Goal: Task Accomplishment & Management: Use online tool/utility

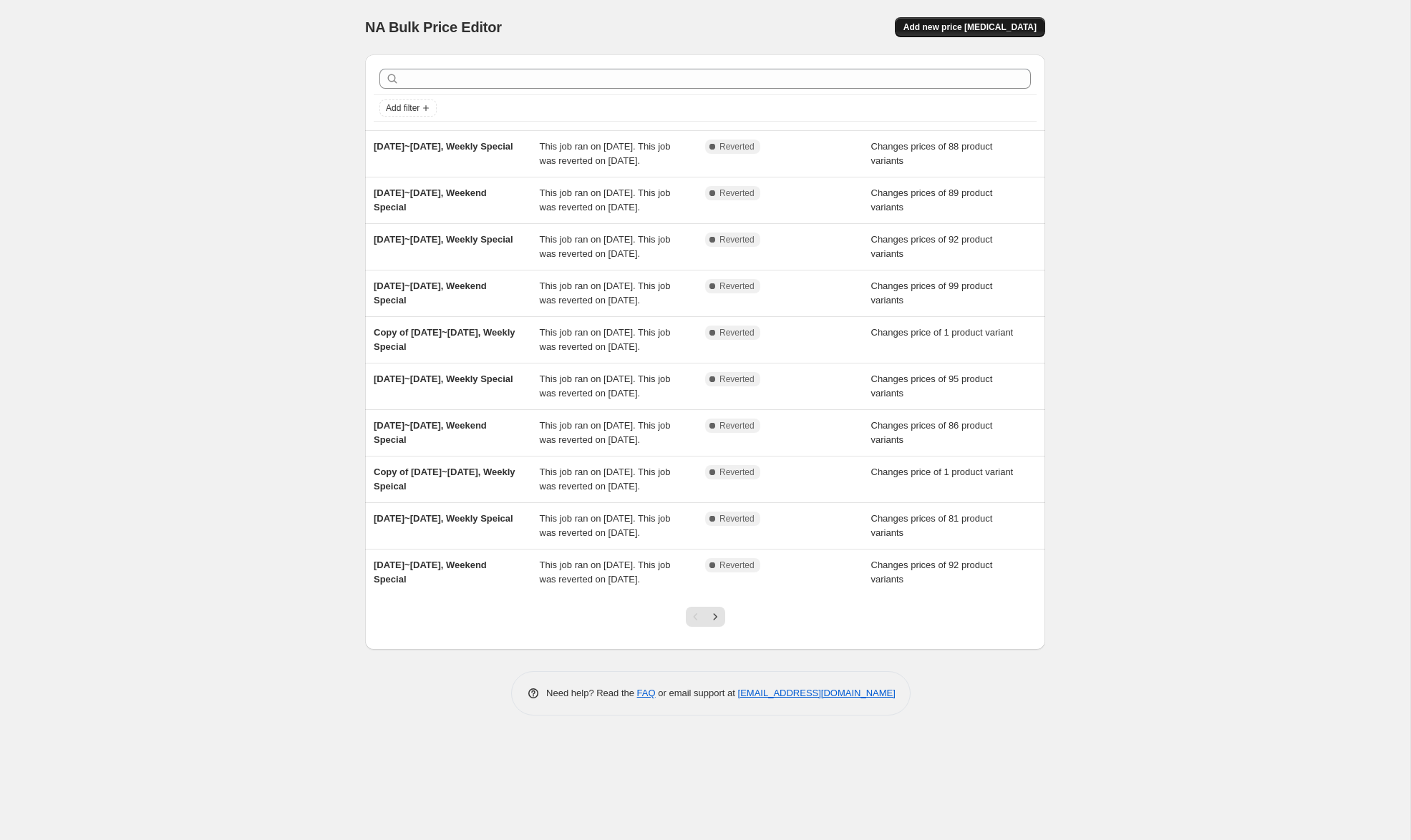
click at [1005, 27] on span "Add new price [MEDICAL_DATA]" at bounding box center [970, 27] width 133 height 12
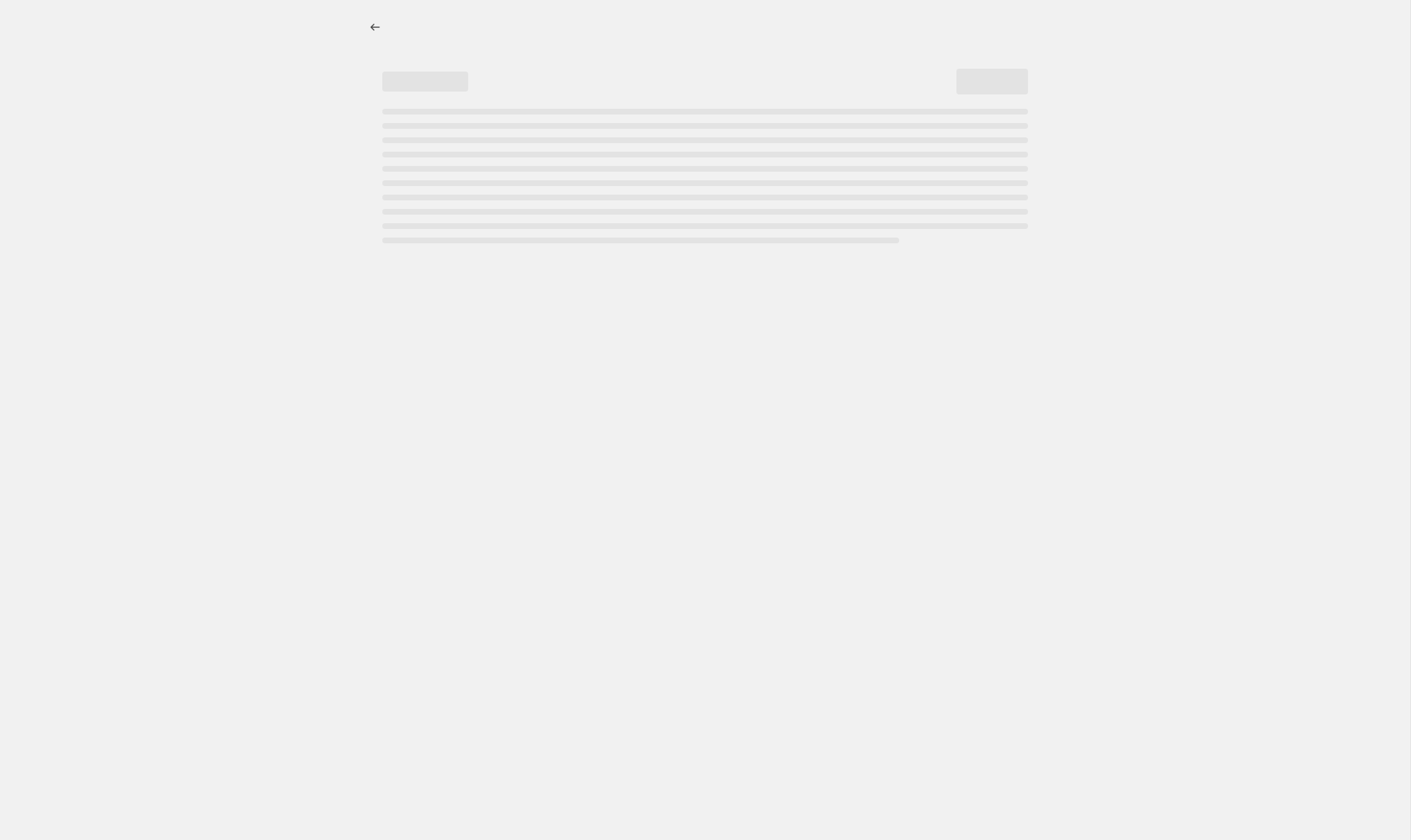
select select "percentage"
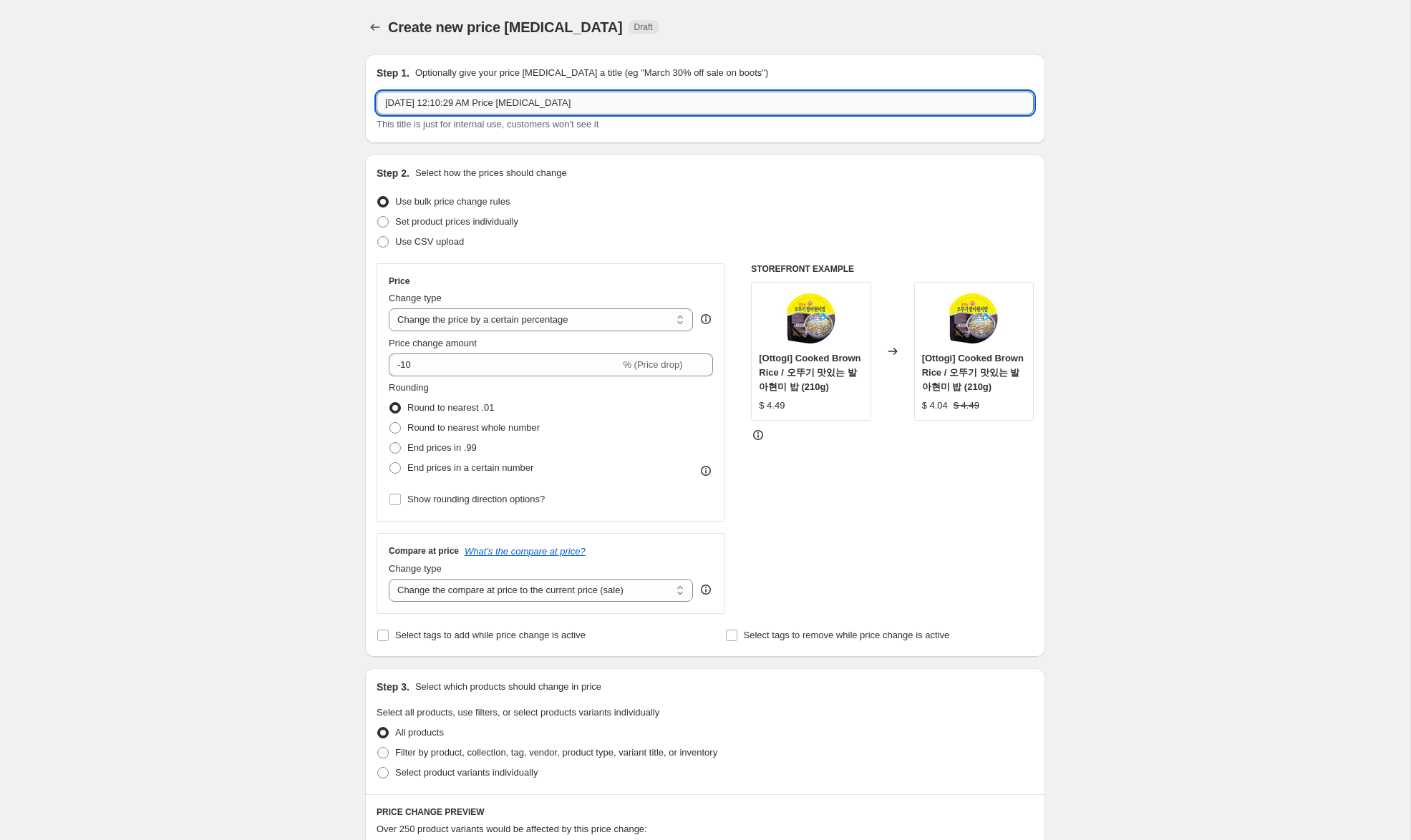
click at [414, 104] on input "[DATE] 12:10:29 AM Price [MEDICAL_DATA]" at bounding box center [706, 104] width 657 height 23
drag, startPoint x: 463, startPoint y: 103, endPoint x: 975, endPoint y: 106, distance: 512.0
click at [975, 106] on input "[DATE]~[DATE], 12:10:29 AM Price [MEDICAL_DATA]" at bounding box center [706, 104] width 657 height 23
type input "[DATE]~[DATE], Weekend Special"
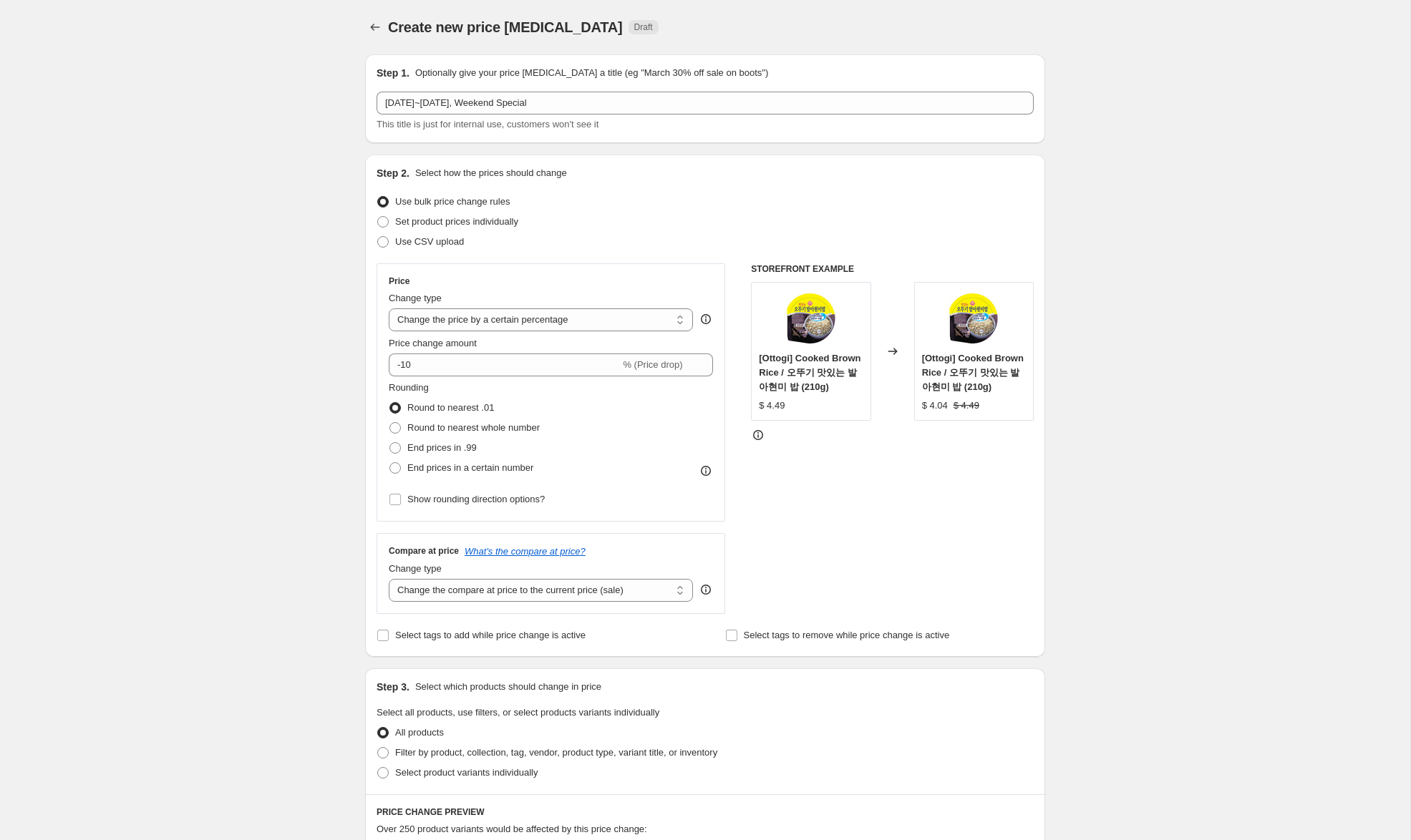
drag, startPoint x: 501, startPoint y: 220, endPoint x: 501, endPoint y: 245, distance: 25.0
click at [501, 220] on span "Set product prices individually" at bounding box center [456, 221] width 123 height 11
click at [378, 217] on input "Set product prices individually" at bounding box center [377, 216] width 1 height 1
radio input "true"
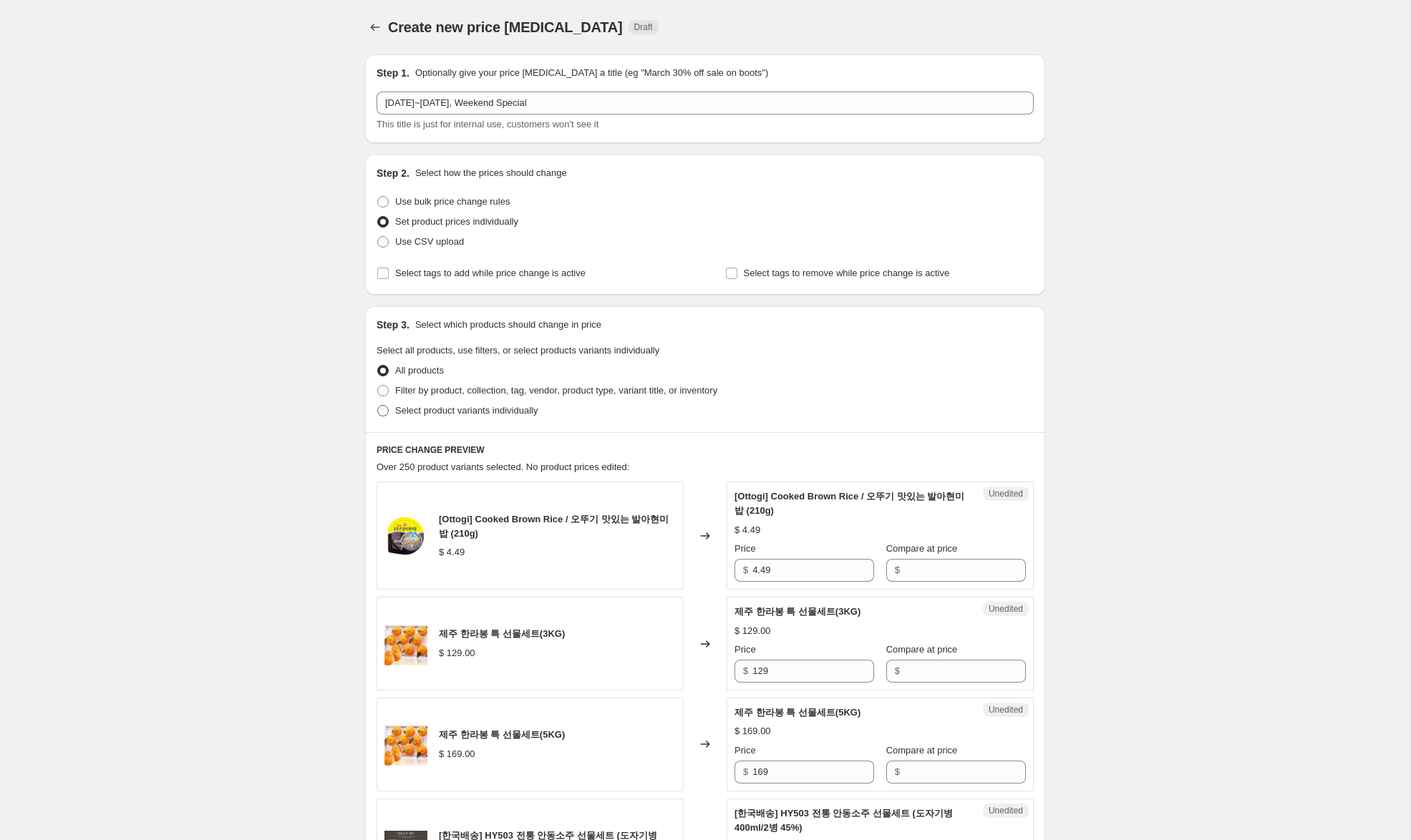
click at [488, 414] on span "Select product variants individually" at bounding box center [466, 411] width 143 height 11
click at [378, 405] on input "Select product variants individually" at bounding box center [377, 405] width 1 height 1
radio input "true"
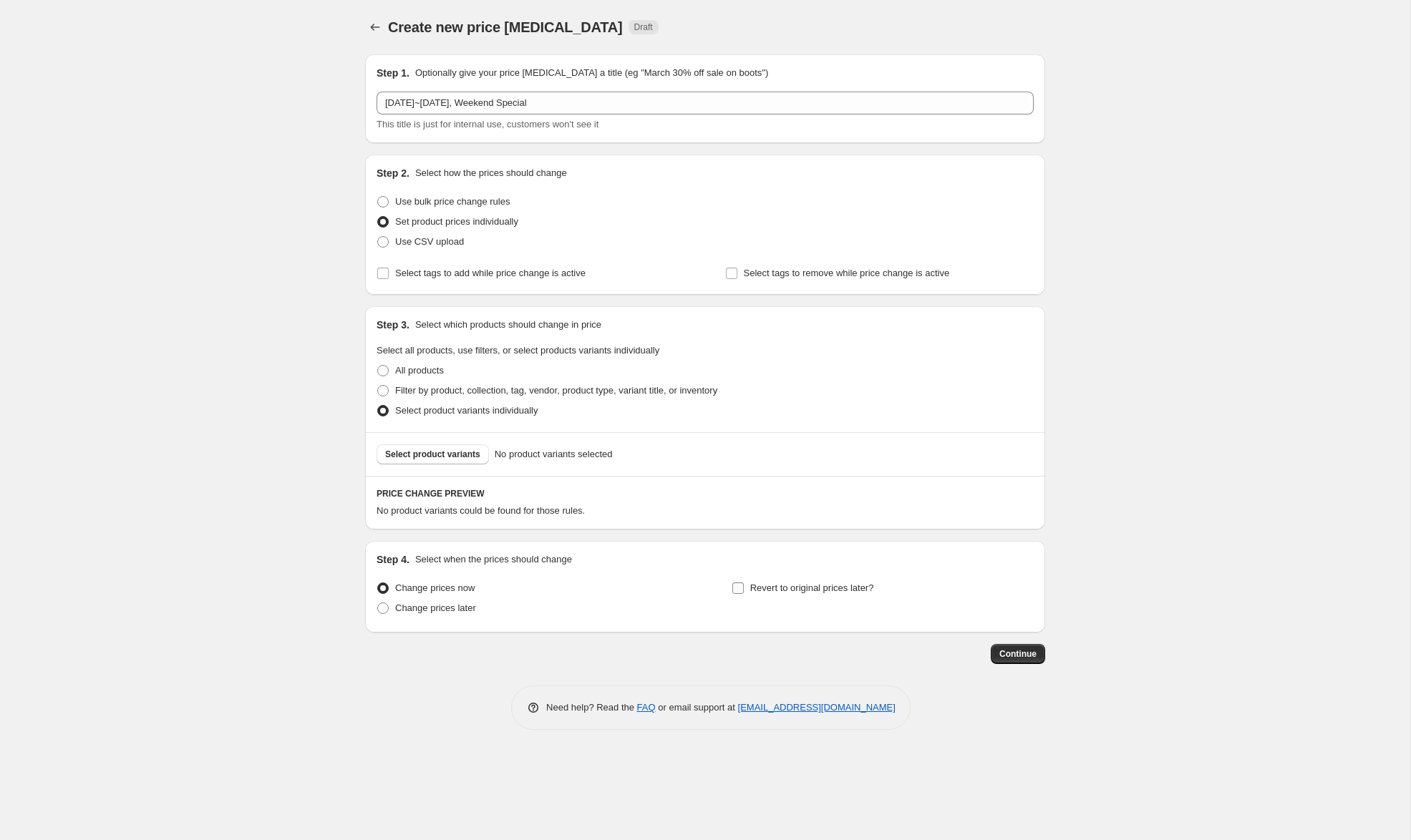
click at [756, 586] on span "Revert to original prices later?" at bounding box center [812, 587] width 124 height 11
click at [744, 586] on input "Revert to original prices later?" at bounding box center [738, 587] width 12 height 12
checkbox input "true"
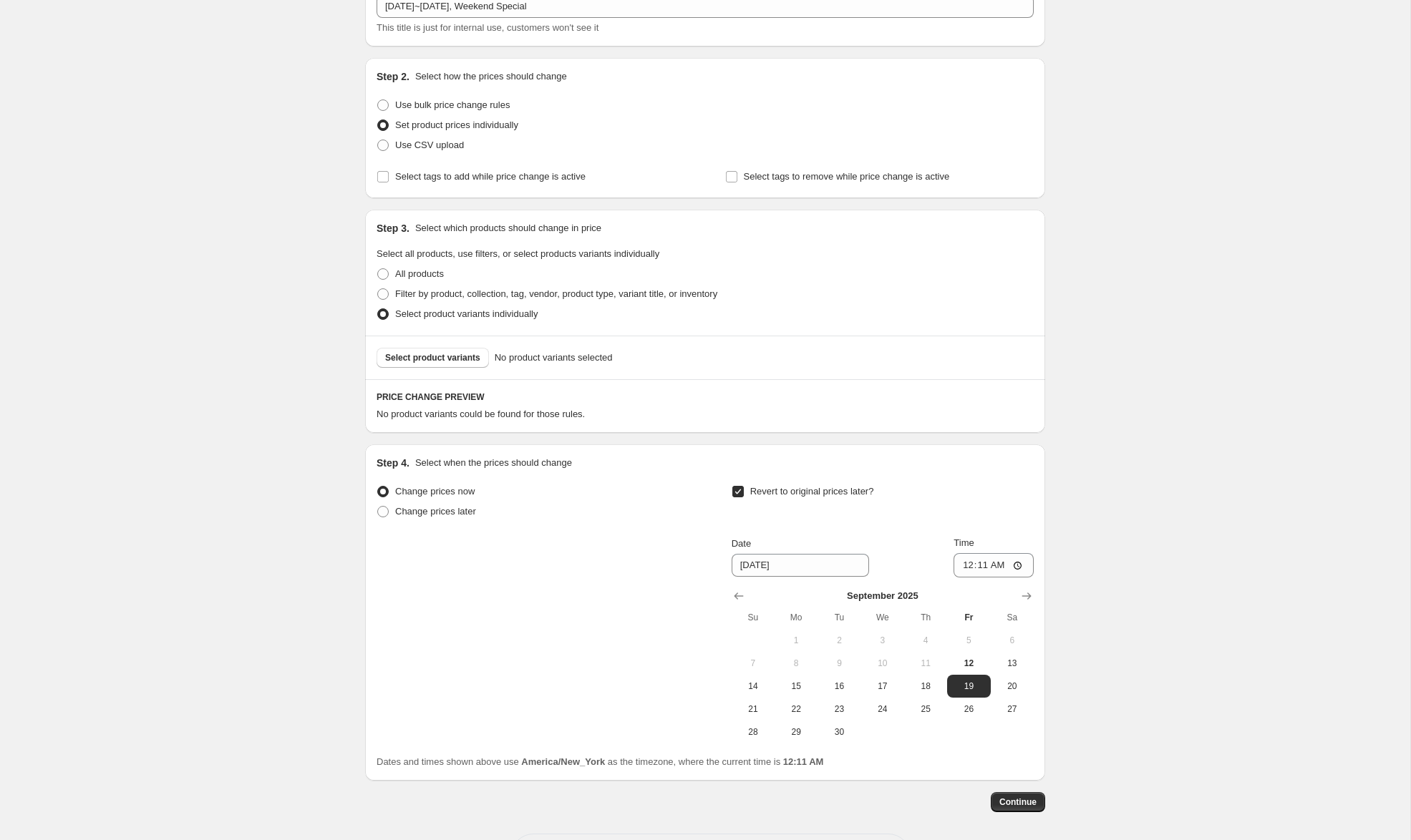
scroll to position [103, 0]
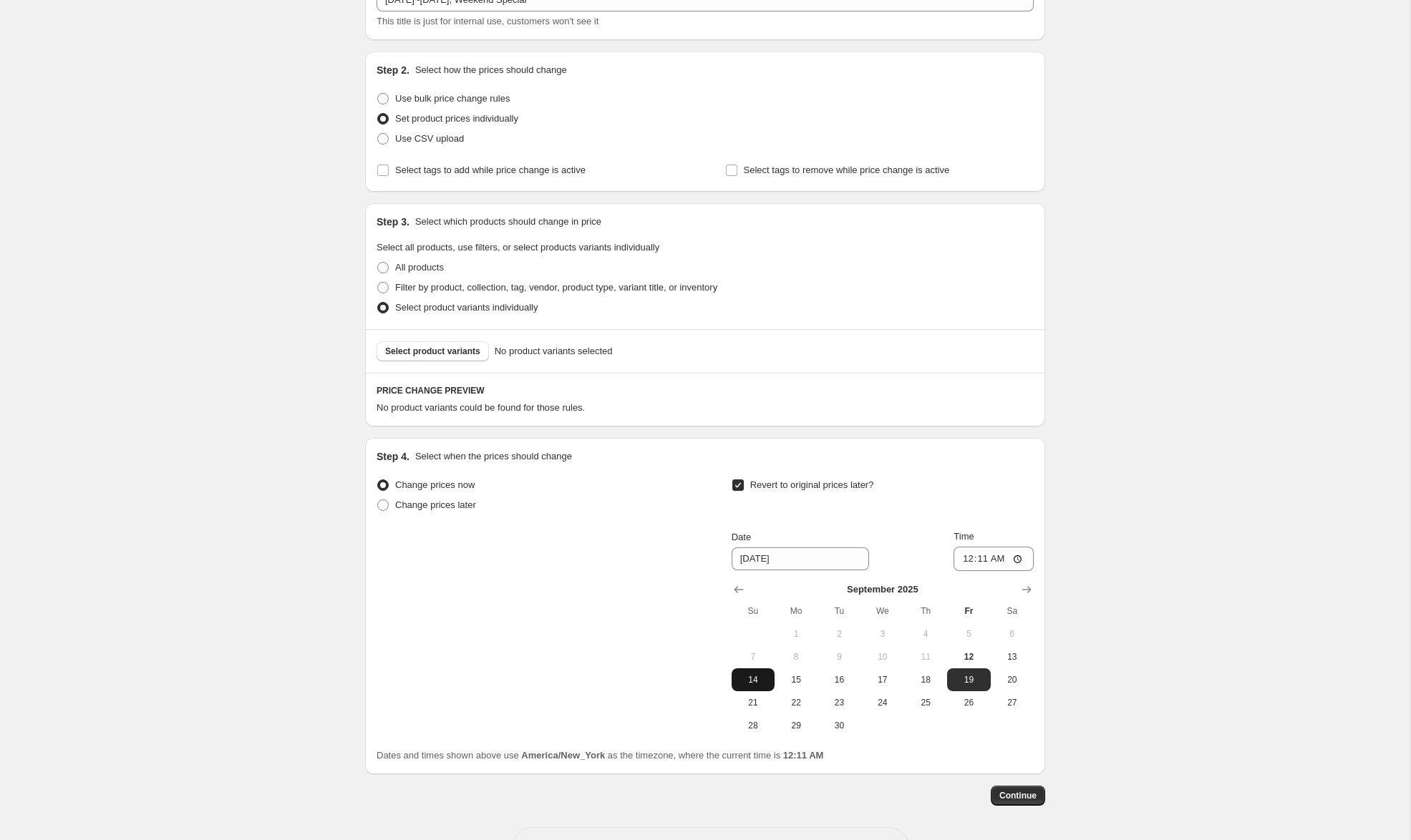
click at [757, 683] on span "14" at bounding box center [753, 679] width 31 height 12
type input "[DATE]"
click at [963, 558] on input "00:11" at bounding box center [994, 558] width 80 height 24
type input "23:59"
click at [459, 353] on span "Select product variants" at bounding box center [432, 351] width 96 height 12
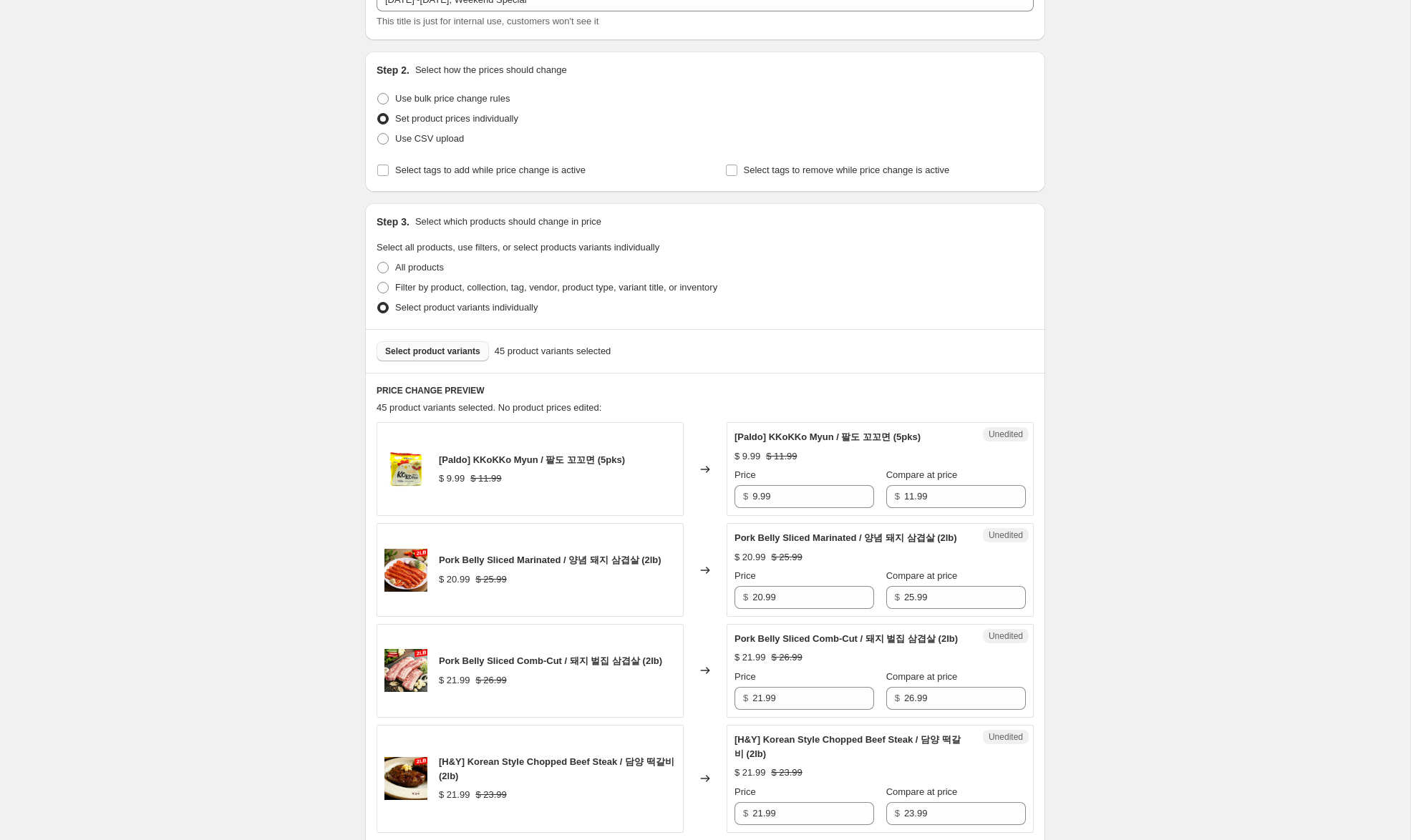
click at [461, 351] on span "Select product variants" at bounding box center [432, 351] width 96 height 12
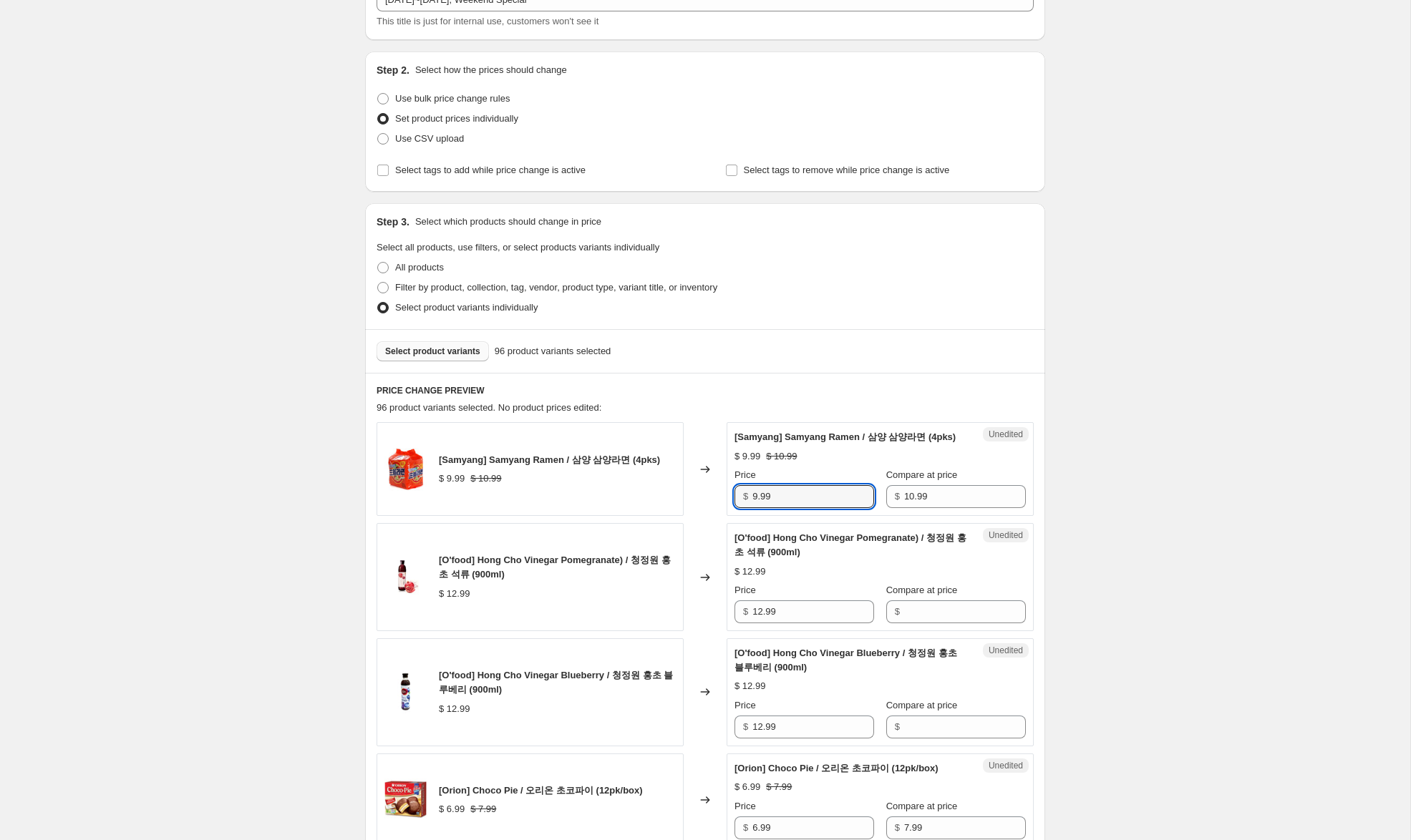
drag, startPoint x: 757, startPoint y: 510, endPoint x: 718, endPoint y: 503, distance: 39.6
click at [718, 503] on div "[Samyang] Samyang Ramen / 삼양 삼양라면 (4pks) $ 9.99 $ 10.99 Changed to Unedited [Sa…" at bounding box center [706, 469] width 657 height 94
type input "5.99"
drag, startPoint x: 797, startPoint y: 626, endPoint x: 709, endPoint y: 619, distance: 88.3
click at [709, 619] on div "[O'food] Hong Cho Vinegar Pomegranate) / 청정원 홍초 석류 (900ml) $ 12.99 Changed to U…" at bounding box center [706, 577] width 657 height 108
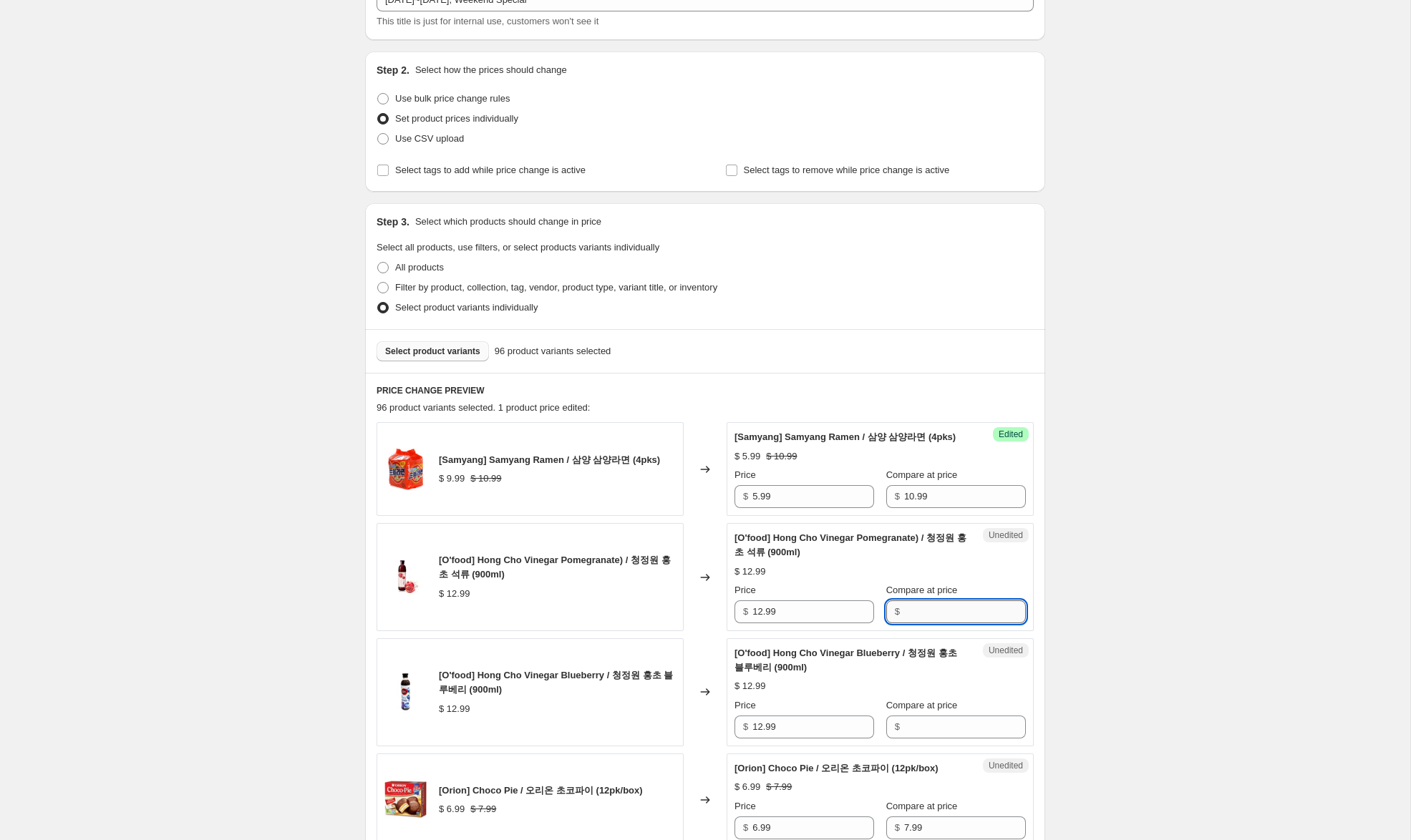
click at [1001, 623] on input "Compare at price" at bounding box center [964, 611] width 121 height 23
paste input "12.99"
type input "12.99"
click at [939, 738] on input "Compare at price" at bounding box center [964, 728] width 121 height 23
paste input "12.99"
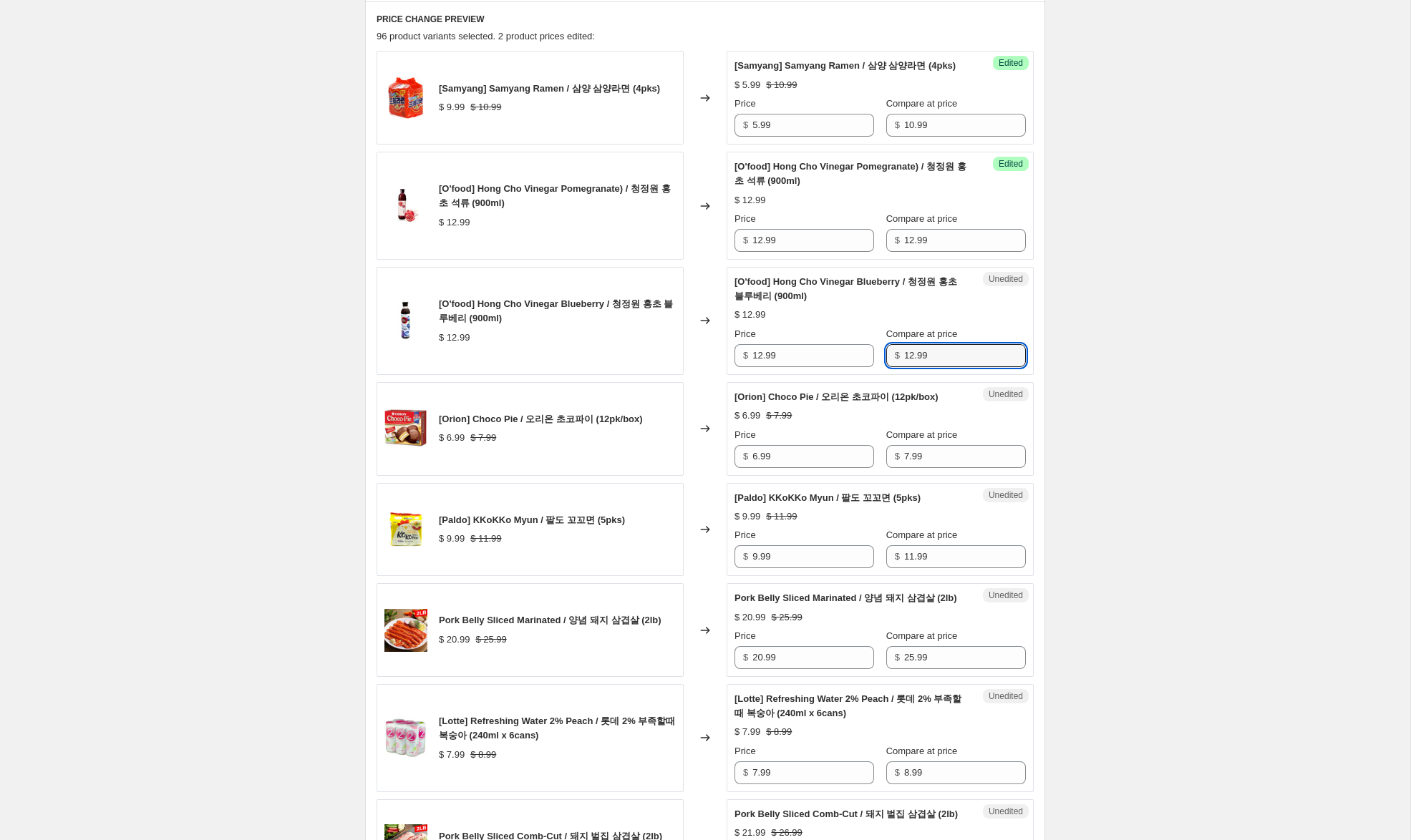
scroll to position [488, 0]
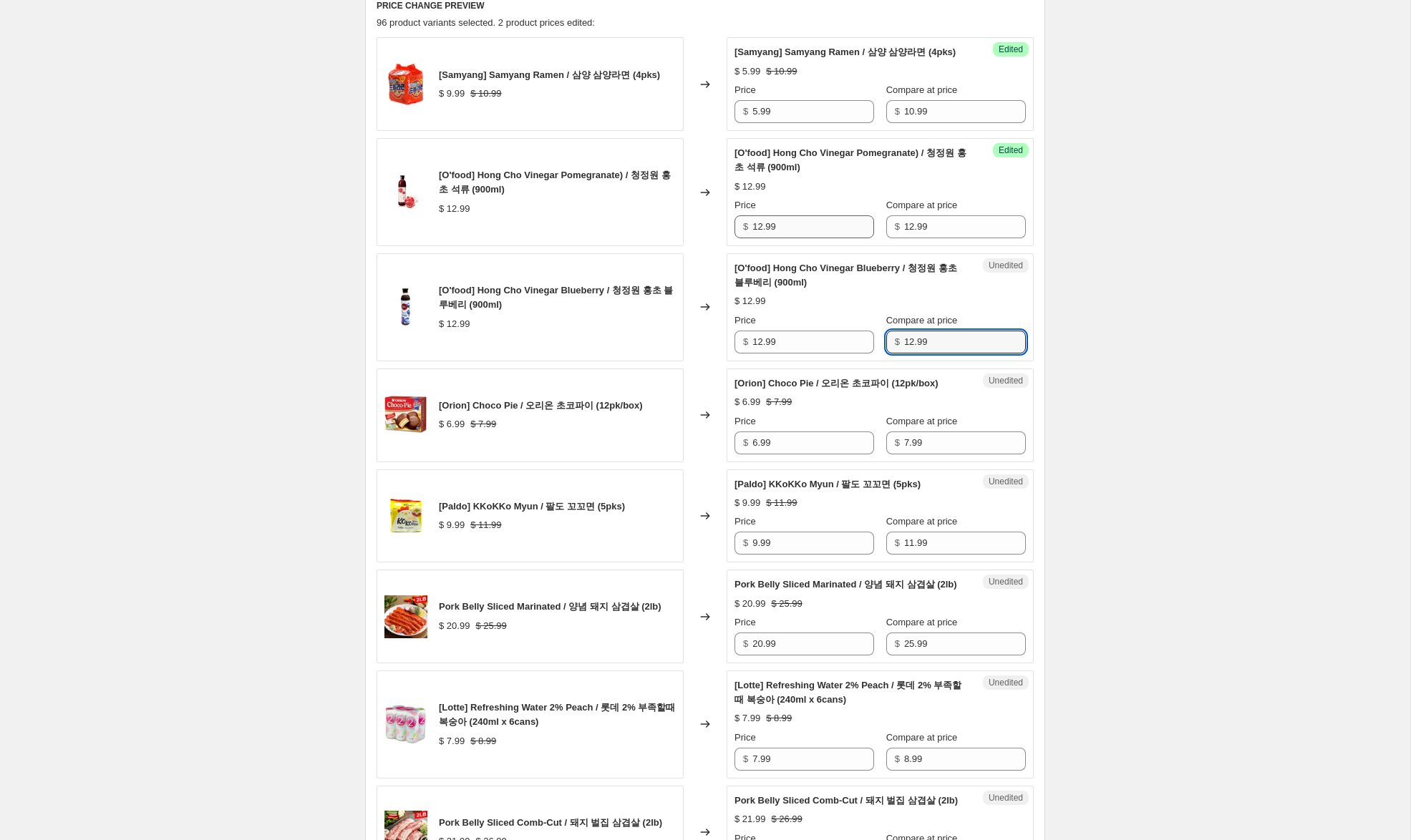
type input "12.99"
drag, startPoint x: 763, startPoint y: 240, endPoint x: 672, endPoint y: 221, distance: 93.0
click at [672, 221] on div "[O'food] Hong Cho Vinegar Pomegranate) / 청정원 홍초 석류 (900ml) $ 12.99 Changed to S…" at bounding box center [706, 192] width 657 height 108
type input "8.99"
drag, startPoint x: 760, startPoint y: 358, endPoint x: 702, endPoint y: 401, distance: 72.2
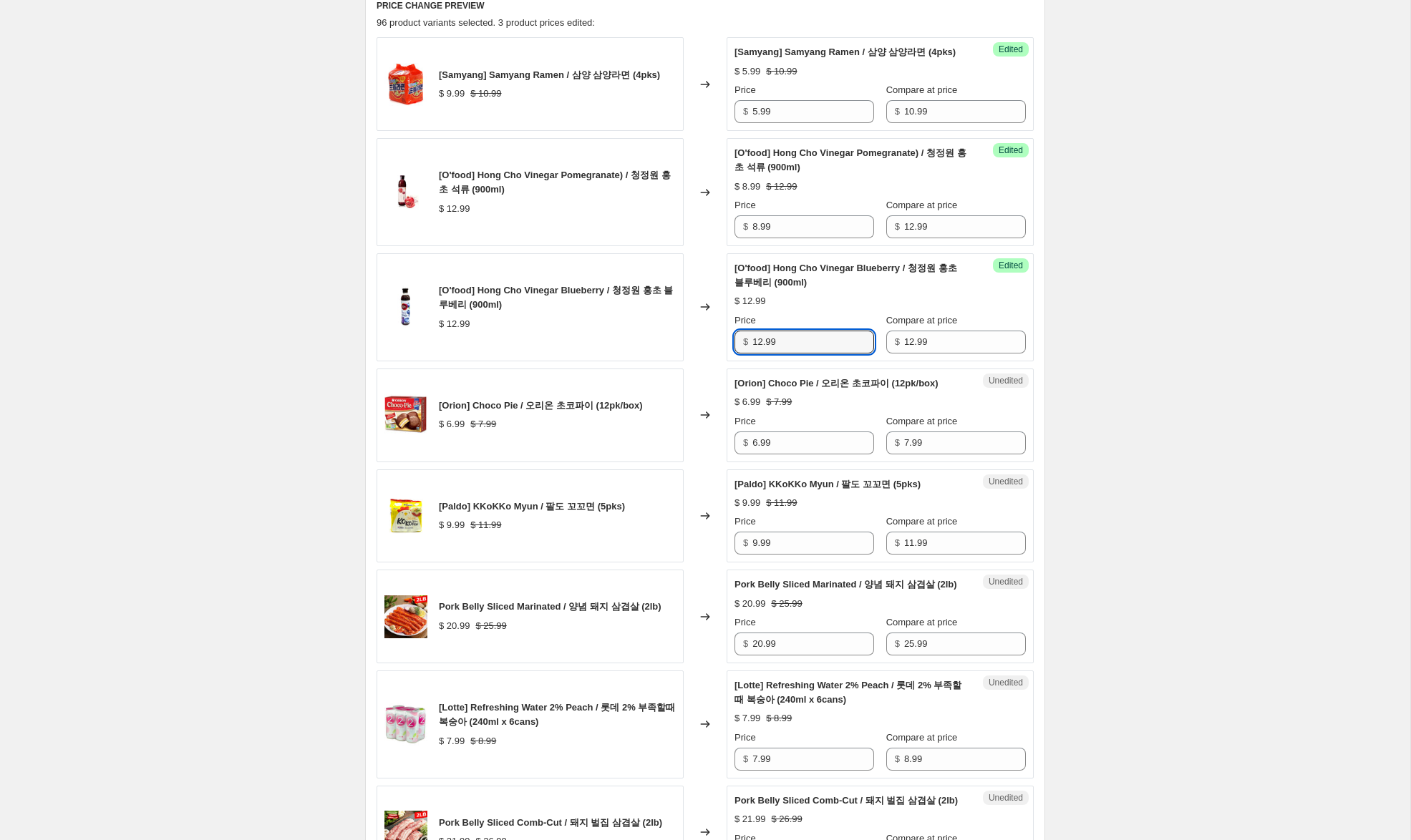
click at [680, 345] on div "[O'food] Hong Cho Vinegar Blueberry / 청정원 홍초 블루베리 (900ml) $ 12.99 Changed to Su…" at bounding box center [706, 307] width 657 height 108
type input "8.99"
drag, startPoint x: 756, startPoint y: 460, endPoint x: 712, endPoint y: 455, distance: 44.3
click at [716, 456] on div "[Orion] Choco Pie / 오리온 초코파이 (12pk/box) $ 6.99 $ 7.99 Changed to Unedited [Orio…" at bounding box center [706, 415] width 657 height 94
type input "4.99"
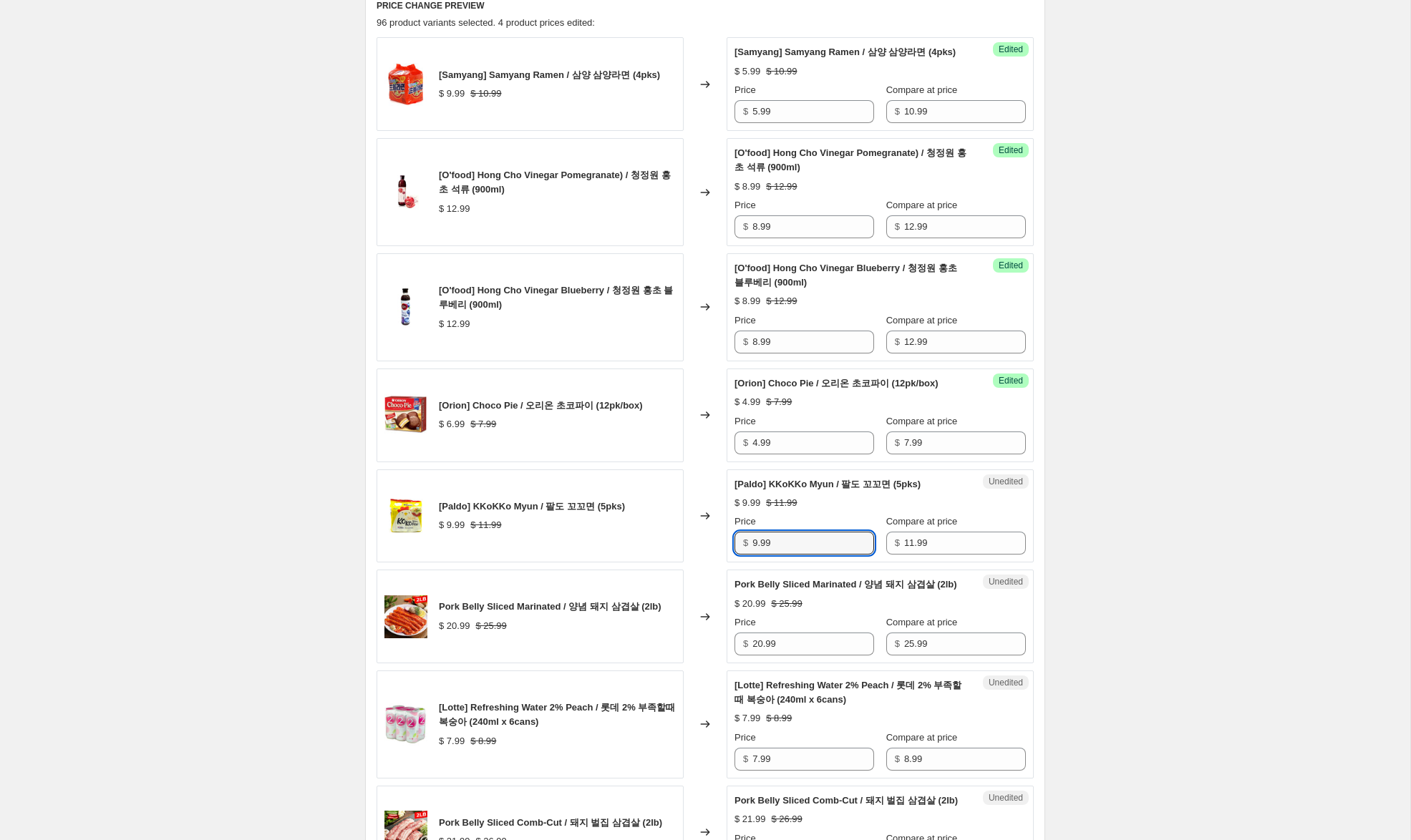
drag, startPoint x: 757, startPoint y: 557, endPoint x: 729, endPoint y: 552, distance: 28.4
click at [729, 552] on div "Unedited [Paldo] KKoKKo Myun / 팔도 꼬꼬면 (5pks) $ 9.99 $ 11.99 Price $ 9.99 Compar…" at bounding box center [881, 516] width 307 height 94
type input "5.99"
drag, startPoint x: 762, startPoint y: 673, endPoint x: 722, endPoint y: 665, distance: 40.8
click at [722, 663] on div "Pork Belly Sliced Marinated / 양념 돼지 삼겹살 (2lb) $ 20.99 $ 25.99 Changed to Unedit…" at bounding box center [706, 616] width 657 height 94
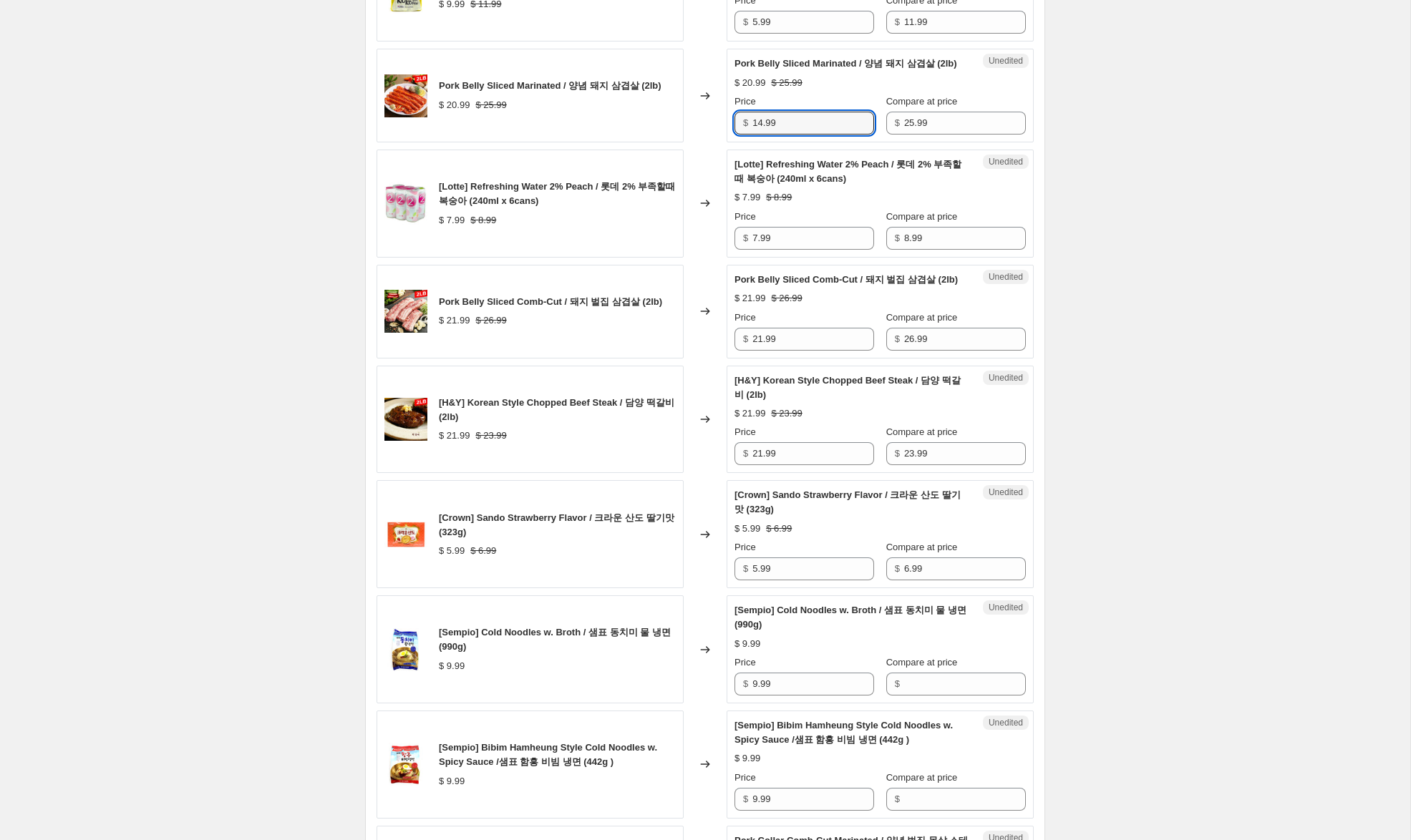
scroll to position [1011, 0]
type input "15.99"
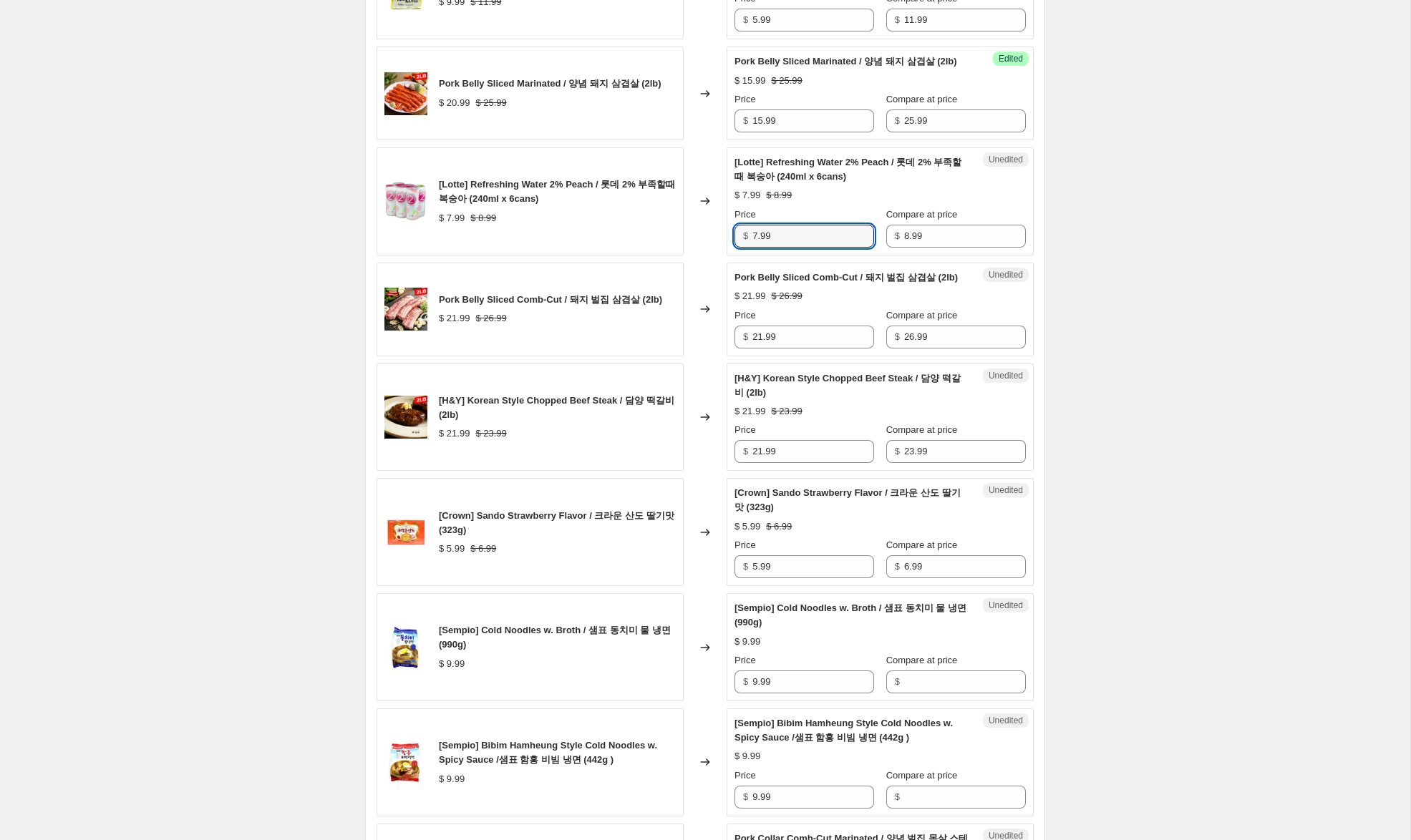
drag, startPoint x: 756, startPoint y: 264, endPoint x: 687, endPoint y: 257, distance: 69.4
click at [687, 255] on div "[Lotte] Refreshing Water 2% Peach / 롯데 2% 부족할때 복숭아 (240ml x 6cans) $ 7.99 $ 8.9…" at bounding box center [706, 201] width 657 height 108
type input "6.99"
drag, startPoint x: 763, startPoint y: 380, endPoint x: 722, endPoint y: 373, distance: 41.6
click at [722, 356] on div "Pork Belly Sliced Comb-Cut / 돼지 벌집 삼겹살 (2lb) $ 21.99 $ 26.99 Changed to Unedite…" at bounding box center [706, 309] width 657 height 94
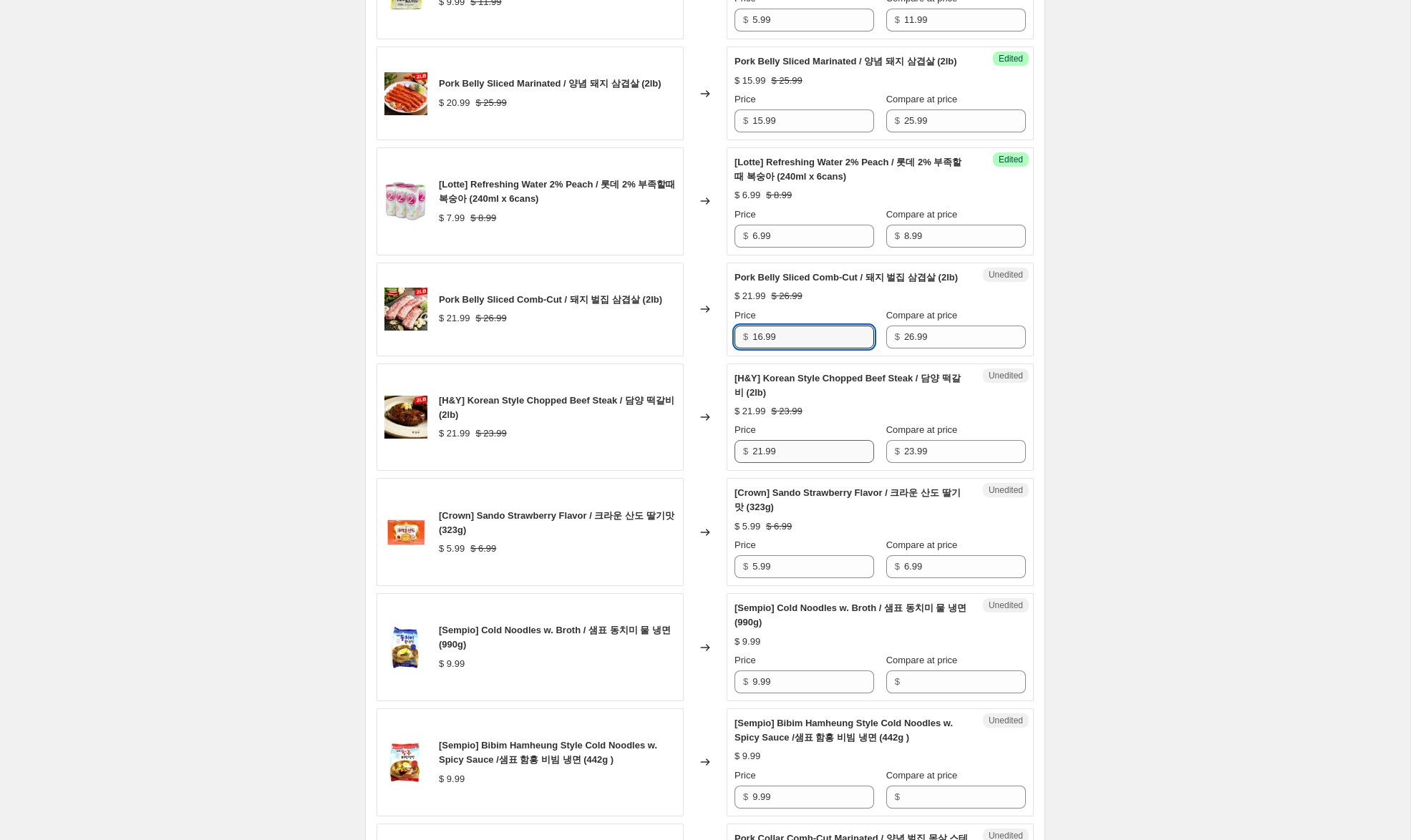
type input "16.99"
drag, startPoint x: 763, startPoint y: 496, endPoint x: 697, endPoint y: 481, distance: 67.7
click at [697, 471] on div "[H&Y] Korean Style Chopped Beef Steak / 담양 떡갈비 (2lb) $ 21.99 $ 23.99 Changed to…" at bounding box center [706, 417] width 657 height 108
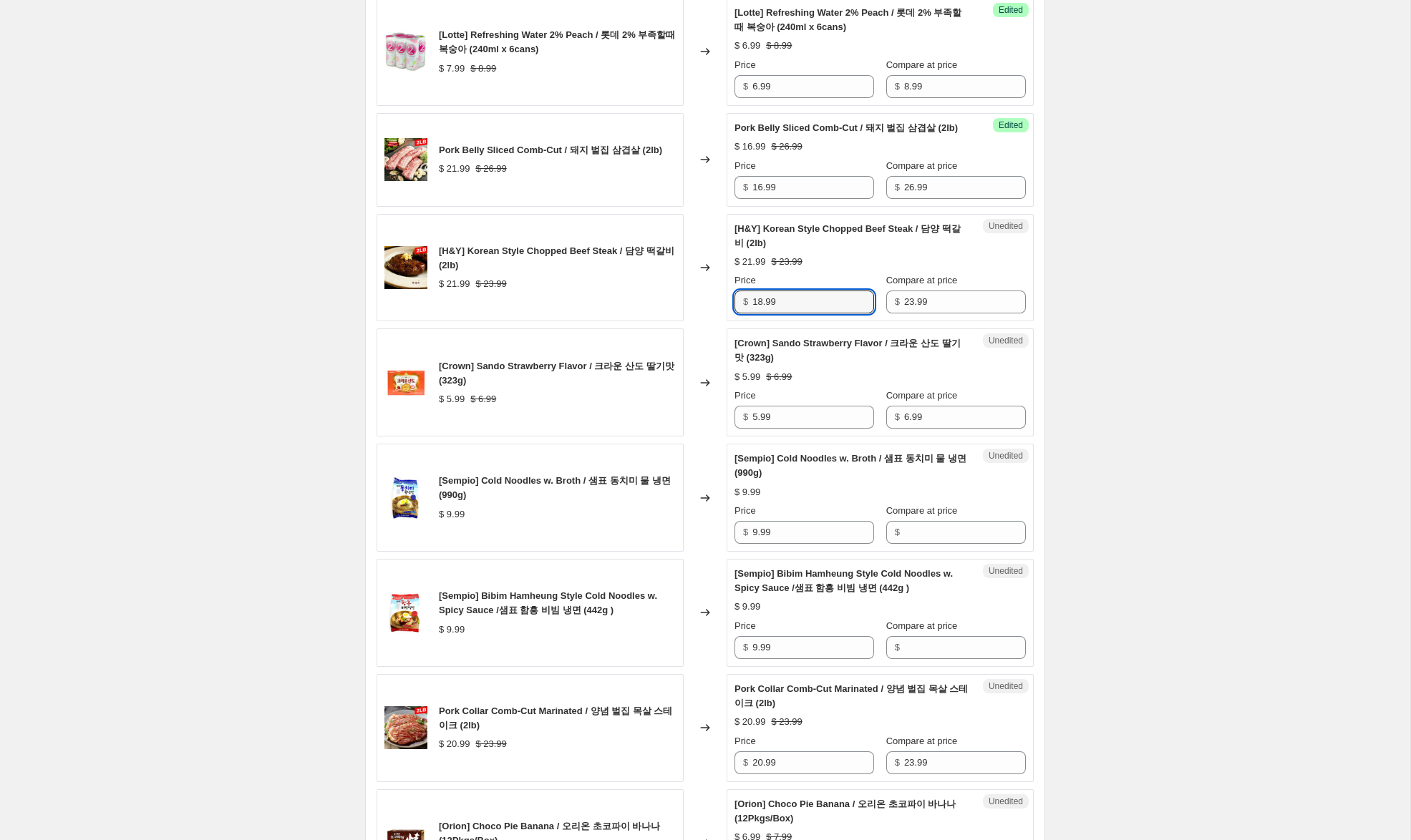
scroll to position [1173, 0]
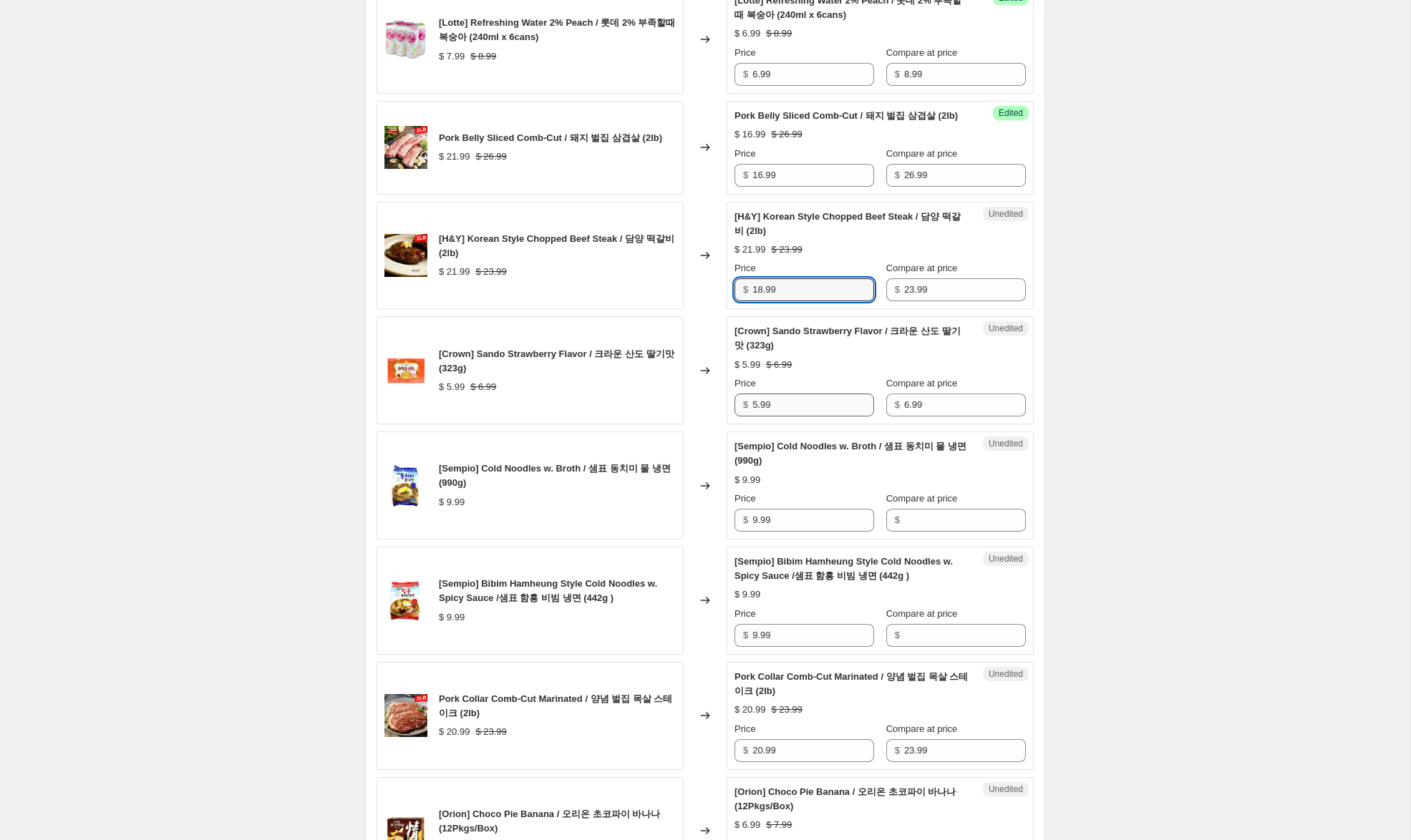
type input "18.99"
drag, startPoint x: 757, startPoint y: 449, endPoint x: 697, endPoint y: 435, distance: 61.6
click at [697, 424] on div "[Crown] Sando Strawberry Flavor / 크라운 산도 딸기맛 (323g) $ 5.99 $ 6.99 Changed to Un…" at bounding box center [706, 370] width 657 height 108
type input "4.99"
drag, startPoint x: 744, startPoint y: 560, endPoint x: 822, endPoint y: 564, distance: 78.1
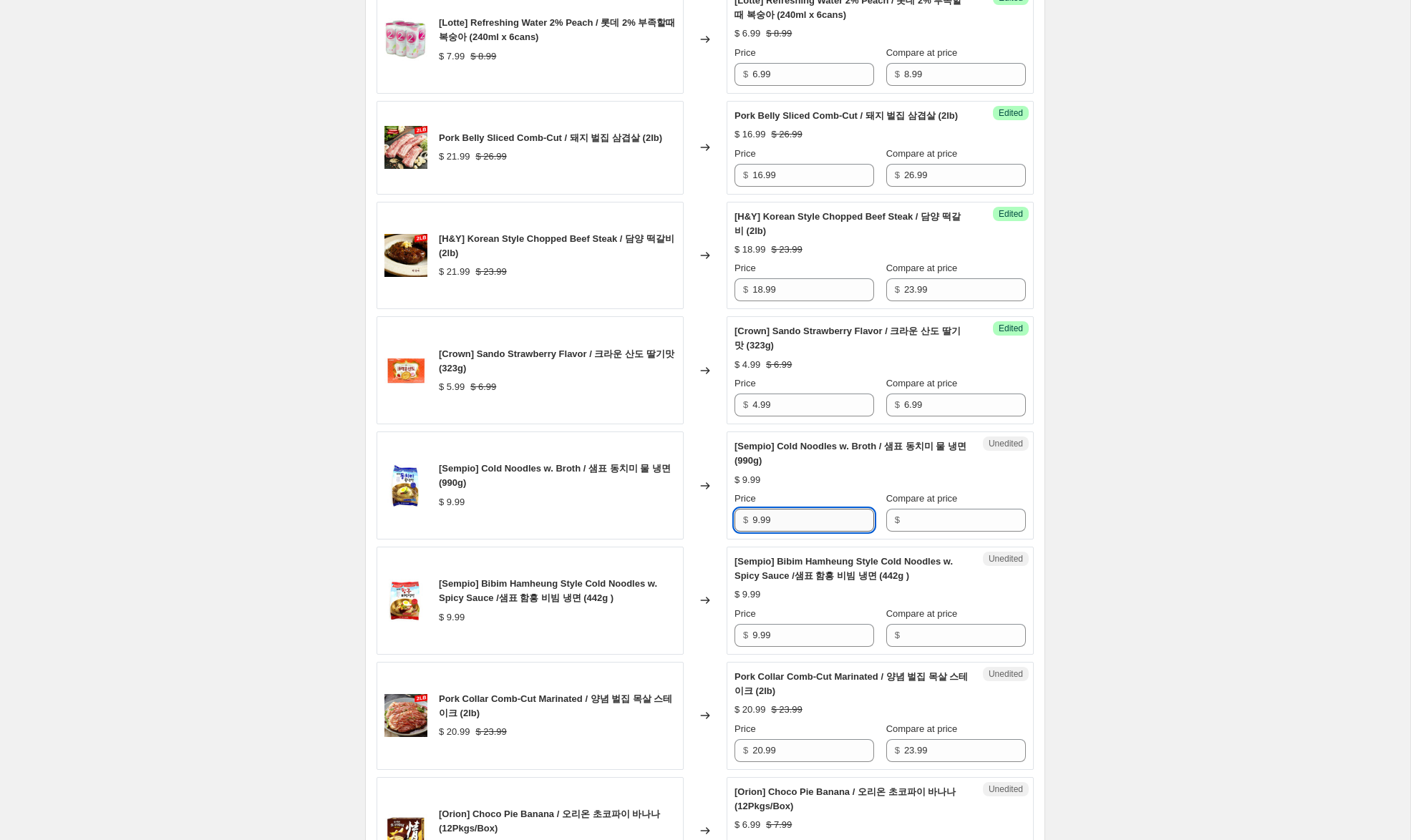
click at [701, 539] on div "[Sempio] Cold Noodles w. Broth / 샘표 동치미 물 냉면 (990g) $ 9.99 Changed to Unedited …" at bounding box center [706, 485] width 657 height 108
drag, startPoint x: 938, startPoint y: 569, endPoint x: 784, endPoint y: 567, distance: 154.0
click at [928, 532] on input "Compare at price" at bounding box center [964, 520] width 121 height 23
paste input "9.99"
type input "9.99"
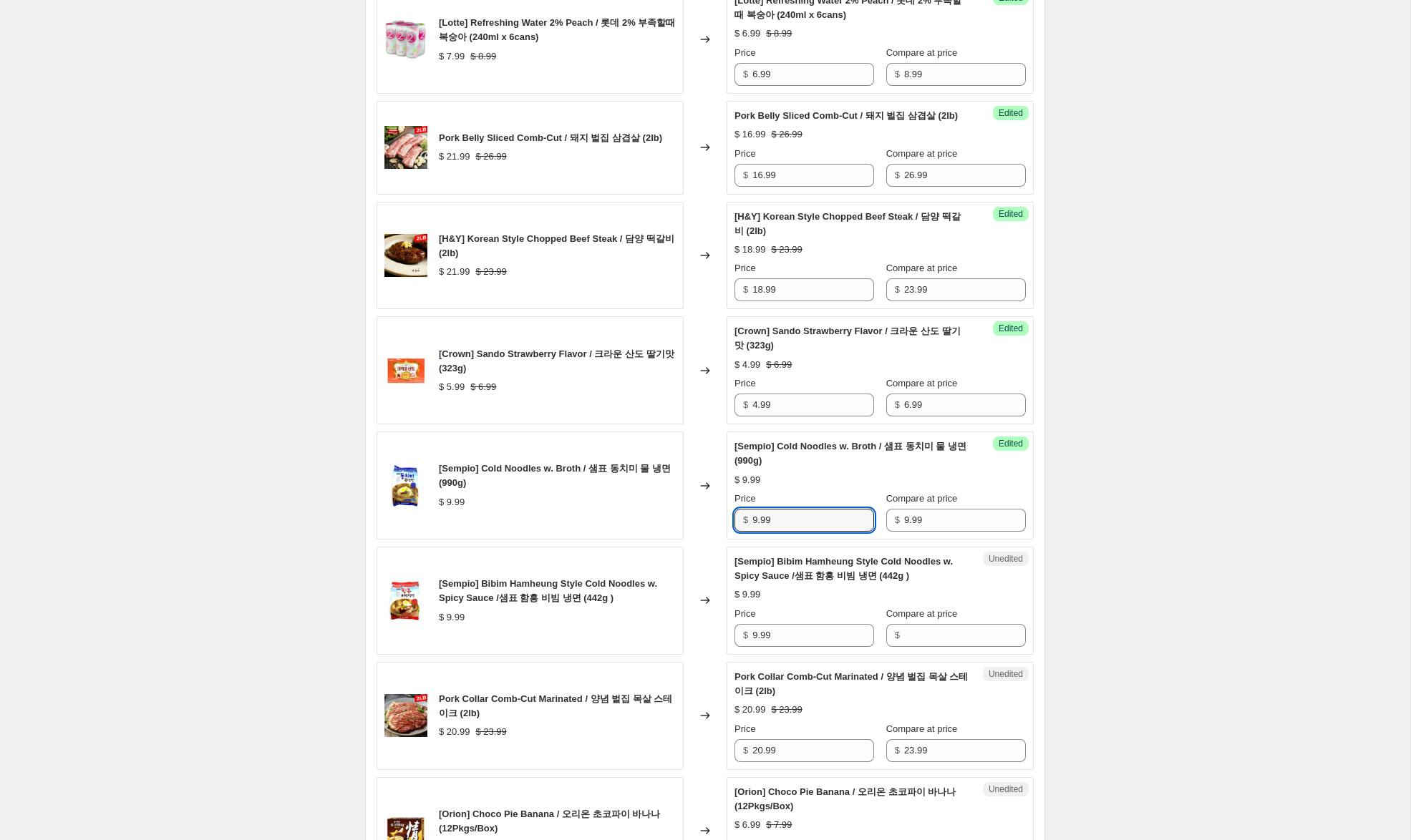
drag, startPoint x: 759, startPoint y: 565, endPoint x: 676, endPoint y: 544, distance: 85.6
click at [676, 539] on div "[Sempio] Cold Noodles w. Broth / 샘표 동치미 물 냉면 (990g) $ 9.99 Changed to Success E…" at bounding box center [706, 485] width 657 height 108
type input "5.99"
drag, startPoint x: 920, startPoint y: 677, endPoint x: 881, endPoint y: 670, distance: 39.6
click at [917, 647] on input "Compare at price" at bounding box center [964, 636] width 121 height 23
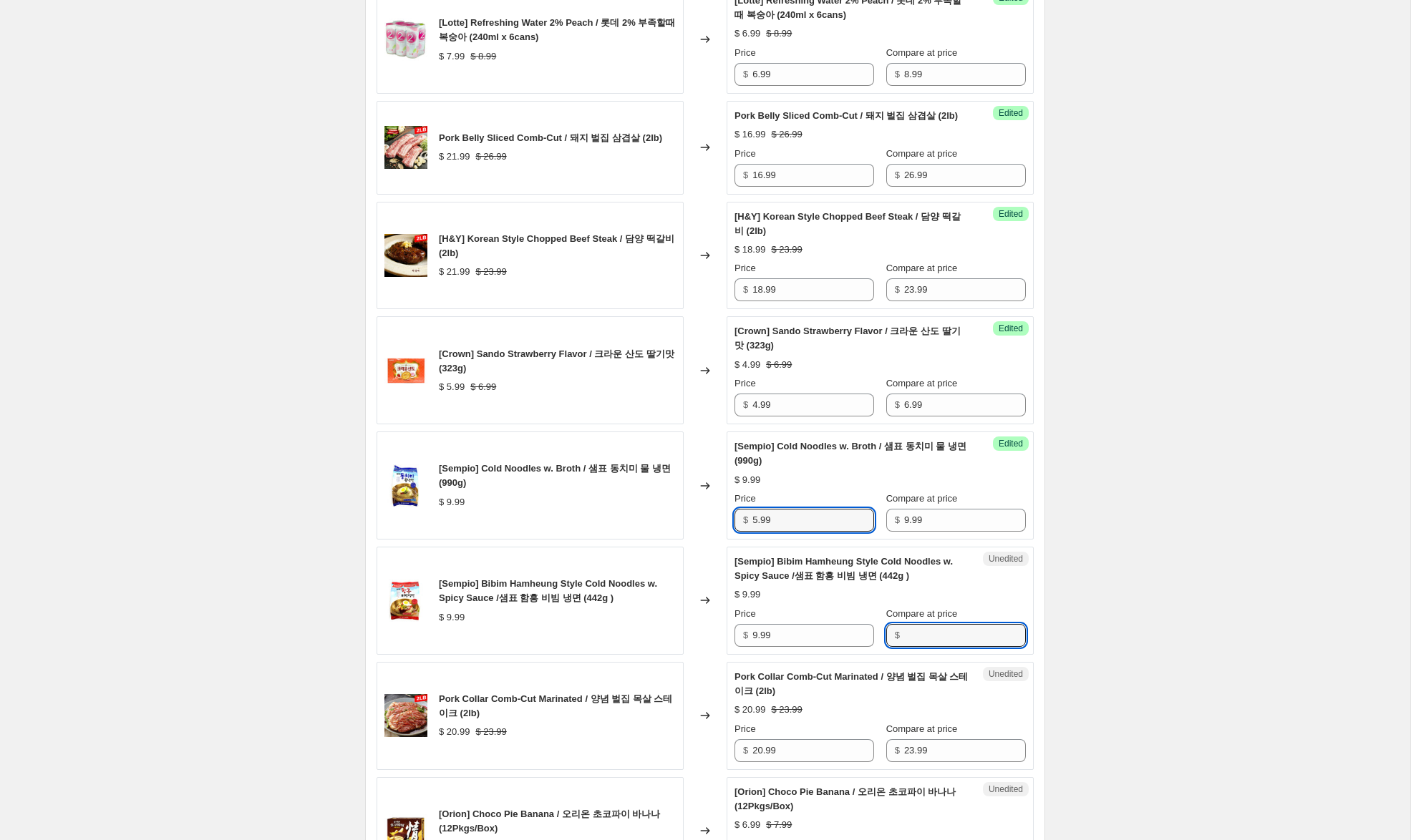
paste input "9.99"
type input "9.99"
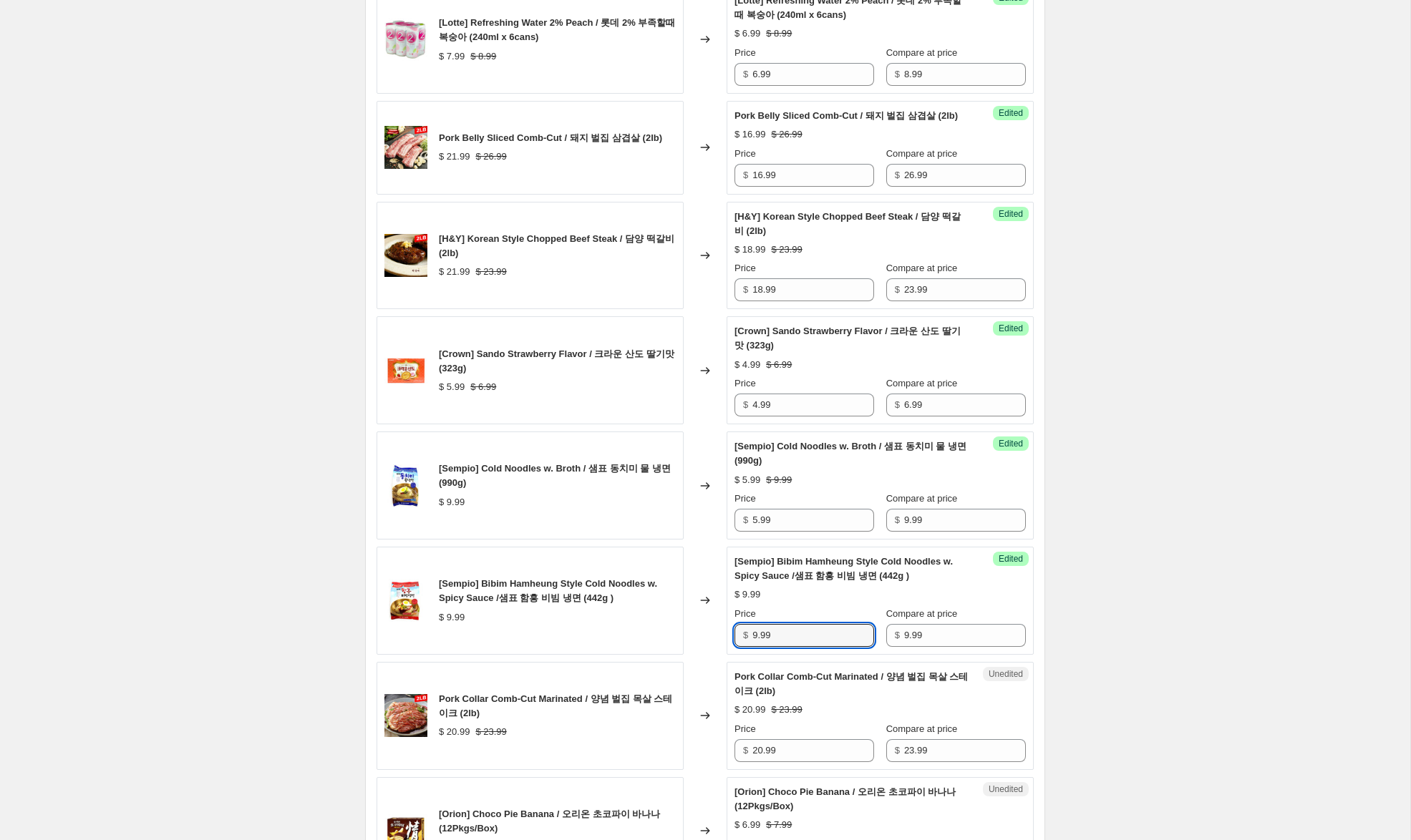
drag, startPoint x: 757, startPoint y: 680, endPoint x: 657, endPoint y: 654, distance: 103.3
click at [660, 654] on div "[Sempio] Bibim Hamheung Style Cold Noodles w. Spicy Sauce /샘표 함흥 비빔 냉면 (442g ) …" at bounding box center [706, 600] width 657 height 108
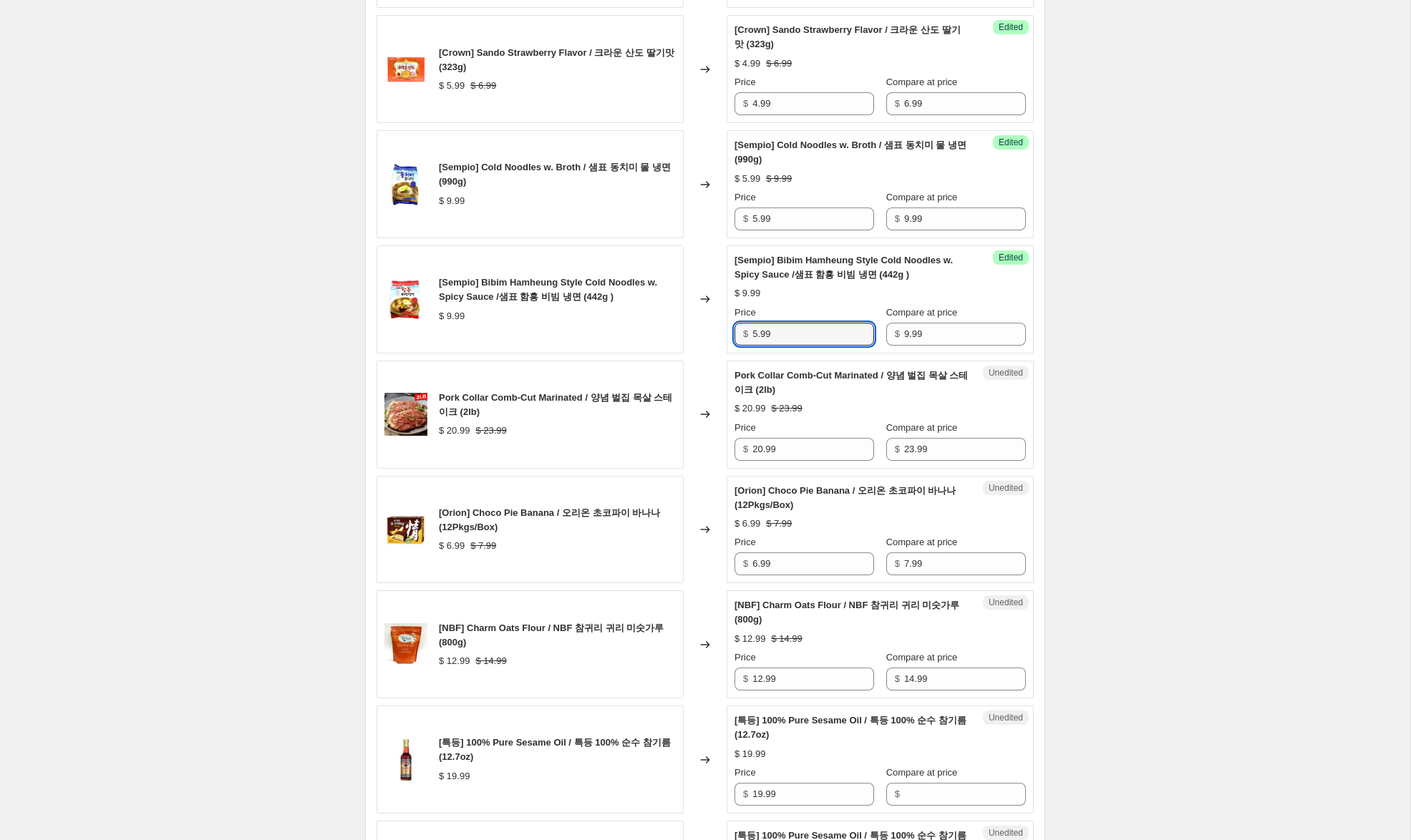
scroll to position [1495, 0]
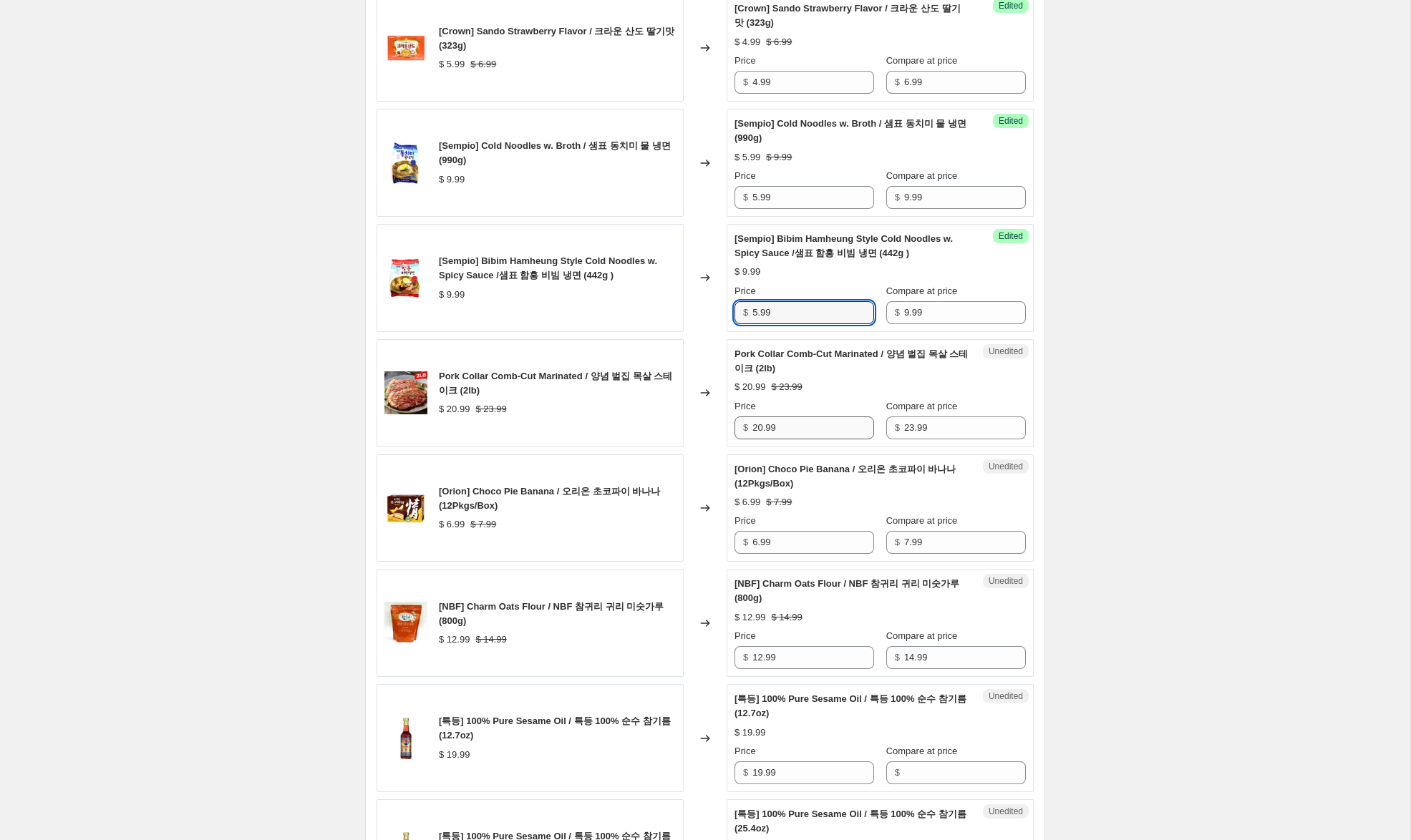
type input "5.99"
drag, startPoint x: 762, startPoint y: 473, endPoint x: 711, endPoint y: 463, distance: 52.0
click at [711, 447] on div "Pork Collar Comb-Cut Marinated / 양념 벌집 목살 스테이크 (2lb) $ 20.99 $ 23.99 Changed to…" at bounding box center [706, 393] width 657 height 108
type input "18.99"
drag, startPoint x: 757, startPoint y: 588, endPoint x: 696, endPoint y: 578, distance: 61.8
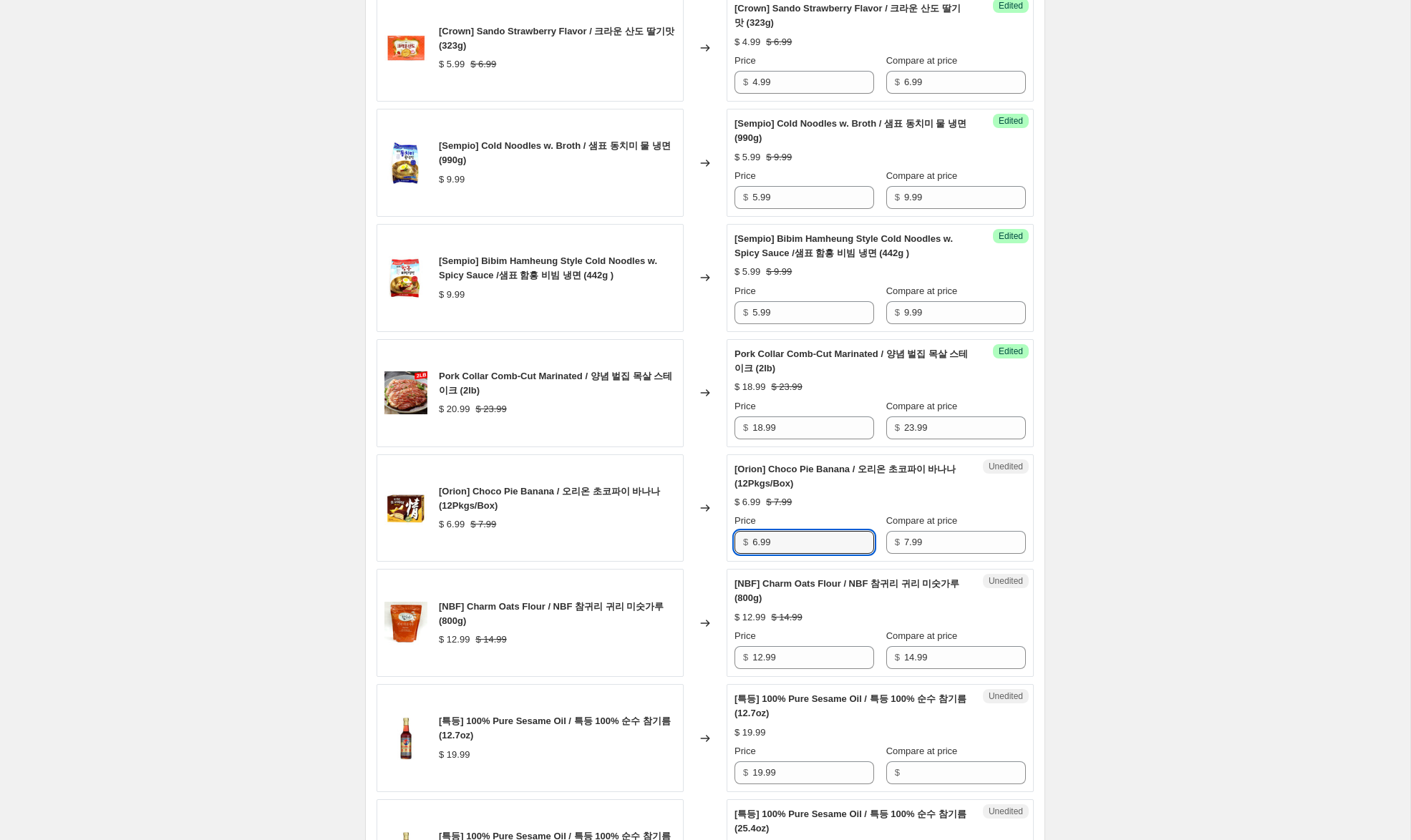
click at [699, 562] on div "[Orion] Choco Pie Banana / 오리온 초코파이 바나나 (12Pkgs/Box) $ 6.99 $ 7.99 Changed to U…" at bounding box center [706, 508] width 657 height 108
type input "4.99"
drag, startPoint x: 759, startPoint y: 698, endPoint x: 726, endPoint y: 696, distance: 33.1
click at [717, 677] on div "[NBF] Charm Oats Flour / NBF 참귀리 귀리 미숫가루 (800g) $ 12.99 $ 14.99 Changed to Uned…" at bounding box center [706, 622] width 657 height 108
drag, startPoint x: 762, startPoint y: 702, endPoint x: 722, endPoint y: 699, distance: 40.1
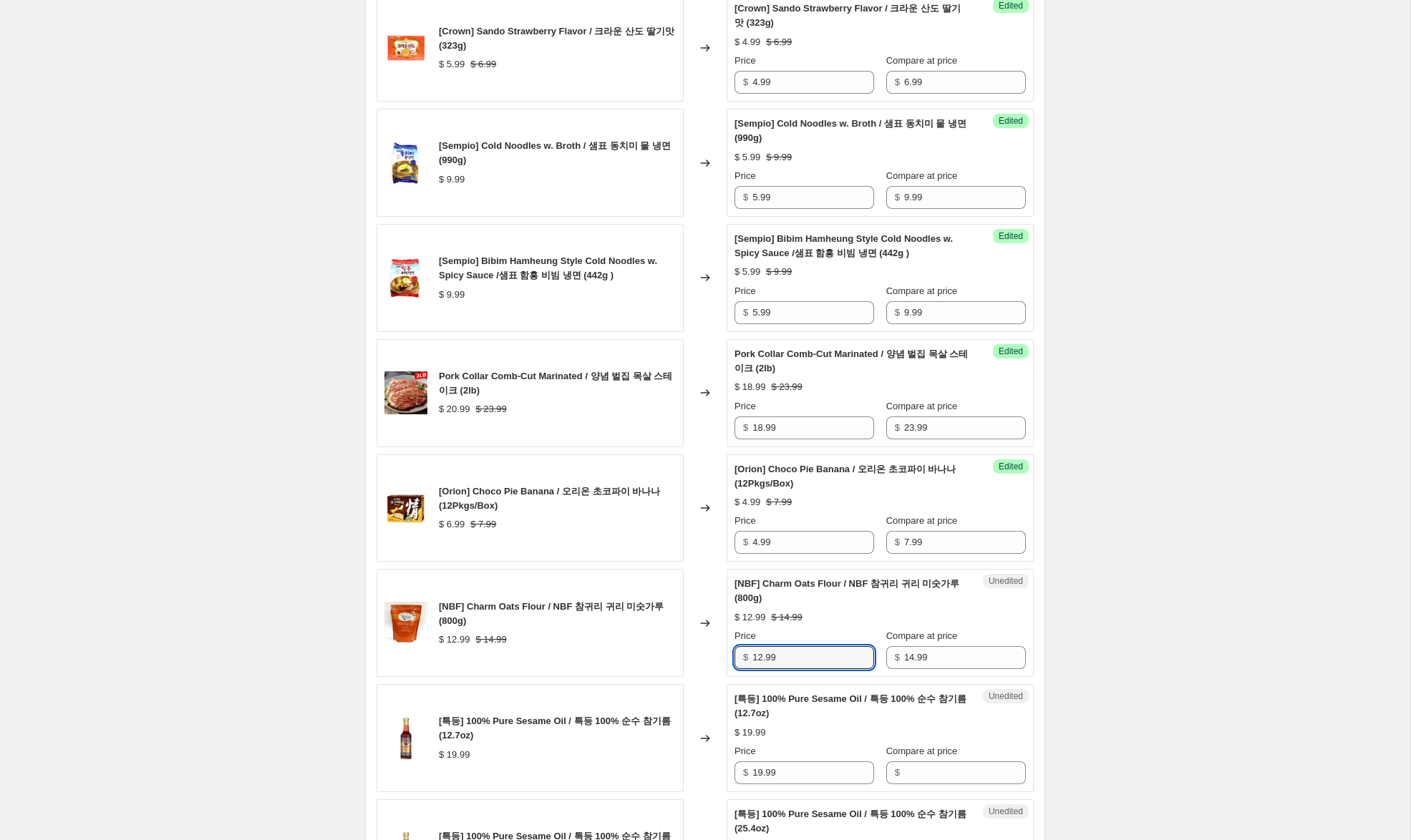
click at [723, 677] on div "[NBF] Charm Oats Flour / NBF 참귀리 귀리 미숫가루 (800g) $ 12.99 $ 14.99 Changed to Uned…" at bounding box center [706, 622] width 657 height 108
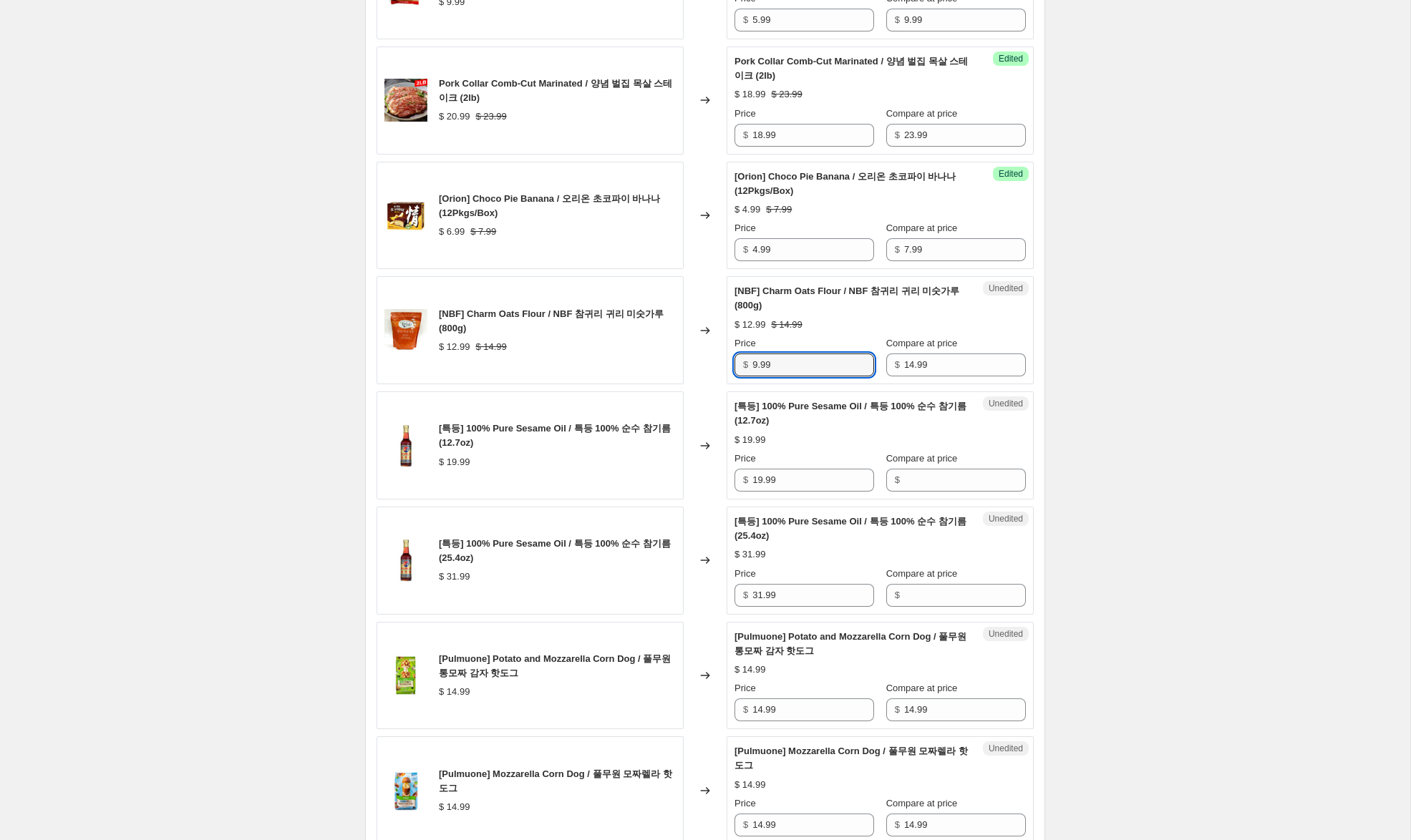
scroll to position [1813, 0]
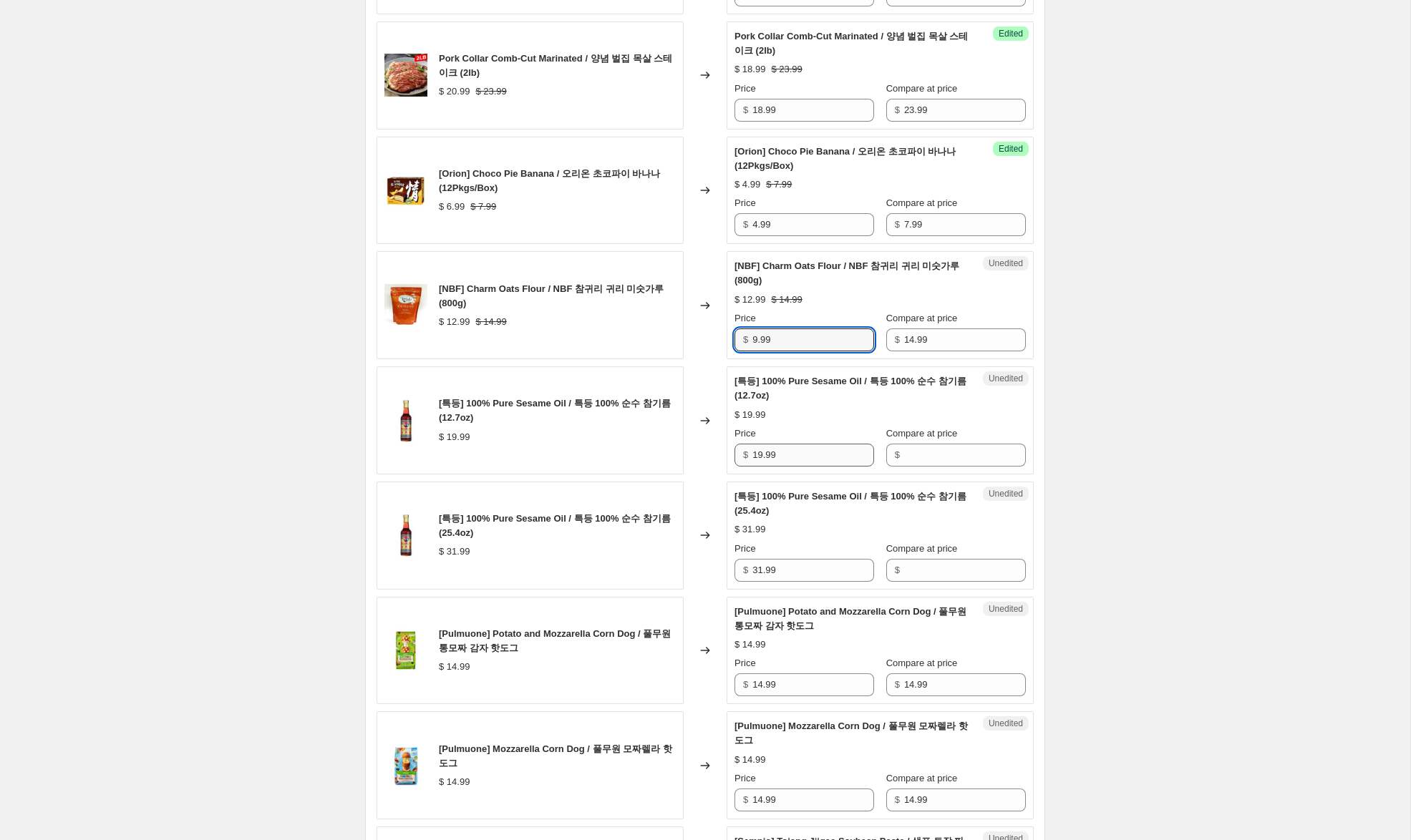
type input "9.99"
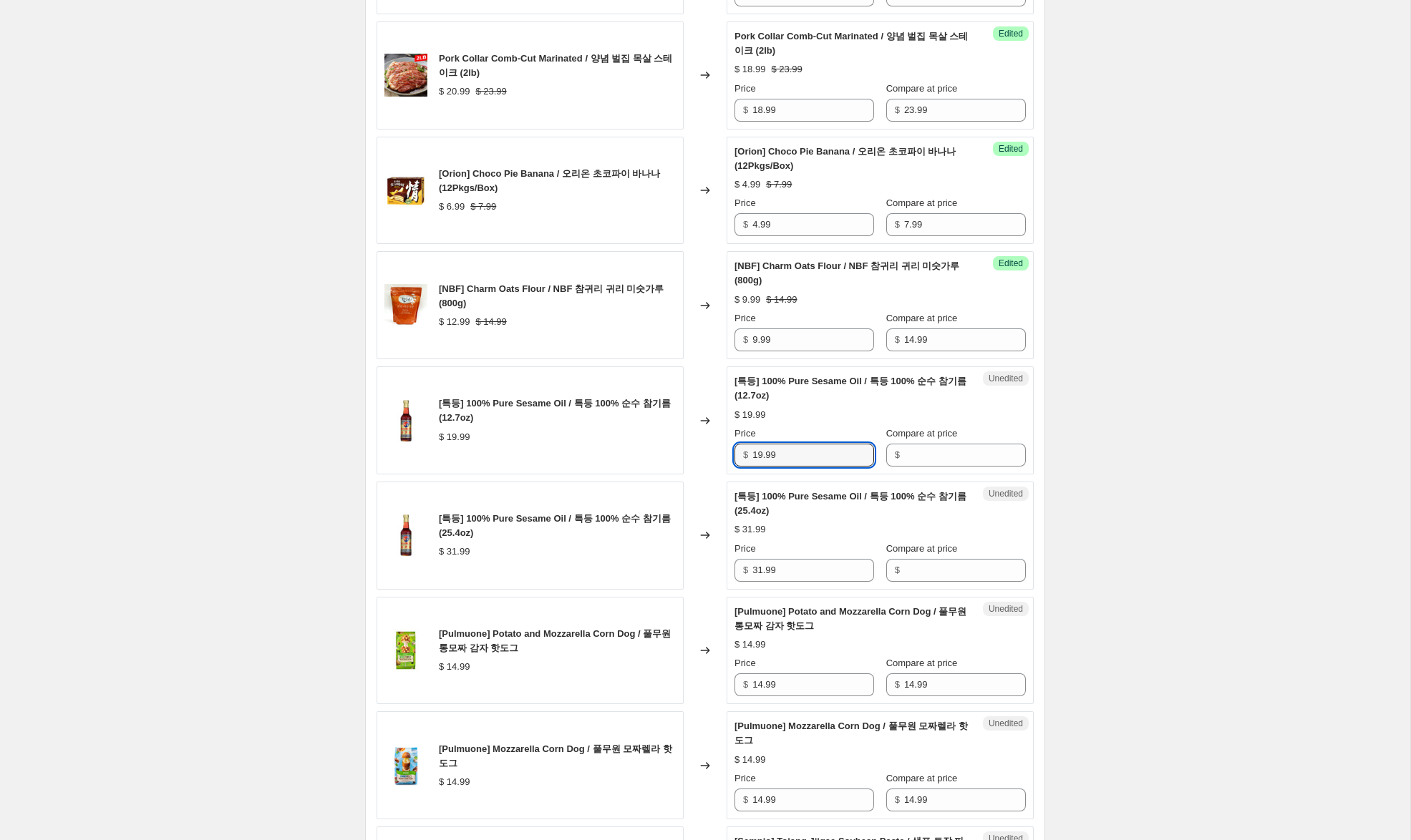
drag, startPoint x: 773, startPoint y: 497, endPoint x: 855, endPoint y: 496, distance: 82.0
click at [714, 474] on div "[특등] 100% Pure Sesame Oil / 특등 100% 순수 참기름 (12.7oz) $ 19.99 Changed to Unedited…" at bounding box center [706, 420] width 657 height 108
click at [904, 467] on input "Compare at price" at bounding box center [964, 455] width 121 height 23
paste input "19.99"
type input "19.99"
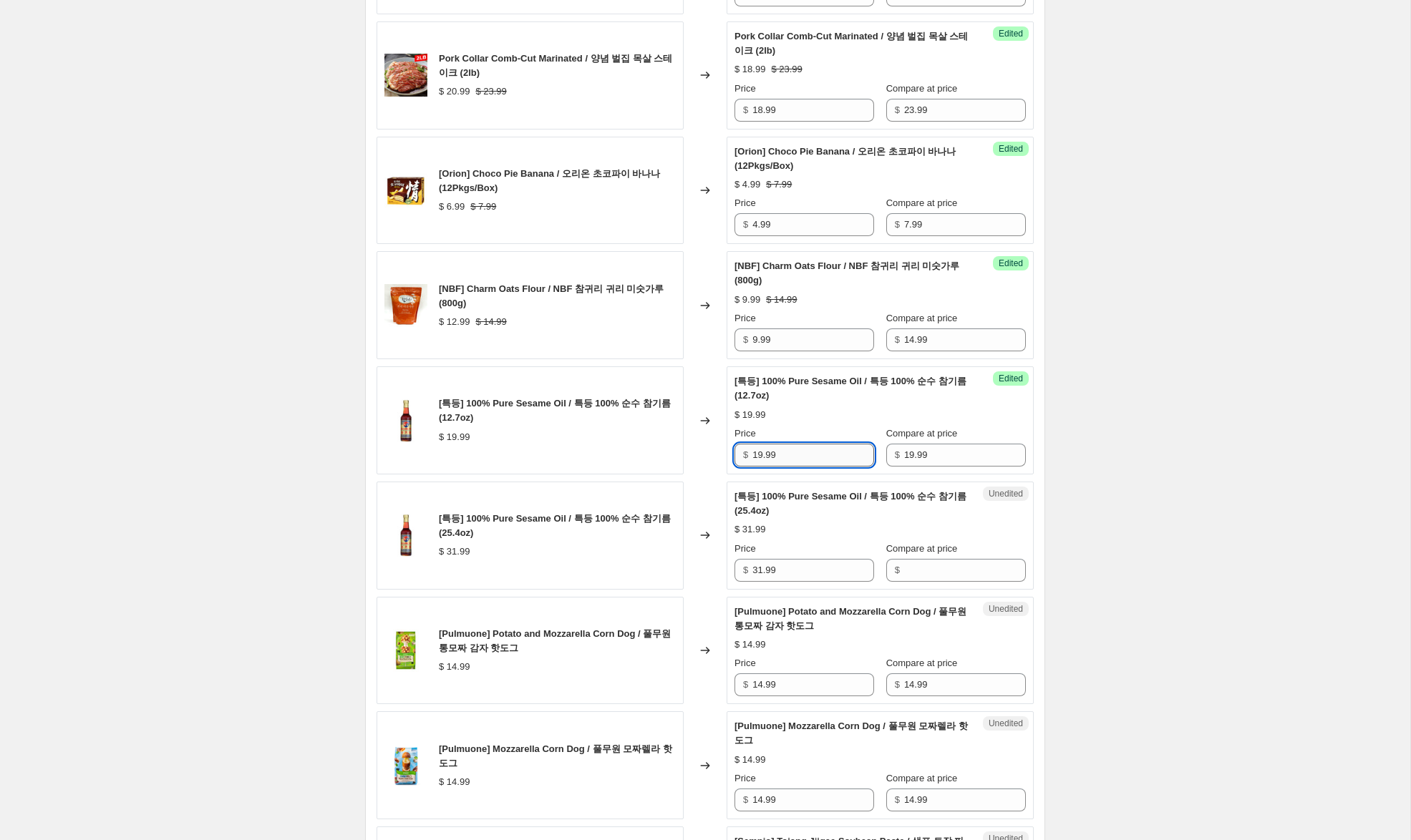
drag, startPoint x: 764, startPoint y: 499, endPoint x: 757, endPoint y: 495, distance: 8.1
click at [757, 467] on input "19.99" at bounding box center [813, 455] width 121 height 23
type input "15.99"
drag, startPoint x: 734, startPoint y: 608, endPoint x: 684, endPoint y: 603, distance: 50.2
click at [680, 589] on div "[특등] 100% Pure Sesame Oil / 특등 100% 순수 참기름 (25.4oz) $ 31.99 Changed to Unedited…" at bounding box center [706, 535] width 657 height 108
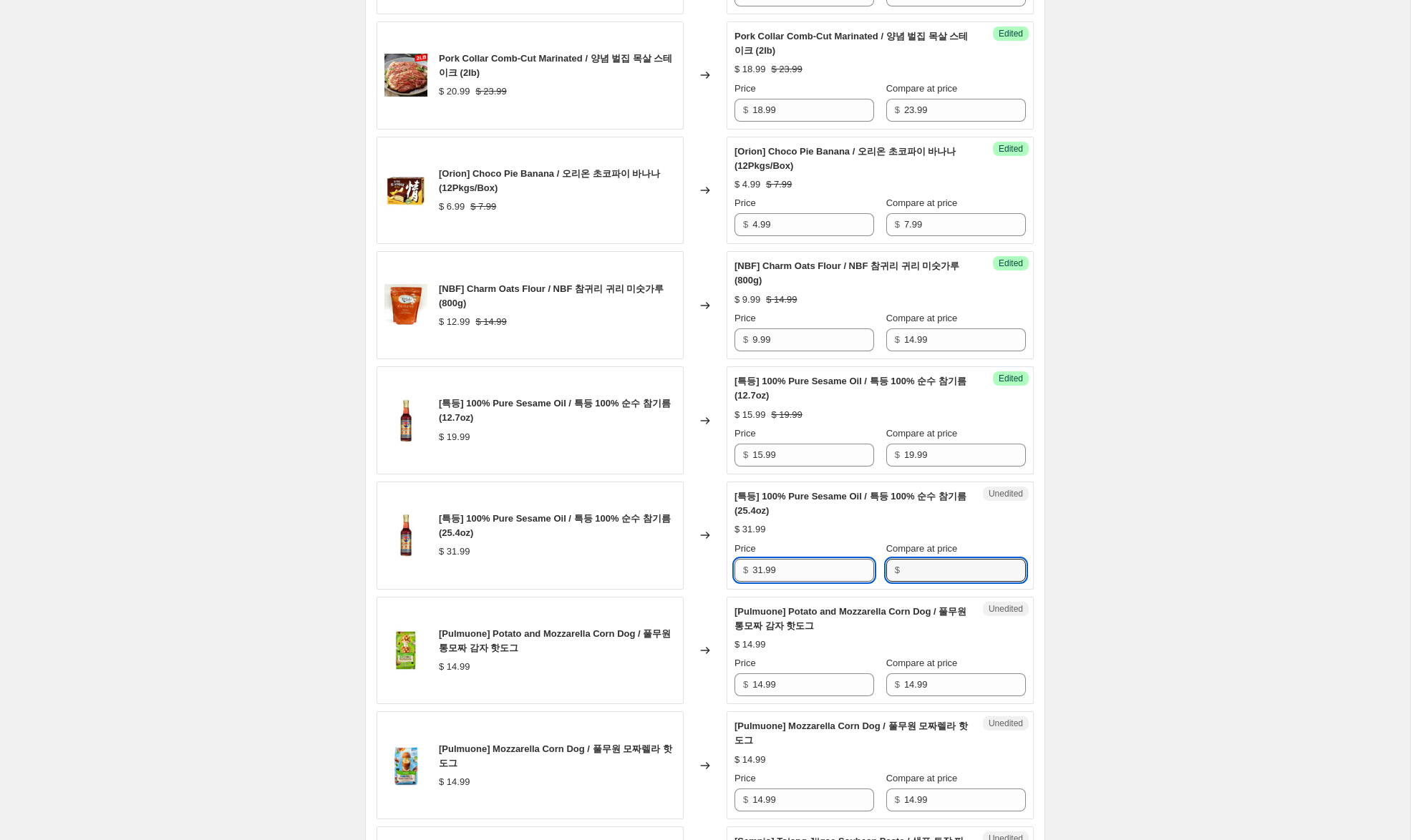
drag, startPoint x: 914, startPoint y: 615, endPoint x: 753, endPoint y: 620, distance: 161.1
click at [914, 582] on input "Compare at price" at bounding box center [964, 570] width 121 height 23
paste input "31.99"
type input "31.99"
drag, startPoint x: 762, startPoint y: 615, endPoint x: 712, endPoint y: 611, distance: 50.2
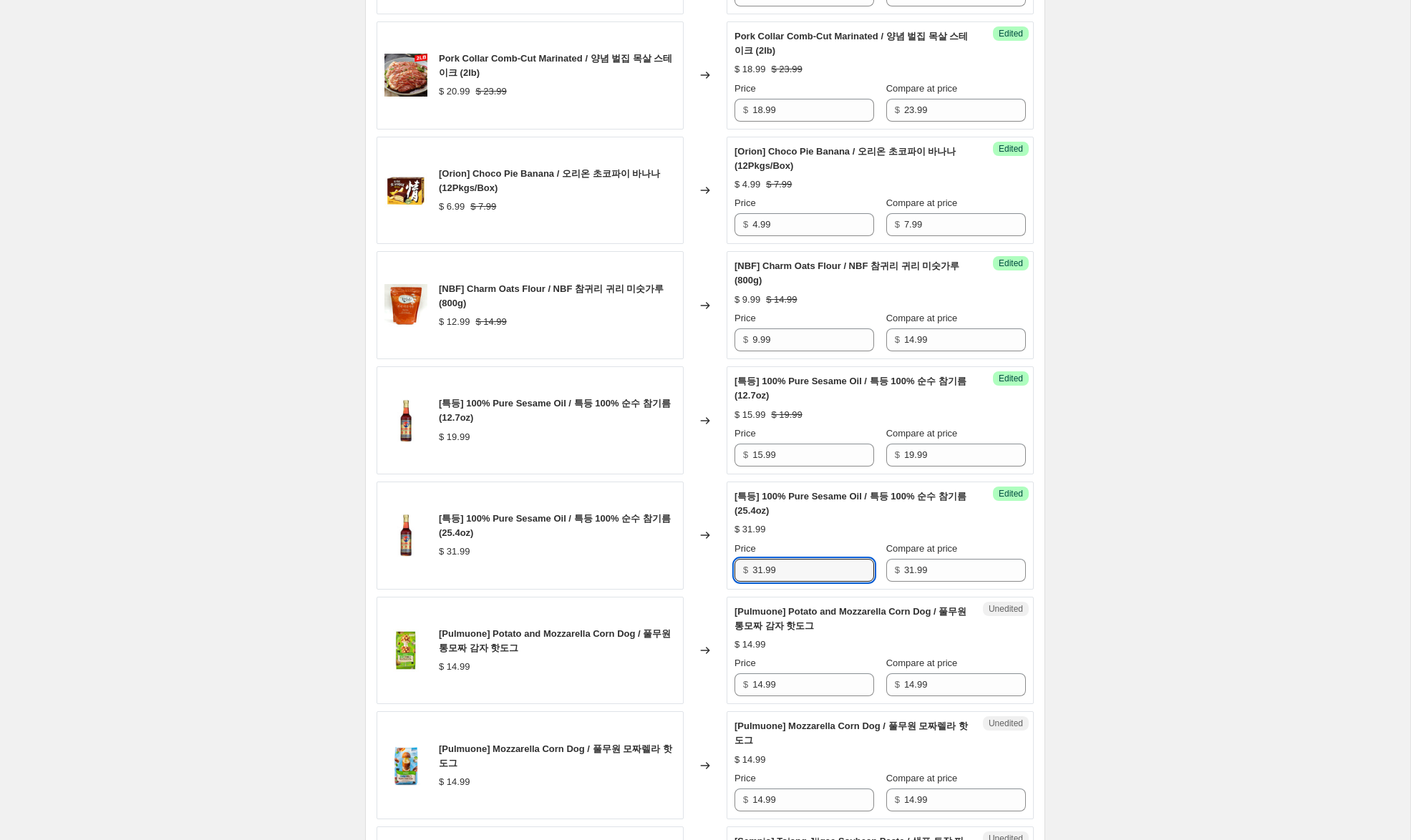
click at [714, 589] on div "[특등] 100% Pure Sesame Oil / 특등 100% 순수 참기름 (25.4oz) $ 31.99 Changed to Success …" at bounding box center [706, 535] width 657 height 108
type input "24.99"
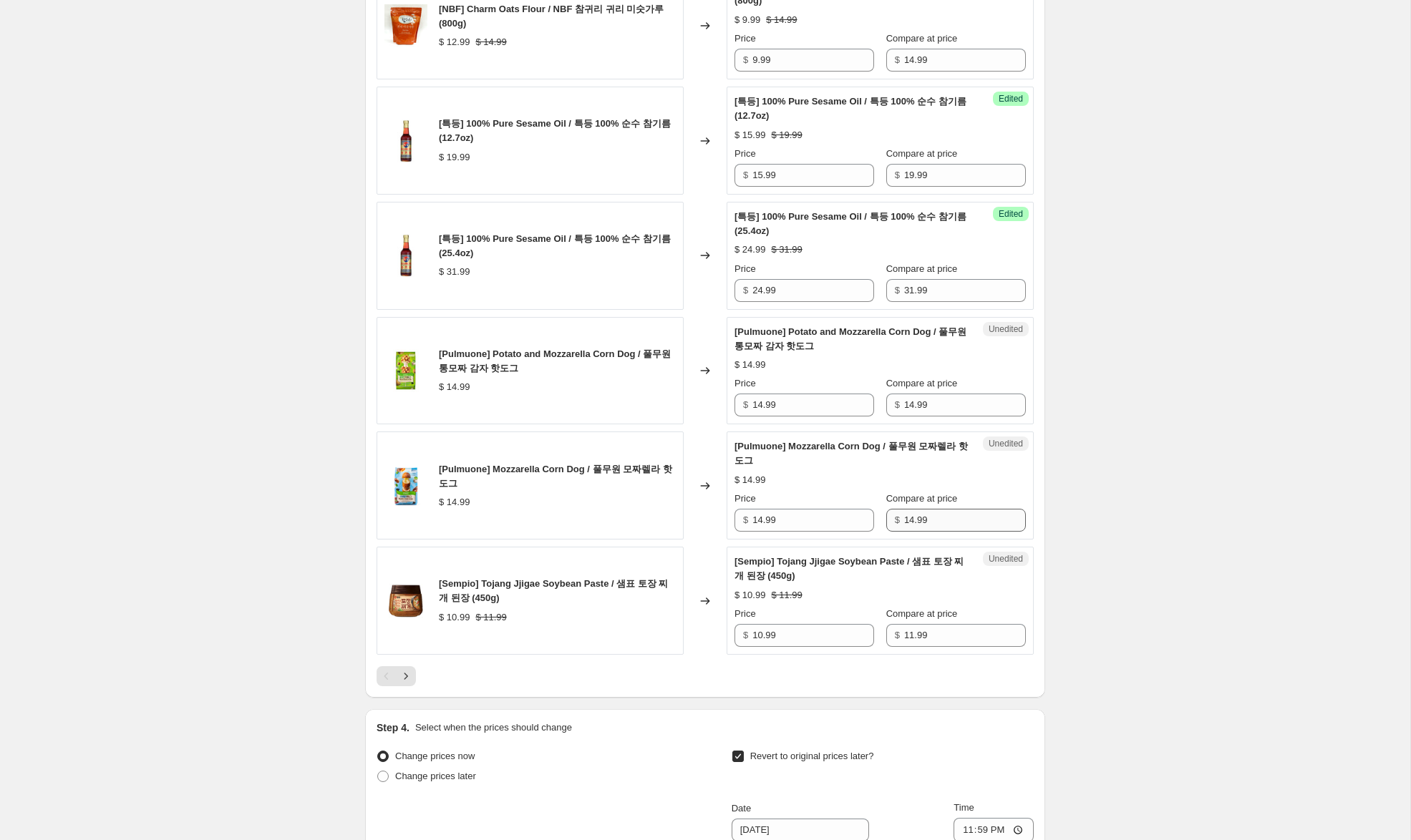
scroll to position [2096, 0]
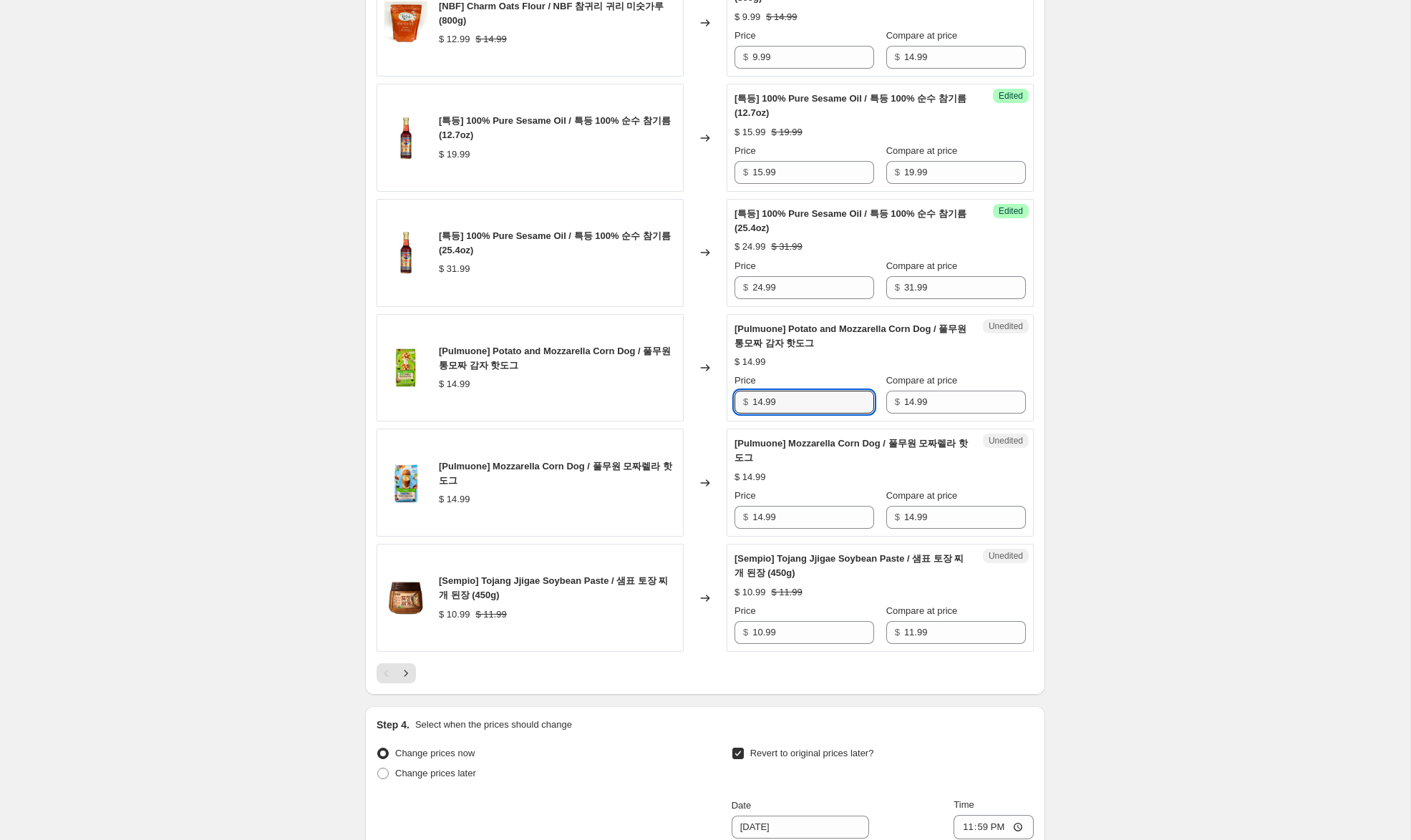
drag, startPoint x: 762, startPoint y: 445, endPoint x: 738, endPoint y: 443, distance: 24.1
click at [738, 413] on div "$ 14.99" at bounding box center [804, 403] width 139 height 23
type input "9.99"
drag, startPoint x: 763, startPoint y: 560, endPoint x: 668, endPoint y: 541, distance: 96.9
click at [668, 536] on div "[Pulmuone] Mozzarella Corn Dog / 풀무원 모짜렐라 핫도그 $ 14.99 Changed to Unedited [Pulm…" at bounding box center [706, 482] width 657 height 108
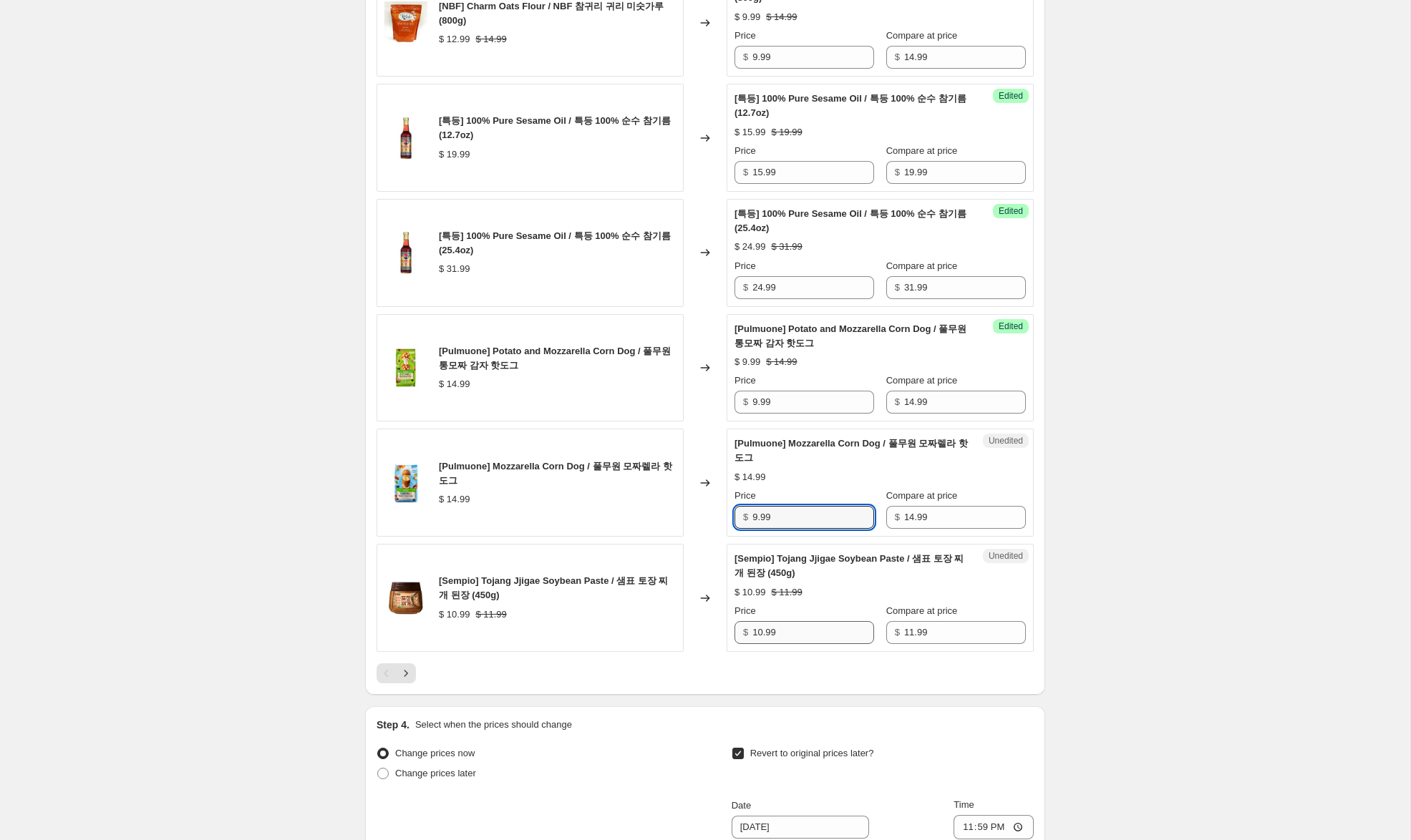
type input "9.99"
drag, startPoint x: 762, startPoint y: 677, endPoint x: 689, endPoint y: 665, distance: 74.0
click at [689, 652] on div "[Sempio] Tojang Jjigae Soybean Paste / 샘표 토장 찌개 된장 (450g) $ 10.99 $ 11.99 Chang…" at bounding box center [706, 597] width 657 height 108
type input "8.99"
drag, startPoint x: 404, startPoint y: 719, endPoint x: 423, endPoint y: 718, distance: 19.0
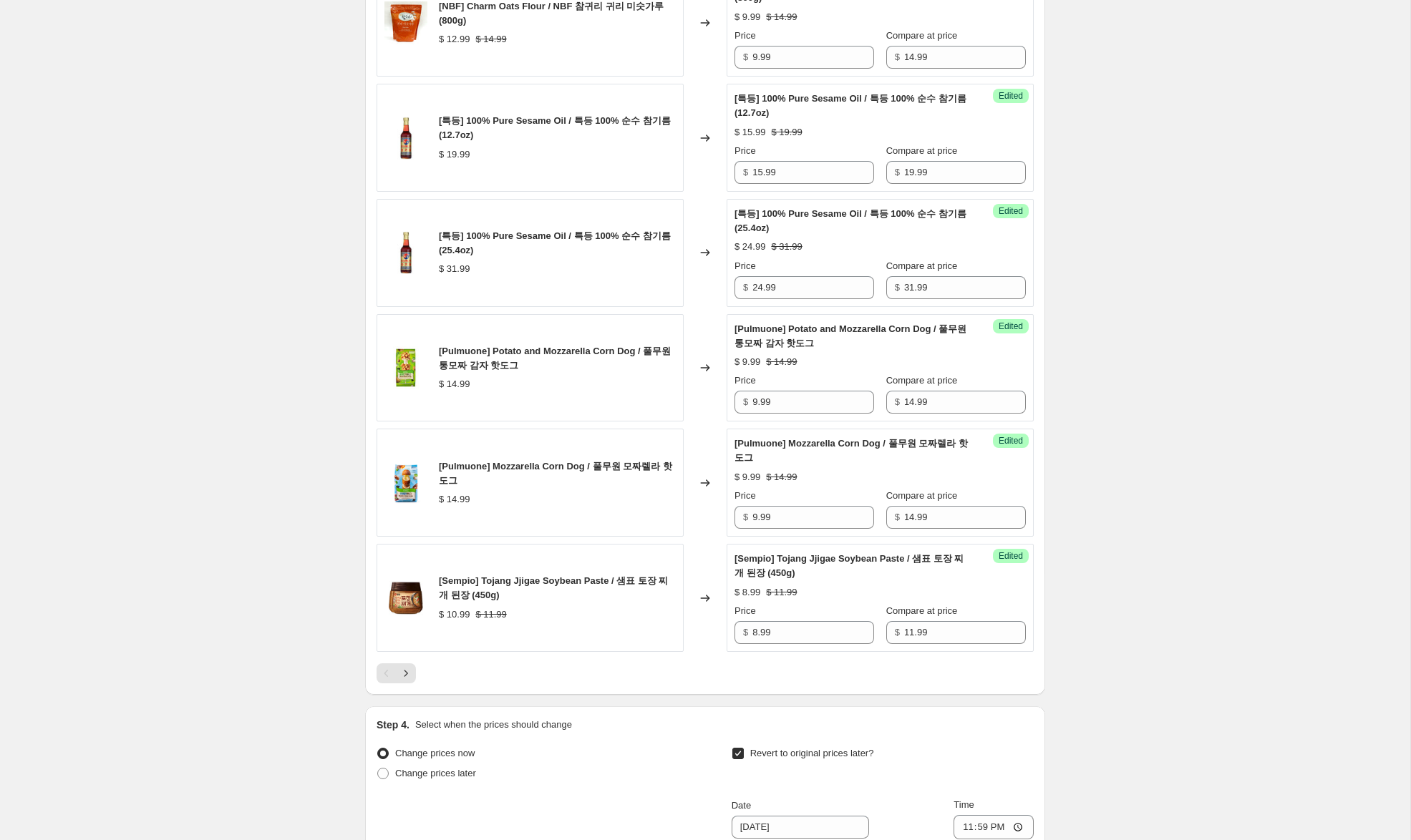
click at [404, 680] on icon "Next" at bounding box center [405, 673] width 14 height 14
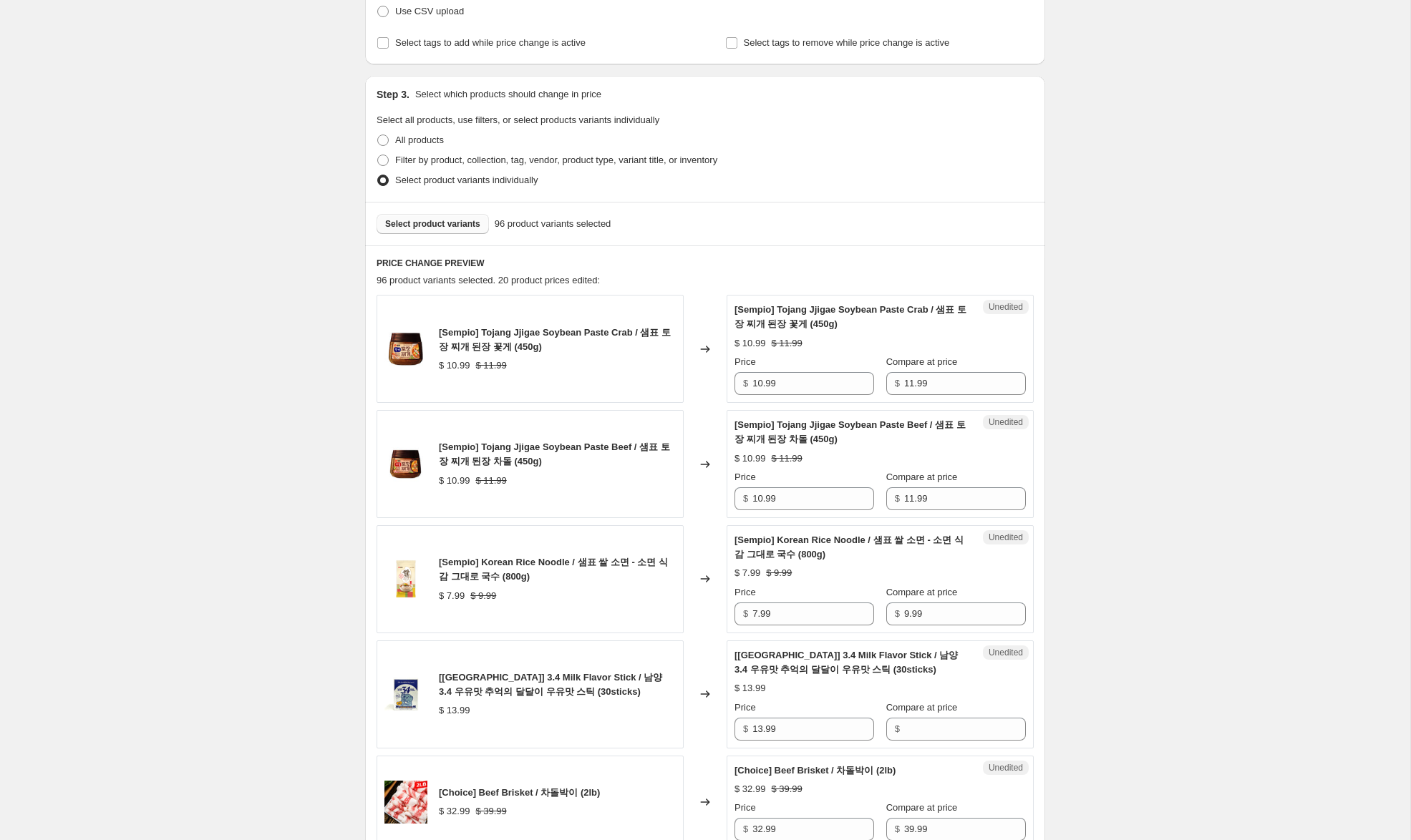
scroll to position [232, 0]
drag, startPoint x: 761, startPoint y: 382, endPoint x: 710, endPoint y: 377, distance: 51.2
click at [710, 377] on div "[Sempio] Tojang Jjigae Soybean Paste Crab / 샘표 토장 찌개 된장 꽃게 (450g) $ 10.99 $ 11.…" at bounding box center [706, 347] width 657 height 108
type input "8.99"
drag, startPoint x: 745, startPoint y: 494, endPoint x: 625, endPoint y: 482, distance: 120.6
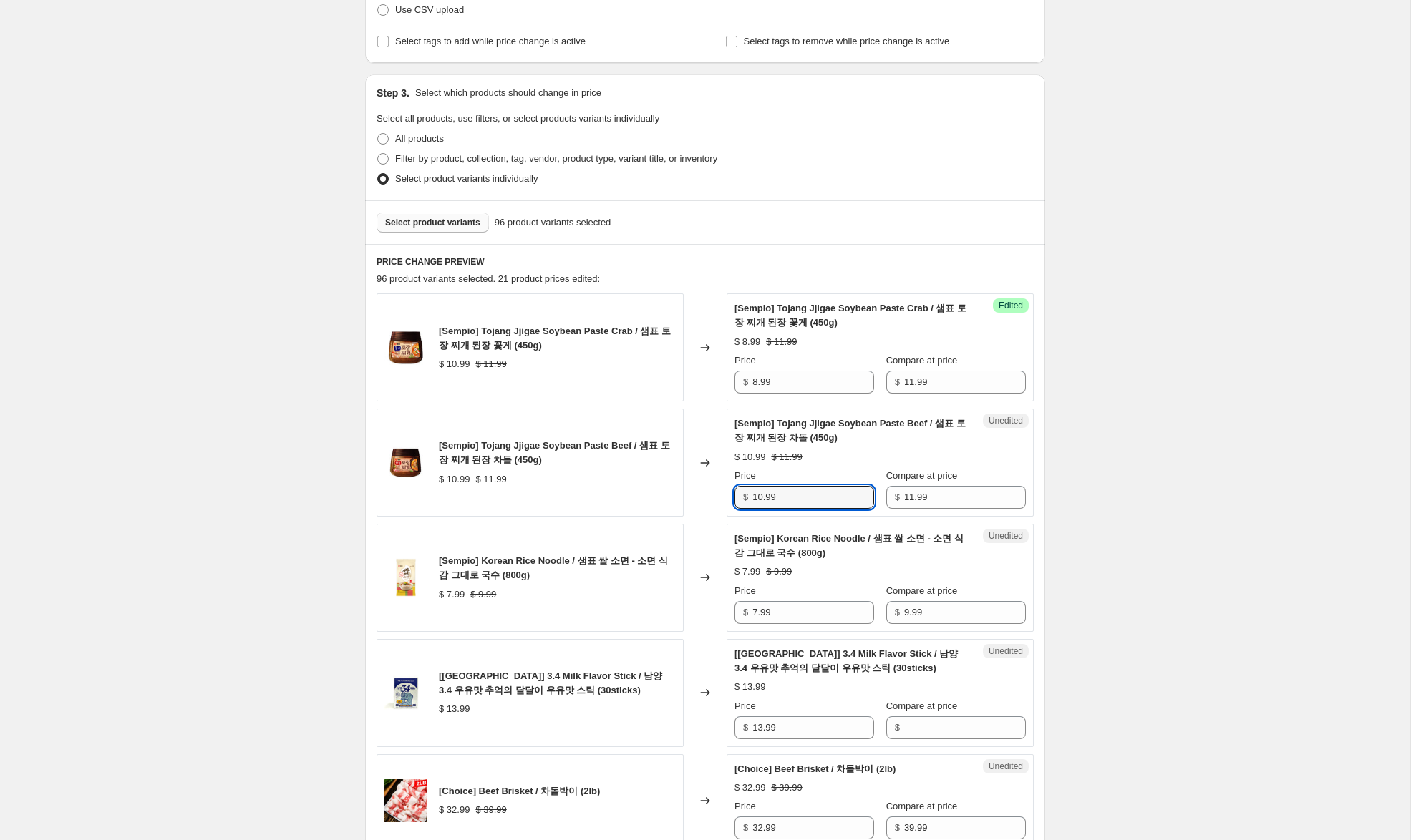
click at [625, 482] on div "[Sempio] Tojang Jjigae Soybean Paste Beef / 샘표 토장 찌개 된장 차돌 (450g) $ 10.99 $ 11.…" at bounding box center [706, 462] width 657 height 108
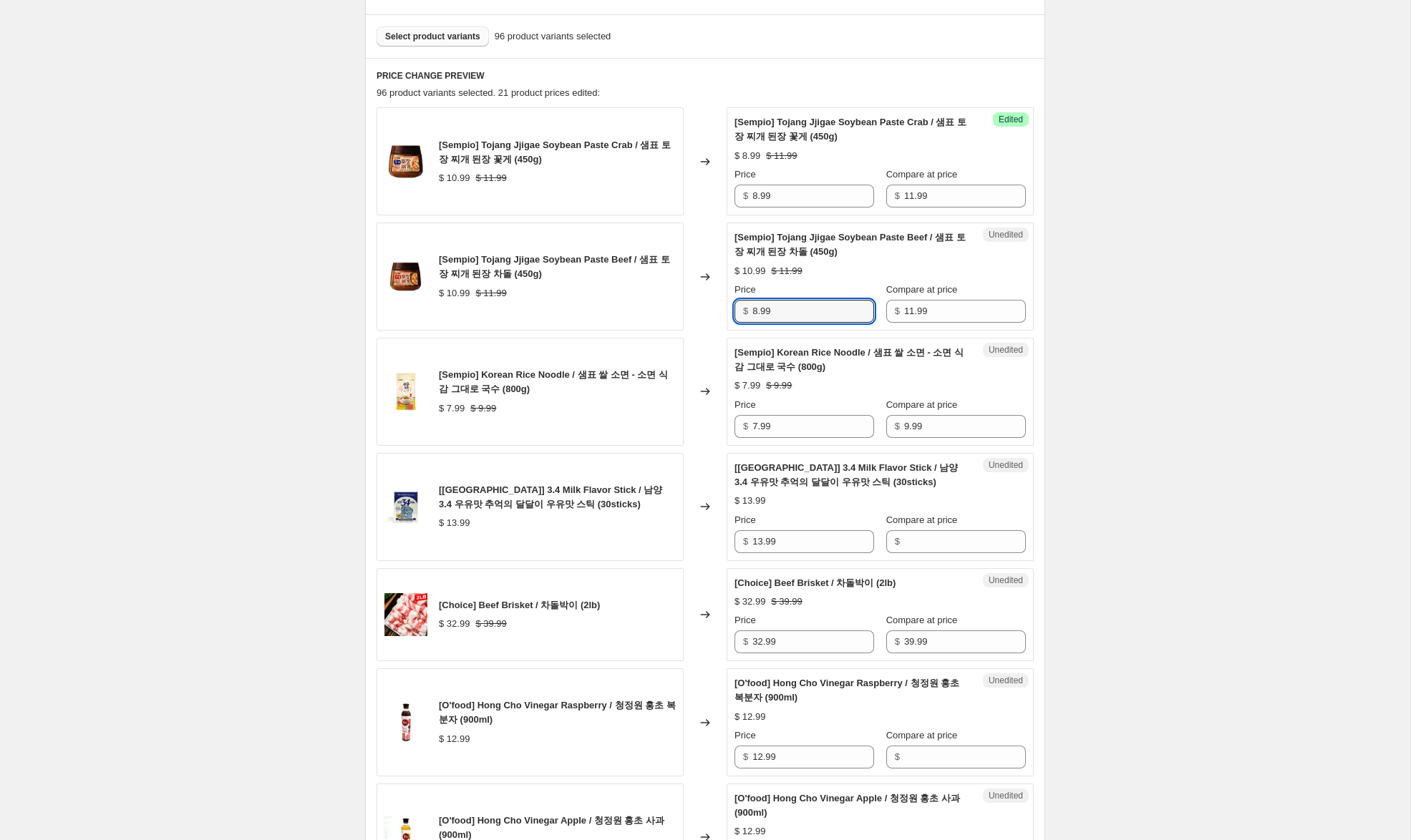
scroll to position [420, 0]
type input "8.99"
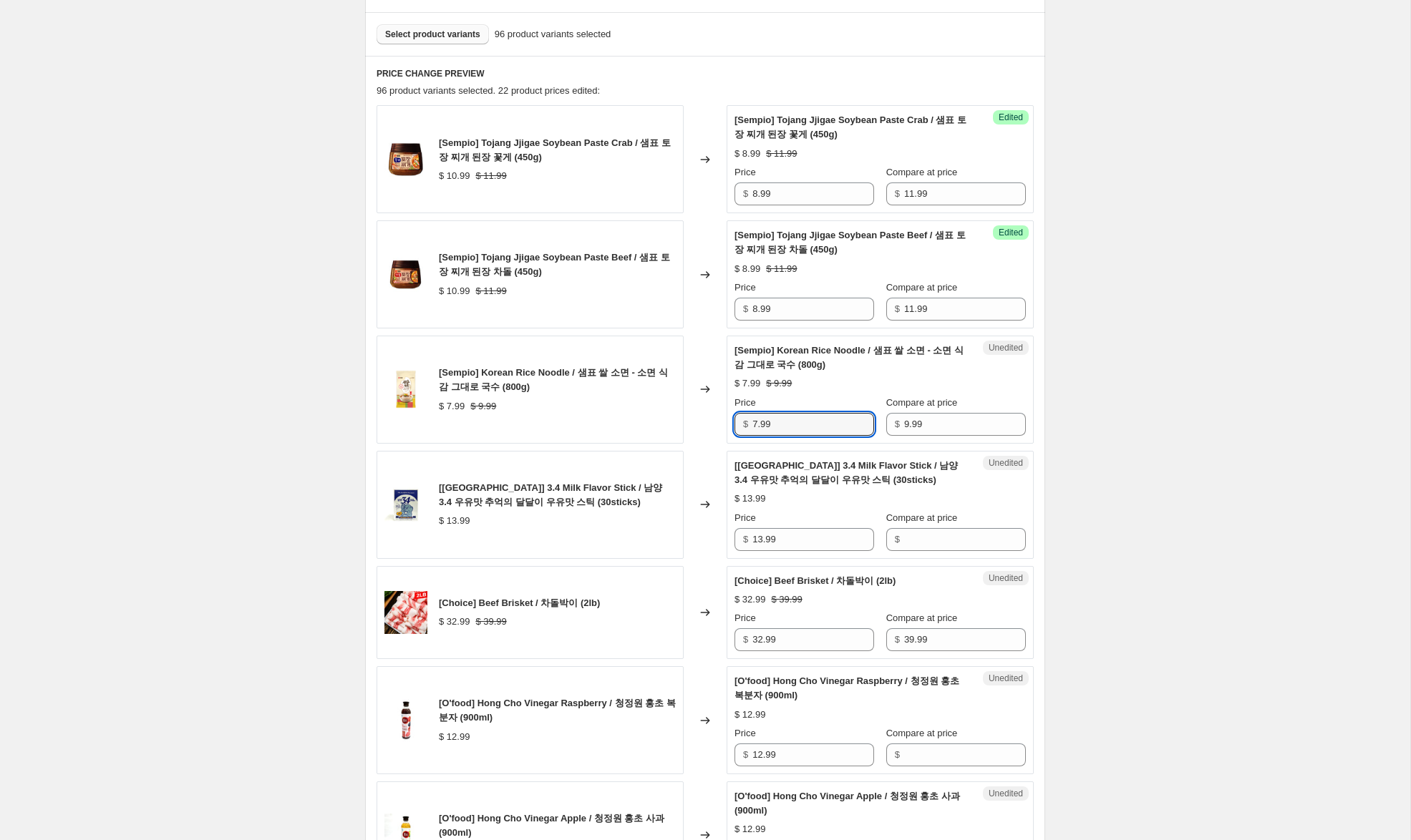
drag, startPoint x: 756, startPoint y: 422, endPoint x: 731, endPoint y: 420, distance: 25.1
click at [731, 420] on div "Unedited [Sempio] Korean Rice Noodle / 샘표 쌀 소면 - 소면 식감 그대로 국수 (800g) $ 7.99 $ 9…" at bounding box center [881, 389] width 307 height 108
type input "6.99"
drag, startPoint x: 772, startPoint y: 540, endPoint x: 713, endPoint y: 532, distance: 59.5
click at [713, 532] on div "[[GEOGRAPHIC_DATA]] 3.4 Milk Flavor Stick / 남양 3.4 우유맛 추억의 달달이 우유맛 스틱 (30sticks…" at bounding box center [706, 504] width 657 height 108
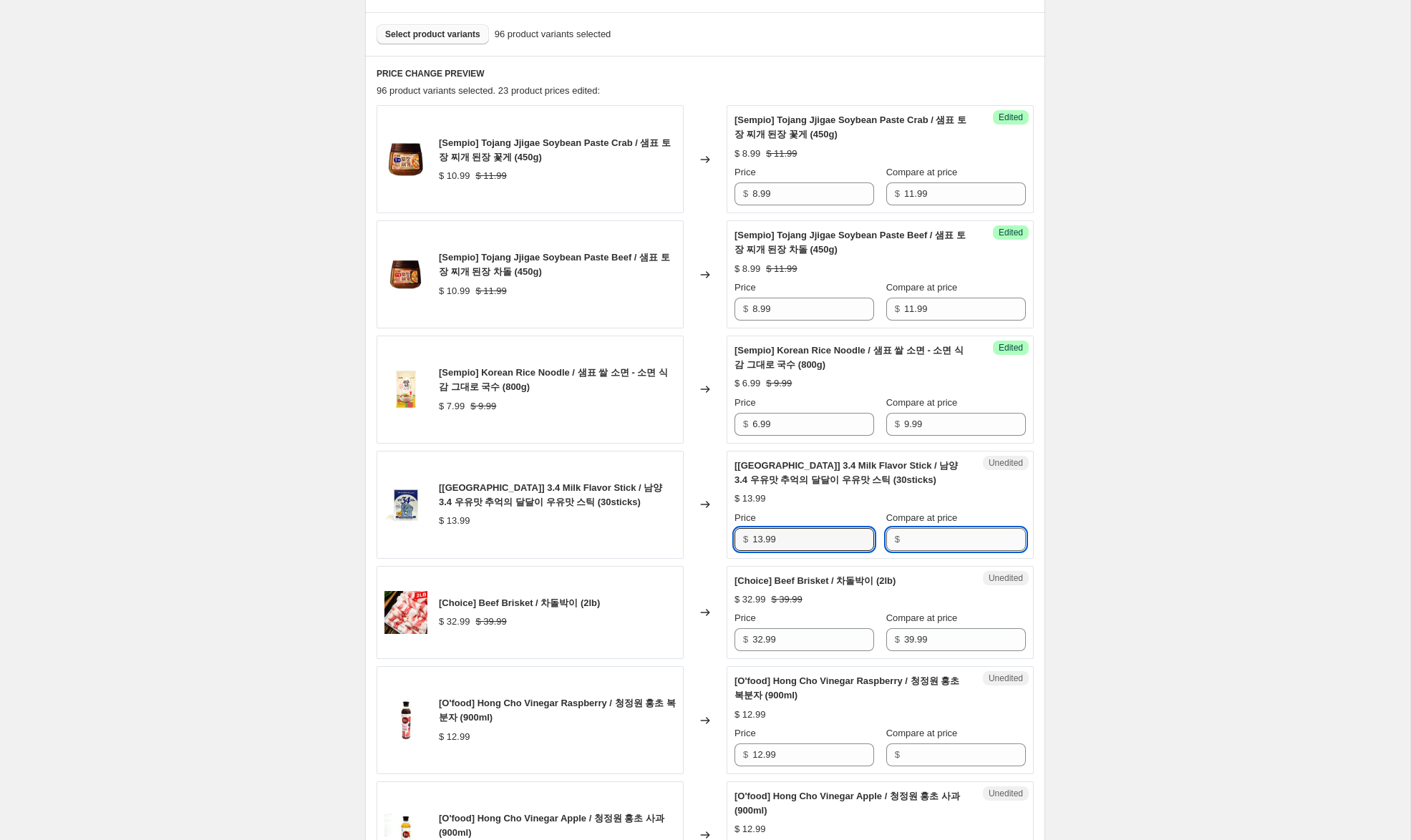
click at [940, 536] on input "Compare at price" at bounding box center [964, 540] width 121 height 23
paste input "13.99"
type input "13.99"
drag, startPoint x: 763, startPoint y: 540, endPoint x: 662, endPoint y: 521, distance: 102.8
click at [662, 521] on div "[[GEOGRAPHIC_DATA]] 3.4 Milk Flavor Stick / 남양 3.4 우유맛 추억의 달달이 우유맛 스틱 (30sticks…" at bounding box center [706, 504] width 657 height 108
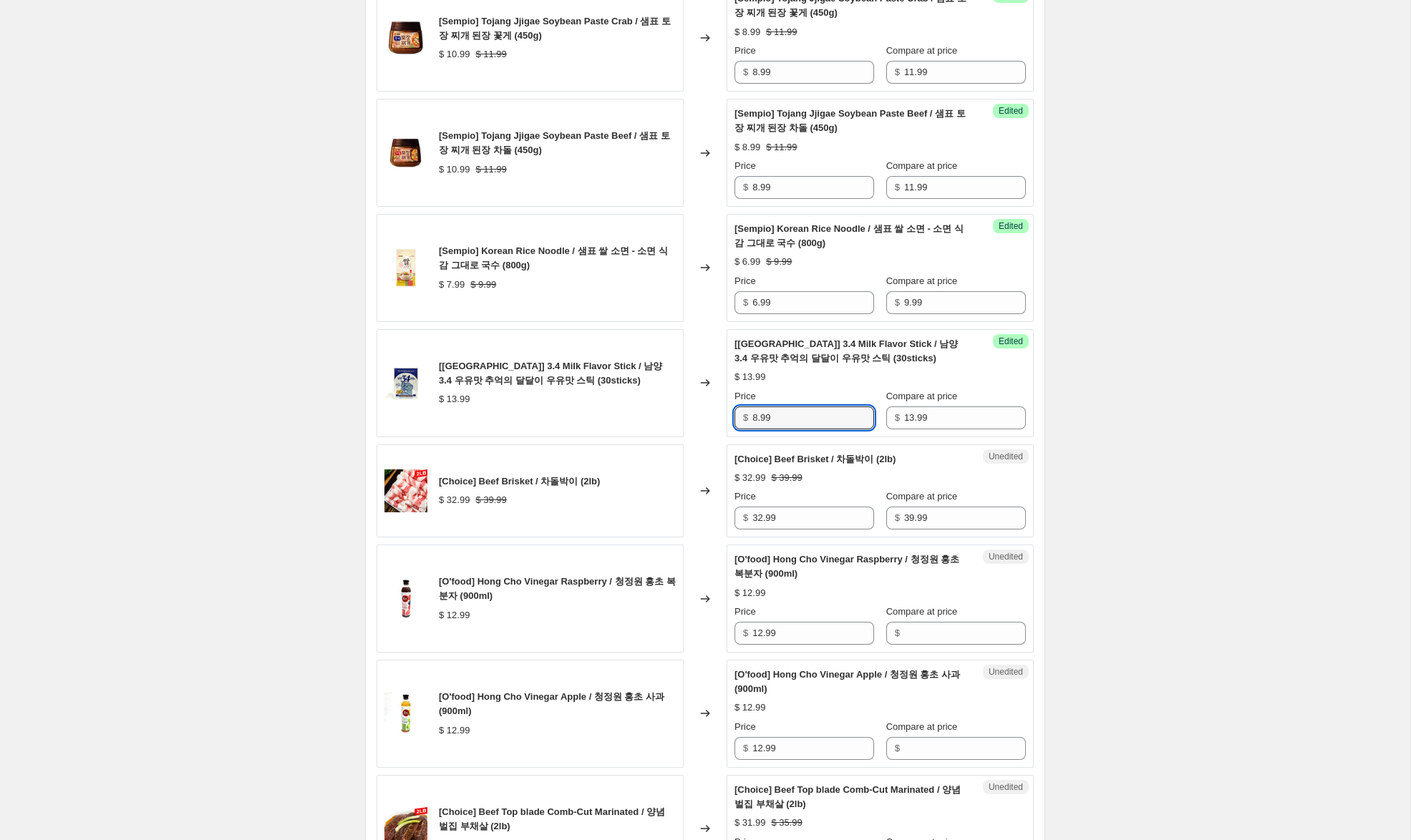
scroll to position [543, 0]
type input "8.99"
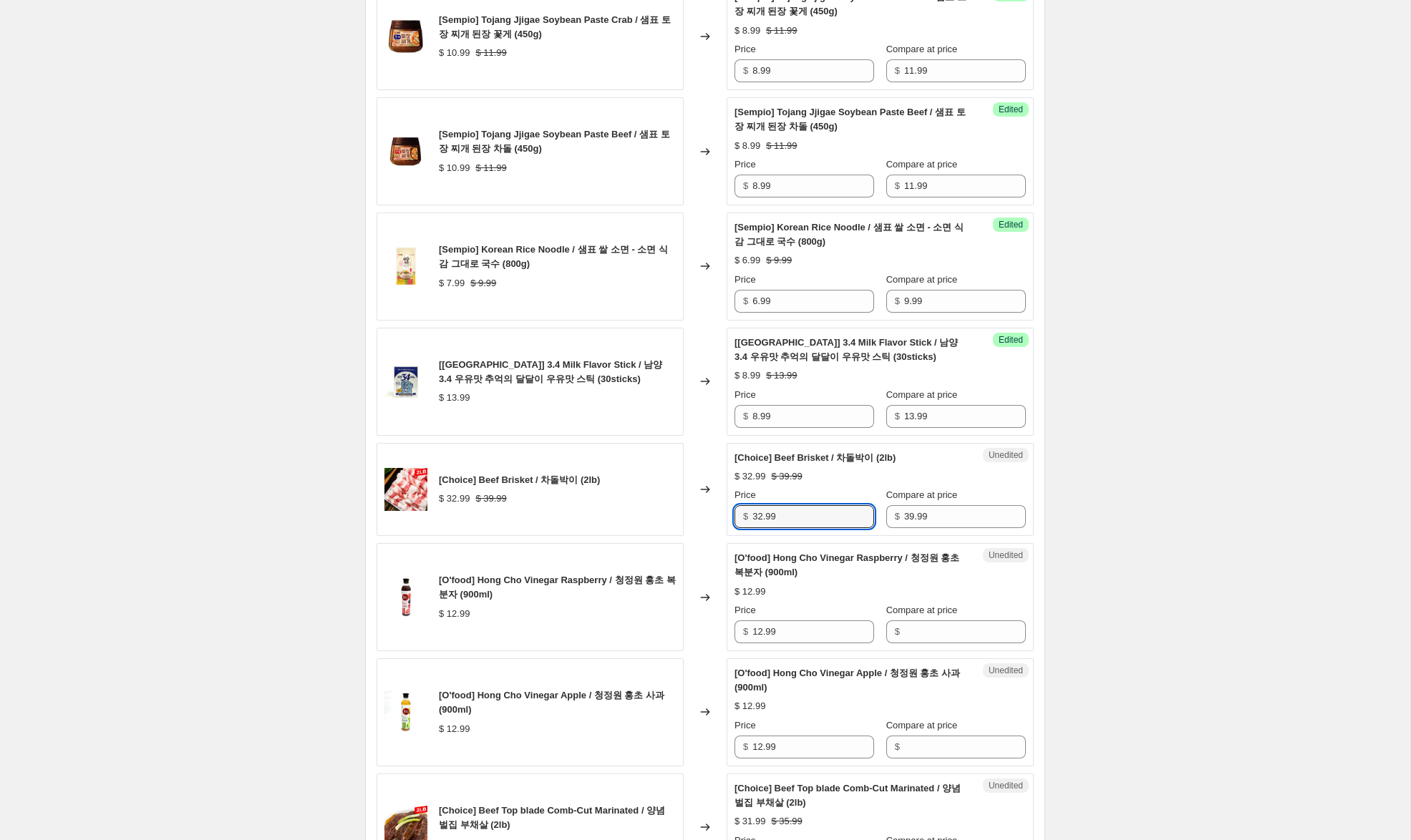
drag, startPoint x: 764, startPoint y: 518, endPoint x: 728, endPoint y: 514, distance: 36.2
click at [728, 514] on div "Unedited [Choice] Beef Brisket / 차돌박이 (2lb) $ 32.99 $ 39.99 Price $ 32.99 Compa…" at bounding box center [881, 489] width 307 height 94
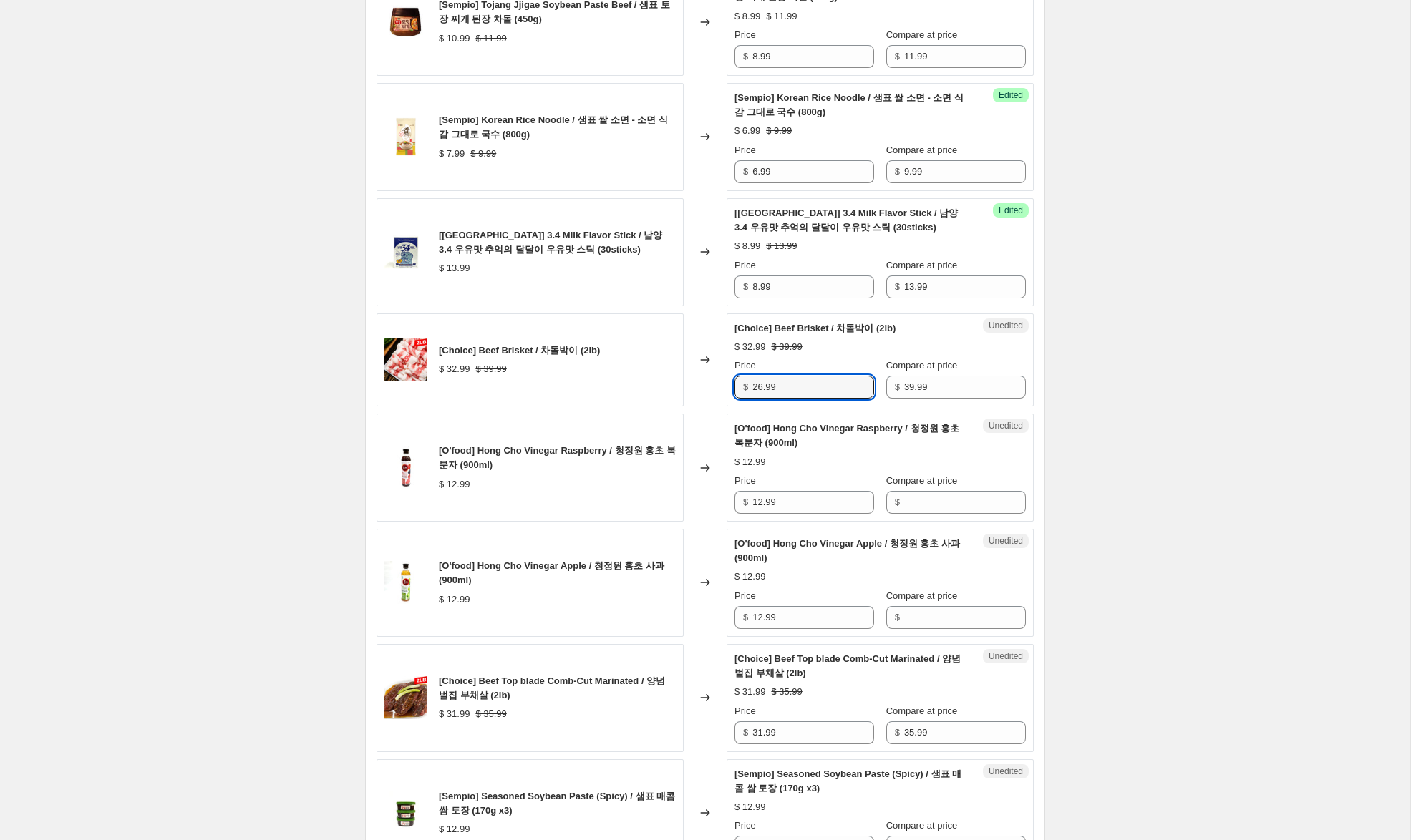
scroll to position [680, 0]
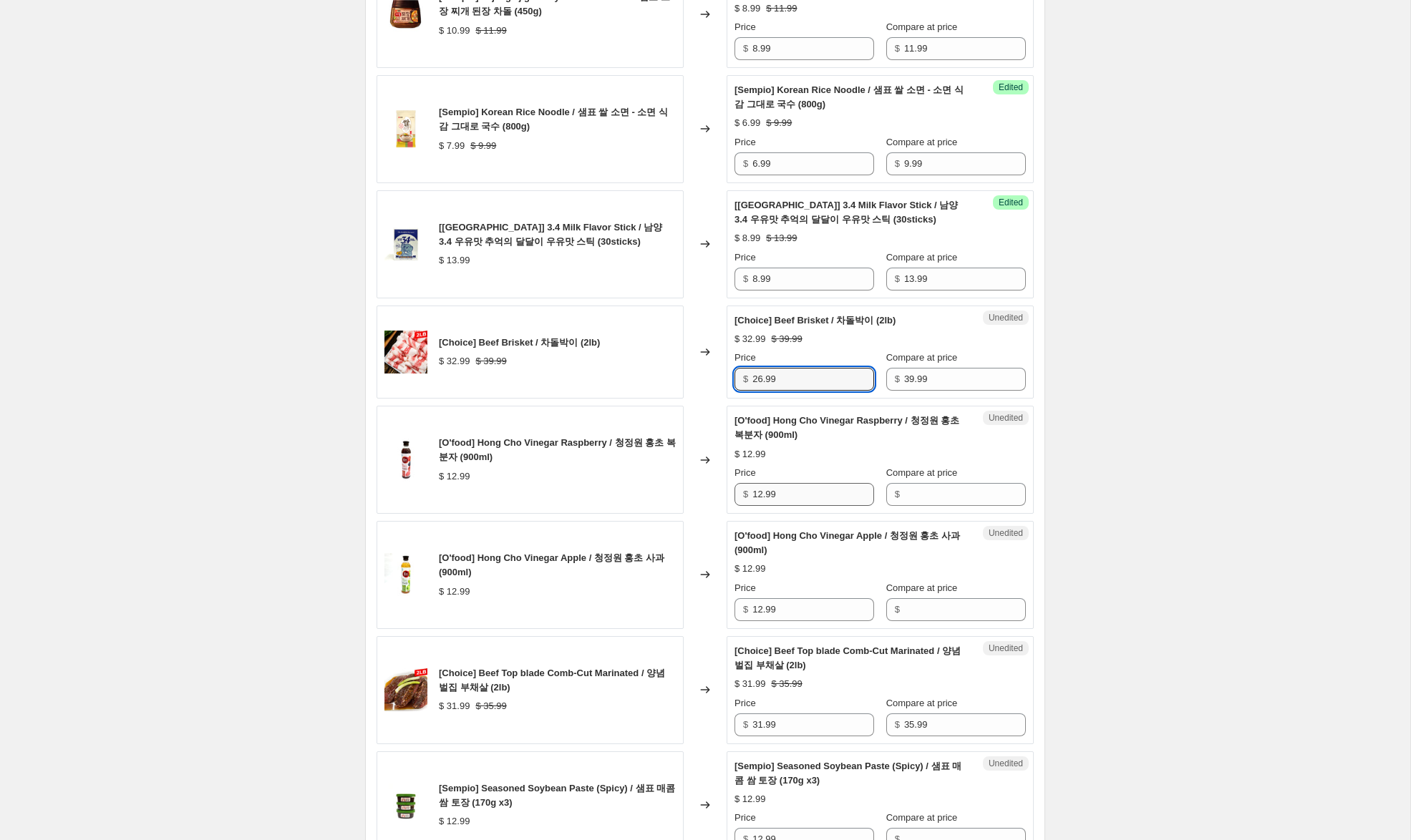
type input "26.99"
drag, startPoint x: 799, startPoint y: 497, endPoint x: 727, endPoint y: 495, distance: 72.0
click at [727, 495] on div "Unedited [O'food] Hong Cho Vinegar Raspberry / 청정원 홍초 복분자 (900ml) $ 12.99 Price…" at bounding box center [881, 459] width 307 height 108
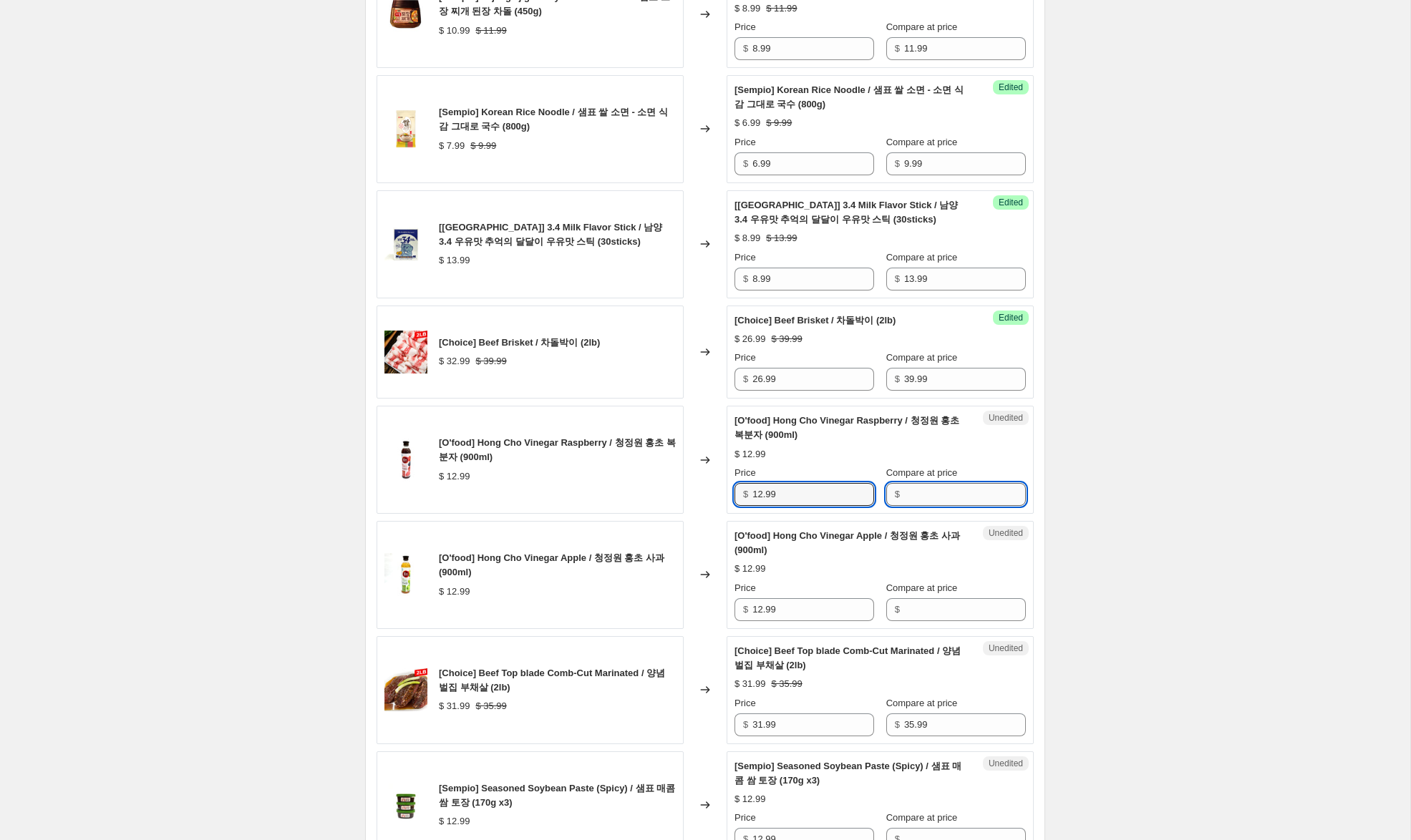
click at [939, 501] on input "Compare at price" at bounding box center [964, 495] width 121 height 23
paste input "12.99"
type input "12.99"
drag, startPoint x: 908, startPoint y: 612, endPoint x: 885, endPoint y: 597, distance: 27.5
click at [907, 611] on input "Compare at price" at bounding box center [964, 610] width 121 height 23
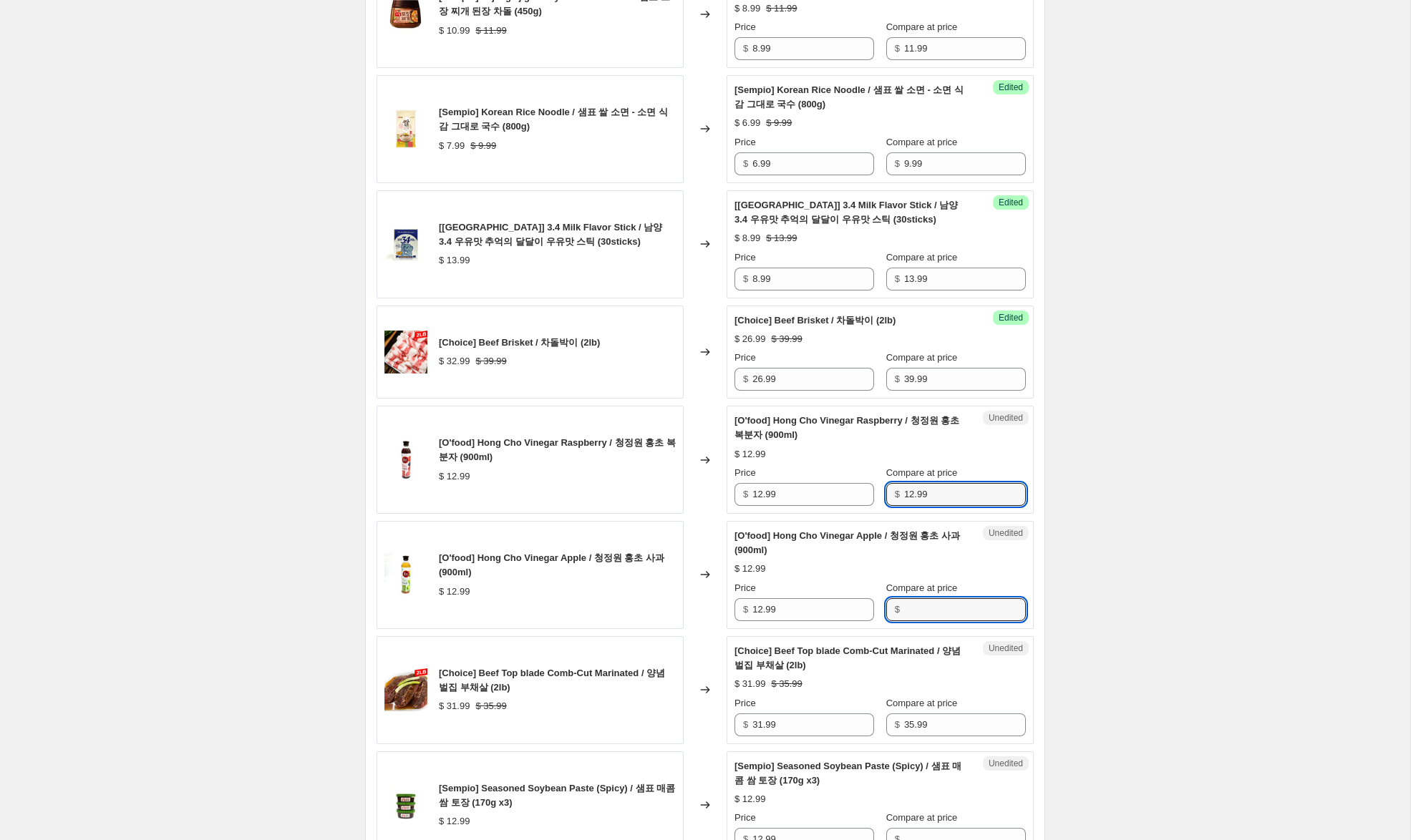
paste input "12.99"
type input "12.99"
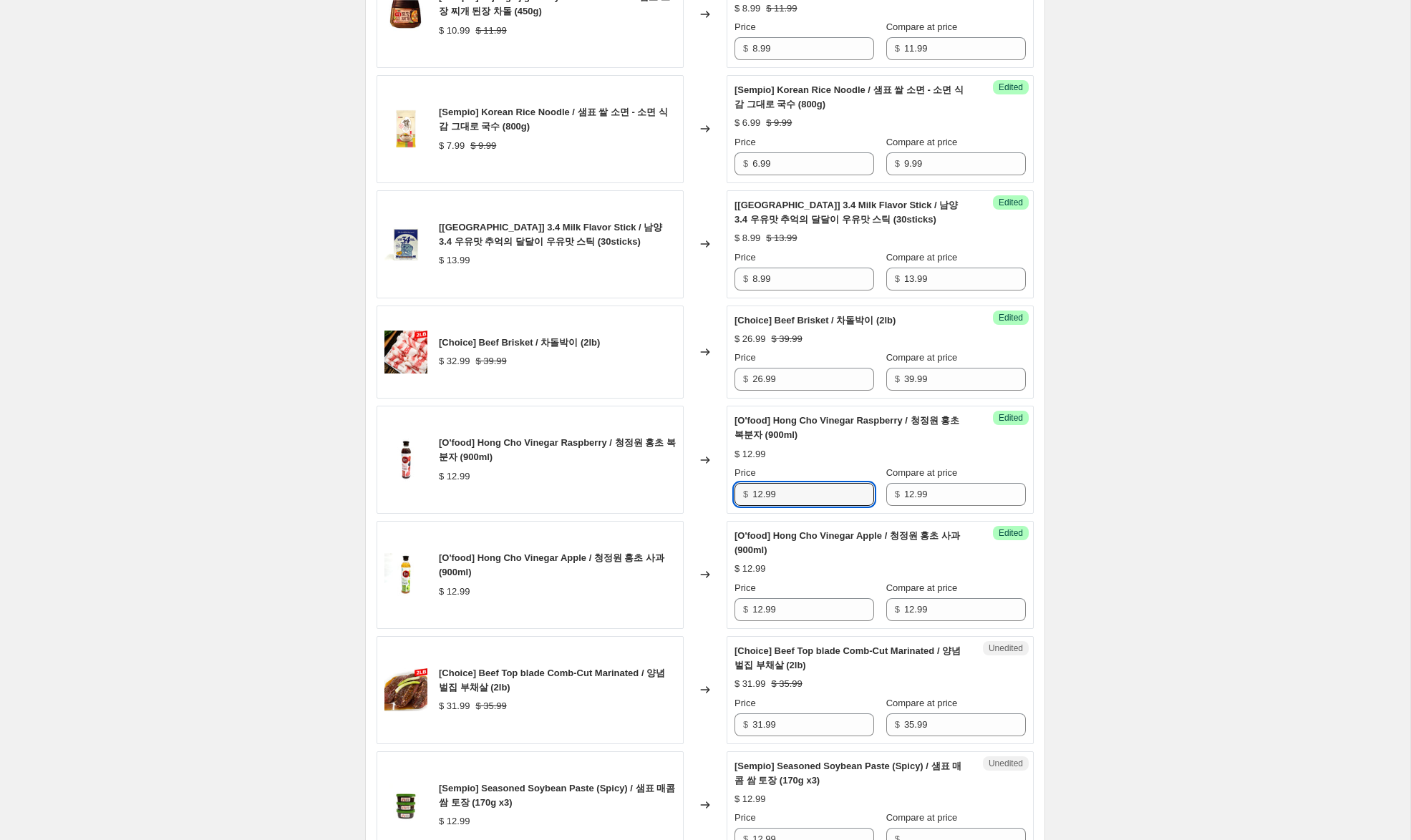
drag, startPoint x: 762, startPoint y: 495, endPoint x: 709, endPoint y: 489, distance: 53.3
click at [709, 489] on div "[O'food] Hong Cho Vinegar Raspberry / 청정원 홍초 복분자 (900ml) $ 12.99 Changed to Suc…" at bounding box center [706, 459] width 657 height 108
type input "8.99"
drag, startPoint x: 761, startPoint y: 609, endPoint x: 628, endPoint y: 594, distance: 133.8
click at [628, 594] on div "[O'food] Hong Cho Vinegar Apple / 청정원 홍초 사과 (900ml) $ 12.99 Changed to Success …" at bounding box center [706, 575] width 657 height 108
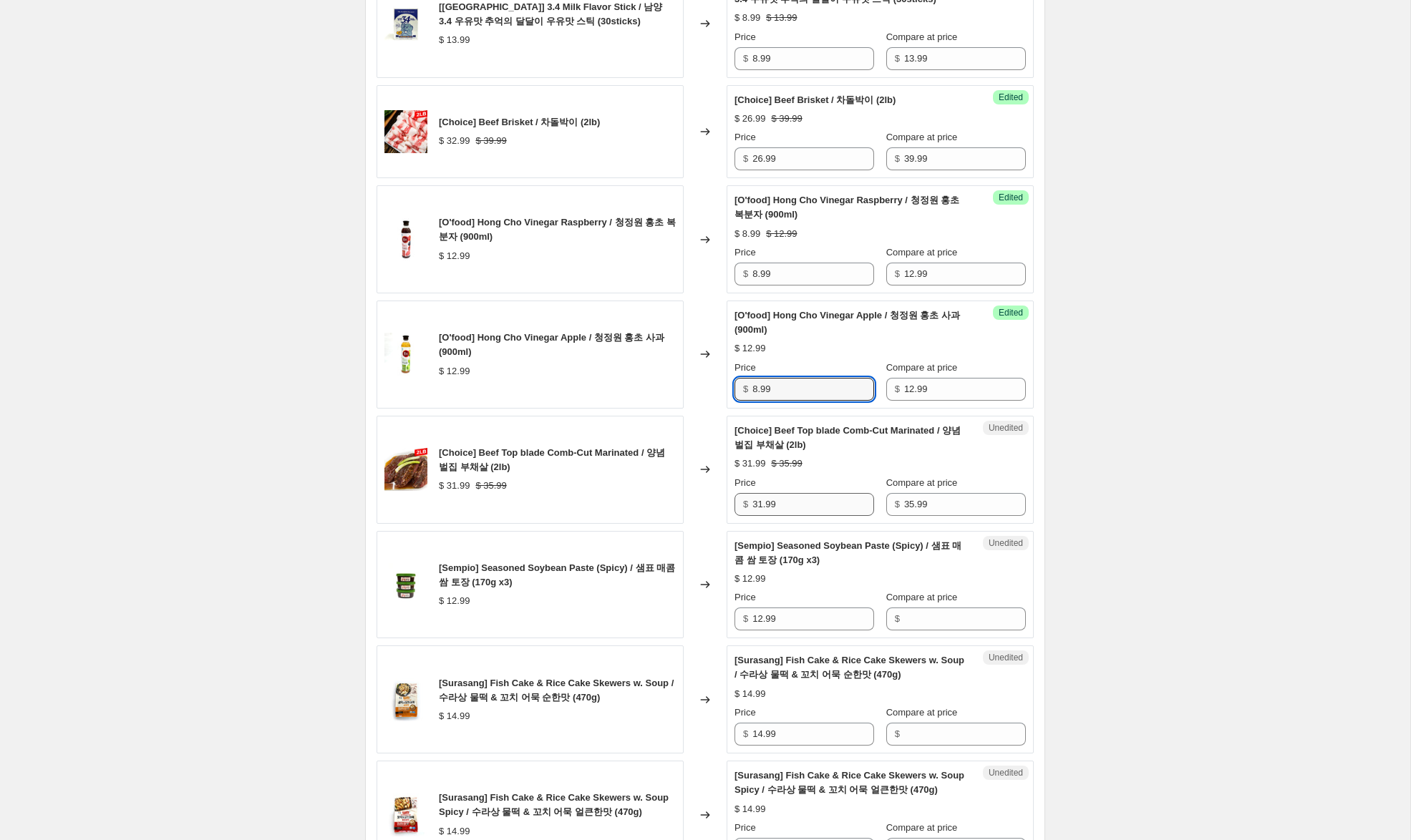
scroll to position [905, 0]
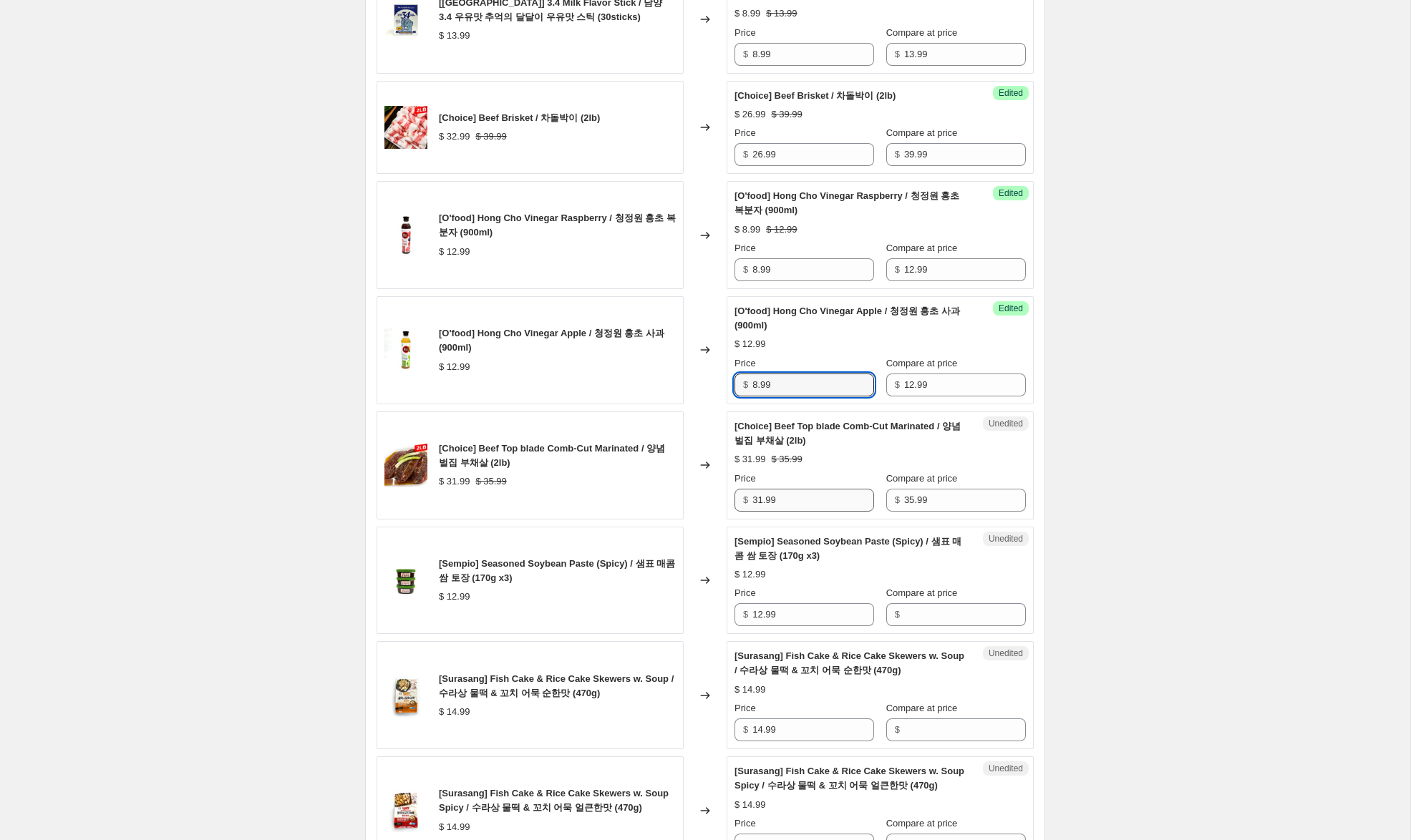
type input "8.99"
drag, startPoint x: 763, startPoint y: 501, endPoint x: 700, endPoint y: 499, distance: 63.0
click at [703, 498] on div "[Choice] Beef Top blade Comb-Cut Marinated / 양념 벌집 부채살 (2lb) $ 31.99 $ 35.99 Ch…" at bounding box center [706, 465] width 657 height 108
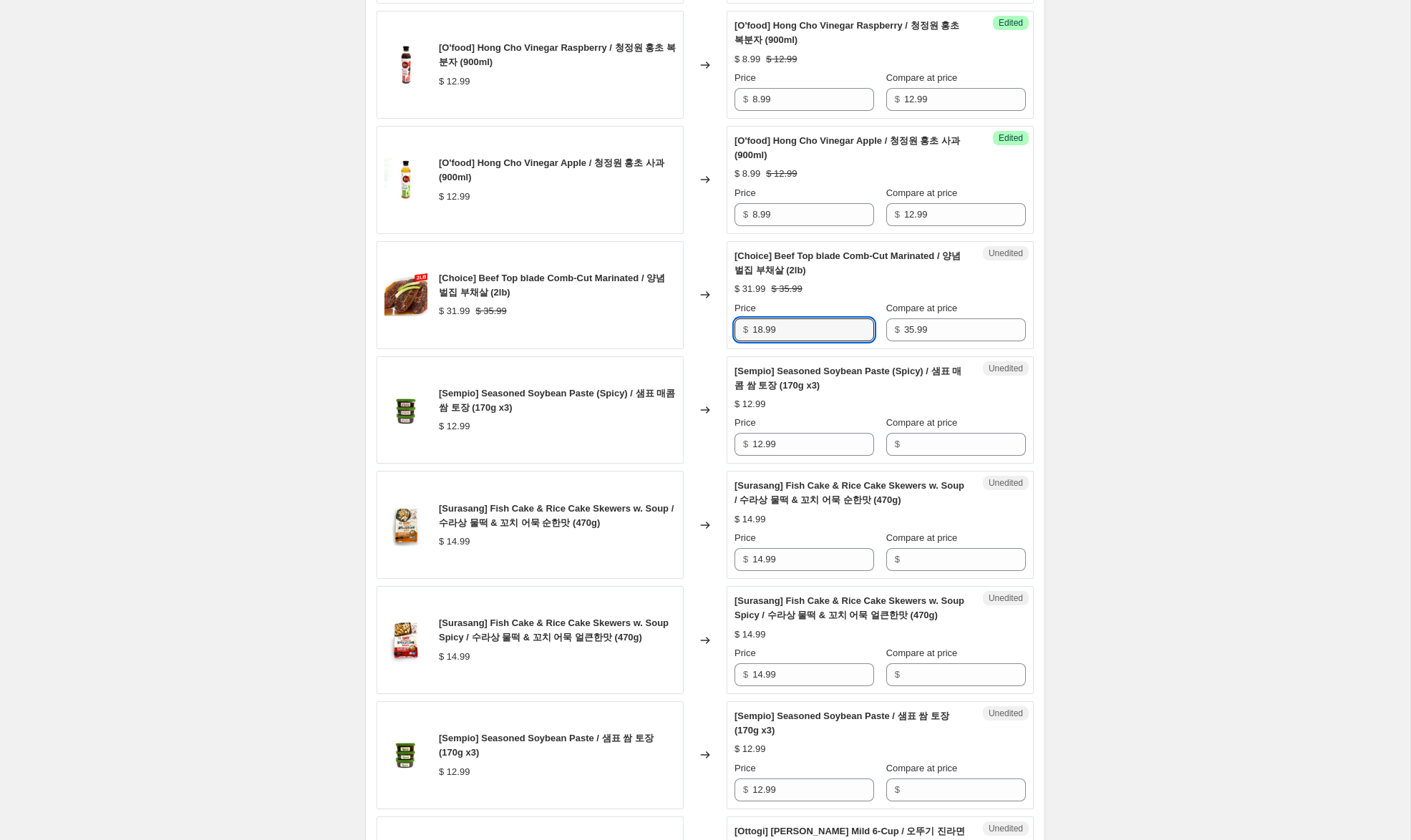
scroll to position [1078, 0]
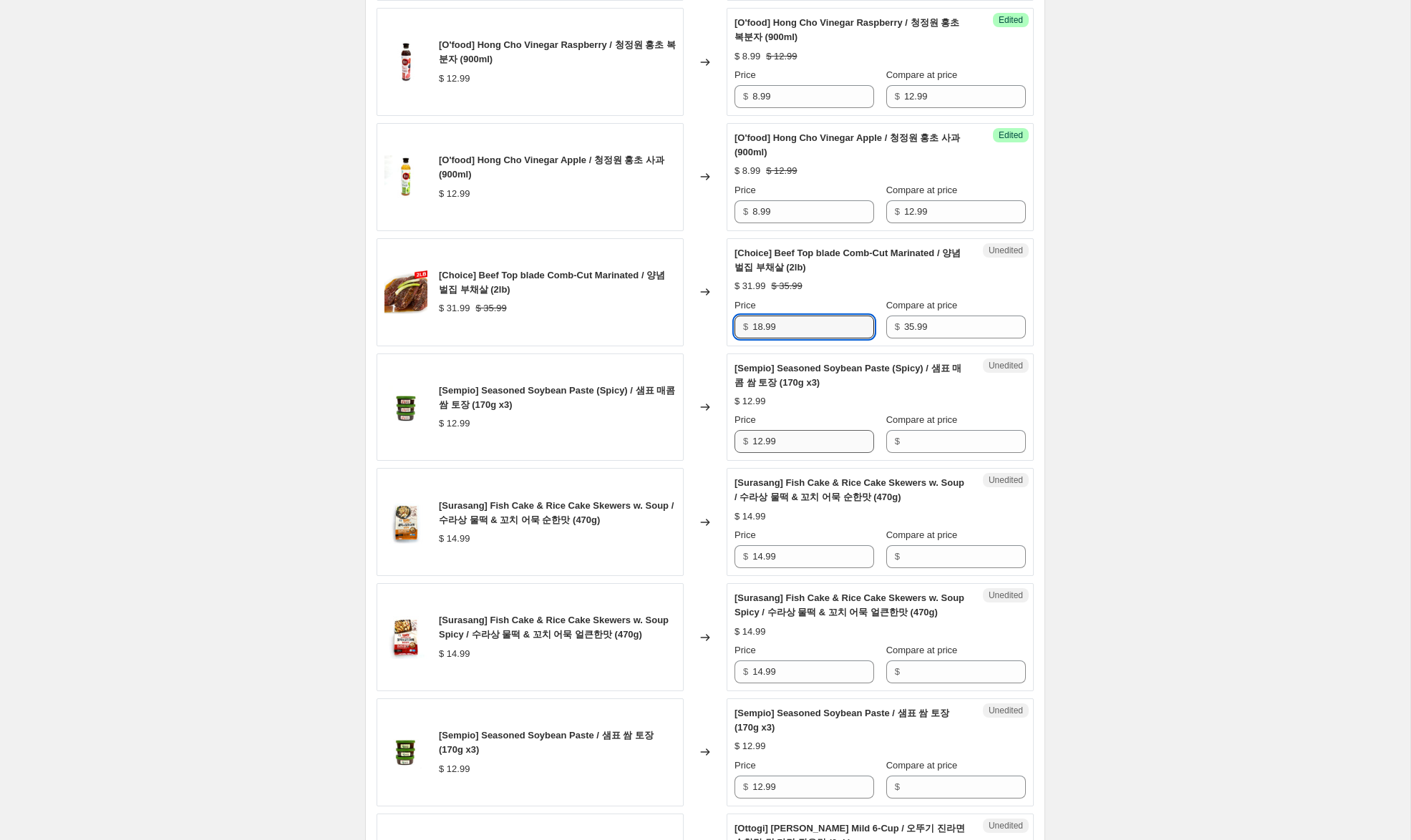
type input "18.99"
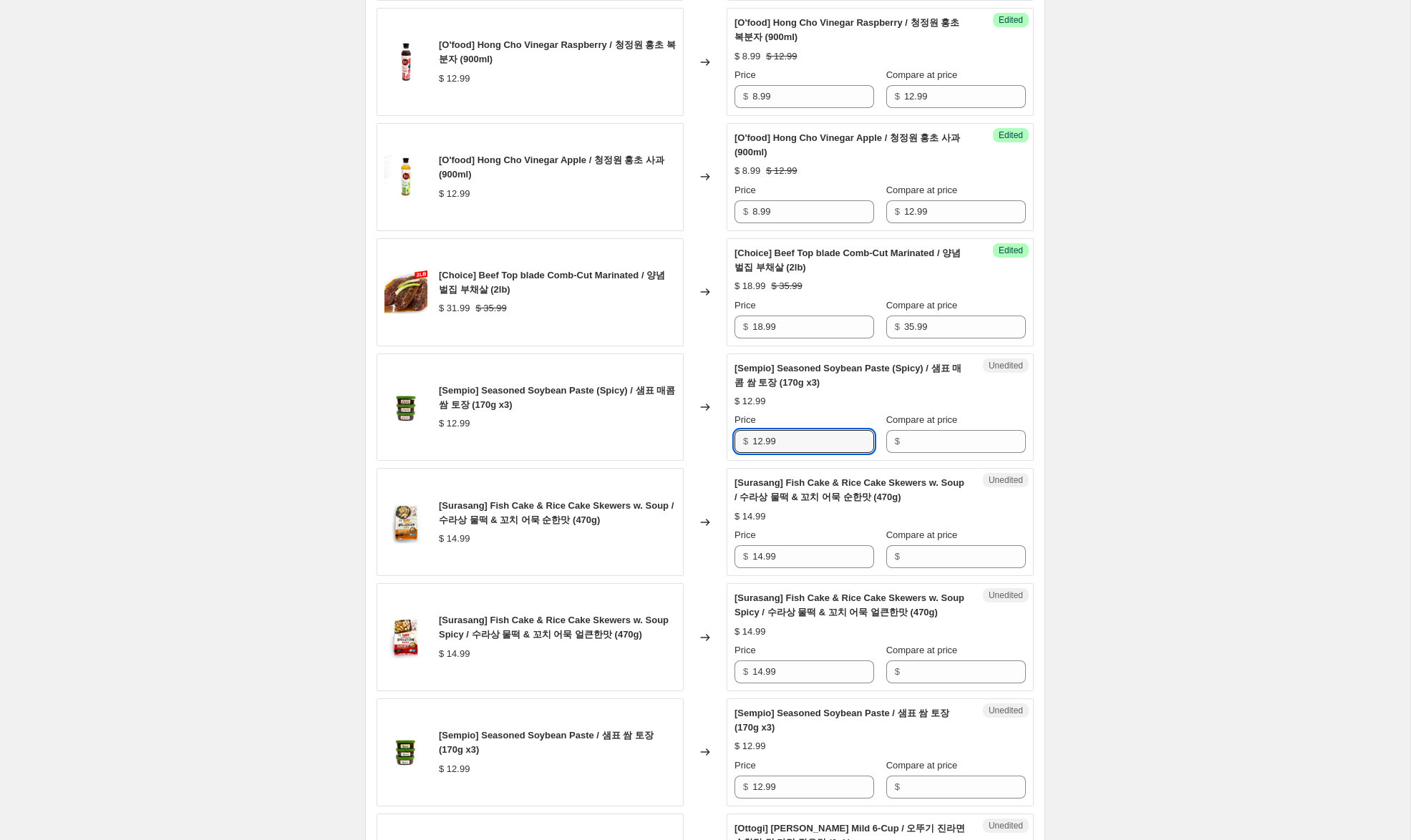
drag, startPoint x: 764, startPoint y: 441, endPoint x: 671, endPoint y: 432, distance: 93.4
click at [671, 432] on div "[Sempio] Seasoned Soybean Paste (Spicy) / 샘표 매콤 쌈 토장 (170g x3) $ 12.99 Changed …" at bounding box center [706, 407] width 657 height 108
drag, startPoint x: 938, startPoint y: 438, endPoint x: 756, endPoint y: 445, distance: 182.1
click at [936, 438] on input "Compare at price" at bounding box center [964, 442] width 121 height 23
paste input "12.99"
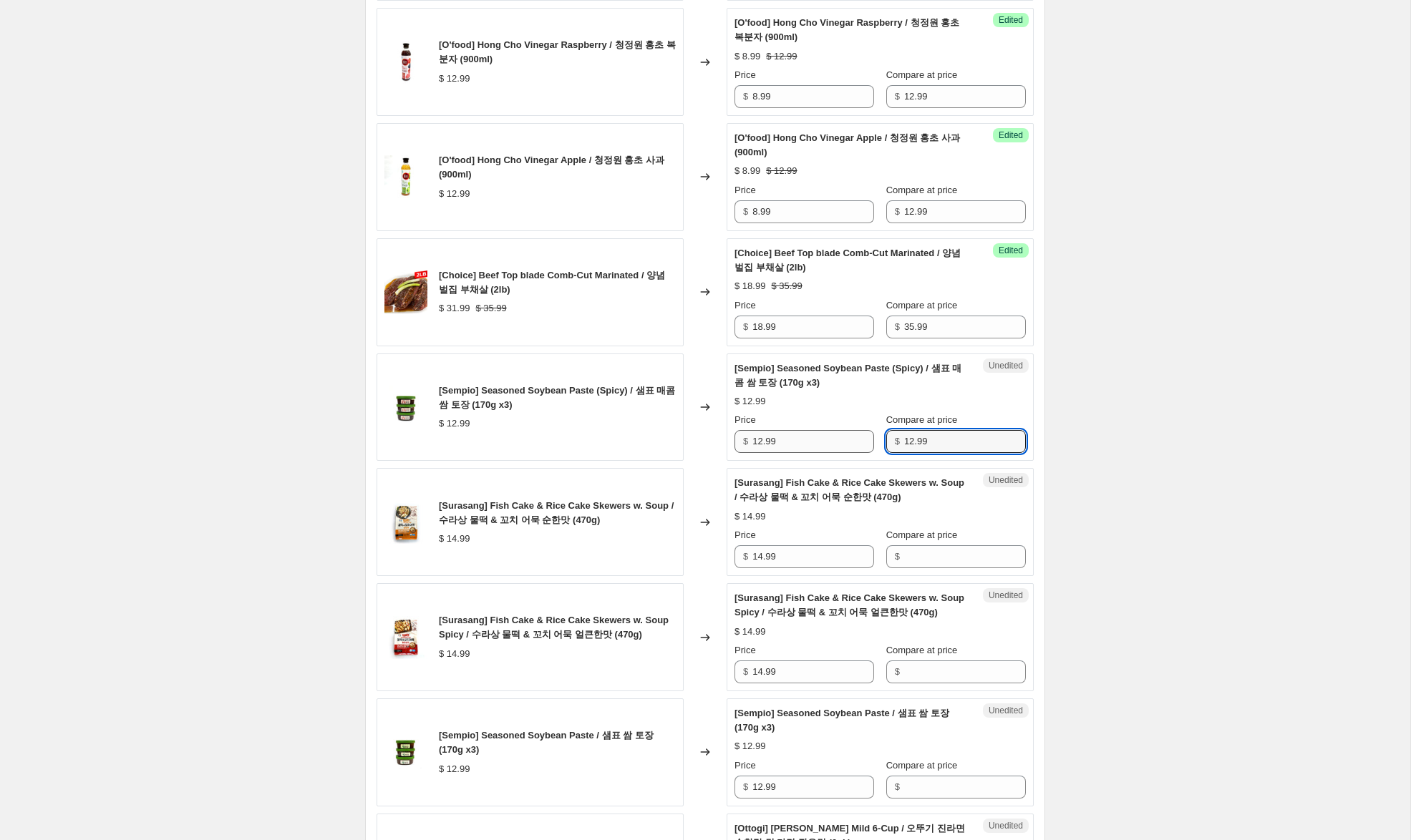
type input "12.99"
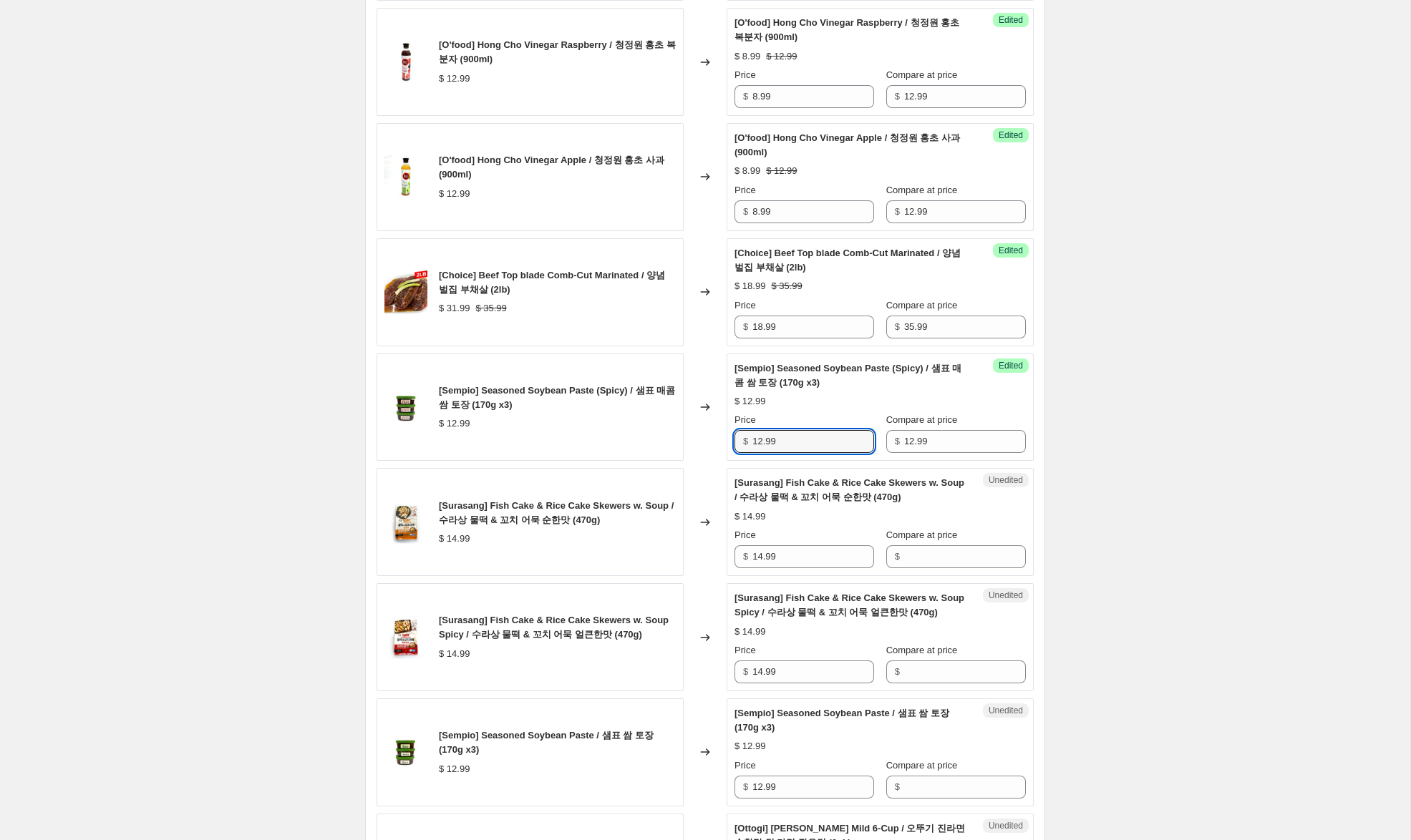
drag, startPoint x: 757, startPoint y: 442, endPoint x: 666, endPoint y: 431, distance: 91.7
click at [672, 431] on div "[Sempio] Seasoned Soybean Paste (Spicy) / 샘표 매콤 쌈 토장 (170g x3) $ 12.99 Changed …" at bounding box center [706, 407] width 657 height 108
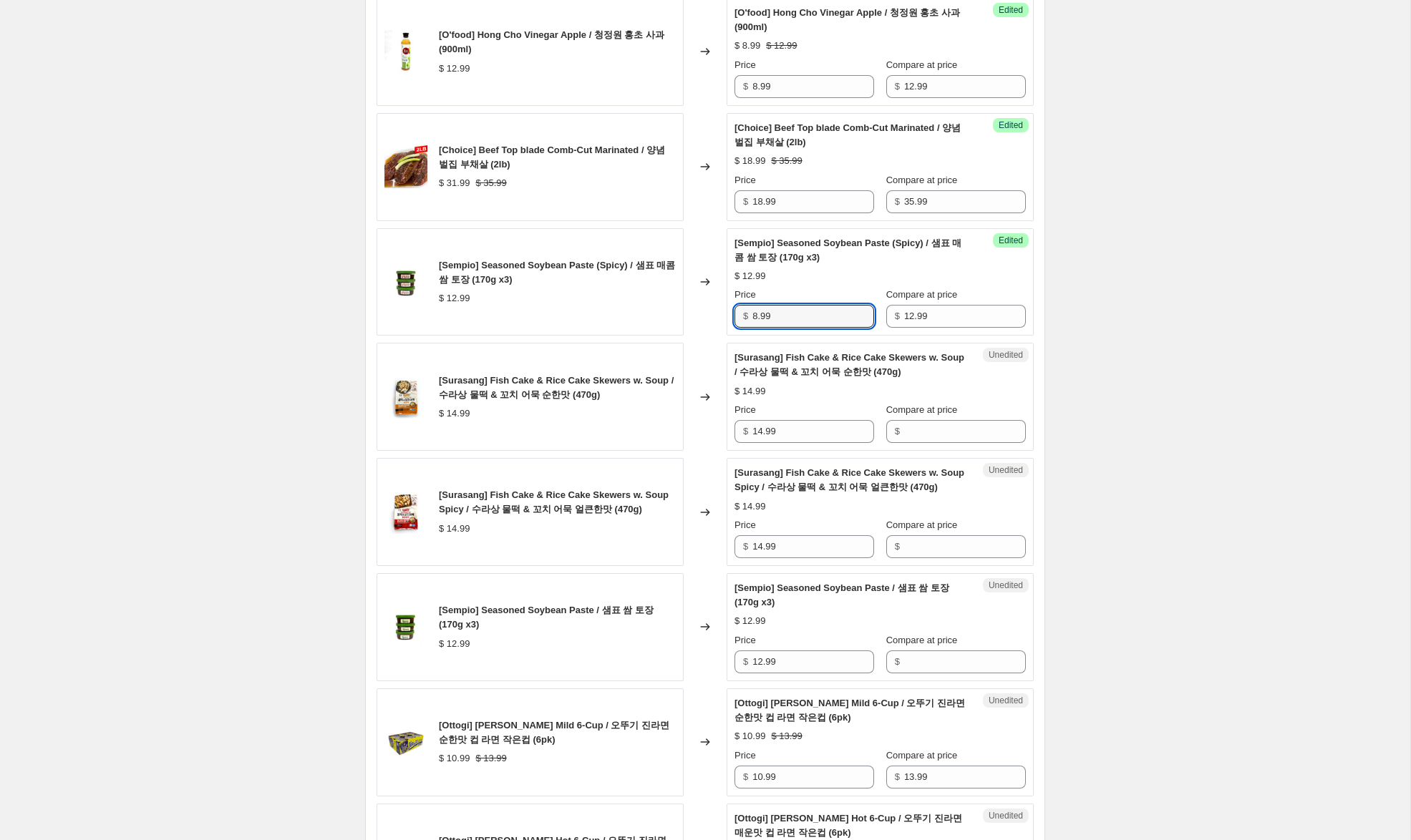
scroll to position [1215, 0]
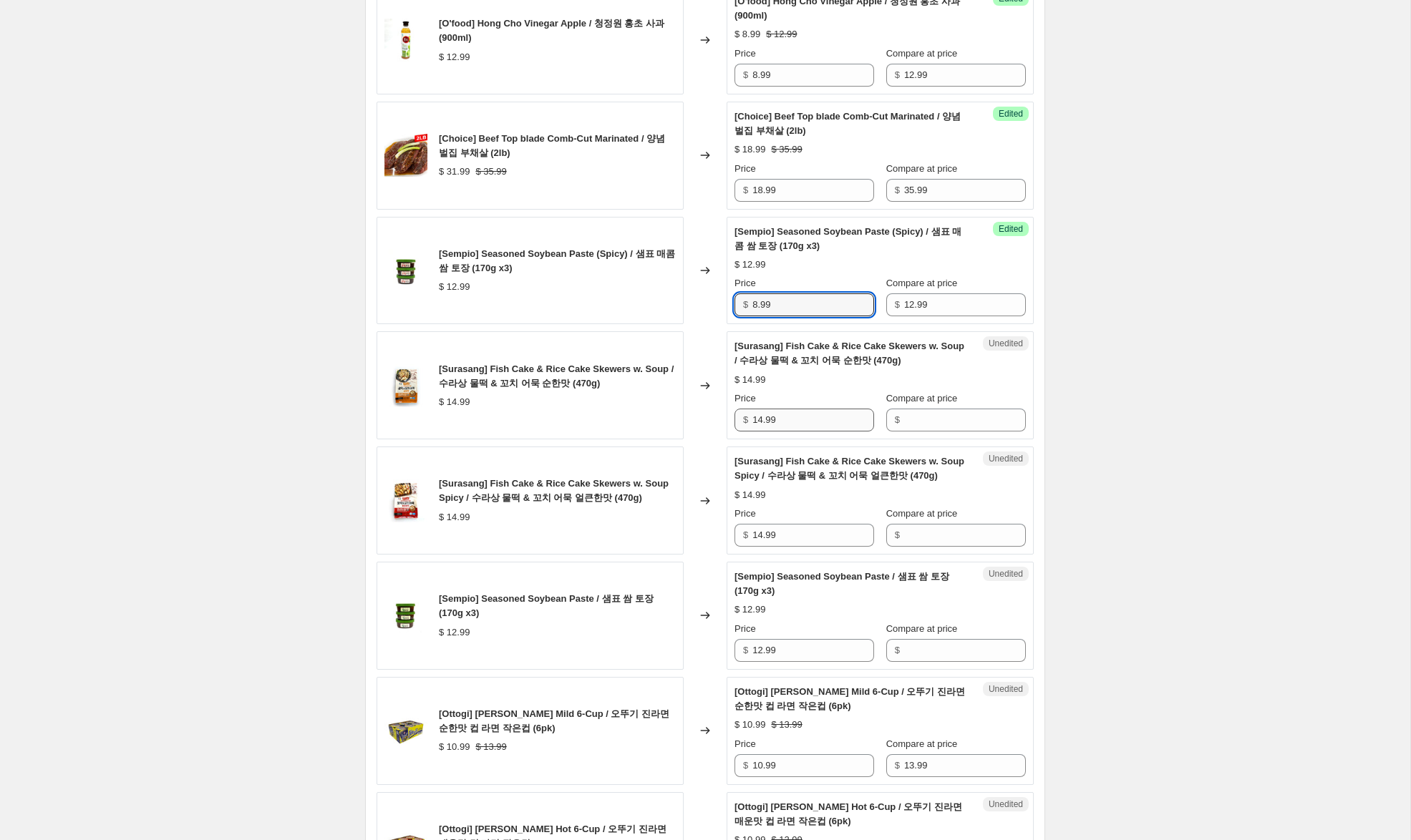
type input "8.99"
drag, startPoint x: 788, startPoint y: 423, endPoint x: 710, endPoint y: 417, distance: 78.2
click at [710, 417] on div "[Surasang] Fish Cake & Rice Cake Skewers w. Soup / 수라상 물떡 & 꼬치 어묵 순한맛 (470g) $ …" at bounding box center [706, 385] width 657 height 108
click at [940, 417] on input "Compare at price" at bounding box center [964, 420] width 121 height 23
paste input "14.99"
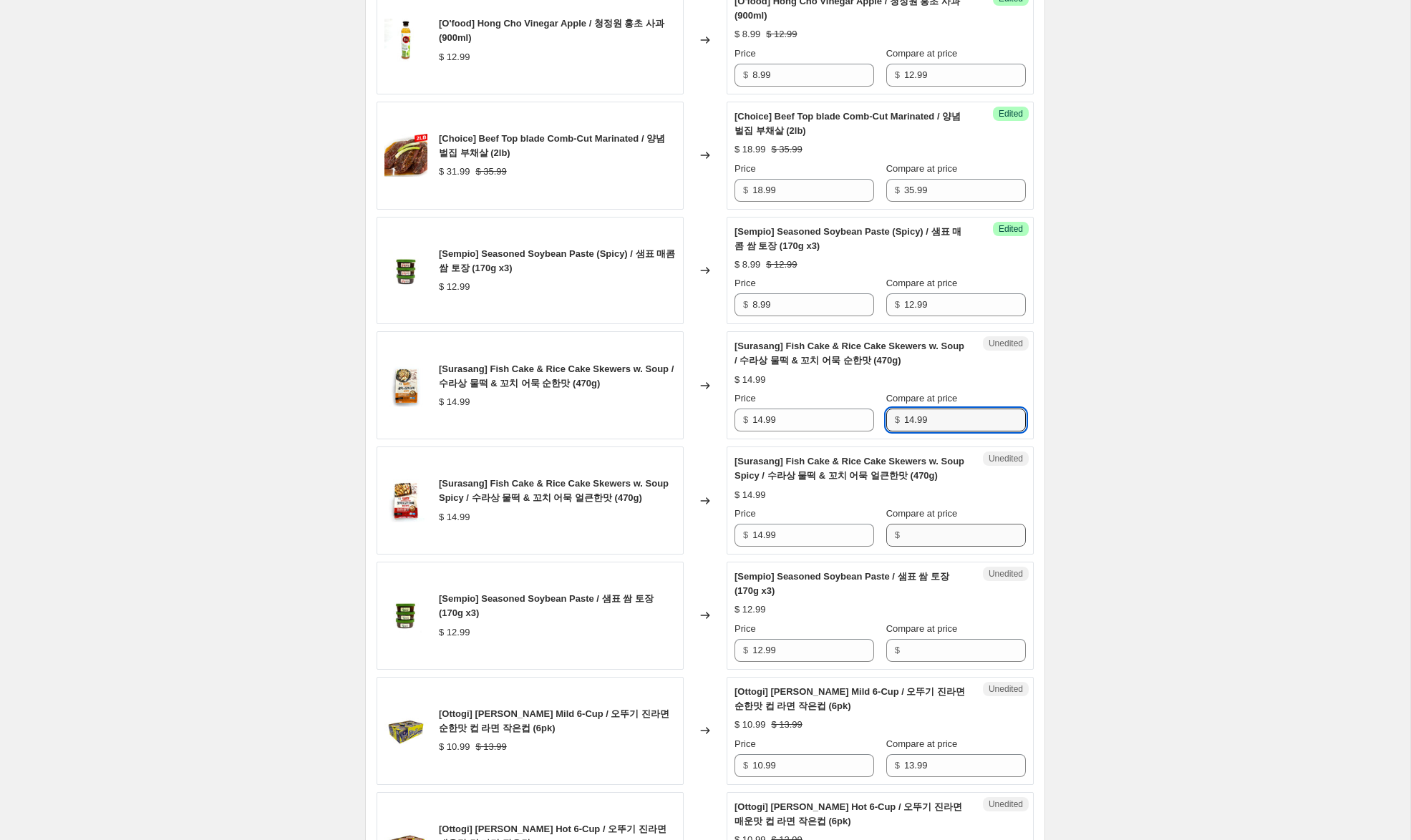
type input "14.99"
drag, startPoint x: 914, startPoint y: 536, endPoint x: 897, endPoint y: 527, distance: 19.2
click at [914, 535] on input "Compare at price" at bounding box center [964, 536] width 121 height 23
paste input "14.99"
type input "14.99"
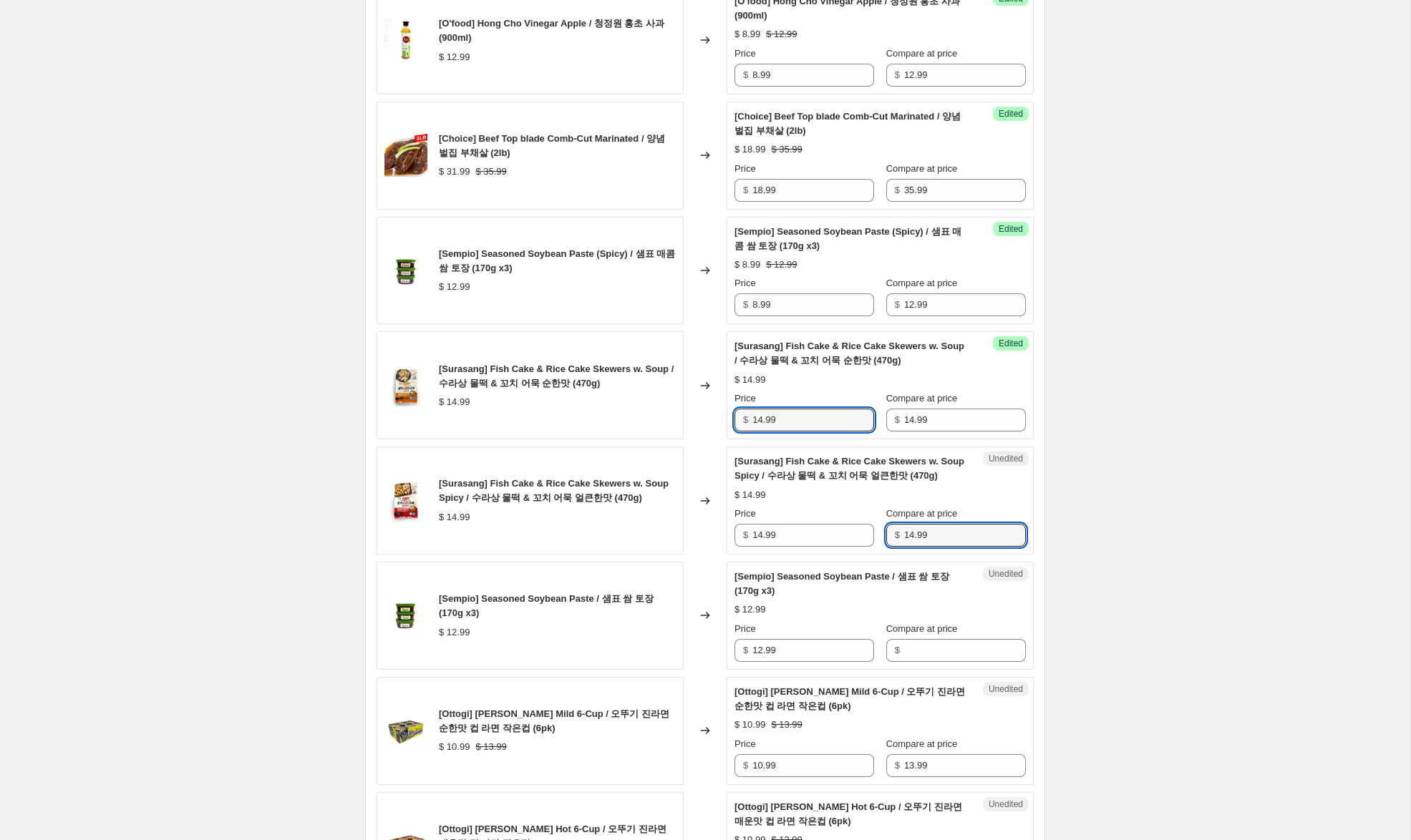
drag, startPoint x: 760, startPoint y: 423, endPoint x: 684, endPoint y: 408, distance: 77.5
click at [694, 409] on div "[Surasang] Fish Cake & Rice Cake Skewers w. Soup / 수라상 물떡 & 꼬치 어묵 순한맛 (470g) $ …" at bounding box center [706, 385] width 657 height 108
type input "9.99"
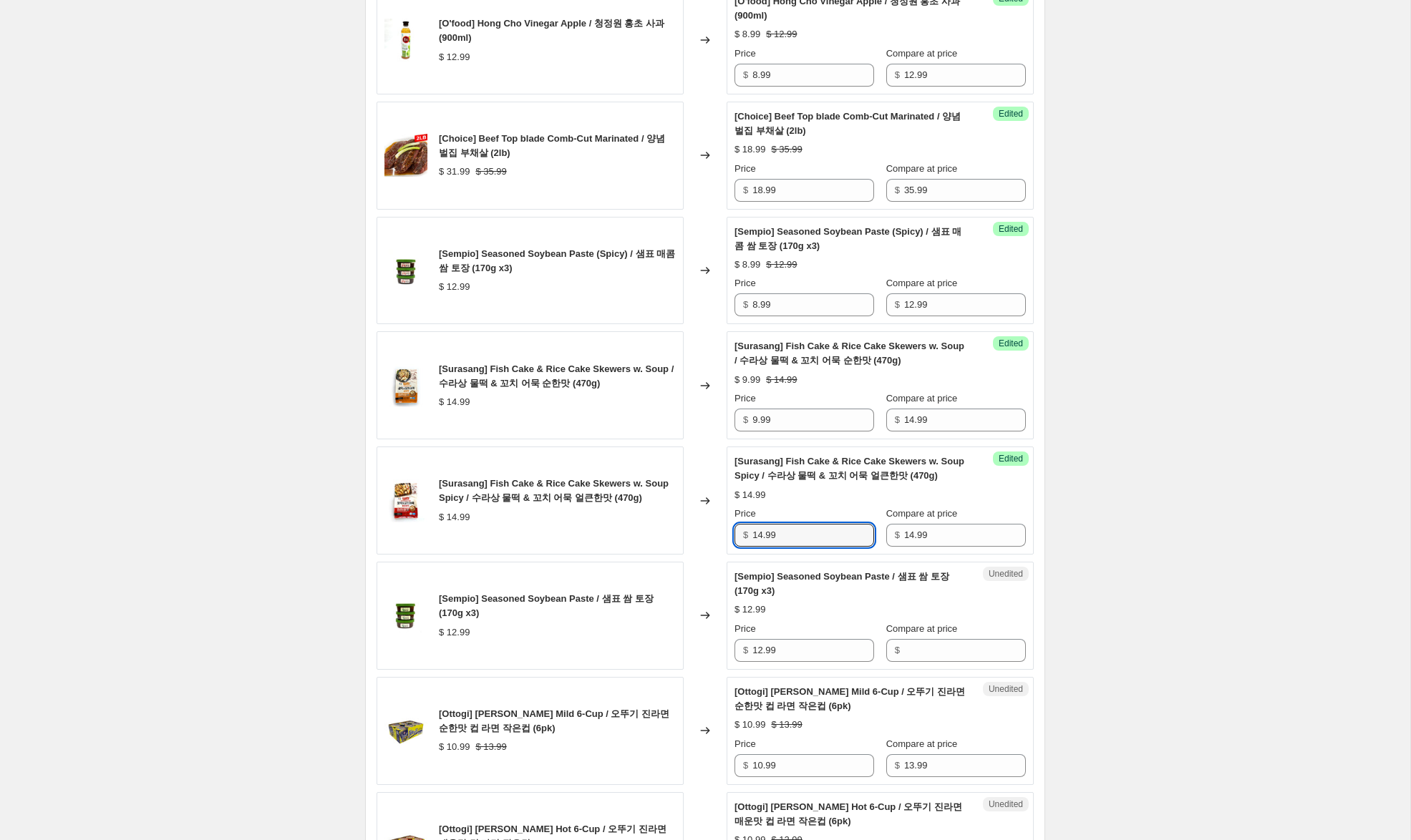
drag, startPoint x: 763, startPoint y: 534, endPoint x: 596, endPoint y: 504, distance: 169.7
click at [596, 504] on div "[Surasang] Fish Cake & Rice Cake Skewers w. Soup Spicy / 수라상 물떡 & 꼬치 어묵 얼큰한맛 (4…" at bounding box center [706, 500] width 657 height 108
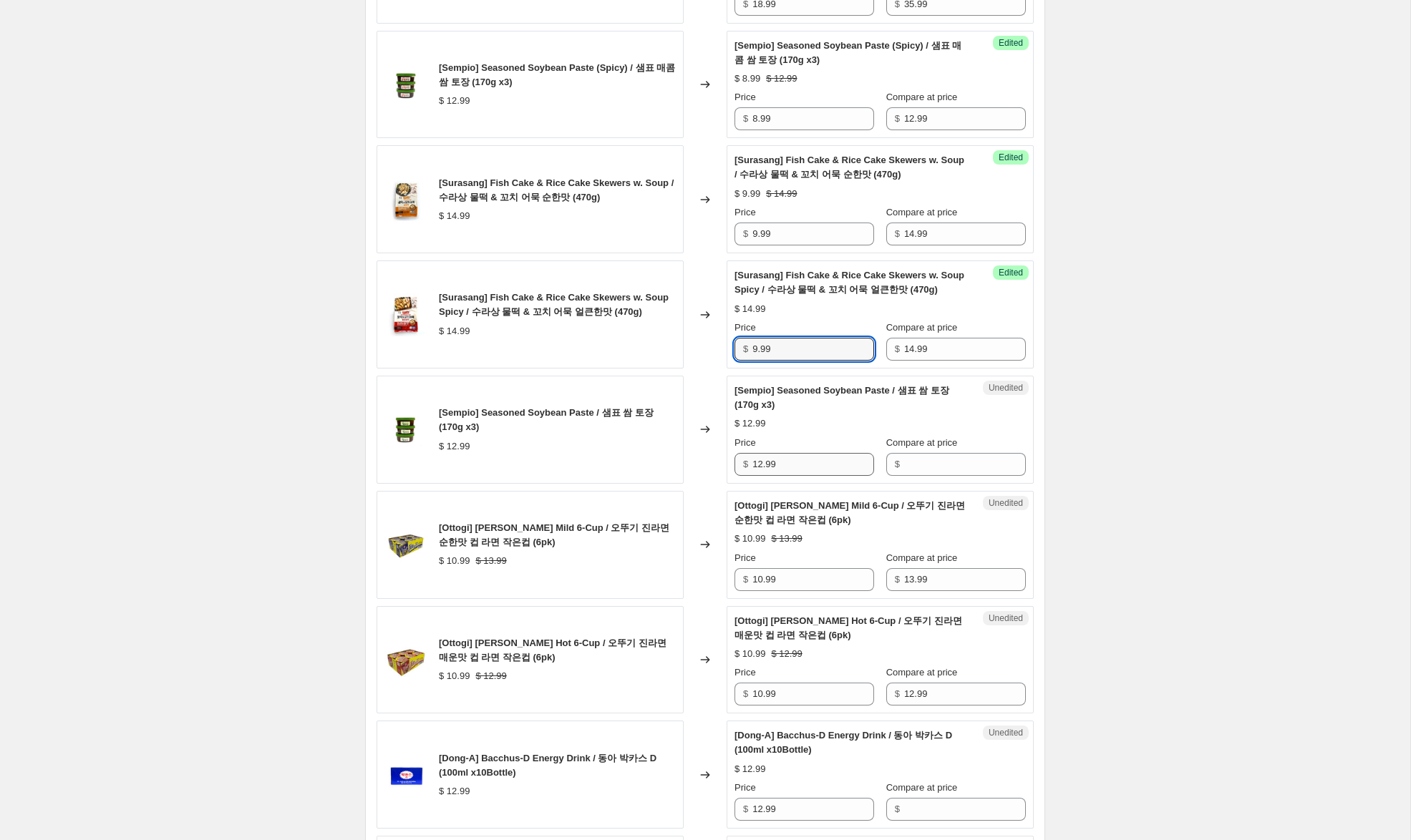
scroll to position [1414, 0]
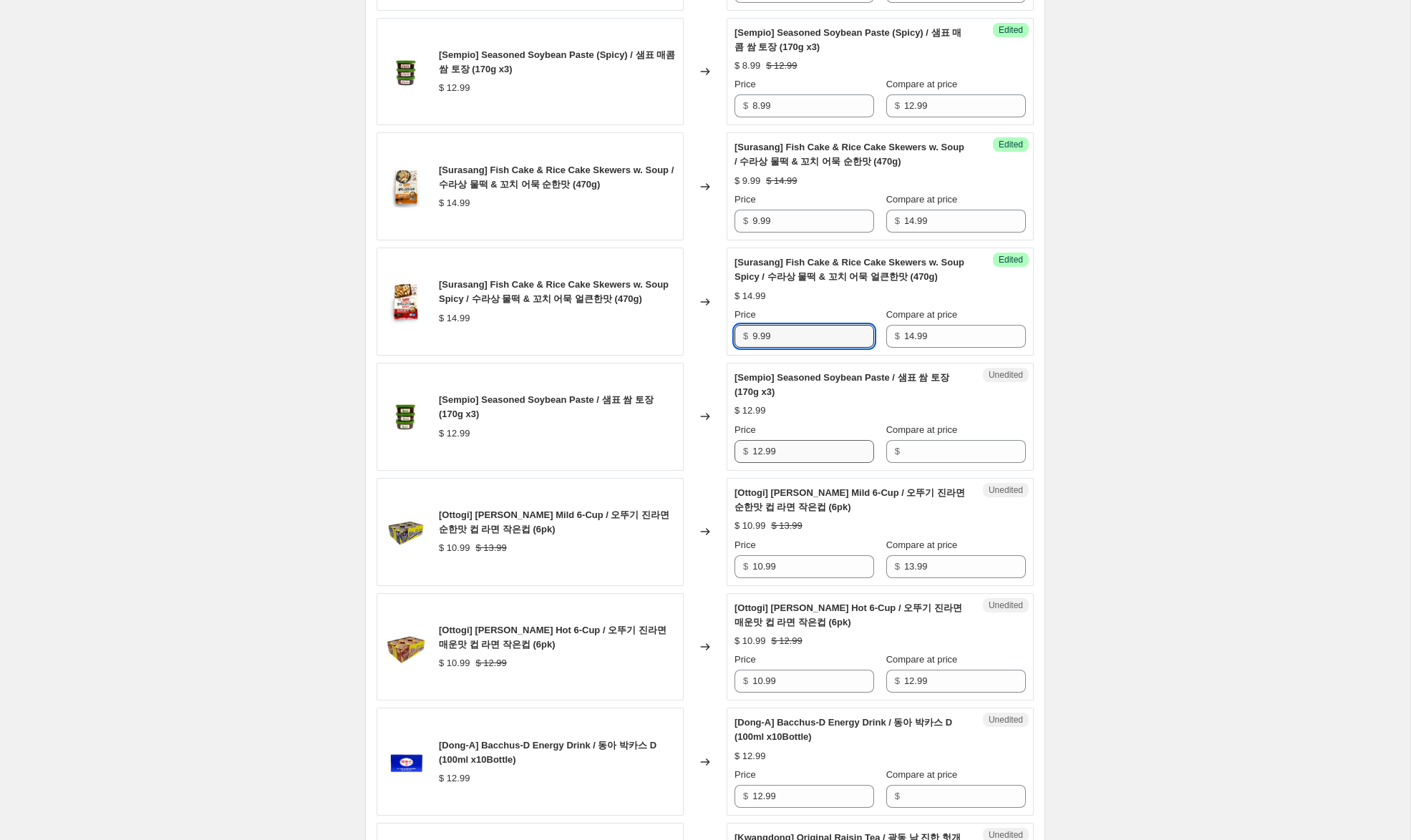
type input "9.99"
drag, startPoint x: 782, startPoint y: 453, endPoint x: 715, endPoint y: 446, distance: 67.4
click at [715, 446] on div "[Sempio] Seasoned Soybean Paste / 샘표 쌈 토장 (170g x3) $ 12.99 Changed to Unedited…" at bounding box center [706, 416] width 657 height 108
drag, startPoint x: 948, startPoint y: 453, endPoint x: 769, endPoint y: 453, distance: 179.0
click at [929, 450] on input "Compare at price" at bounding box center [964, 452] width 121 height 23
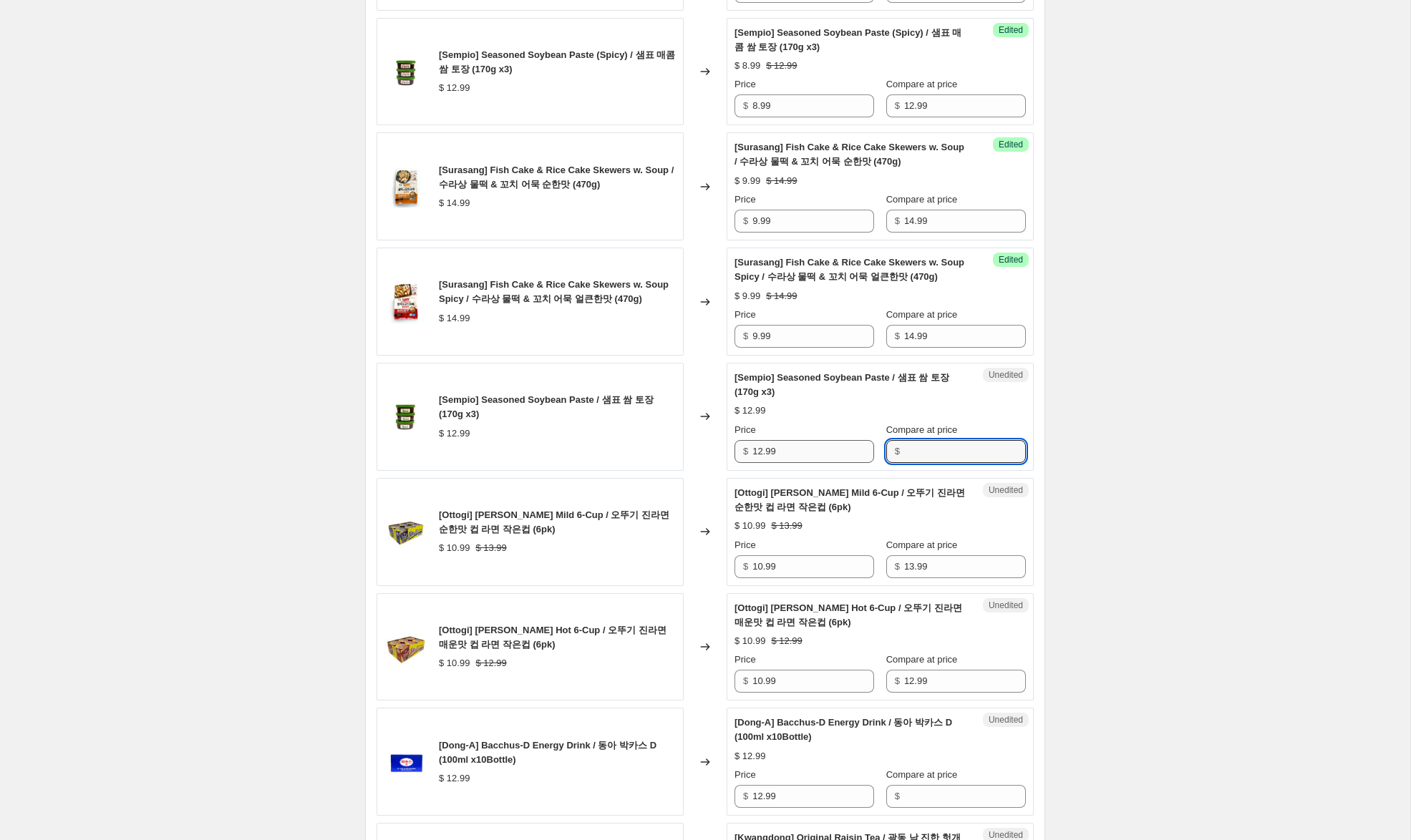
paste input "12.99"
type input "12.99"
drag, startPoint x: 763, startPoint y: 453, endPoint x: 731, endPoint y: 447, distance: 32.6
click at [731, 447] on div "Success Edited [[PERSON_NAME]] Seasoned Soybean Paste / 샘표 쌈 토장 (170g x3) $ 12.…" at bounding box center [881, 416] width 307 height 108
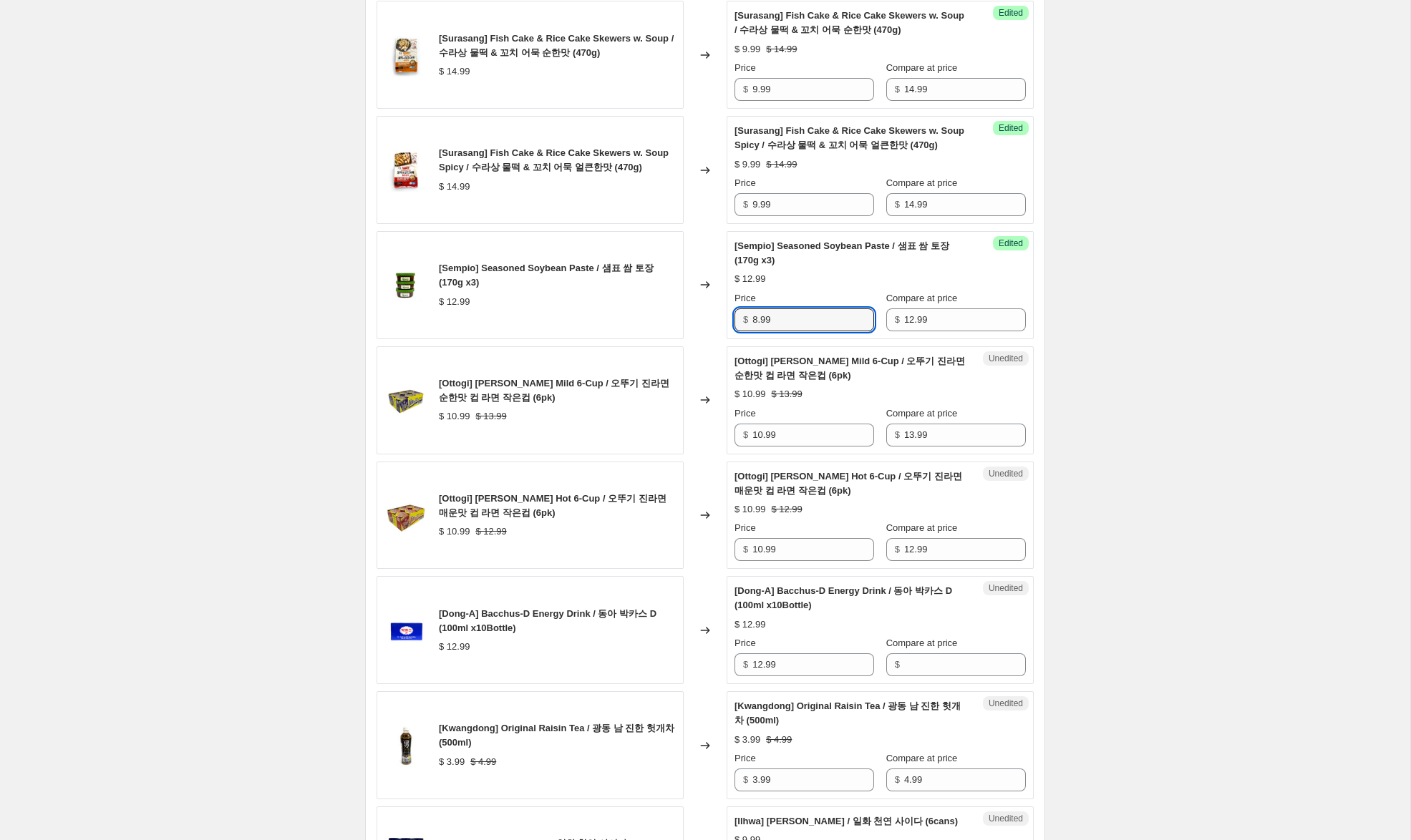
scroll to position [1546, 0]
type input "8.99"
drag, startPoint x: 761, startPoint y: 435, endPoint x: 708, endPoint y: 426, distance: 53.8
click at [708, 426] on div "[Ottogi] [PERSON_NAME] Mild 6-Cup / 오뚜기 진라면 순한맛 컵 라면 작은컵 (6pk) $ 10.99 $ 13.99 …" at bounding box center [706, 399] width 657 height 108
type input "9.99"
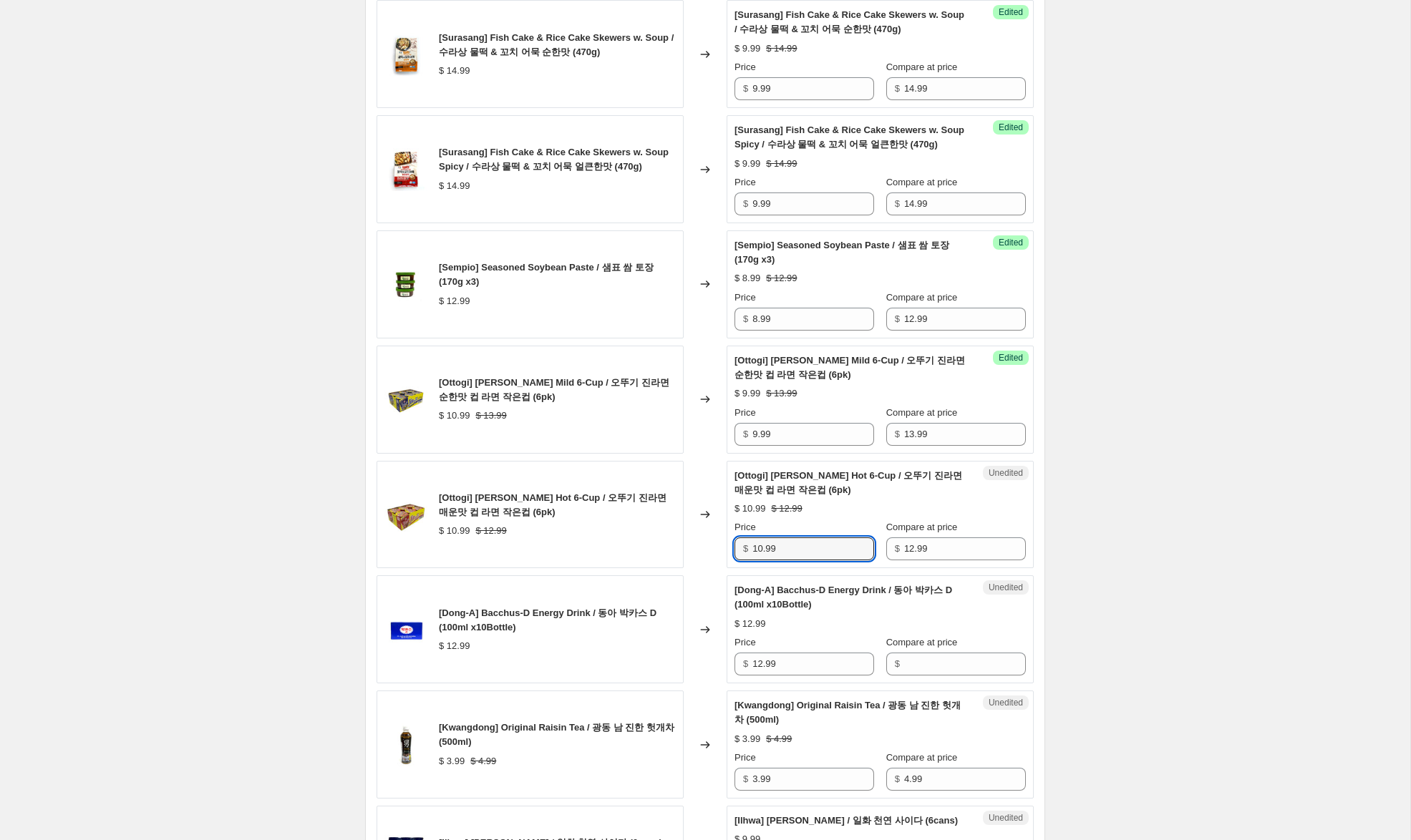
drag, startPoint x: 762, startPoint y: 553, endPoint x: 705, endPoint y: 546, distance: 57.4
click at [705, 546] on div "[Ottogi] [PERSON_NAME] Hot 6-Cup / 오뚜기 진라면 매운맛 컵 라면 작은컵 (6pk) $ 10.99 $ 12.99 C…" at bounding box center [706, 514] width 657 height 108
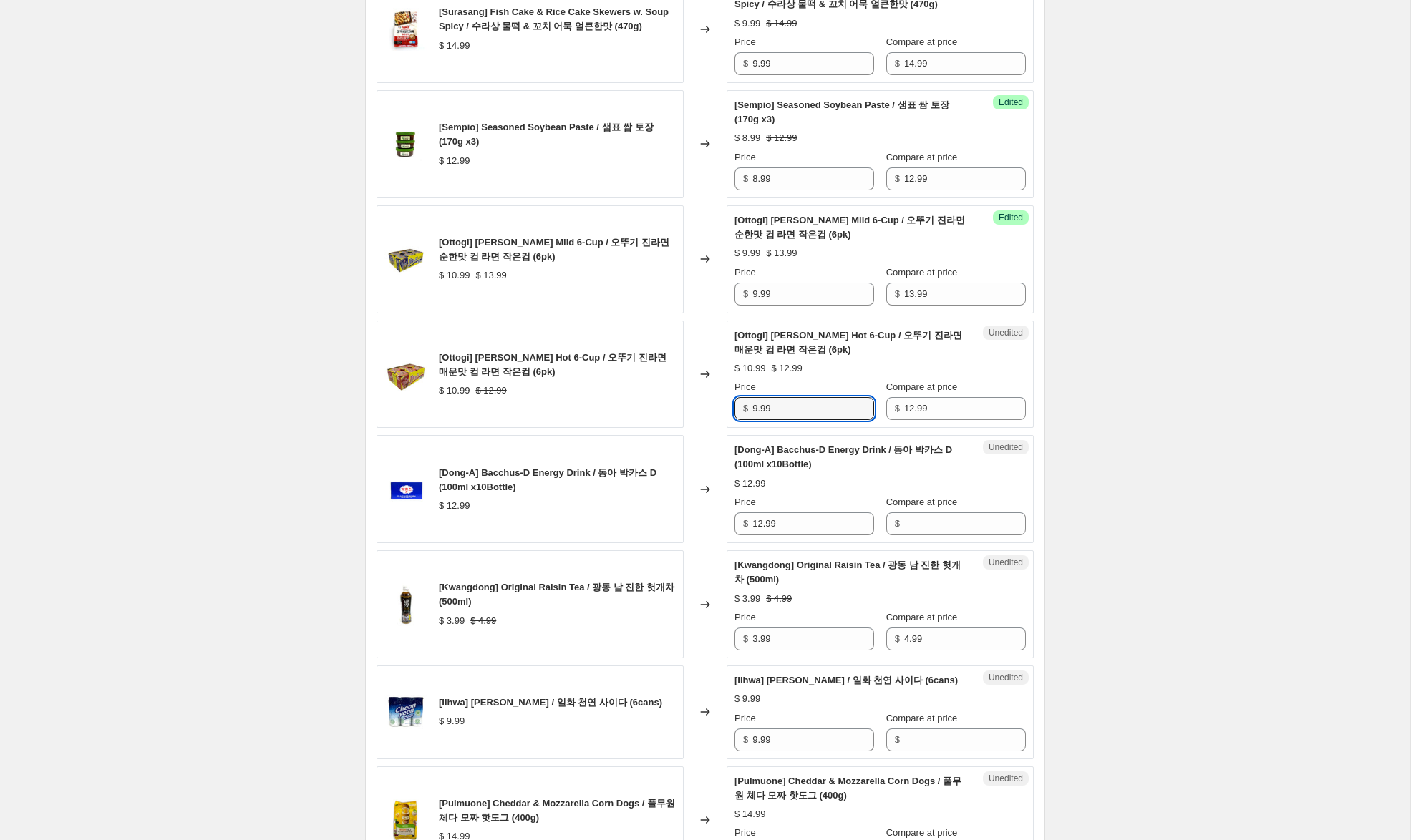
scroll to position [1702, 0]
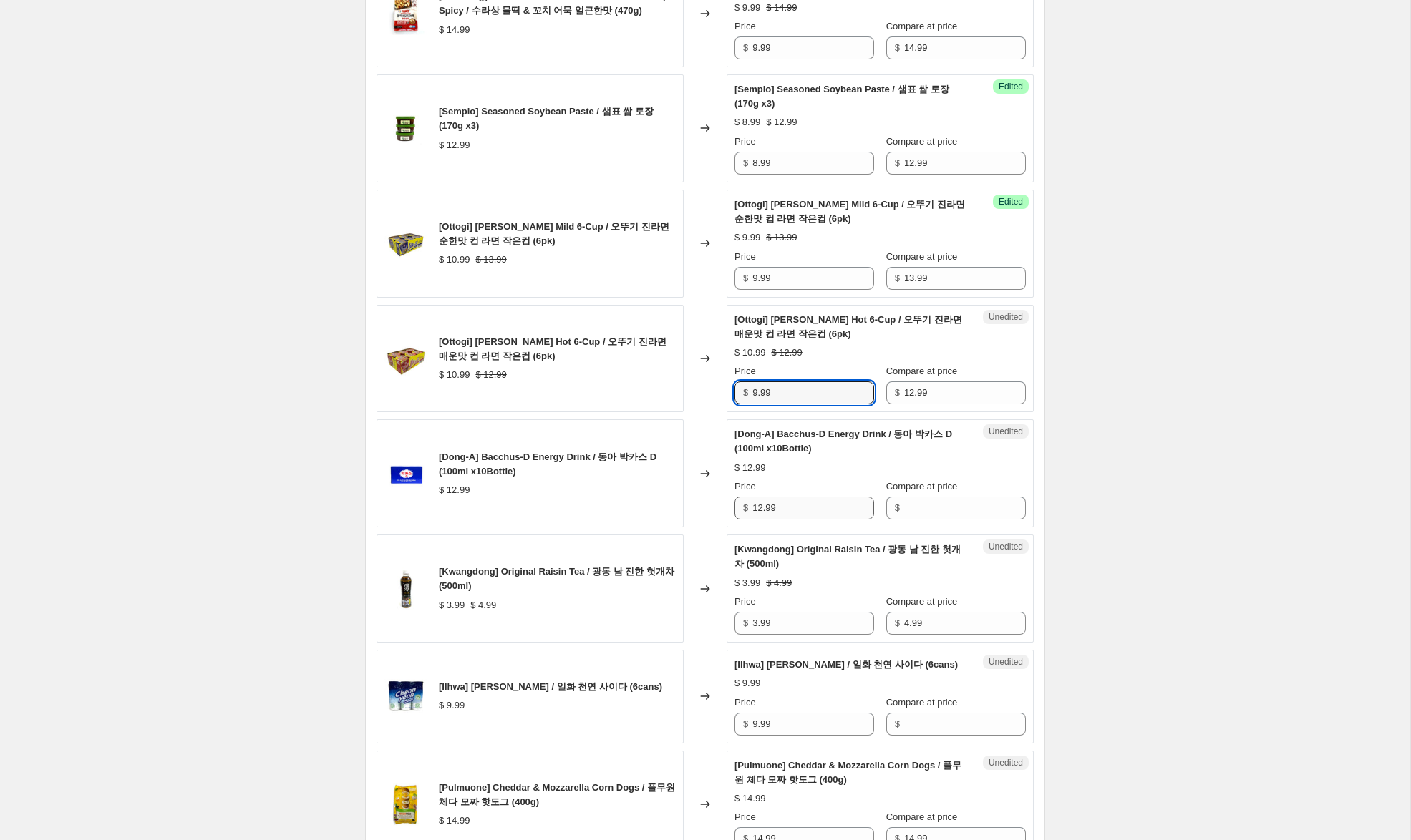
type input "9.99"
drag, startPoint x: 770, startPoint y: 508, endPoint x: 734, endPoint y: 503, distance: 36.3
click at [734, 503] on div "$ 12.99" at bounding box center [804, 508] width 139 height 23
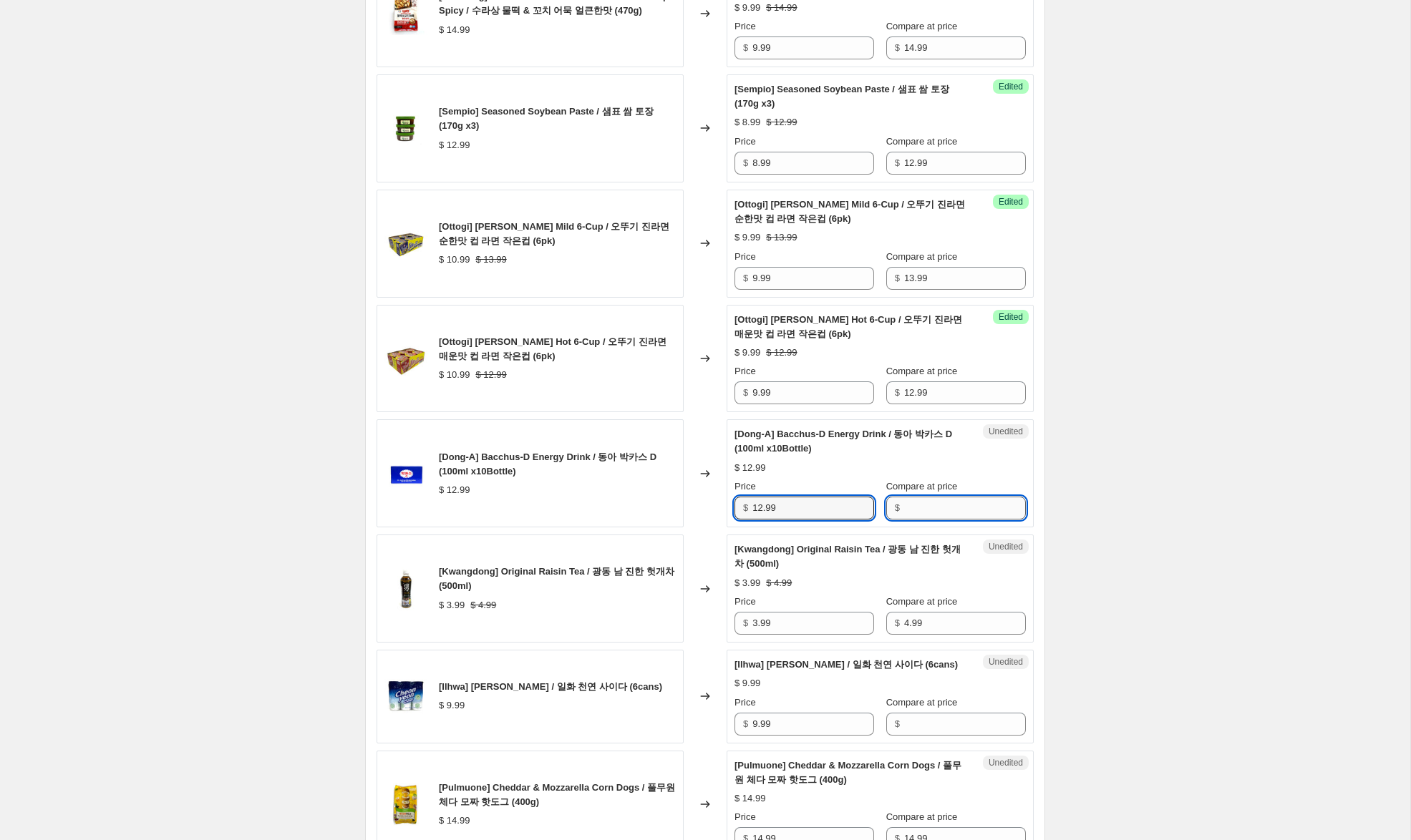
click at [925, 509] on input "Compare at price" at bounding box center [964, 508] width 121 height 23
paste input "12.99"
type input "12.99"
drag, startPoint x: 762, startPoint y: 510, endPoint x: 706, endPoint y: 499, distance: 57.1
click at [706, 499] on div "[Dong-A] Bacchus-D Energy Drink / 동아 박카스 D (100ml x10Bottle) $ 12.99 Changed to…" at bounding box center [706, 473] width 657 height 108
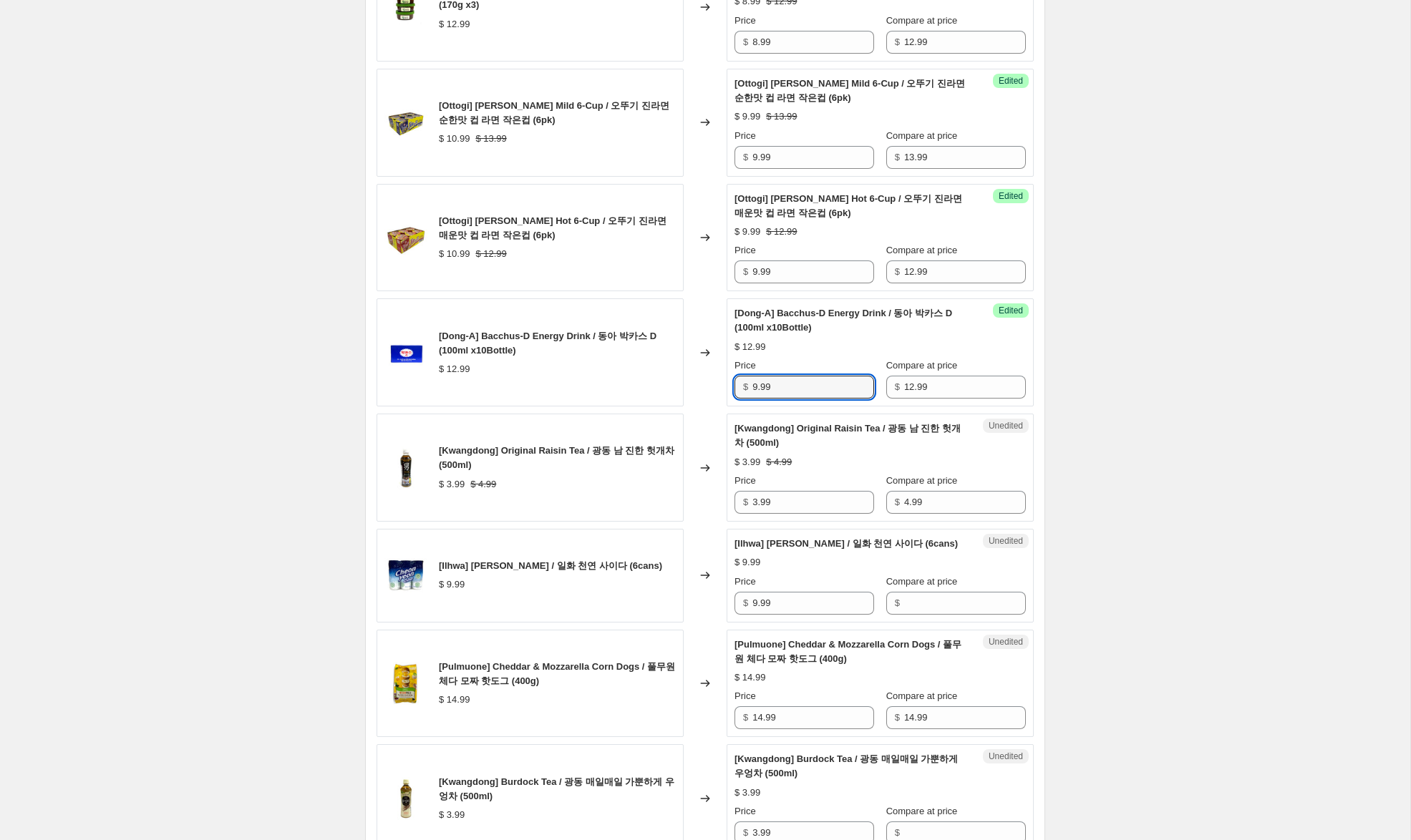
scroll to position [1847, 0]
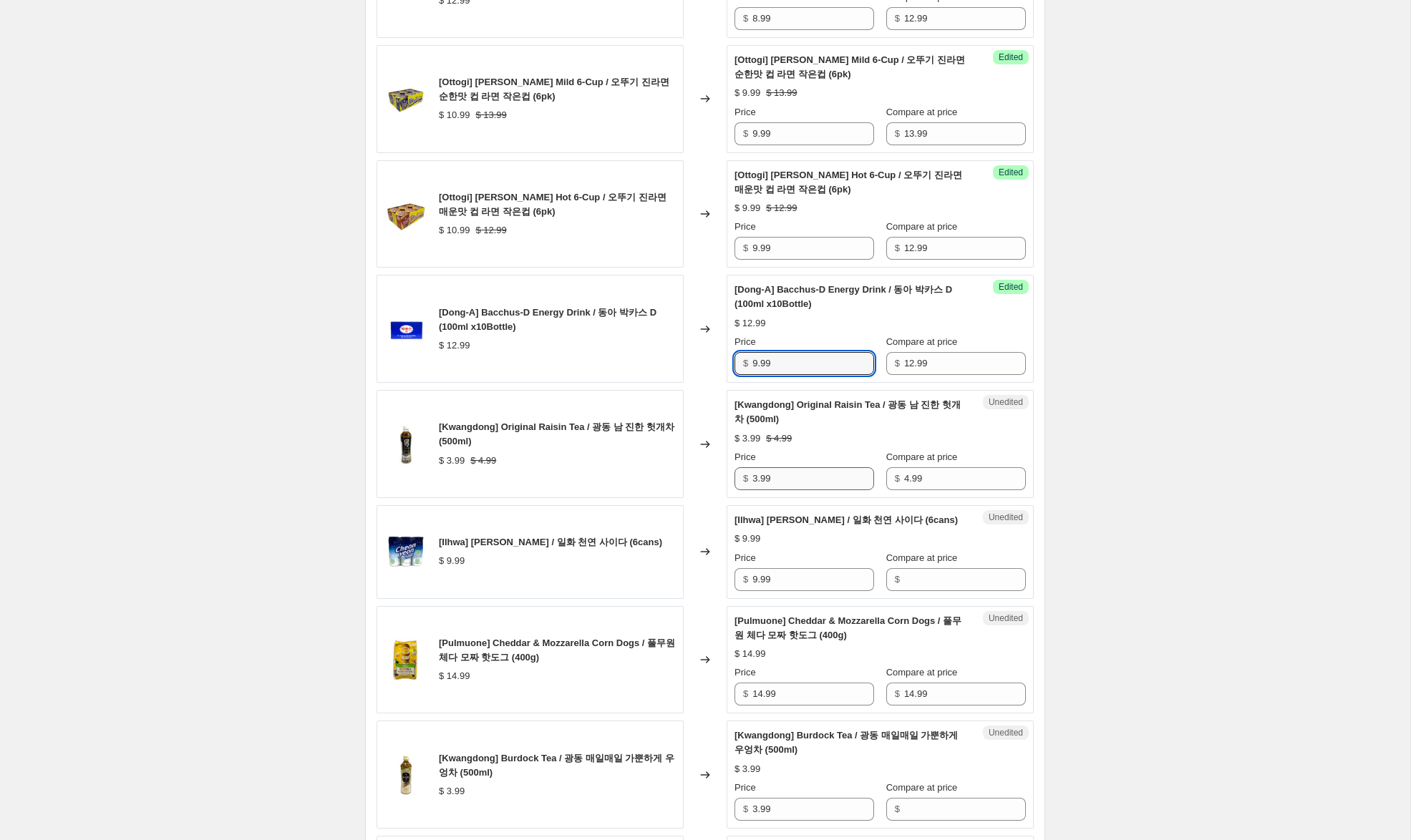
type input "9.99"
drag, startPoint x: 756, startPoint y: 478, endPoint x: 697, endPoint y: 479, distance: 59.0
click at [701, 479] on div "[Kwangdong] Original Raisin Tea / 광동 남 진한 헛개차 (500ml) $ 3.99 $ 4.99 Changed to …" at bounding box center [706, 444] width 657 height 108
type input "2.99"
drag, startPoint x: 743, startPoint y: 592, endPoint x: 780, endPoint y: 589, distance: 37.1
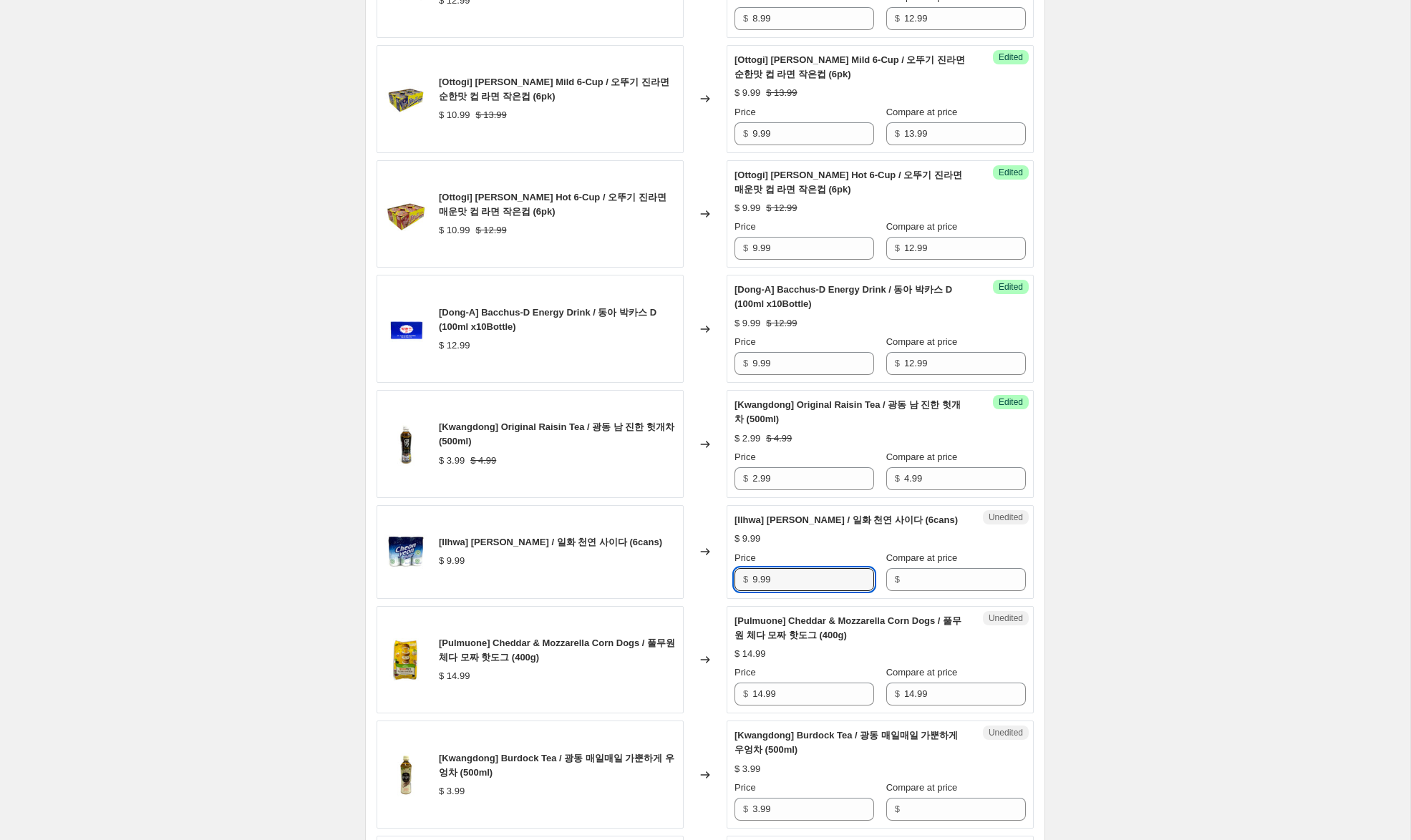
click at [722, 591] on div "[Ilhwa] [PERSON_NAME] / 일화 천연 사이다 (6cans) $ 9.99 Changed to Unedited [Ilhwa] Ch…" at bounding box center [706, 552] width 657 height 94
drag, startPoint x: 899, startPoint y: 592, endPoint x: 855, endPoint y: 586, distance: 44.4
click at [904, 588] on input "Compare at price" at bounding box center [964, 579] width 121 height 23
paste input "9.99"
type input "9.99"
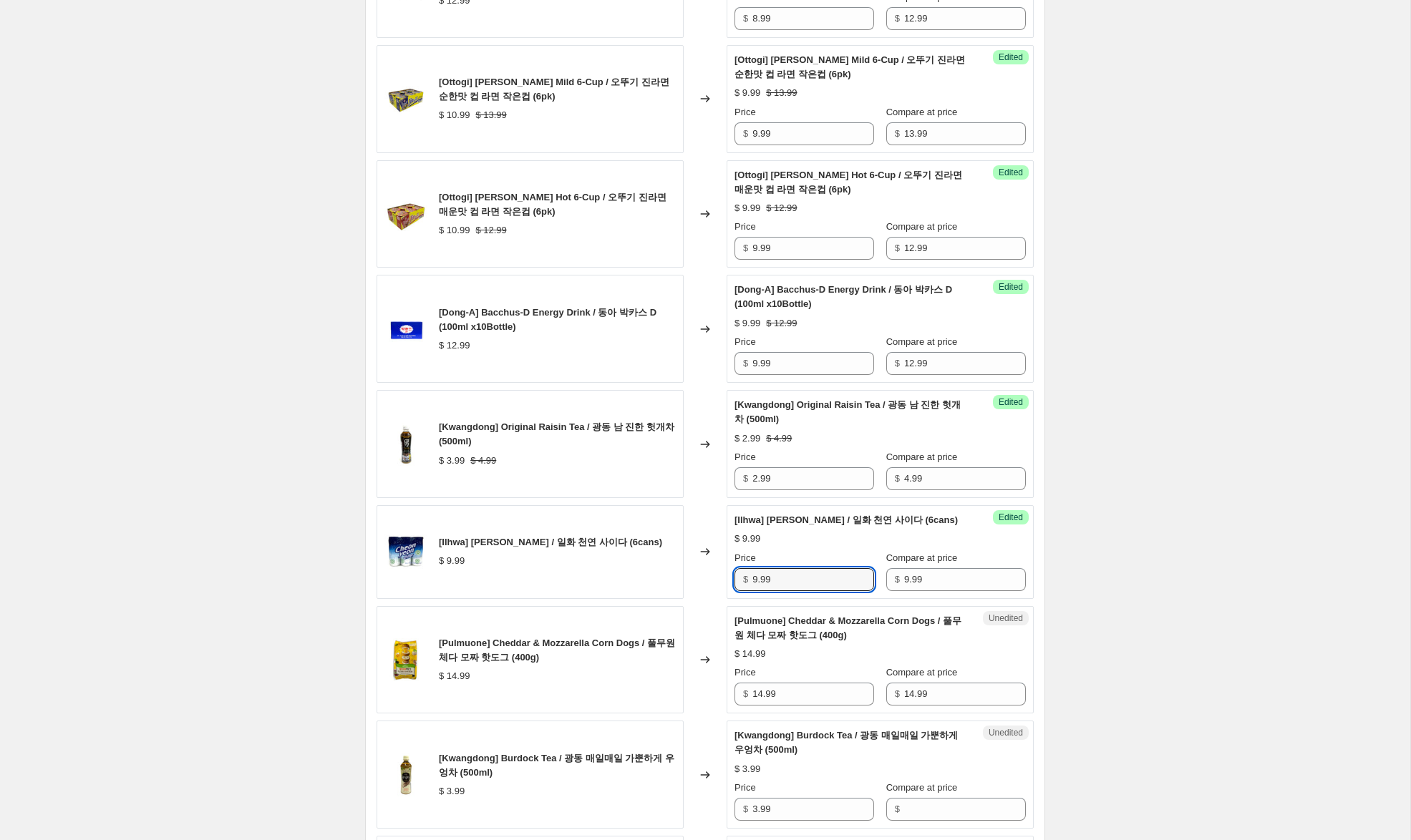
drag, startPoint x: 758, startPoint y: 593, endPoint x: 492, endPoint y: 485, distance: 287.1
click at [672, 558] on div "[Ilhwa] [PERSON_NAME] / 일화 천연 사이다 (6cans) $ 9.99 Changed to Success Edited [[PE…" at bounding box center [706, 552] width 657 height 94
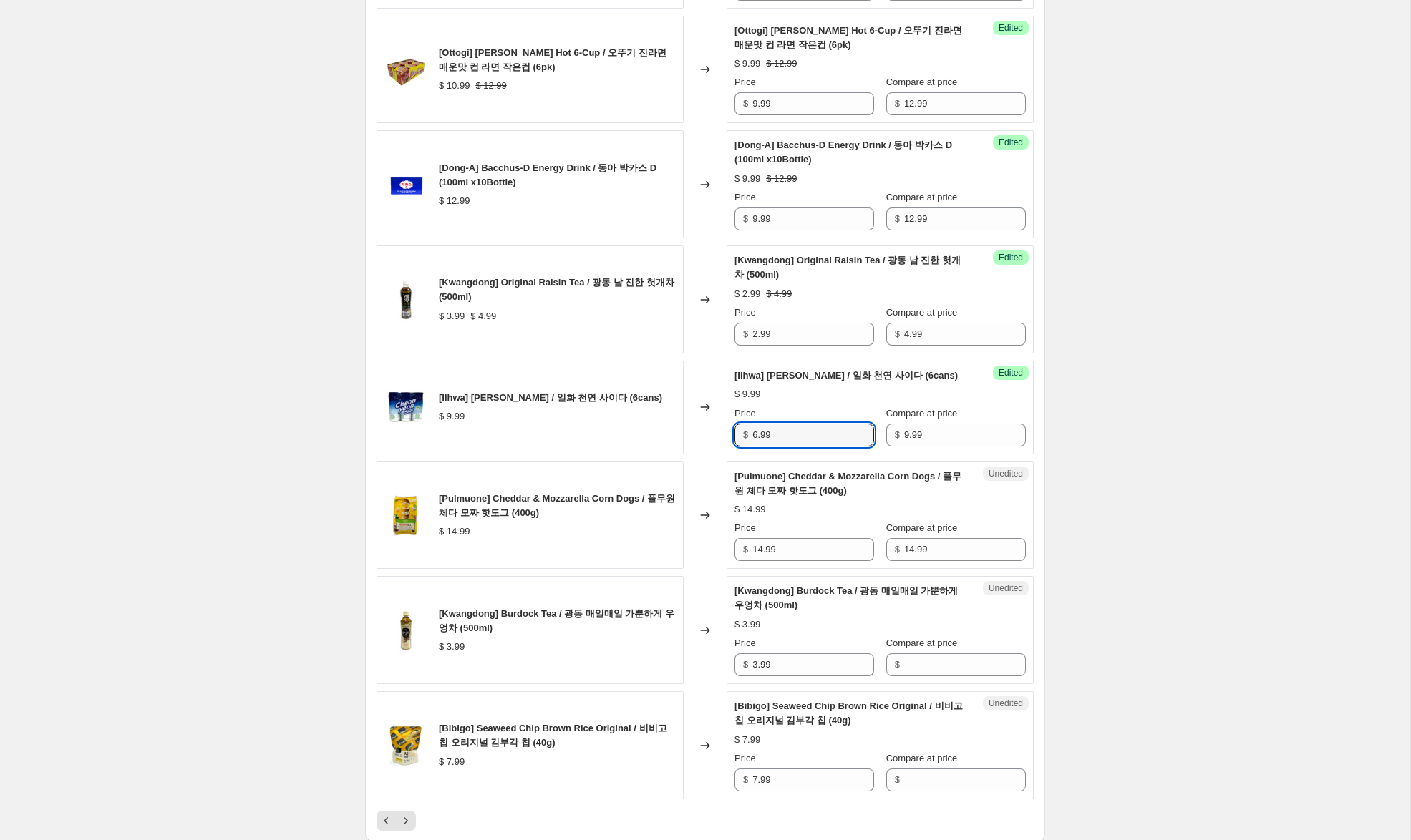
scroll to position [1995, 0]
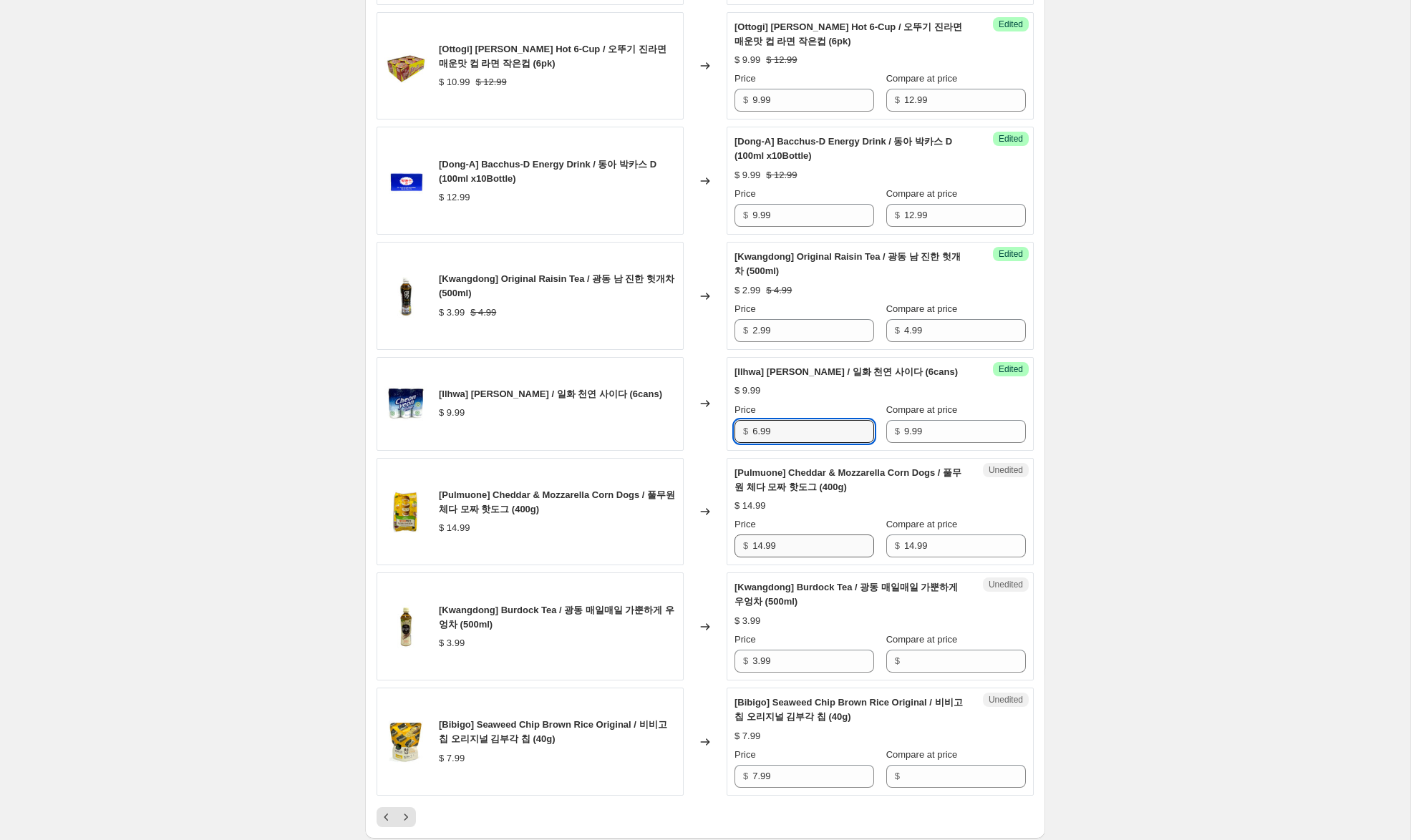
type input "6.99"
drag, startPoint x: 763, startPoint y: 564, endPoint x: 642, endPoint y: 518, distance: 129.4
click at [656, 523] on div "[Pulmuone] [PERSON_NAME] & Mozzarella Corn Dogs / 풀무원 체다 모짜 핫도그 (400g) $ 14.99 …" at bounding box center [706, 511] width 657 height 108
type input "9.99"
drag, startPoint x: 816, startPoint y: 680, endPoint x: 830, endPoint y: 683, distance: 14.3
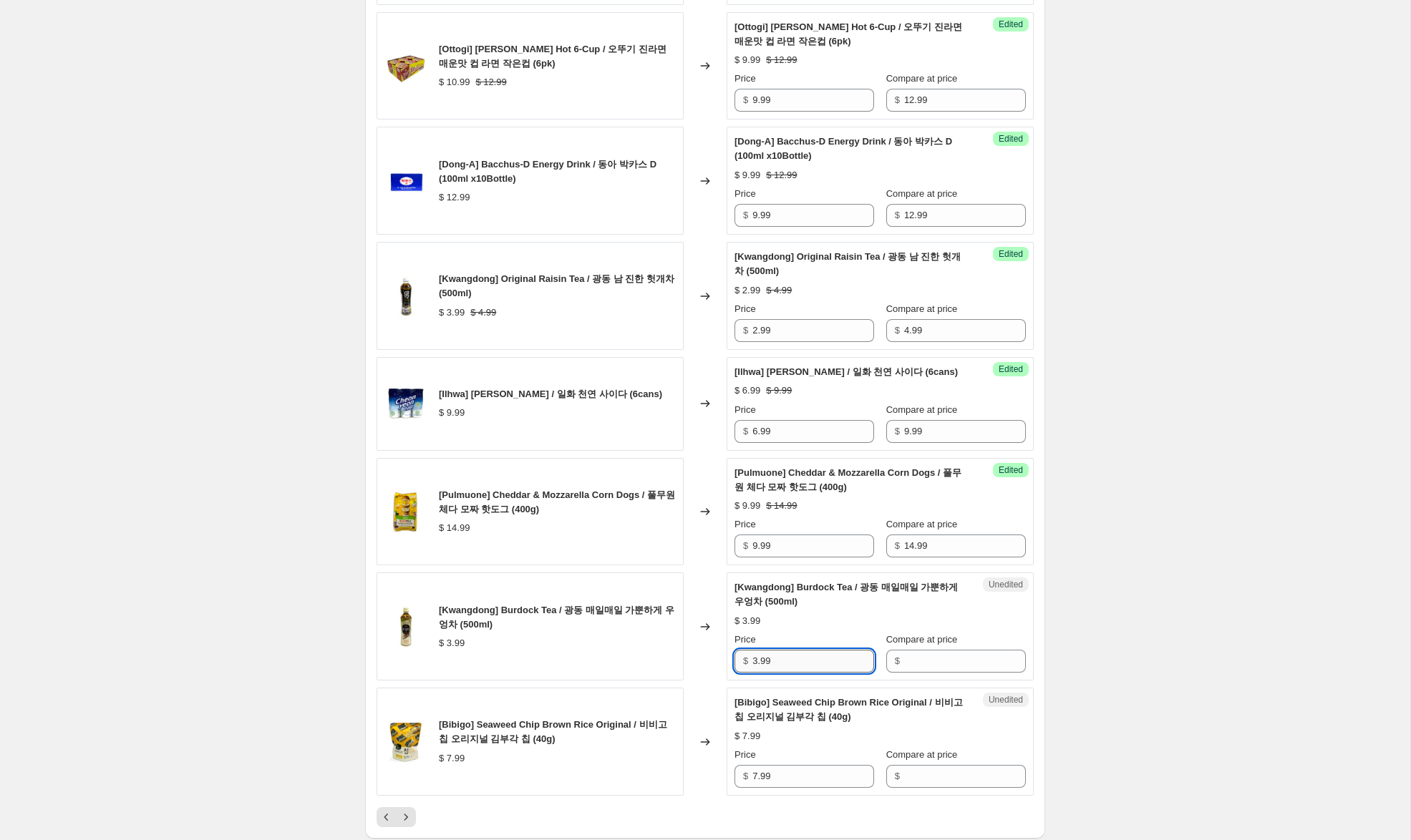
click at [676, 672] on div "[Kwangdong] Burdock Tea / 광동 매일매일 가뿐하게 우엉차 (500ml) $ 3.99 Changed to Unedited […" at bounding box center [706, 626] width 657 height 108
drag, startPoint x: 954, startPoint y: 678, endPoint x: 864, endPoint y: 676, distance: 90.0
click at [954, 672] on input "Compare at price" at bounding box center [964, 661] width 121 height 23
paste input "3.99"
type input "3.99"
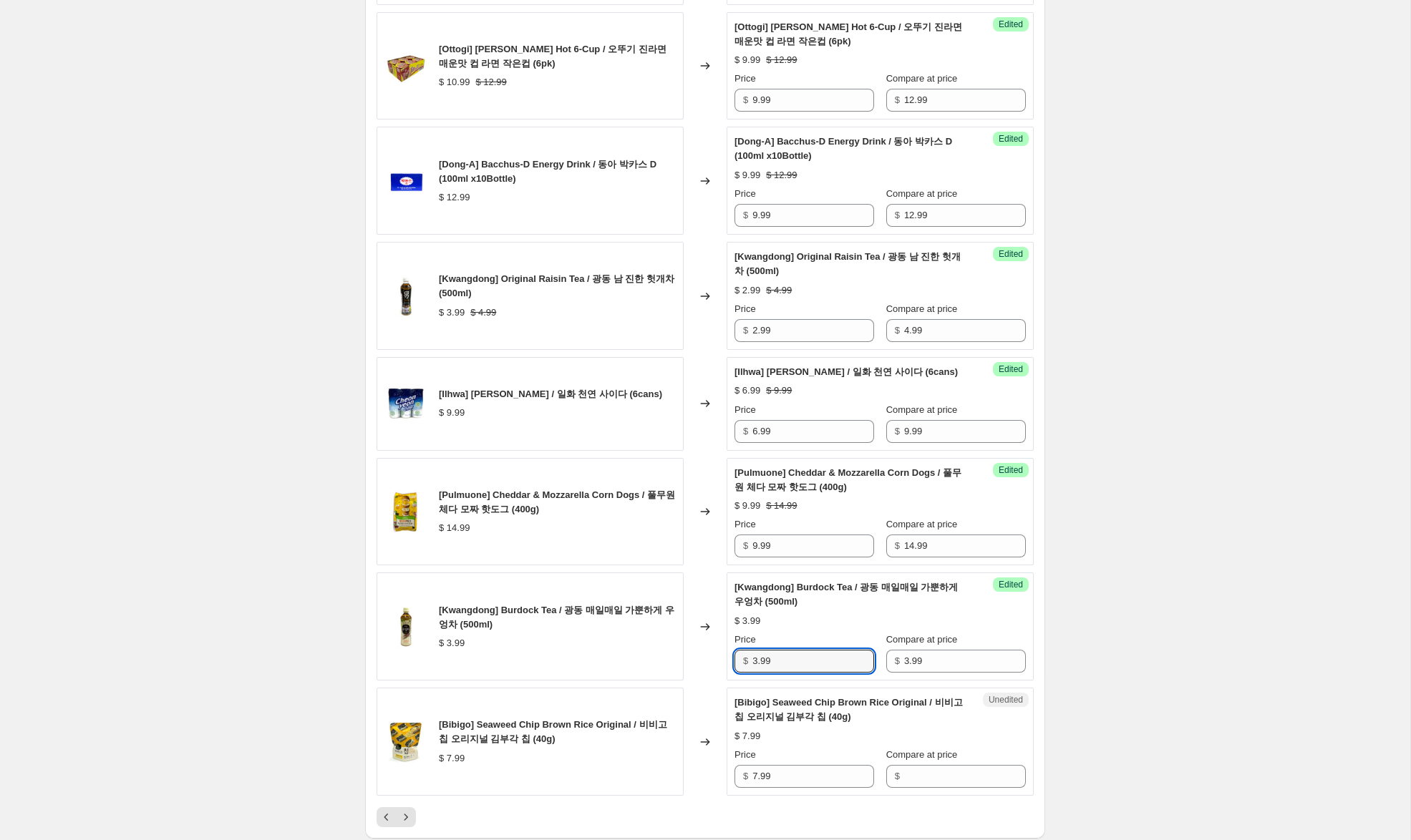
drag, startPoint x: 760, startPoint y: 676, endPoint x: 740, endPoint y: 672, distance: 20.4
click at [740, 672] on div "$ 3.99" at bounding box center [804, 661] width 139 height 23
click at [757, 672] on input "3.99" at bounding box center [813, 661] width 121 height 23
drag, startPoint x: 757, startPoint y: 674, endPoint x: 694, endPoint y: 665, distance: 63.6
click at [694, 665] on div "[Kwangdong] Burdock Tea / 광동 매일매일 가뿐하게 우엉차 (500ml) $ 3.99 Changed to Success Ed…" at bounding box center [706, 626] width 657 height 108
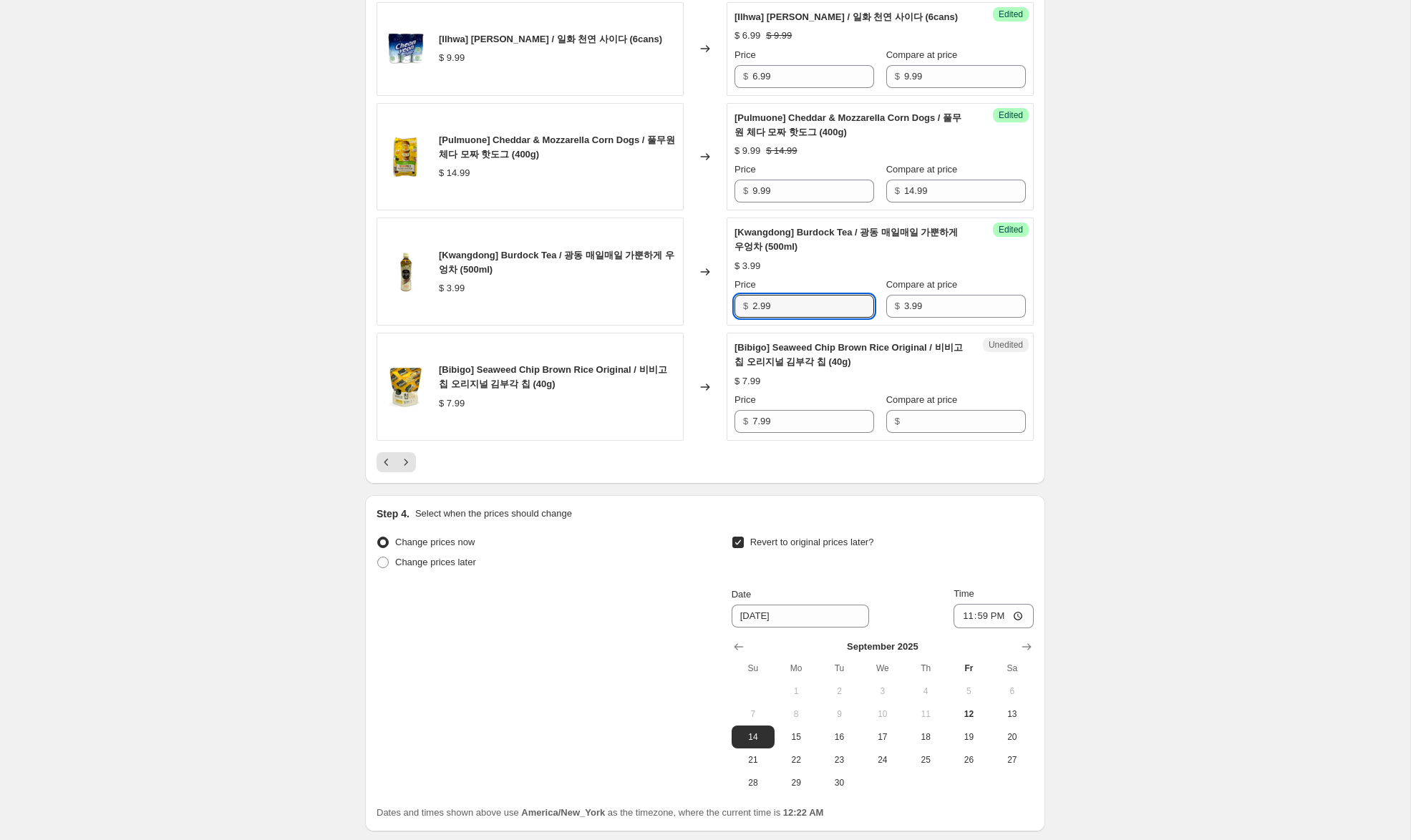
scroll to position [2360, 0]
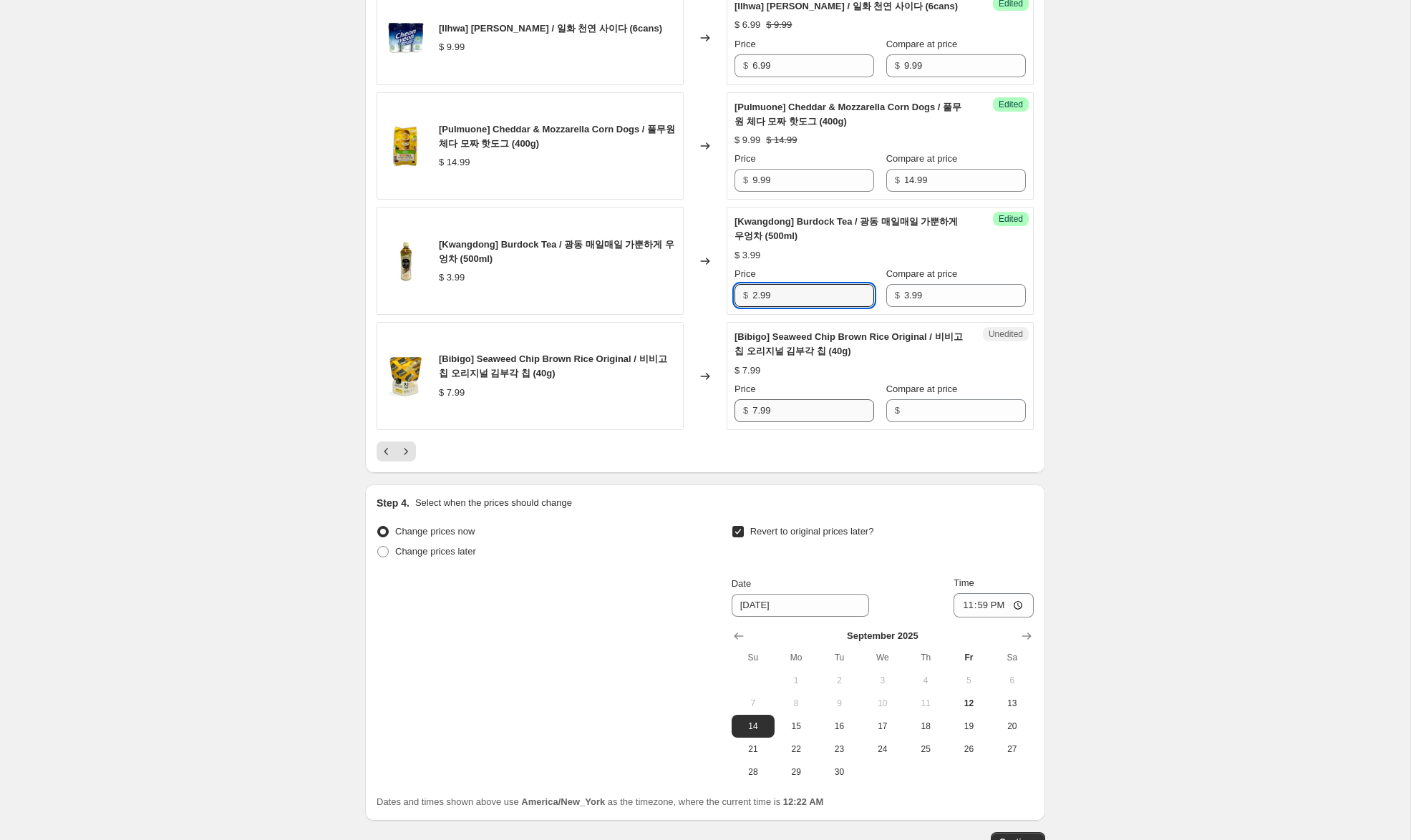
type input "2.99"
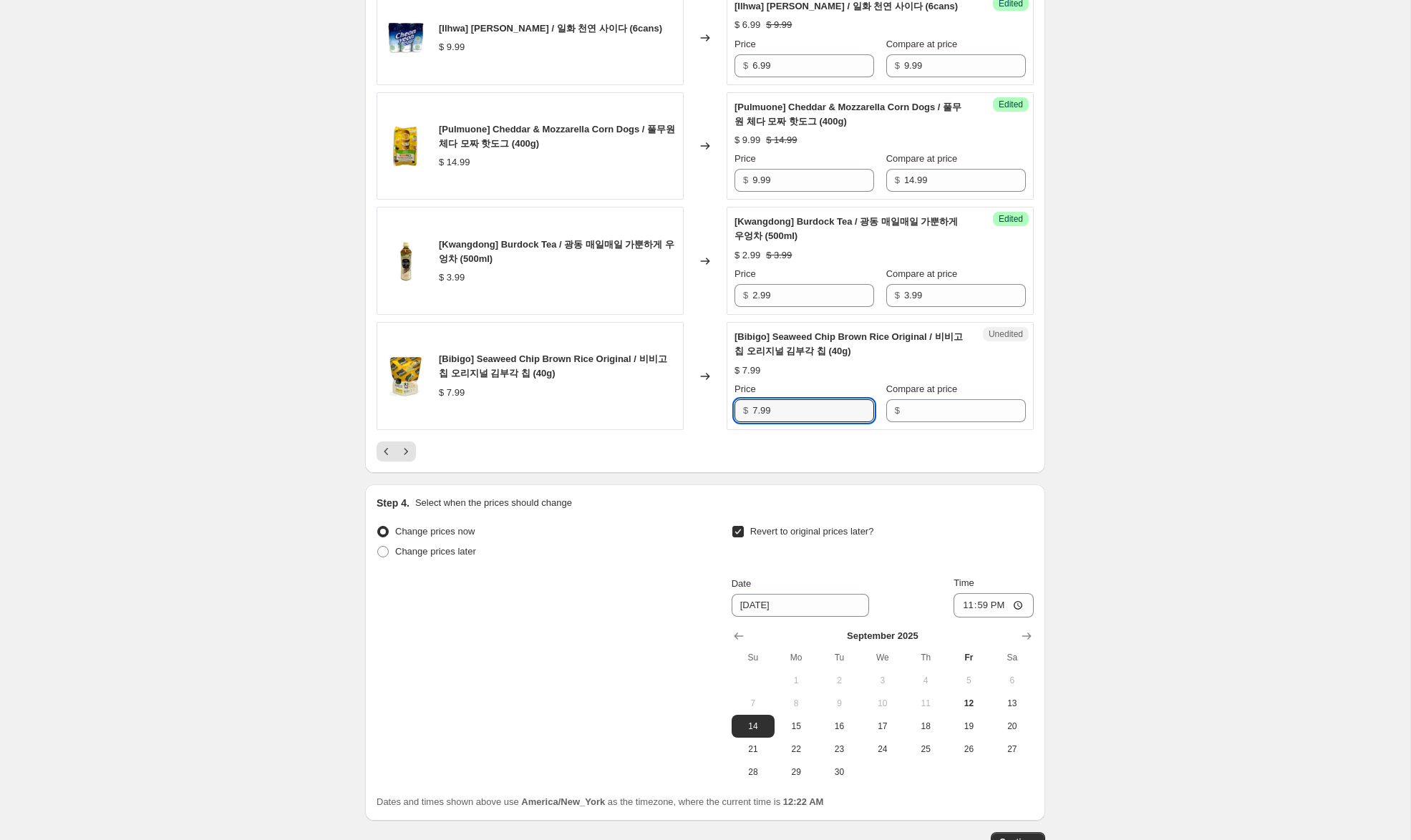
drag, startPoint x: 759, startPoint y: 420, endPoint x: 714, endPoint y: 416, distance: 45.2
click at [714, 416] on div "[Bibigo] Seaweed Chip Brown Rice Original / 비비고 칩 오리지널 김부각 칩 (40g) $ 7.99 Chang…" at bounding box center [706, 376] width 657 height 108
drag, startPoint x: 981, startPoint y: 430, endPoint x: 967, endPoint y: 431, distance: 14.0
click at [975, 422] on input "Compare at price" at bounding box center [964, 411] width 121 height 23
paste input "7.99"
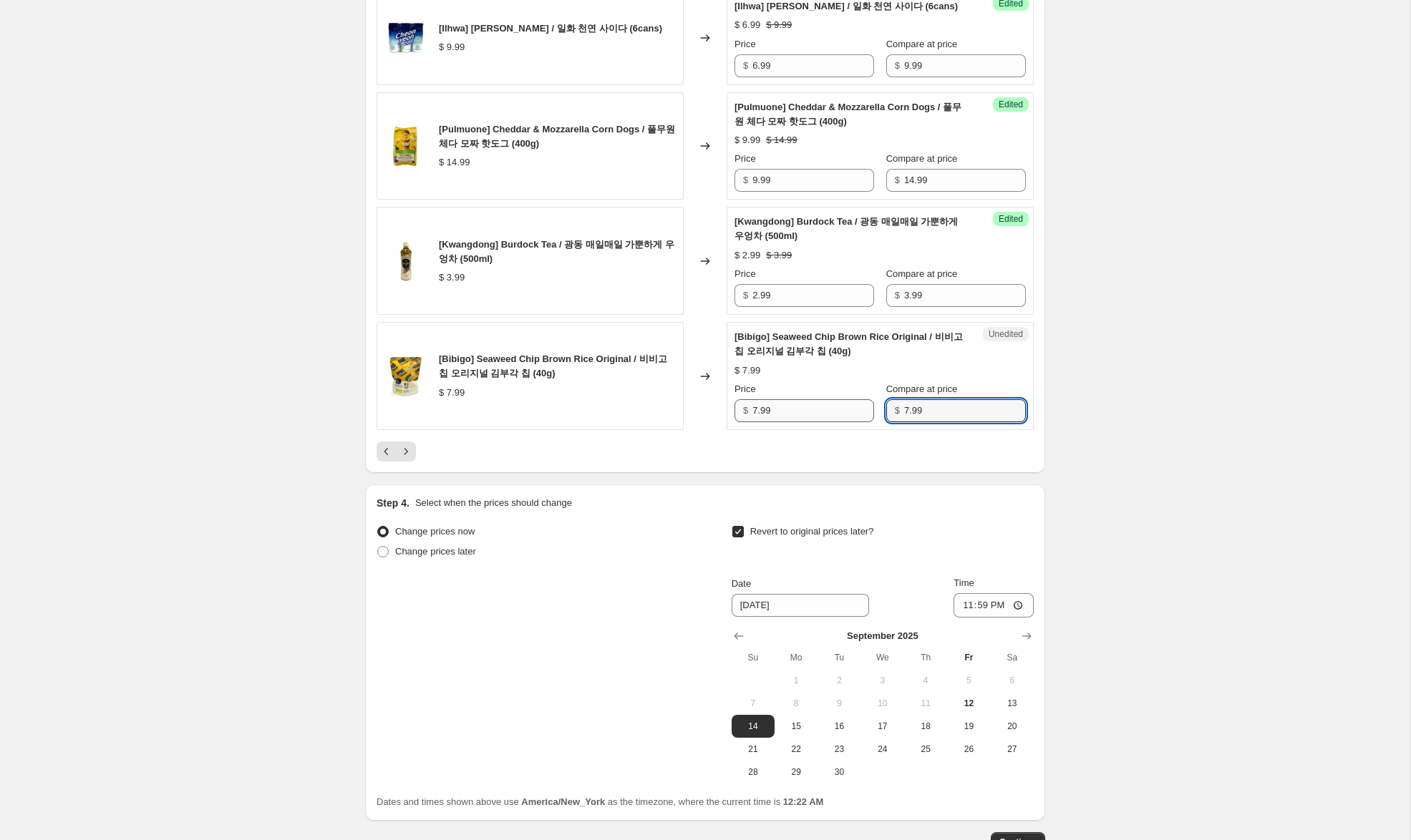
type input "7.99"
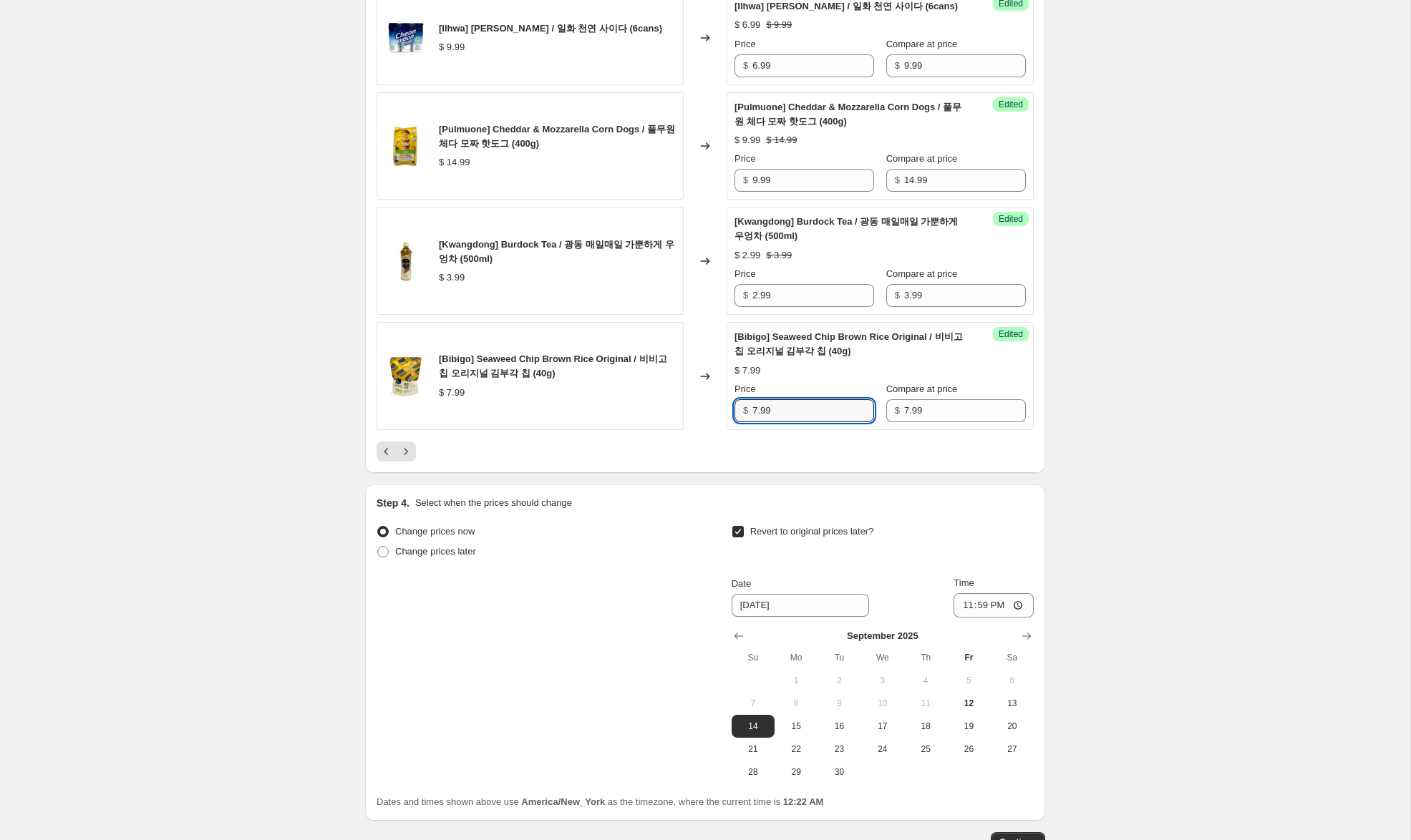
drag, startPoint x: 757, startPoint y: 426, endPoint x: 665, endPoint y: 410, distance: 93.4
click at [666, 410] on div "[Bibigo] Seaweed Chip Brown Rice Original / 비비고 칩 오리지널 김부각 칩 (40g) $ 7.99 Chang…" at bounding box center [706, 376] width 657 height 108
type input "5.99"
click at [405, 459] on icon "Next" at bounding box center [405, 452] width 14 height 14
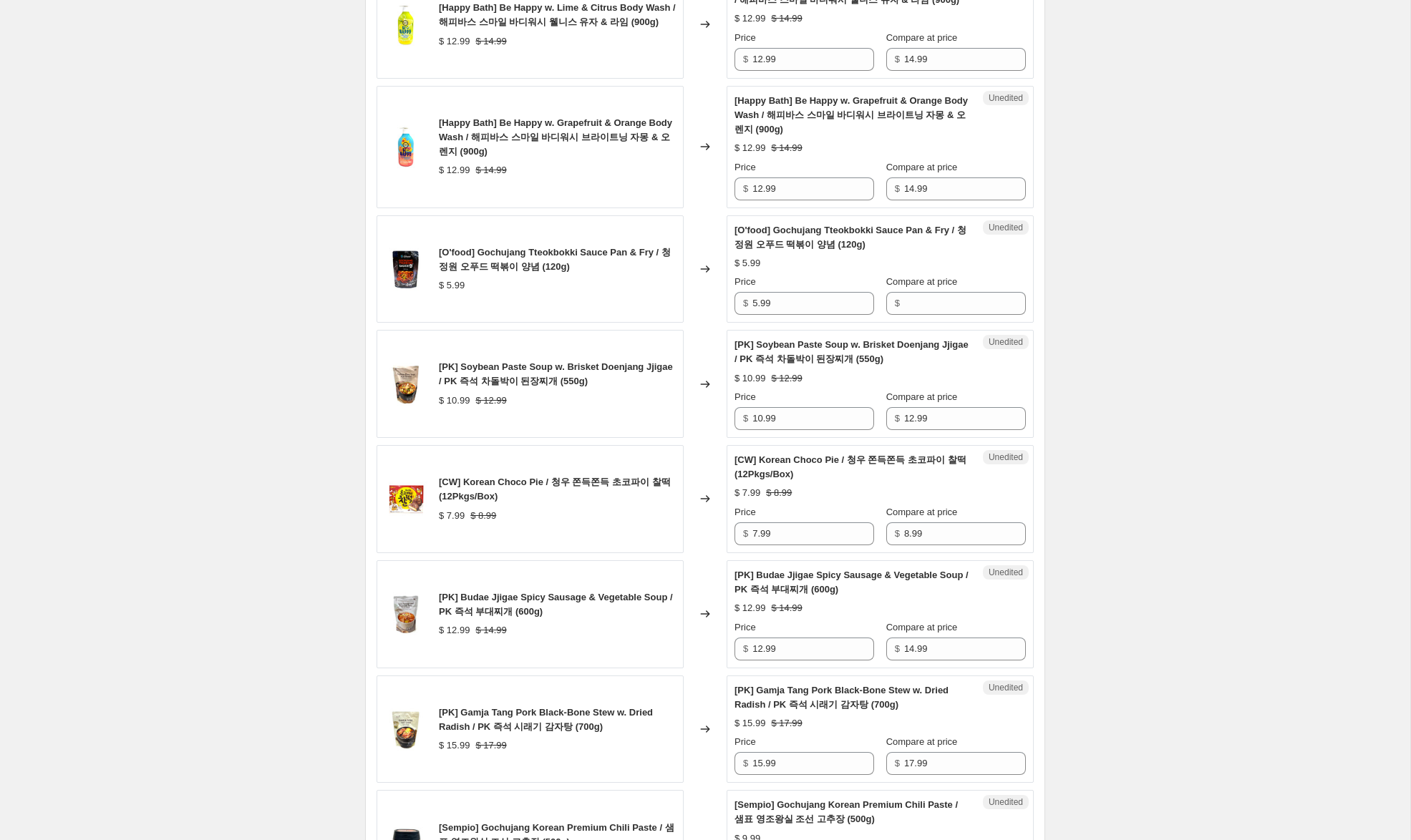
scroll to position [0, 0]
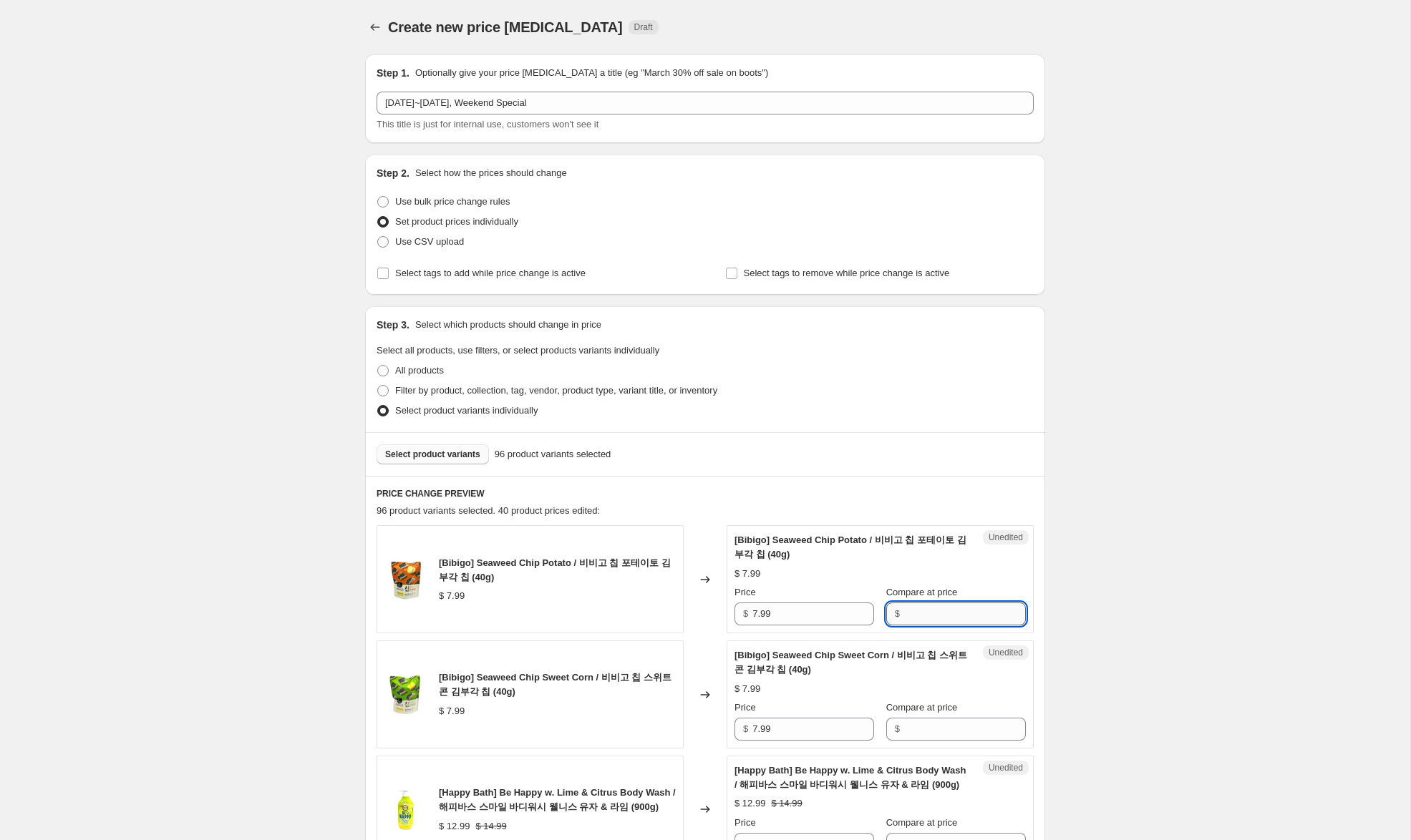
click at [920, 615] on input "Compare at price" at bounding box center [964, 614] width 121 height 23
paste input "7.99"
type input "7.99"
click at [936, 730] on input "Compare at price" at bounding box center [964, 729] width 121 height 23
paste input "7.99"
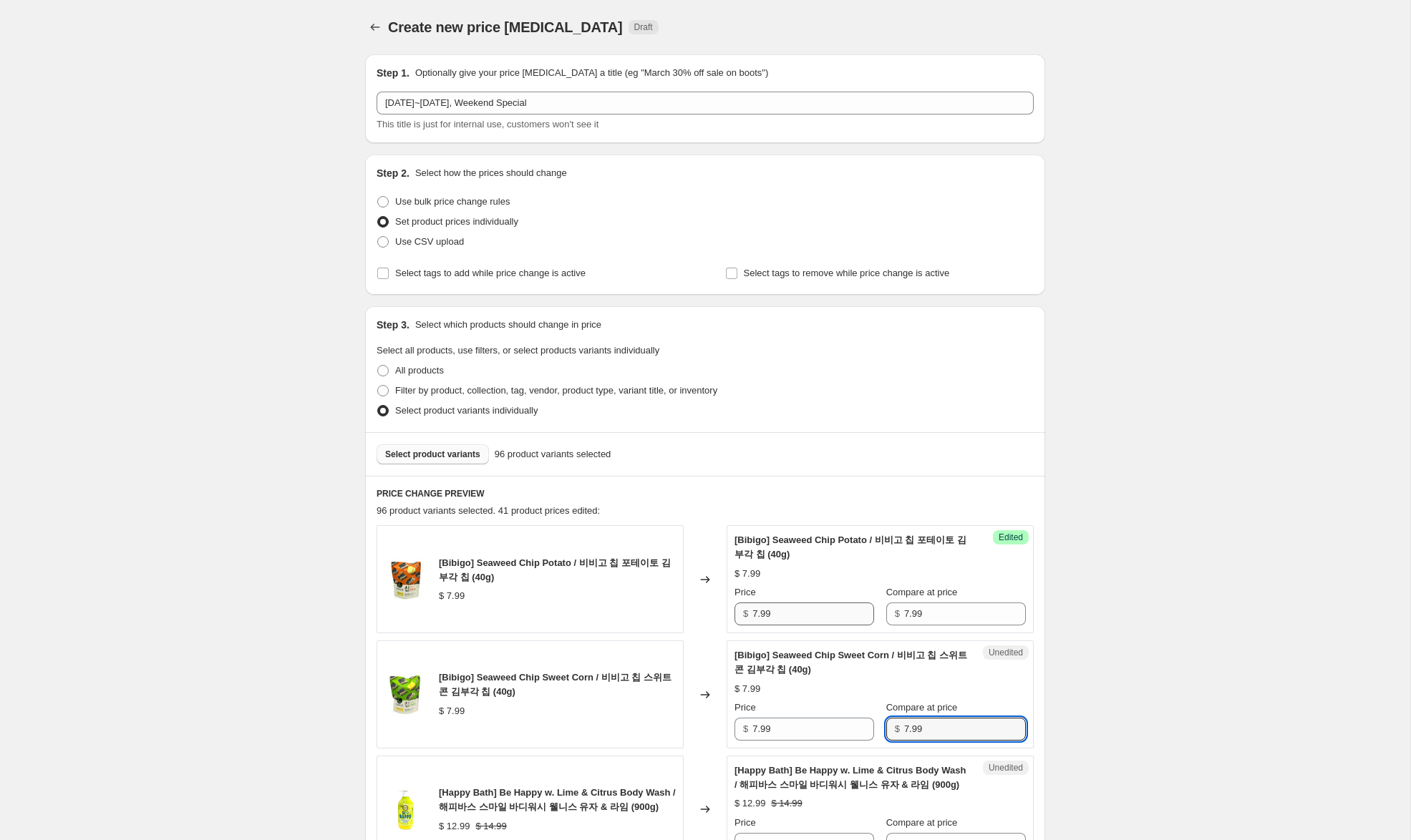
type input "7.99"
drag, startPoint x: 756, startPoint y: 612, endPoint x: 686, endPoint y: 596, distance: 71.8
click at [689, 596] on div "[Bibigo] Seaweed Chip Potato / 비비고 칩 포테이토 김부각 칩 (40g) $ 7.99 Changed to Success…" at bounding box center [706, 578] width 657 height 108
type input "5.99"
drag, startPoint x: 758, startPoint y: 727, endPoint x: 651, endPoint y: 689, distance: 113.5
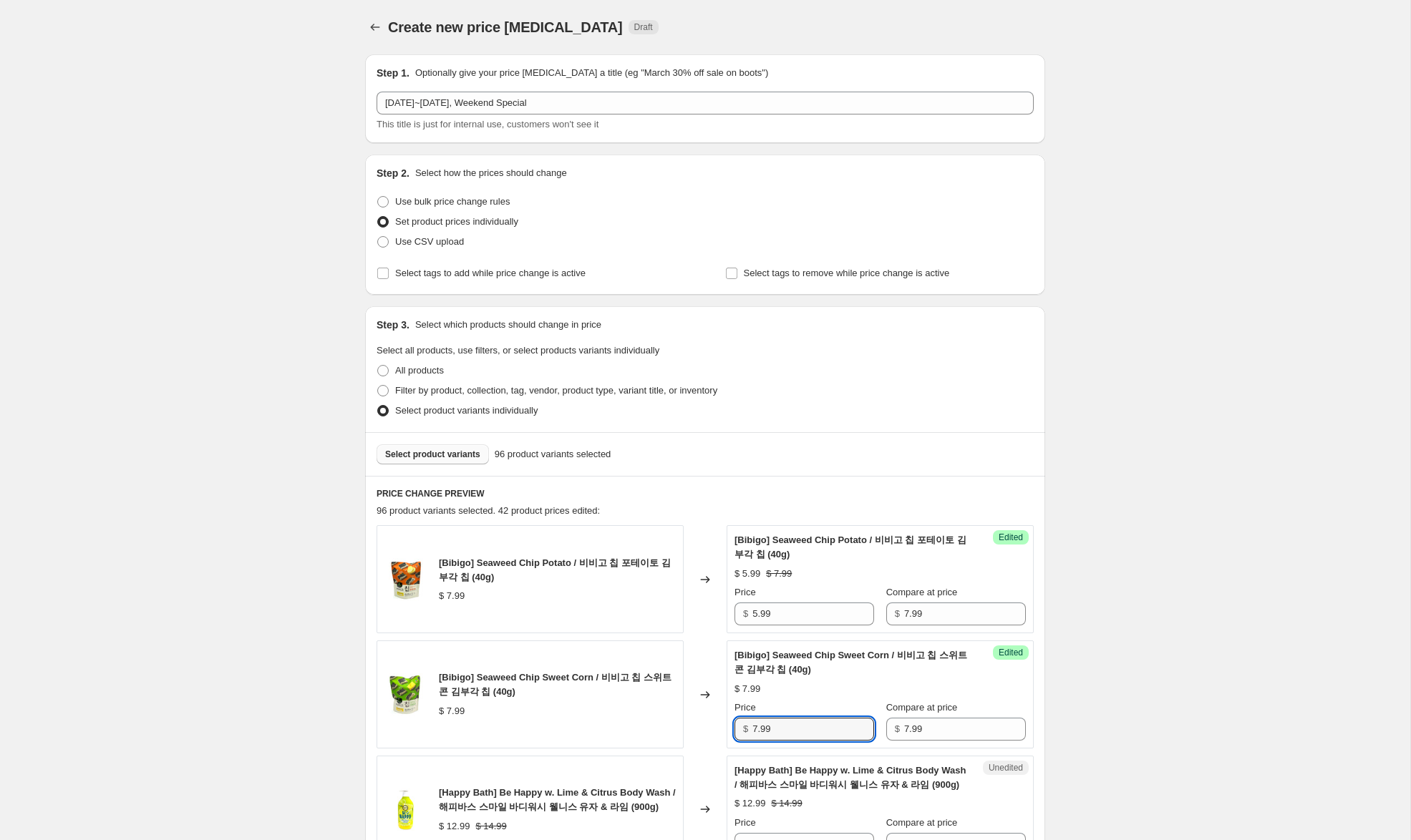
click at [643, 690] on div "[Bibigo] Seaweed Chip Sweet Corn / 비비고 칩 스위트 콘 김부각 칩 (40g) $ 7.99 Changed to Su…" at bounding box center [706, 694] width 657 height 108
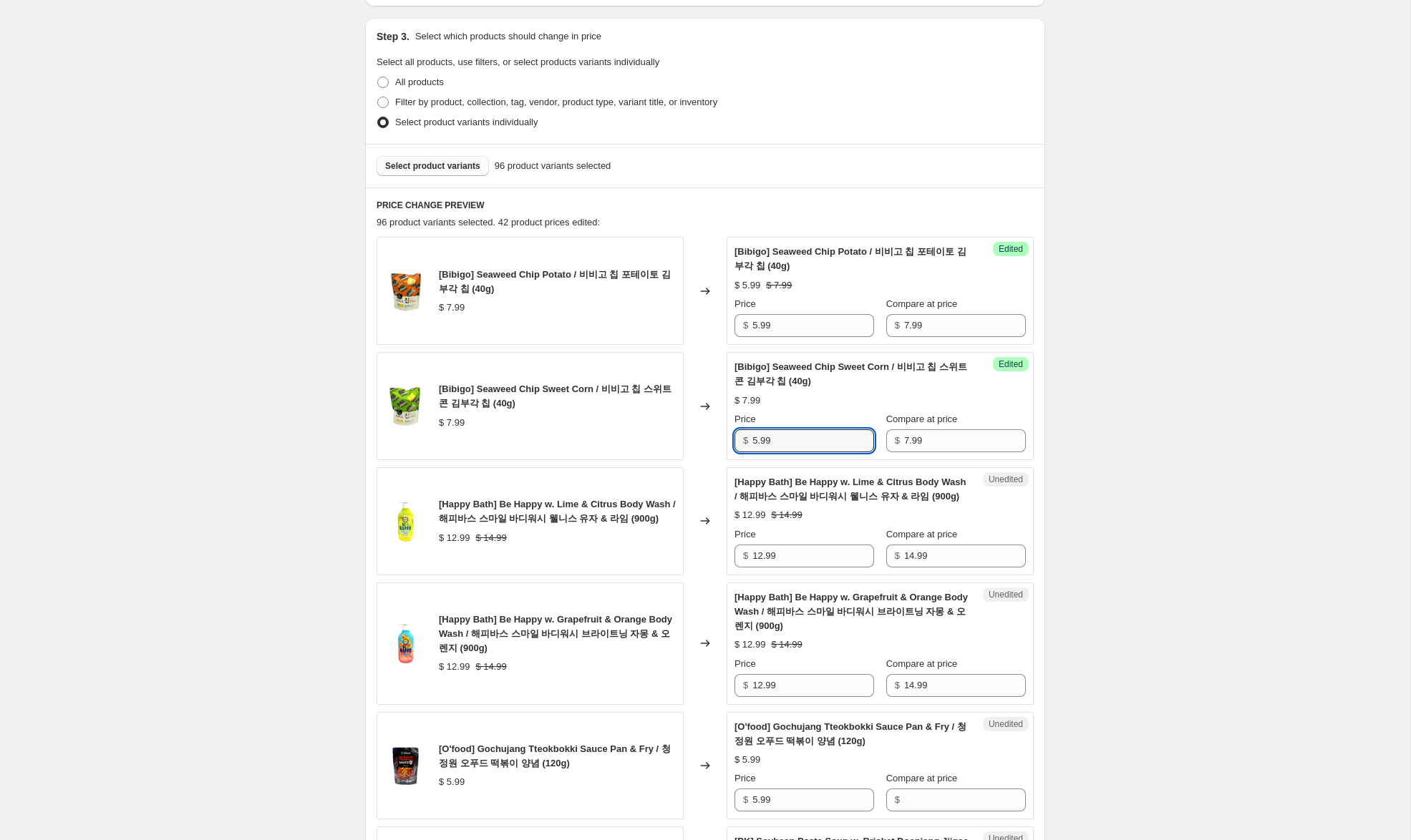
scroll to position [312, 0]
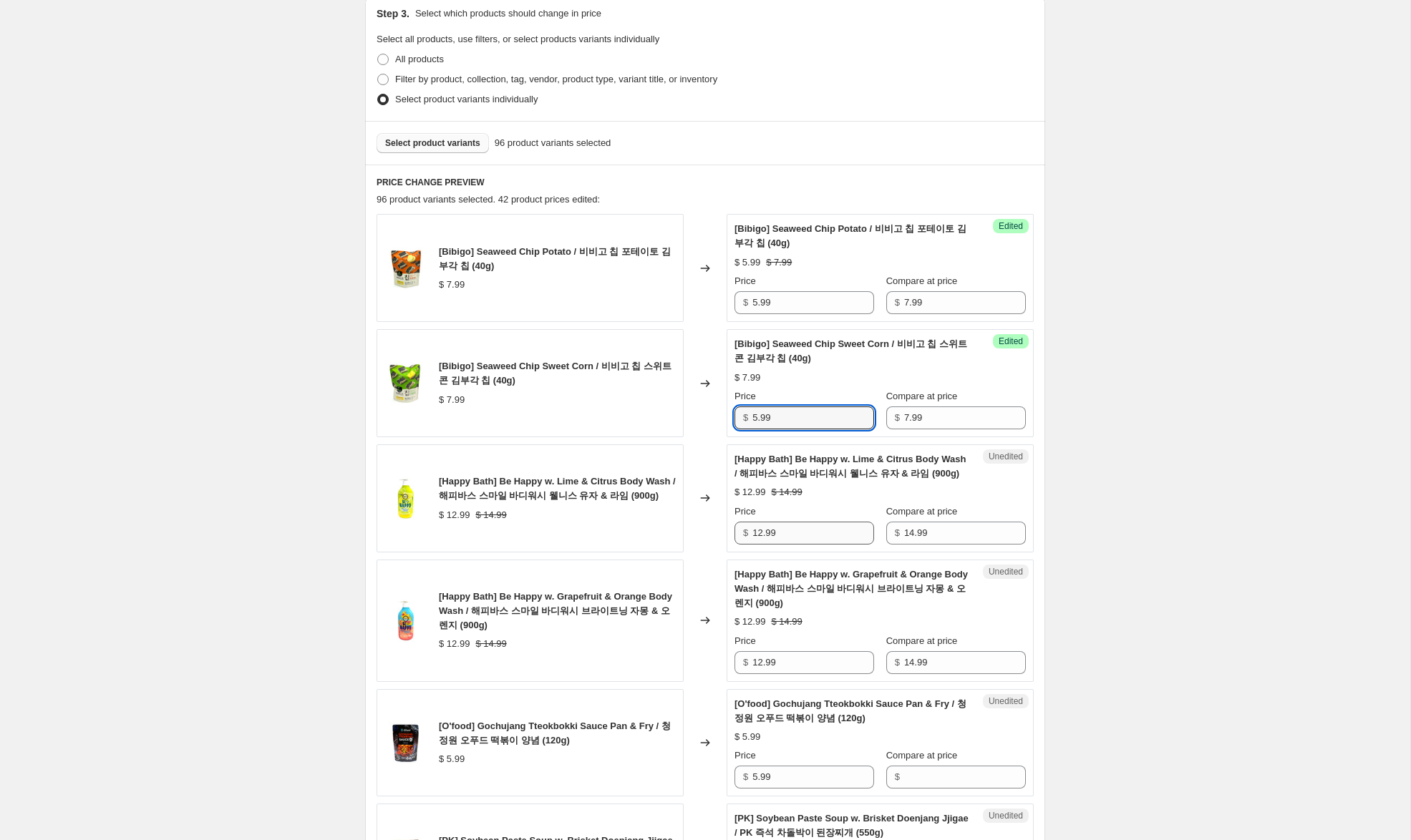
type input "5.99"
drag, startPoint x: 763, startPoint y: 533, endPoint x: 707, endPoint y: 520, distance: 57.5
click at [707, 520] on div "[Happy Bath] Be Happy w. Lime & Citrus Body Wash / 해피바스 스마일 바디워시 웰니스 유자 & 라임 (9…" at bounding box center [706, 498] width 657 height 108
type input "9.99"
drag, startPoint x: 761, startPoint y: 663, endPoint x: 651, endPoint y: 640, distance: 112.4
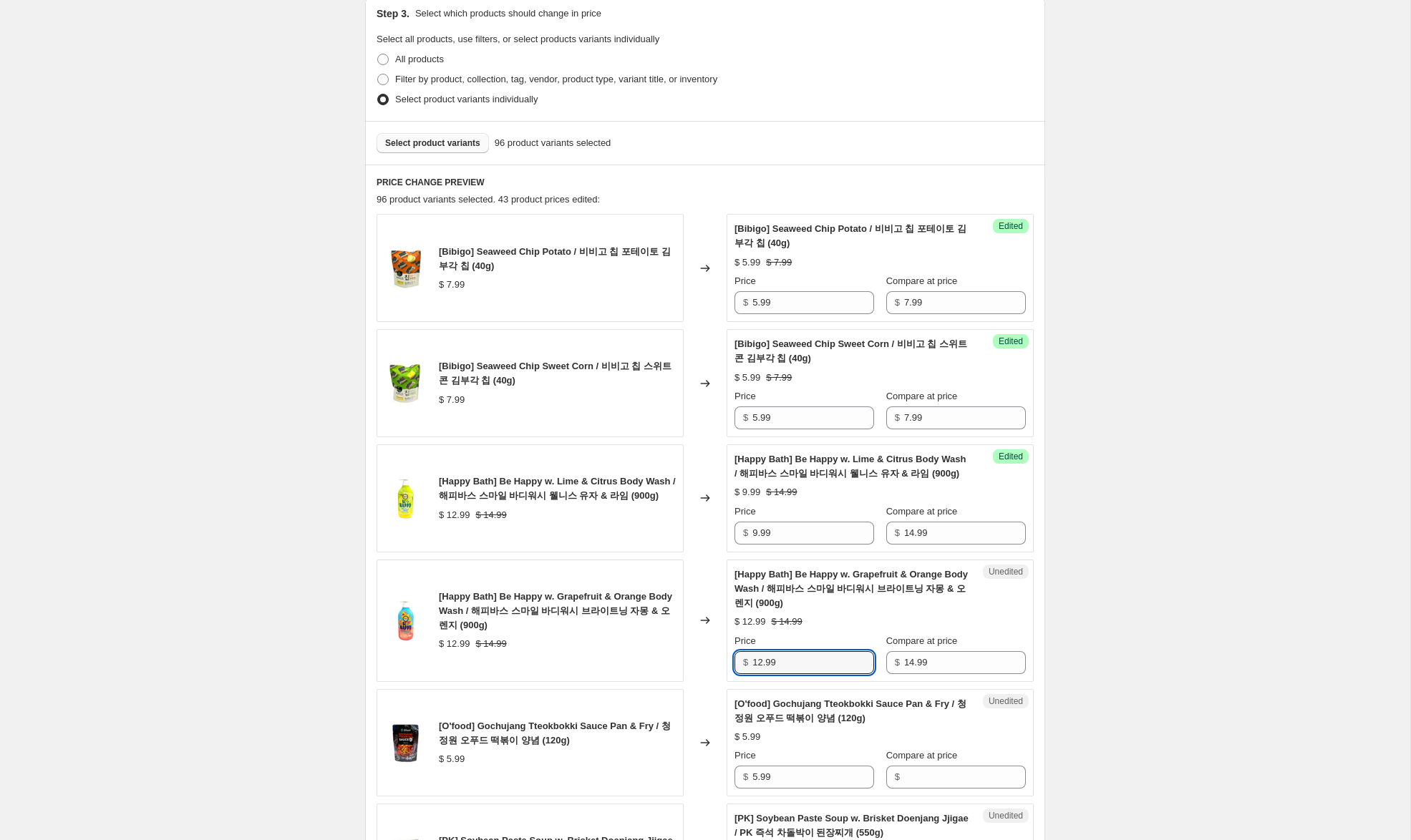
click at [651, 640] on div "[Happy Bath] Be Happy w. Grapefruit & Orange Body Wash / 해피바스 스마일 바디워시 브라이트닝 자몽…" at bounding box center [706, 620] width 657 height 122
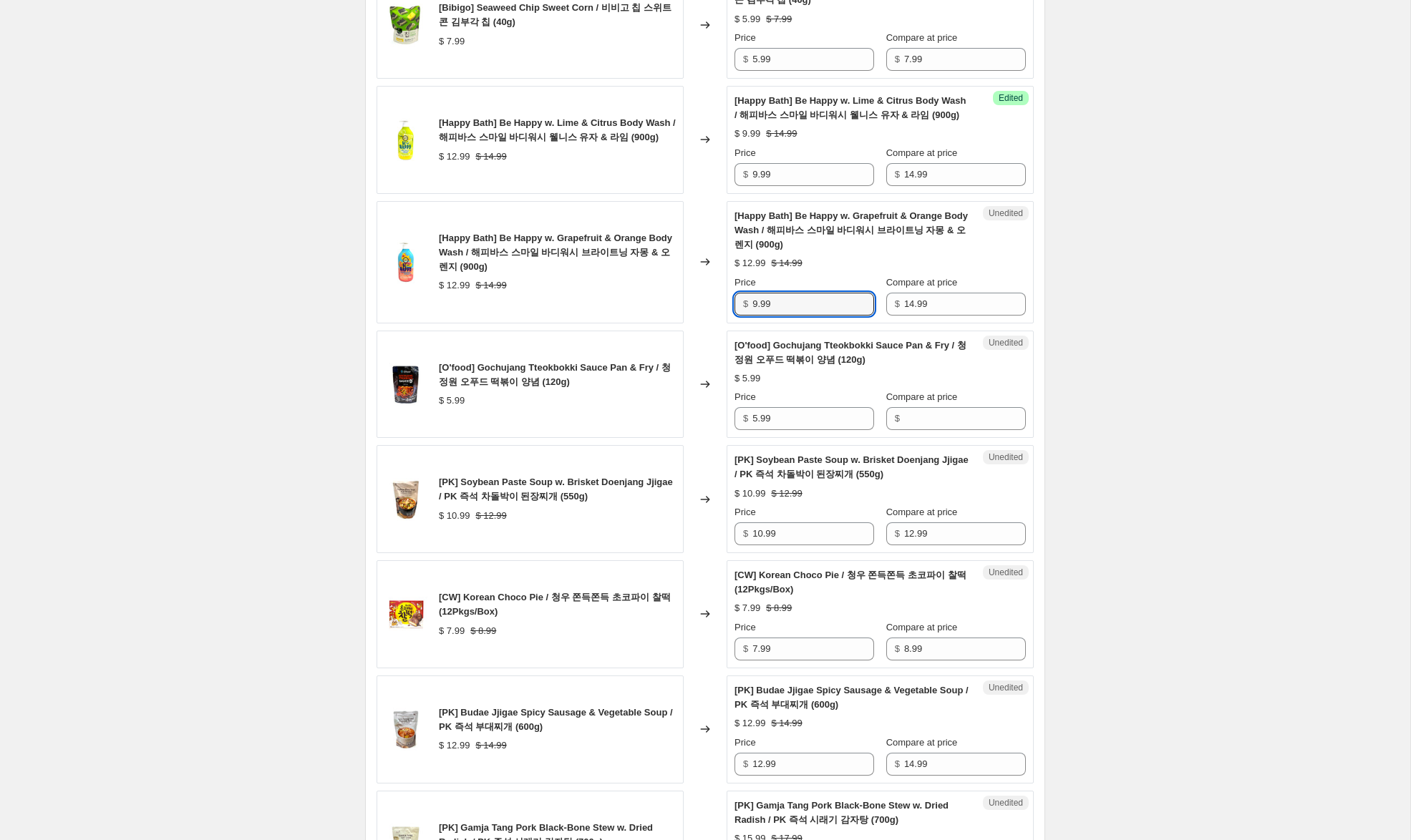
scroll to position [673, 0]
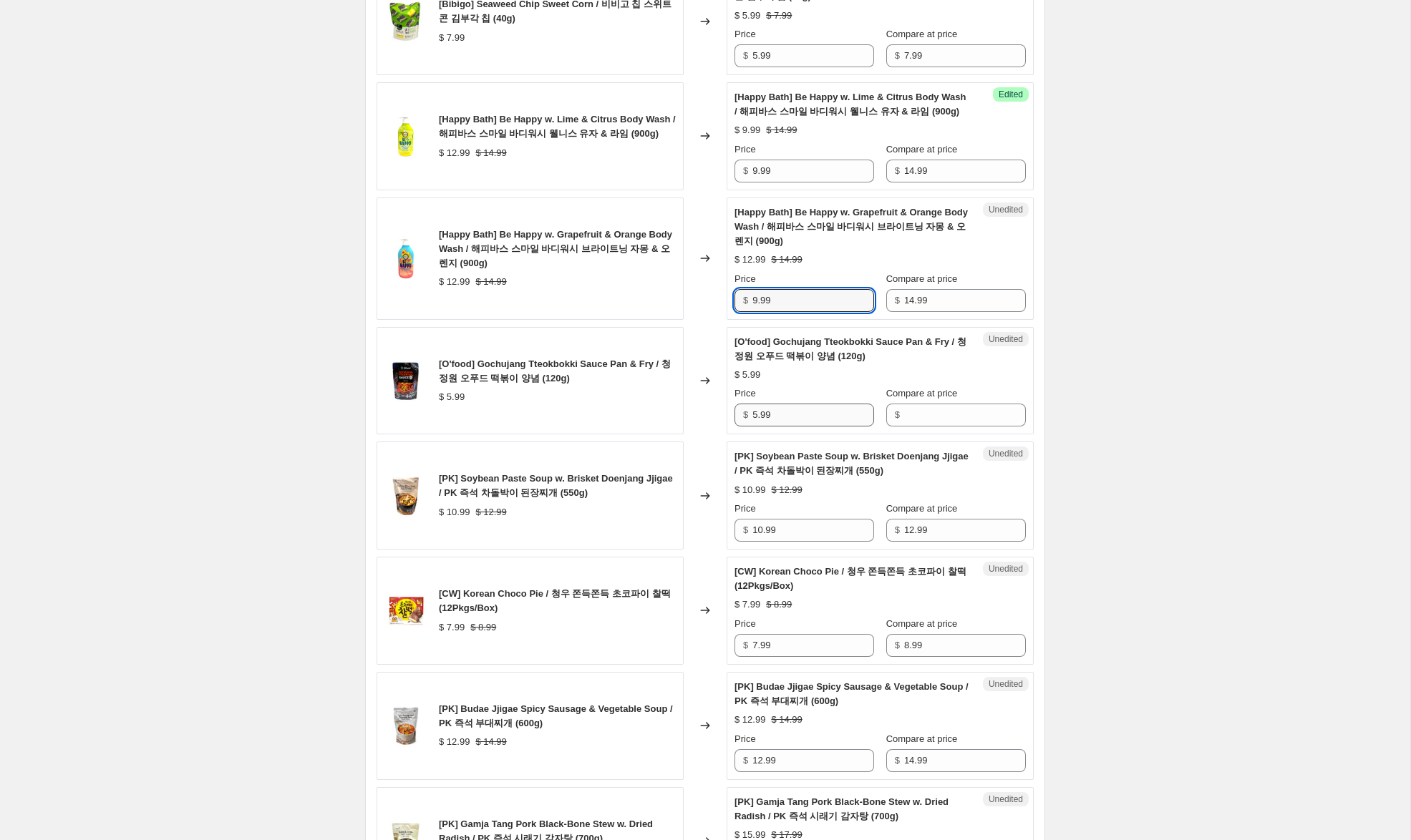
type input "9.99"
drag, startPoint x: 789, startPoint y: 419, endPoint x: 682, endPoint y: 399, distance: 108.9
click at [682, 399] on div "[O'food] Gochujang Tteokbokki Sauce Pan & Fry / 청정원 오푸드 떡볶이 양념 (120g) $ 5.99 Ch…" at bounding box center [706, 380] width 657 height 108
drag, startPoint x: 939, startPoint y: 412, endPoint x: 769, endPoint y: 426, distance: 170.6
click at [938, 412] on input "Compare at price" at bounding box center [964, 415] width 121 height 23
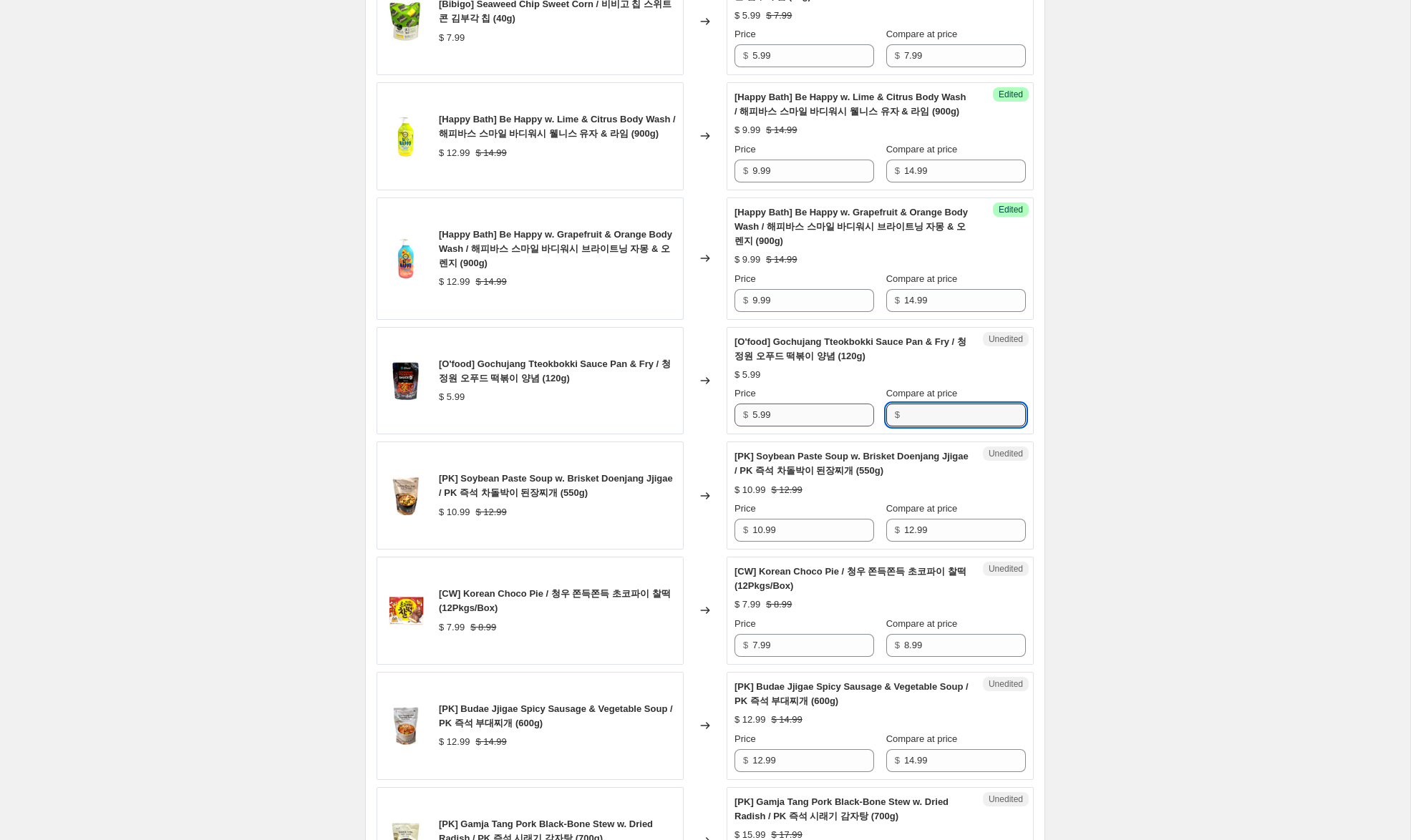
paste input "5.99"
type input "5.99"
drag, startPoint x: 757, startPoint y: 416, endPoint x: 711, endPoint y: 405, distance: 47.3
click at [713, 404] on div "[O'food] Gochujang Tteokbokki Sauce Pan & Fry / 청정원 오푸드 떡볶이 양념 (120g) $ 5.99 Ch…" at bounding box center [706, 380] width 657 height 108
type input "3.99"
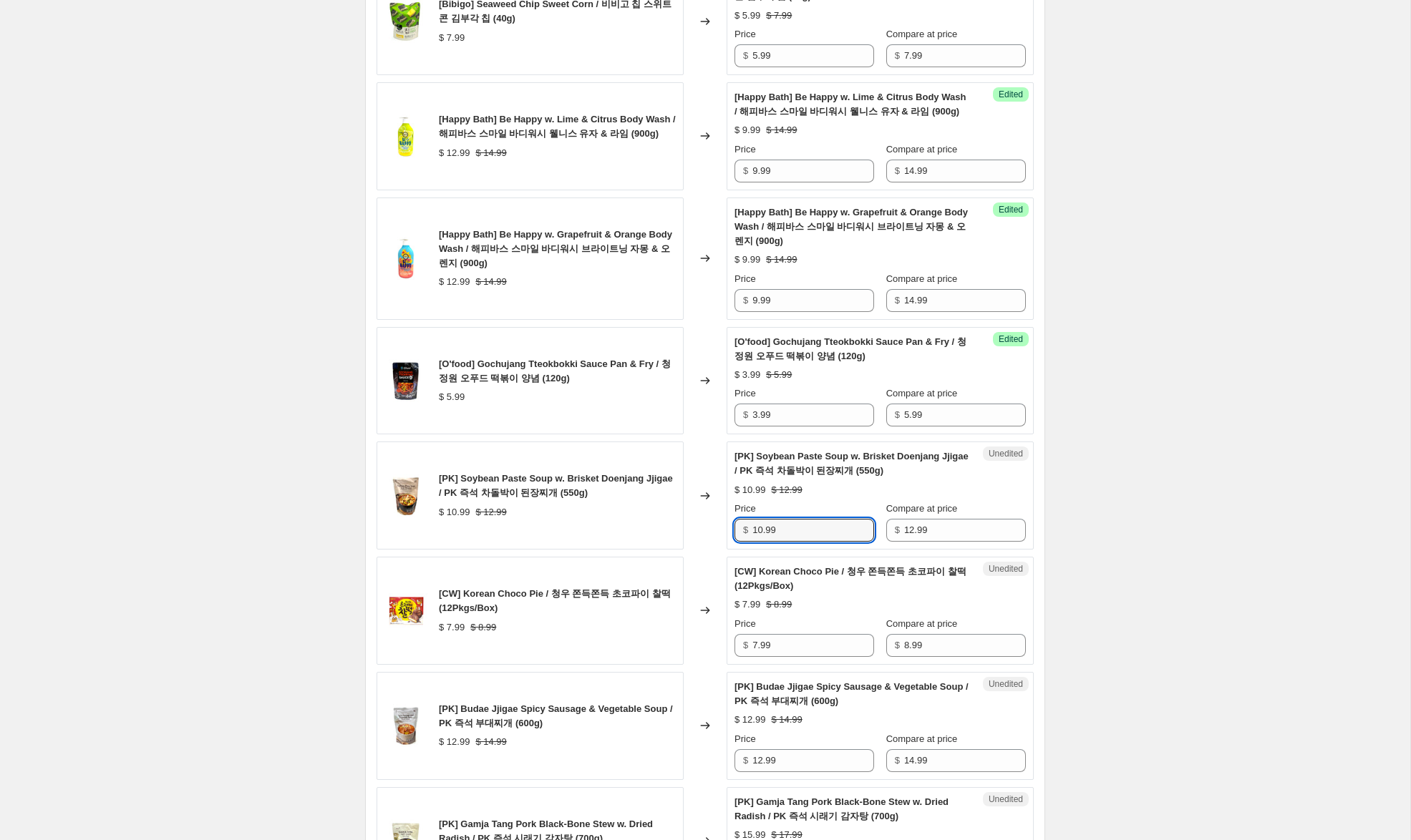
drag, startPoint x: 762, startPoint y: 530, endPoint x: 689, endPoint y: 518, distance: 74.0
click at [689, 518] on div "[PK] Soybean Paste Soup w. Brisket Doenjang Jjigae / PK 즉석 차돌박이 된장찌개 (550g) $ 1…" at bounding box center [706, 495] width 657 height 108
type input "8.99"
drag, startPoint x: 756, startPoint y: 647, endPoint x: 662, endPoint y: 627, distance: 96.1
click at [662, 627] on div "[CW] Korean Choco Pie / 청우 쫀득쫀득 초코파이 찰떡 (12Pkgs/Box) $ 7.99 $ 8.99 Changed to U…" at bounding box center [706, 611] width 657 height 108
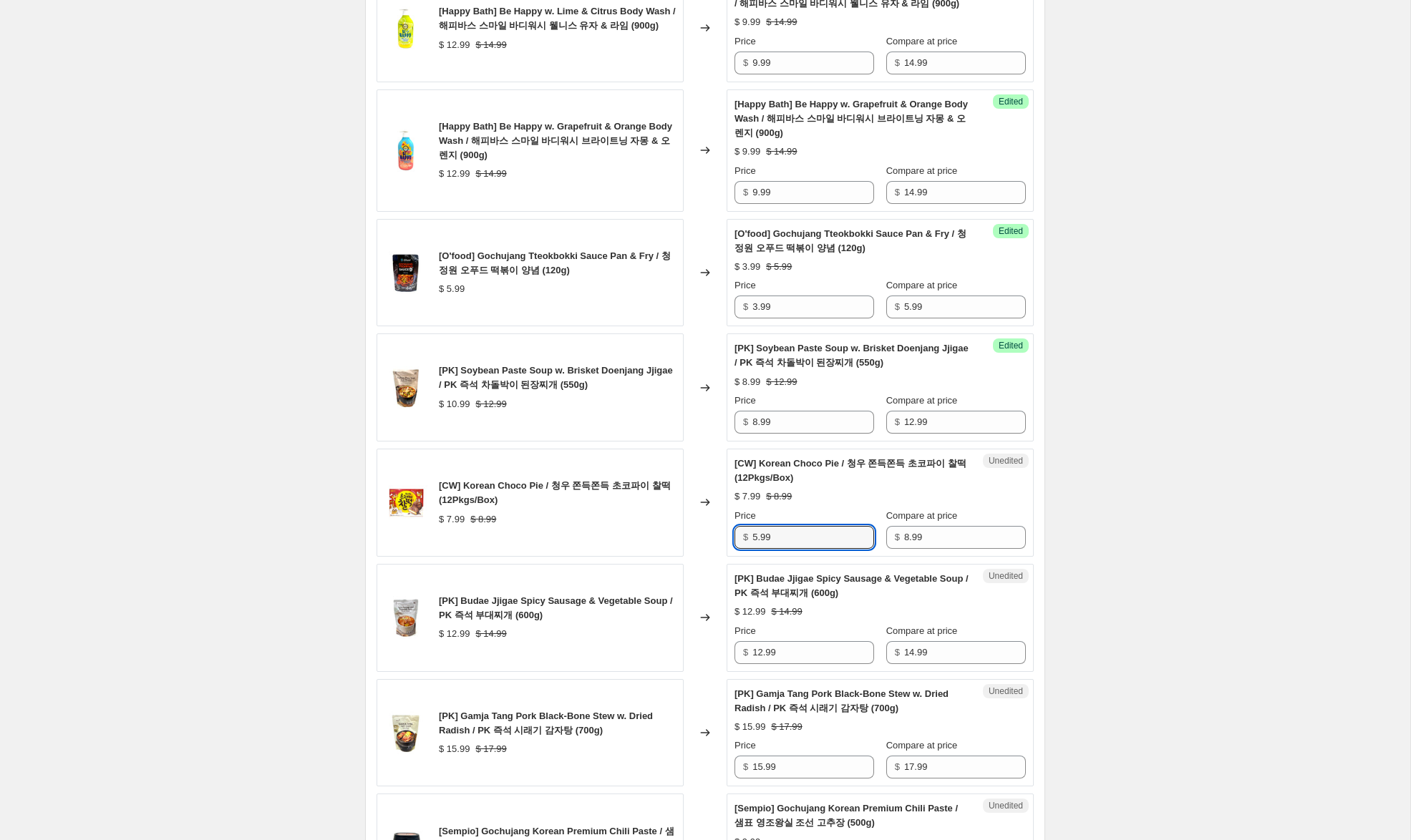
scroll to position [788, 0]
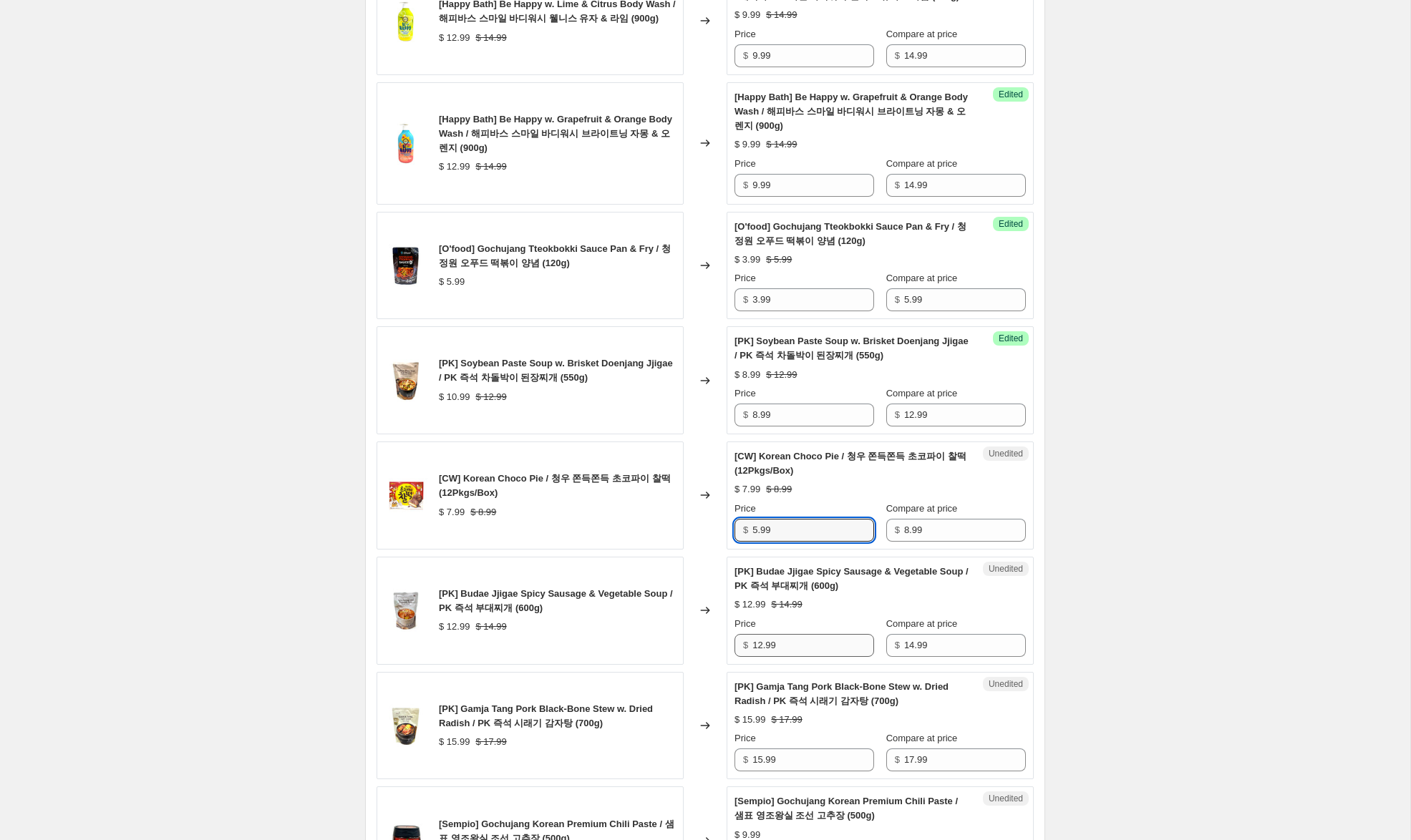
type input "5.99"
drag, startPoint x: 759, startPoint y: 646, endPoint x: 719, endPoint y: 636, distance: 41.2
click at [719, 636] on div "[PK] Budae Jjigae Spicy Sausage & Vegetable Soup / PK 즉석 부대찌개 (600g) $ 12.99 $ …" at bounding box center [706, 611] width 657 height 108
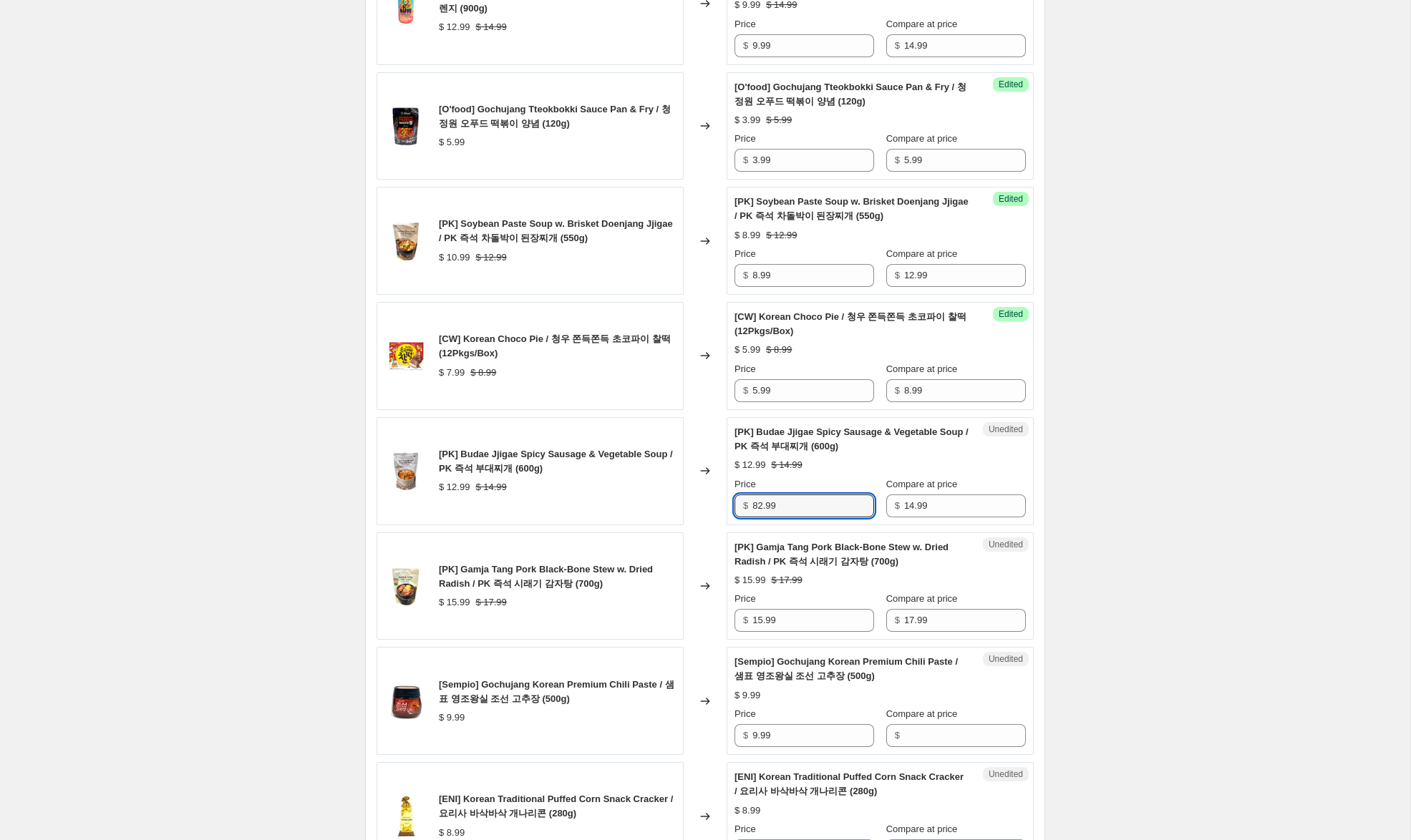
scroll to position [942, 0]
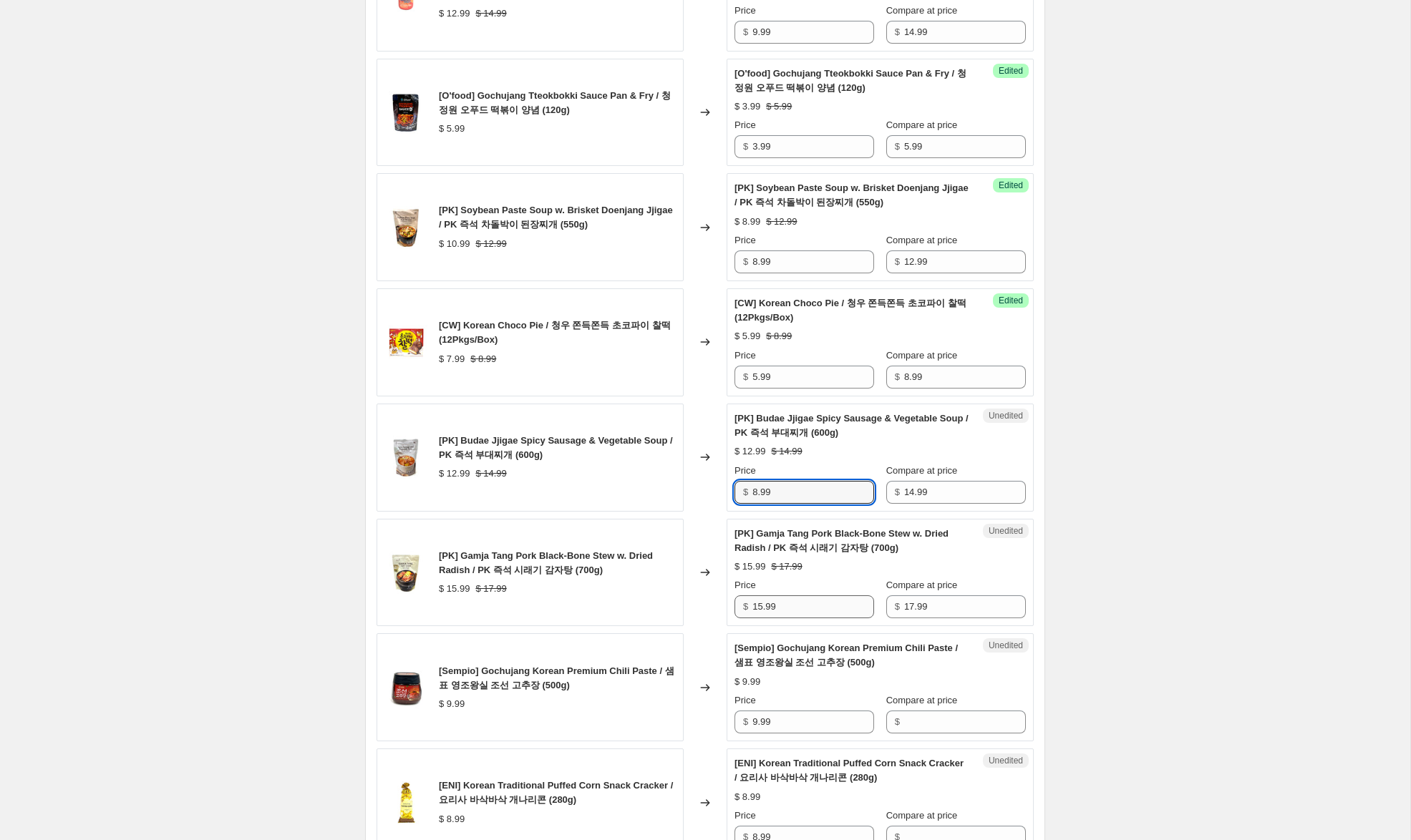
type input "8.99"
drag, startPoint x: 761, startPoint y: 608, endPoint x: 709, endPoint y: 606, distance: 52.0
click at [709, 606] on div "[PK] Gamja Tang Pork Black-Bone Stew w. Dried Radish / PK 즉석 시래기 감자탕 (700g) $ 1…" at bounding box center [706, 572] width 657 height 108
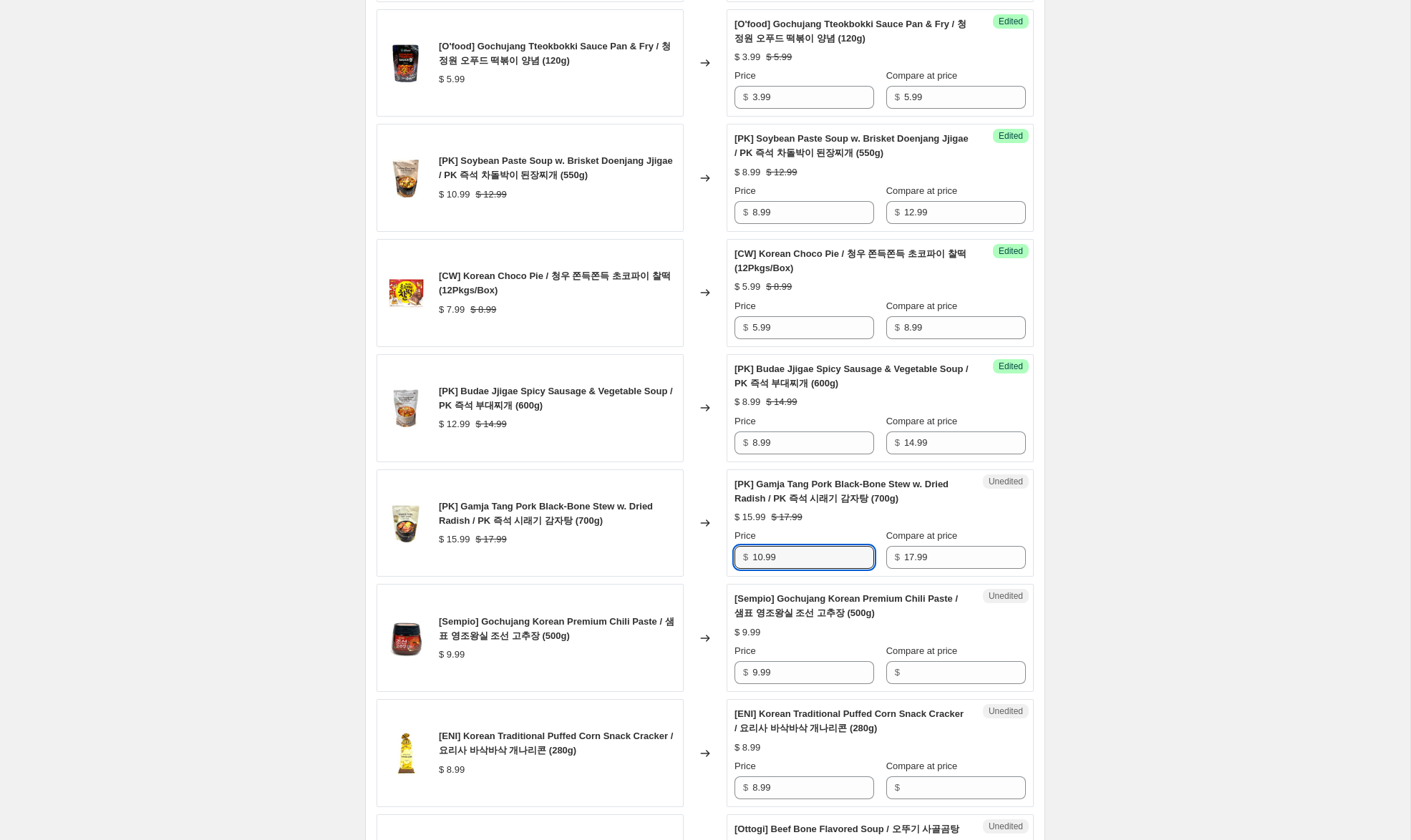
scroll to position [1011, 0]
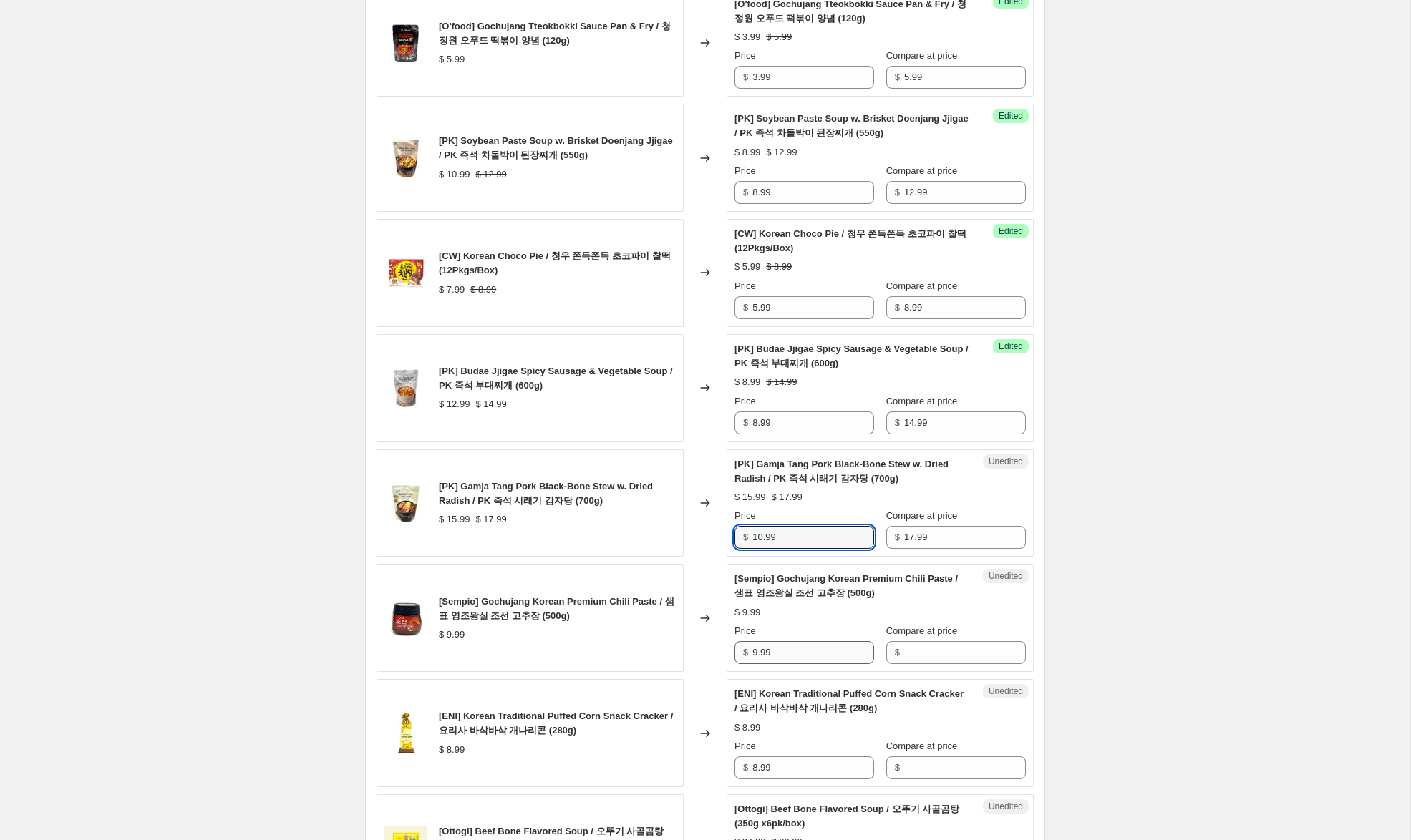
type input "10.99"
drag, startPoint x: 764, startPoint y: 650, endPoint x: 722, endPoint y: 646, distance: 42.2
click at [722, 646] on div "[Sempio] Gochujang Korean Premium Chili Paste / 샘표 영조왕실 조선 고추장 (500g) $ 9.99 Ch…" at bounding box center [706, 618] width 657 height 108
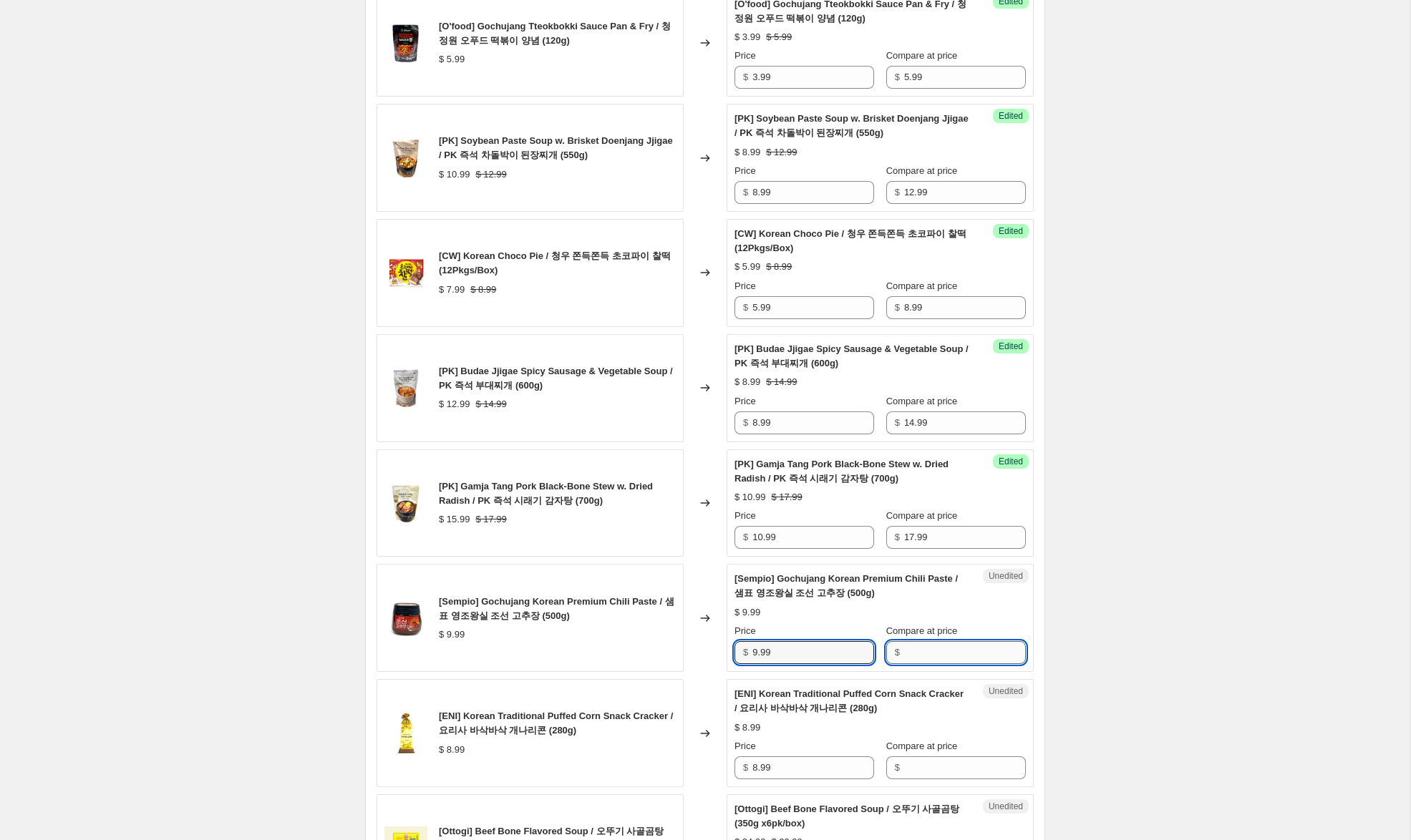
click at [955, 654] on input "Compare at price" at bounding box center [964, 653] width 121 height 23
paste input "9.99"
type input "9.99"
drag, startPoint x: 760, startPoint y: 654, endPoint x: 676, endPoint y: 638, distance: 85.5
click at [677, 638] on div "[Sempio] Gochujang Korean Premium Chili Paste / 샘표 영조왕실 조선 고추장 (500g) $ 9.99 Ch…" at bounding box center [706, 618] width 657 height 108
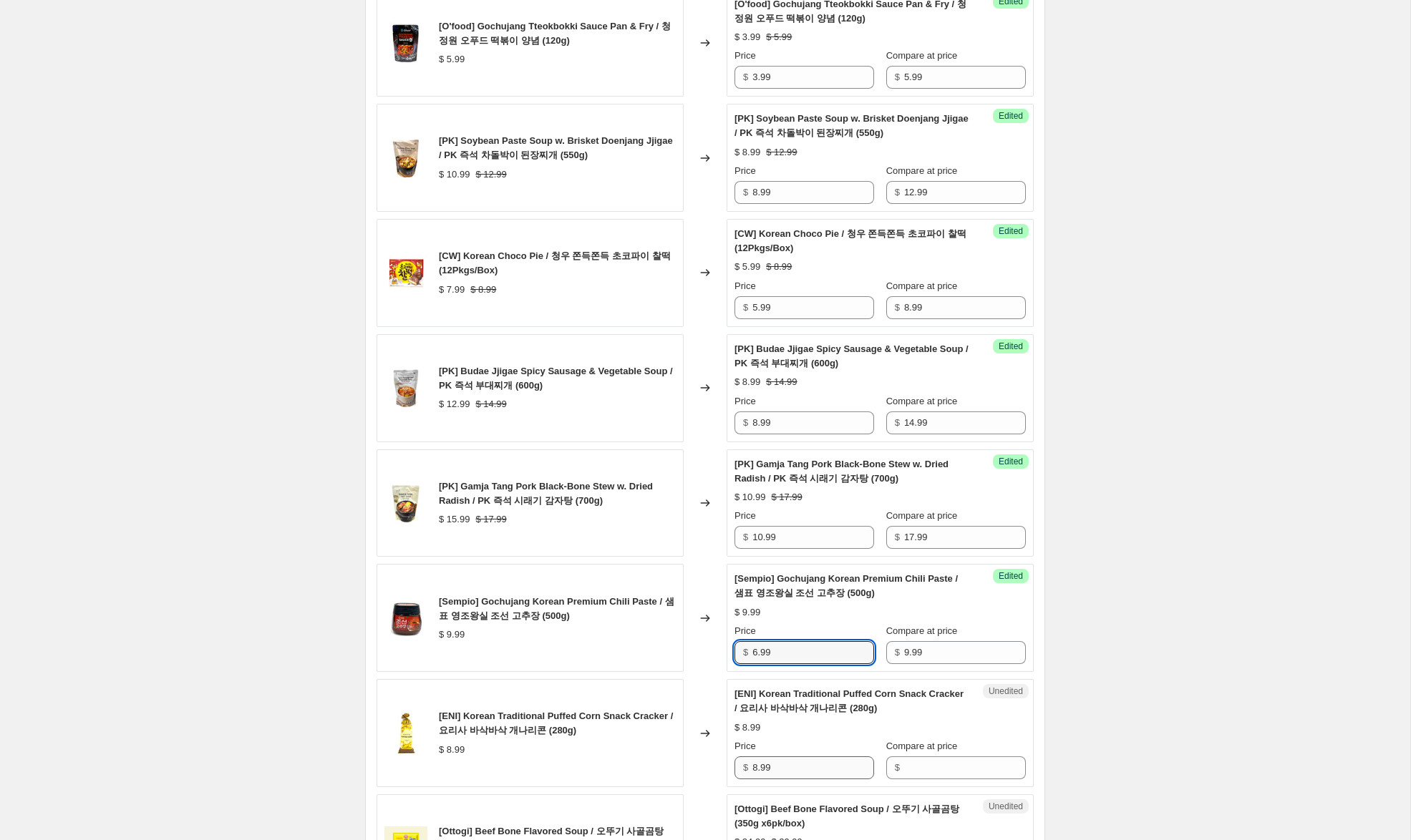
type input "6.99"
drag, startPoint x: 785, startPoint y: 769, endPoint x: 739, endPoint y: 761, distance: 46.7
click at [739, 761] on div "$ 8.99" at bounding box center [804, 768] width 139 height 23
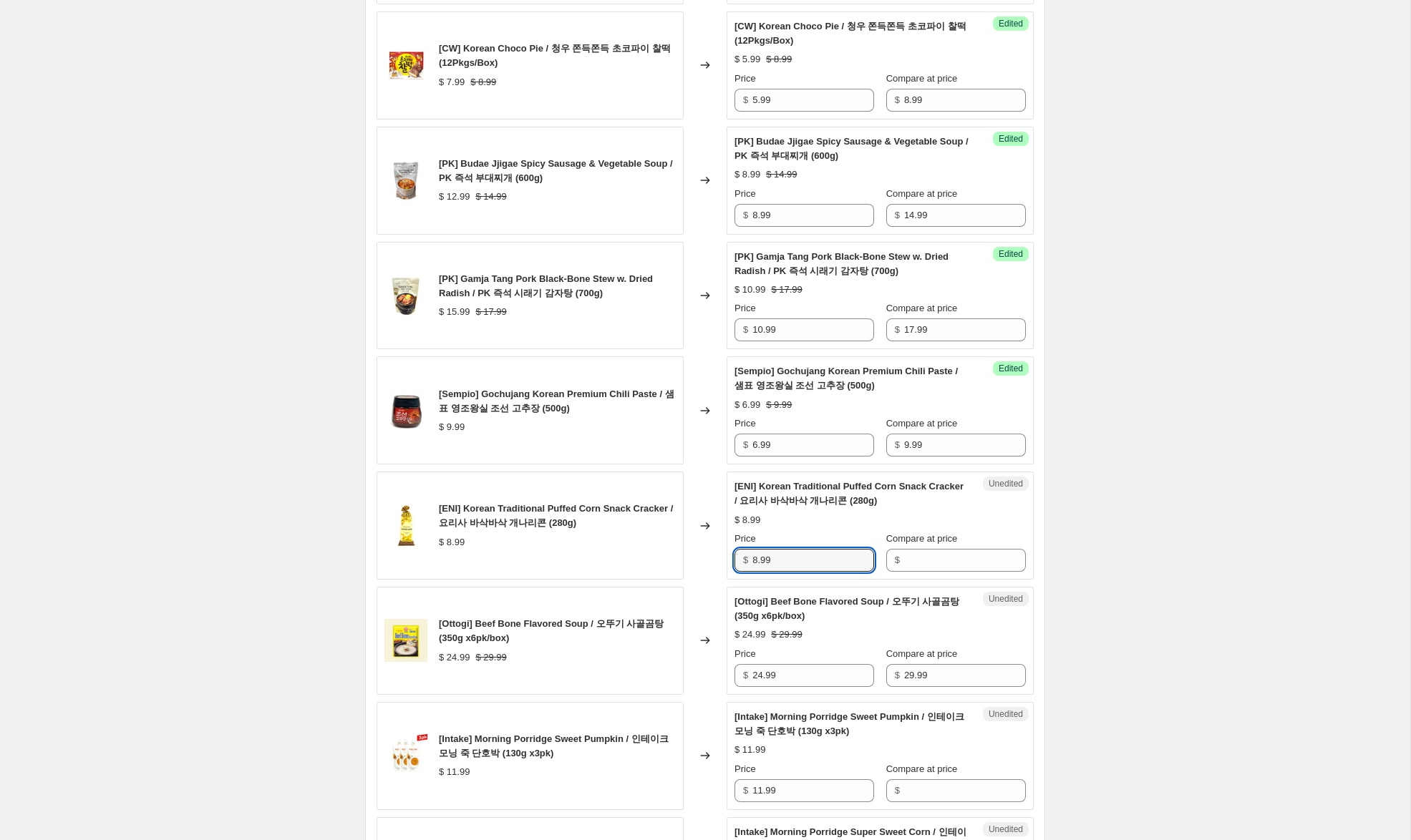
scroll to position [1239, 0]
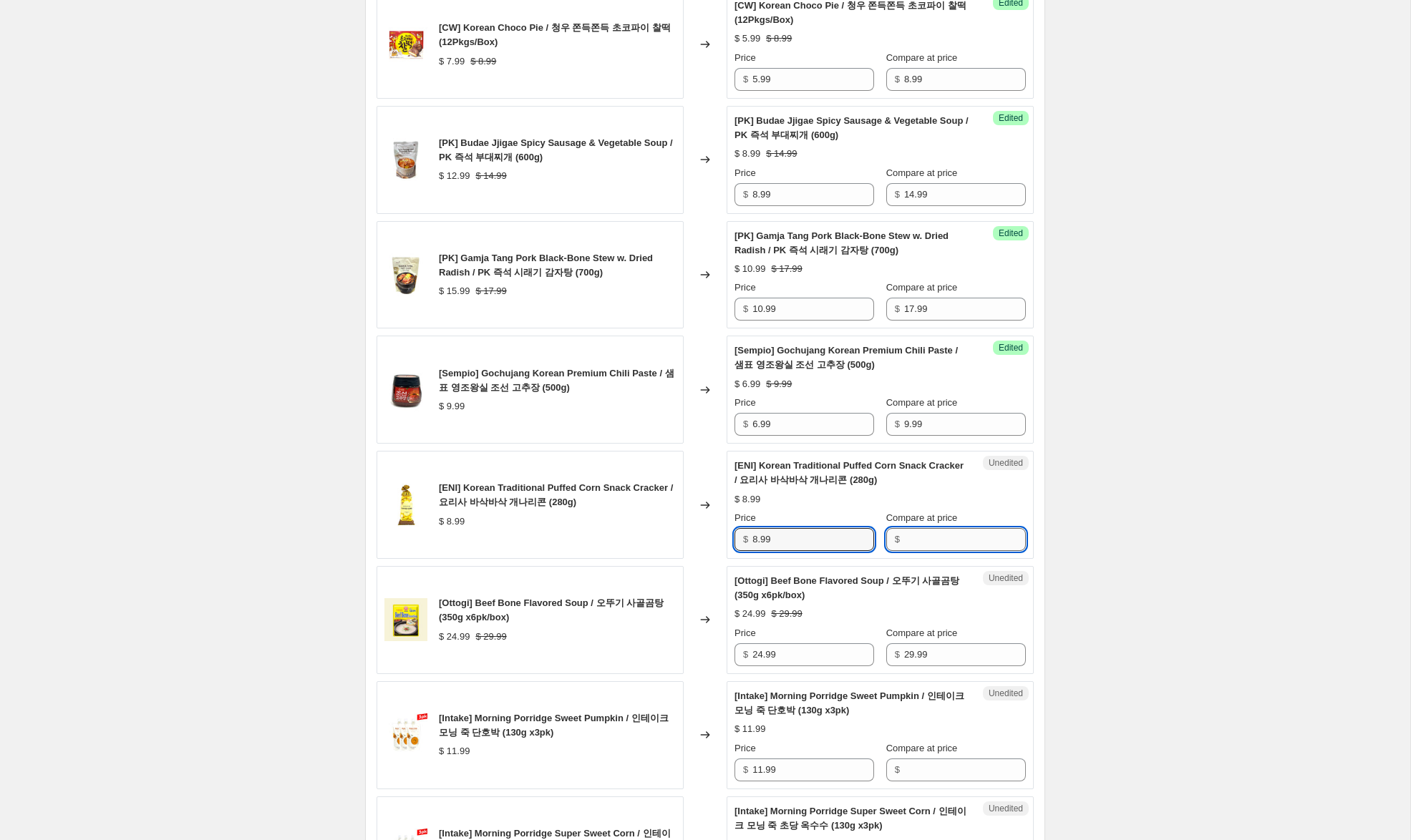
click at [941, 542] on input "Compare at price" at bounding box center [964, 540] width 121 height 23
paste input "8.99"
type input "8.99"
drag, startPoint x: 758, startPoint y: 541, endPoint x: 690, endPoint y: 524, distance: 70.1
click at [691, 524] on div "[ENI] Korean Traditional Puffed Corn Snack Cracker / 요리사 바삭바삭 개나리콘 (280g) $ 8.9…" at bounding box center [706, 504] width 657 height 108
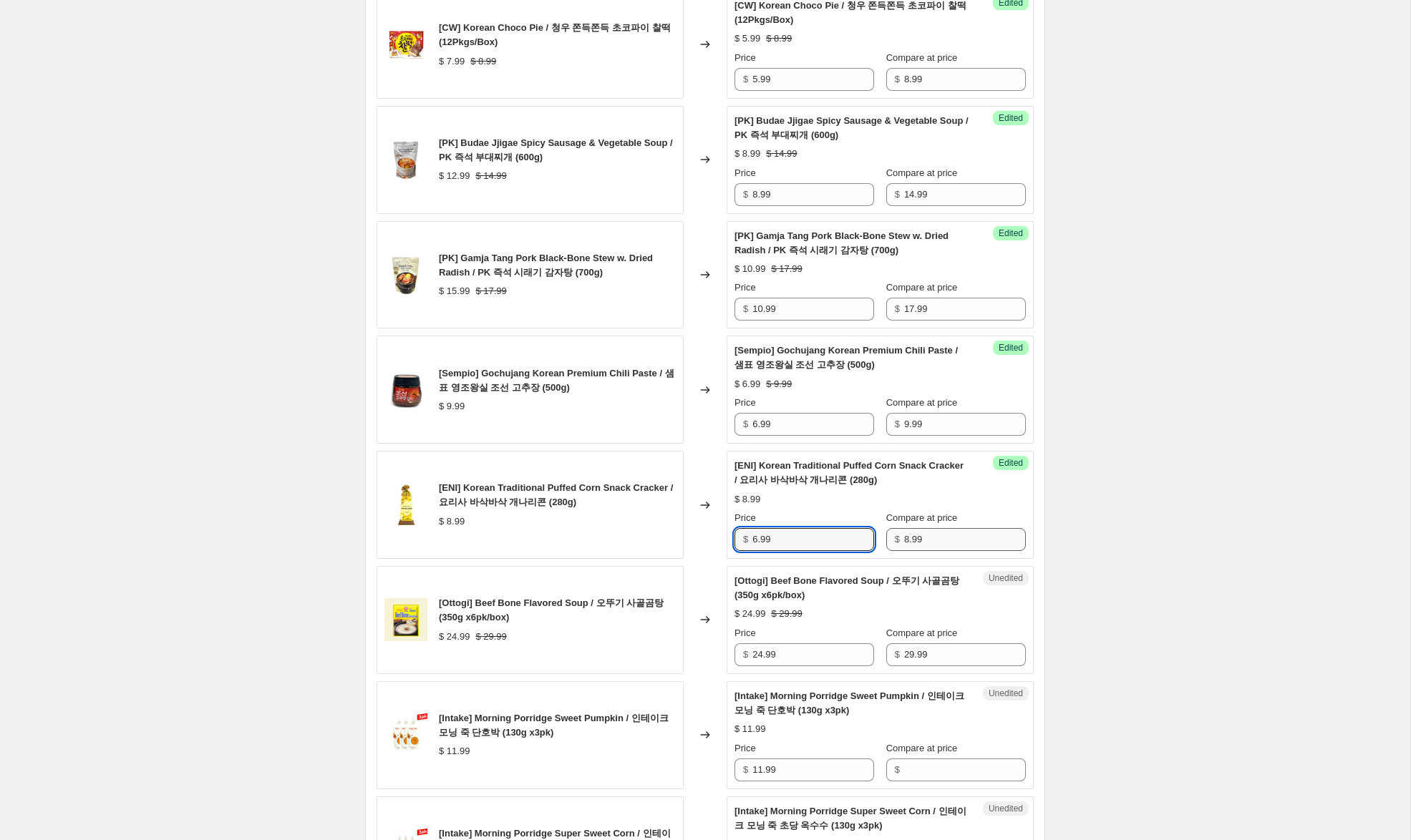
type input "6.99"
drag, startPoint x: 909, startPoint y: 538, endPoint x: 842, endPoint y: 522, distance: 68.9
click at [842, 522] on div "Price $ 6.99 Compare at price $ 8.99" at bounding box center [880, 530] width 291 height 40
type input "9.99"
drag, startPoint x: 758, startPoint y: 540, endPoint x: 706, endPoint y: 525, distance: 54.1
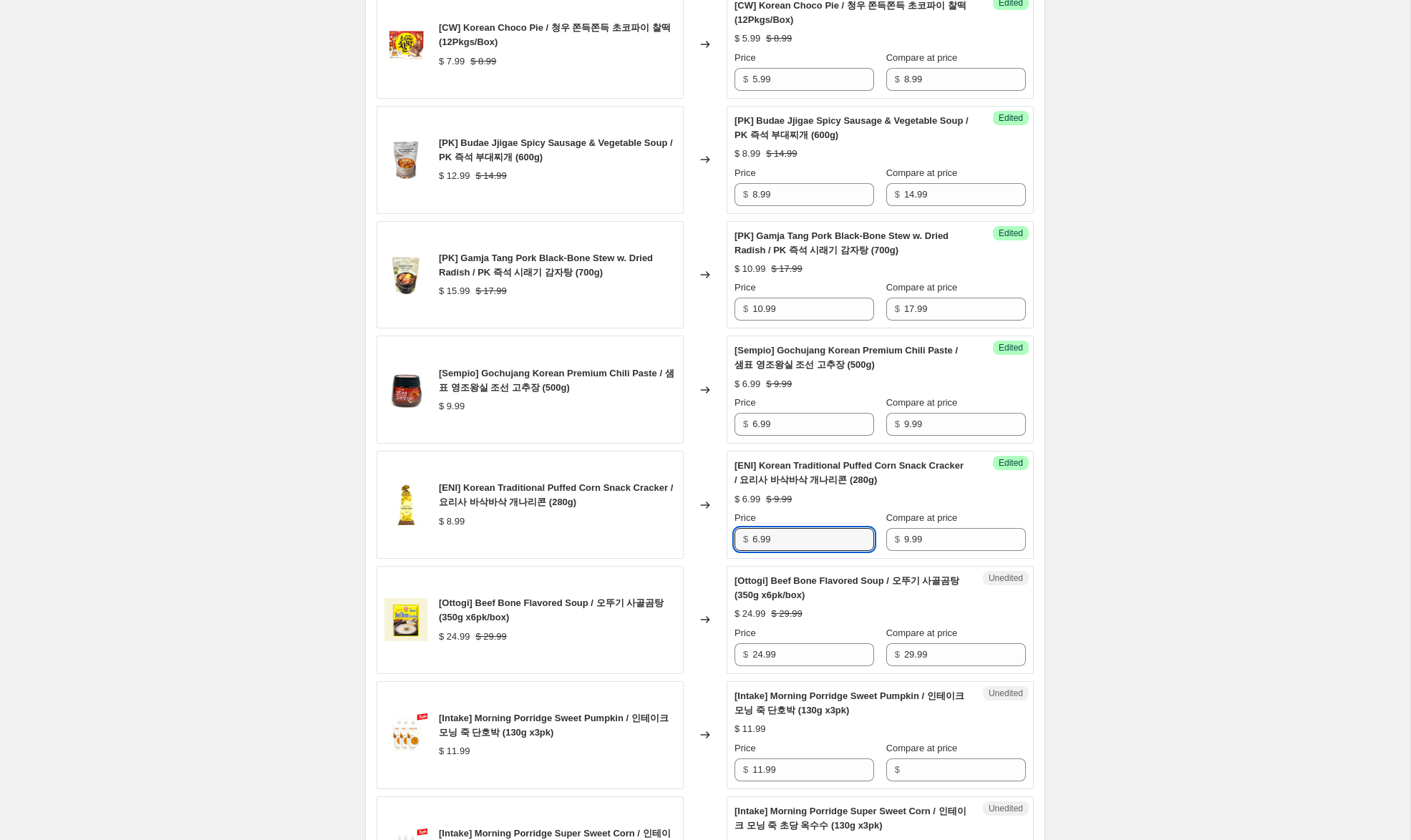
click at [706, 524] on div "[ENI] Korean Traditional Puffed Corn Snack Cracker / 요리사 바삭바삭 개나리콘 (280g) $ 8.9…" at bounding box center [706, 504] width 657 height 108
click at [1253, 521] on div "Create new price [MEDICAL_DATA]. This page is ready Create new price [MEDICAL_D…" at bounding box center [705, 432] width 1410 height 3343
drag, startPoint x: 764, startPoint y: 655, endPoint x: 694, endPoint y: 636, distance: 72.5
click at [694, 636] on div "[Ottogi] Beef Bone Flavored Soup / 오뚜기 사골곰탕 (350g x6pk/box) $ 24.99 $ 29.99 Cha…" at bounding box center [706, 620] width 657 height 108
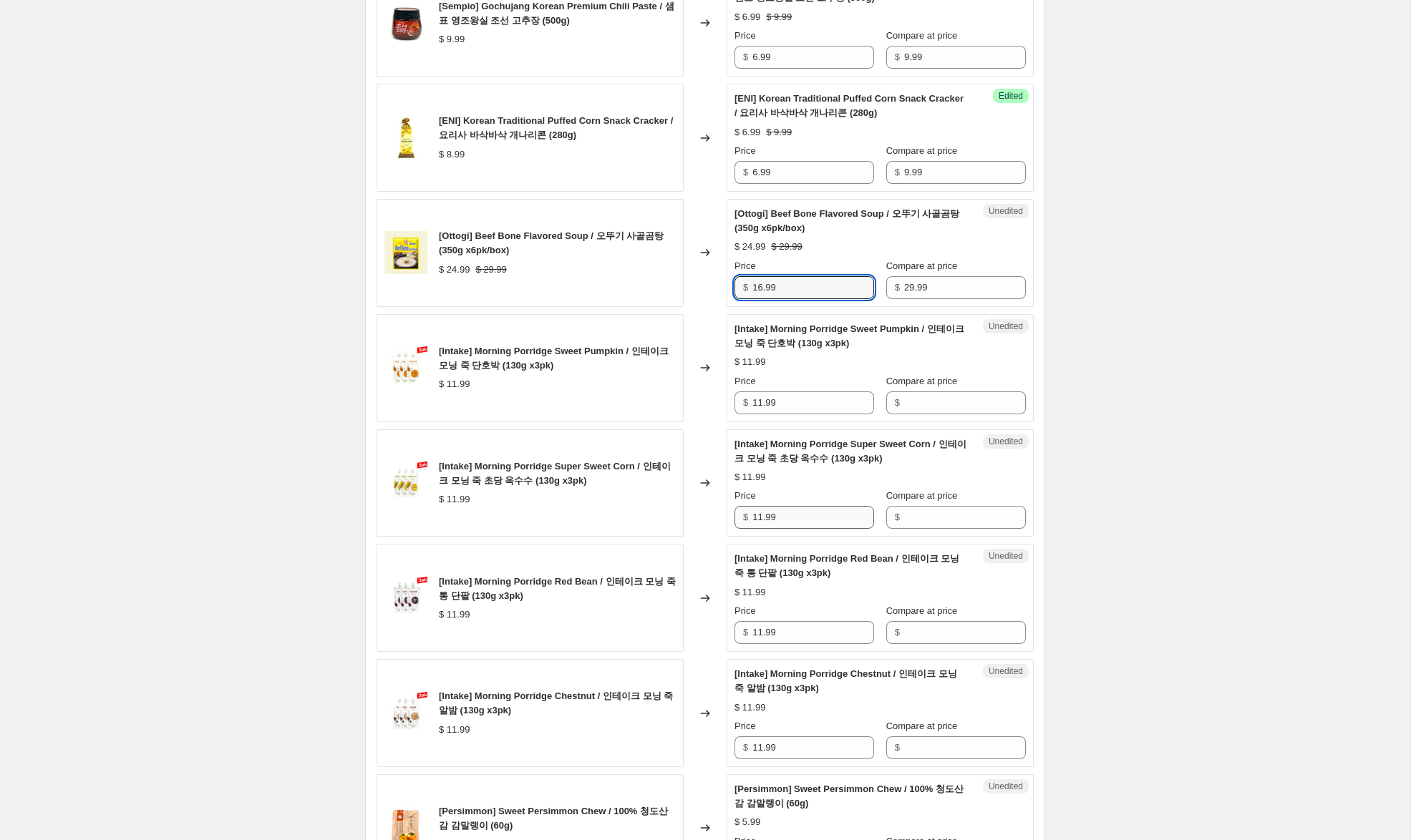
scroll to position [1611, 0]
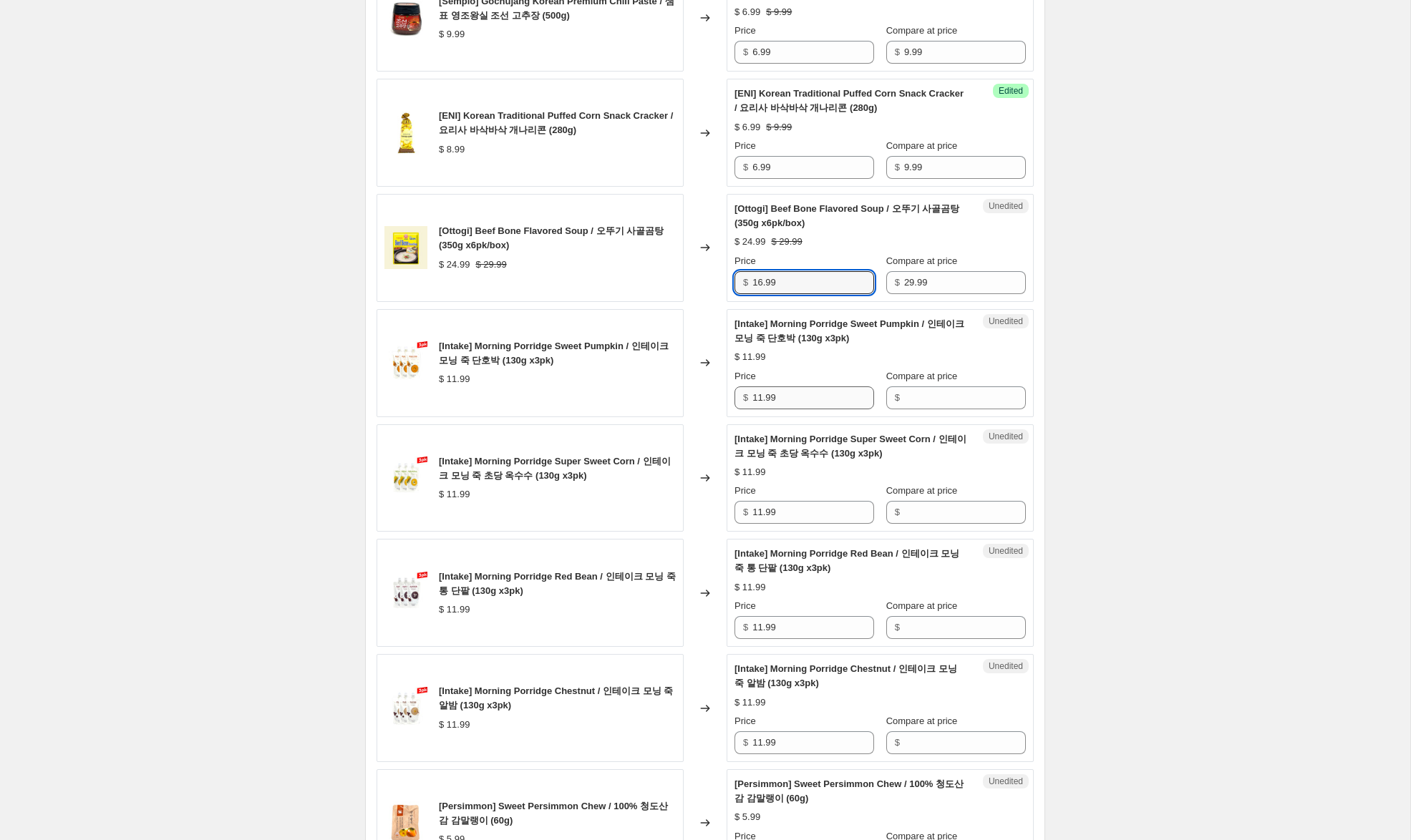
type input "16.99"
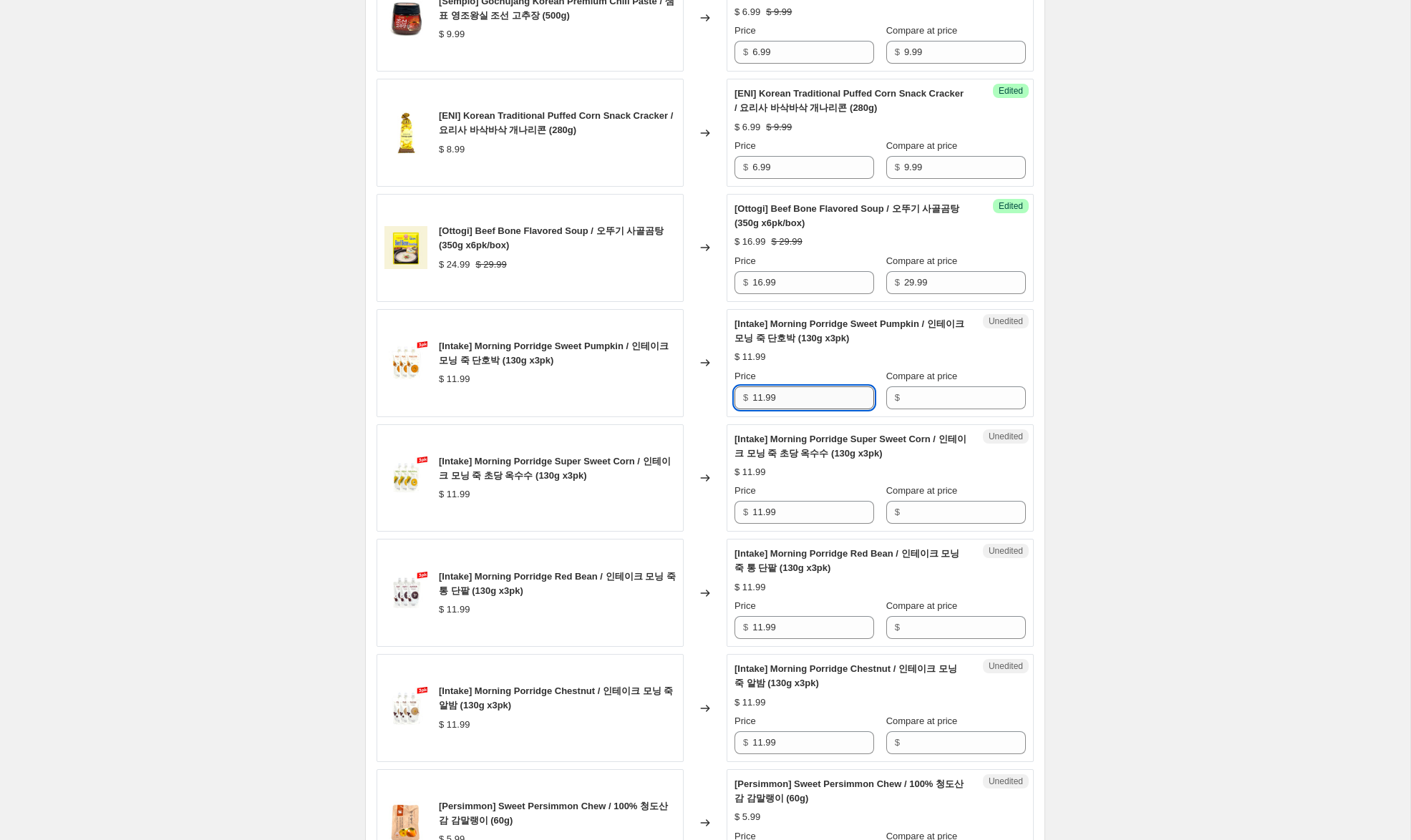
drag, startPoint x: 796, startPoint y: 397, endPoint x: 842, endPoint y: 399, distance: 46.0
click at [617, 373] on div "[Intake] Morning Porridge Sweet Pumpkin / 인테이크 모닝 죽 단호박 (130g x3pk) $ 11.99 Cha…" at bounding box center [706, 362] width 657 height 108
click at [943, 403] on input "Compare at price" at bounding box center [964, 398] width 121 height 23
paste input "11.99"
type input "11.99"
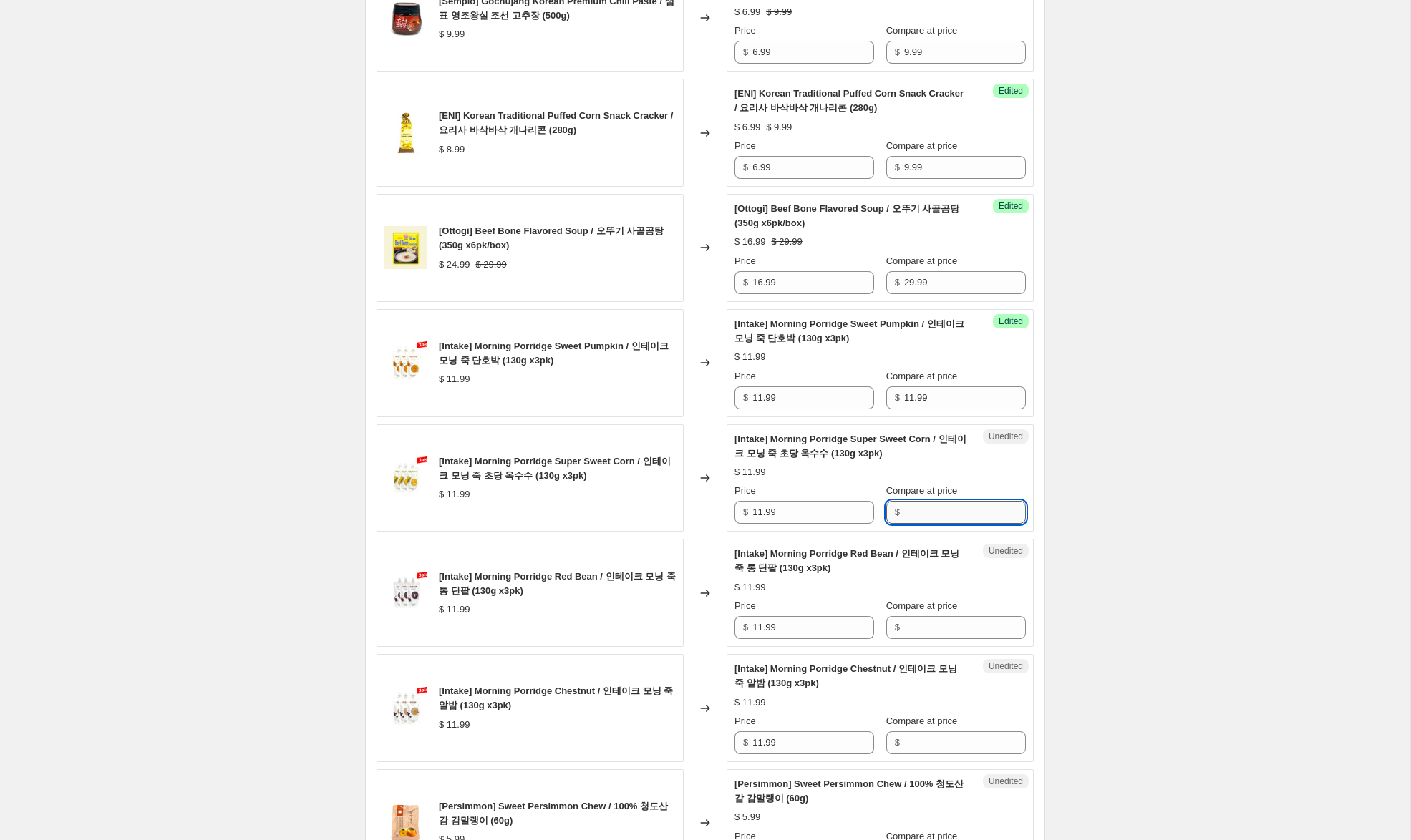
click at [934, 514] on input "Compare at price" at bounding box center [964, 512] width 121 height 23
paste input "11.99"
type input "11.99"
click at [922, 638] on input "Compare at price" at bounding box center [964, 628] width 121 height 23
paste input "11.99"
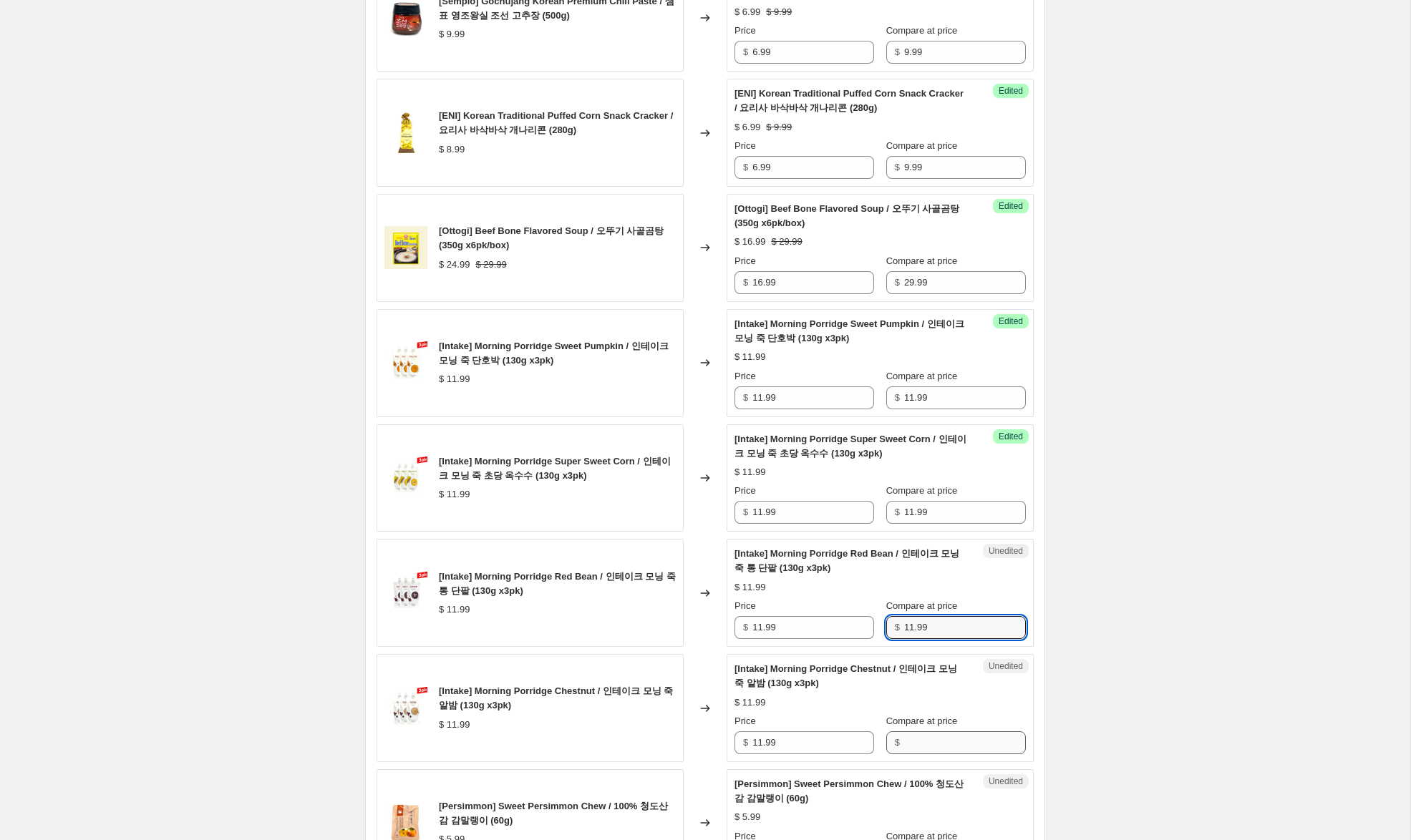
type input "11.99"
click at [918, 744] on input "Compare at price" at bounding box center [964, 743] width 121 height 23
paste input "11.99"
type input "11.99"
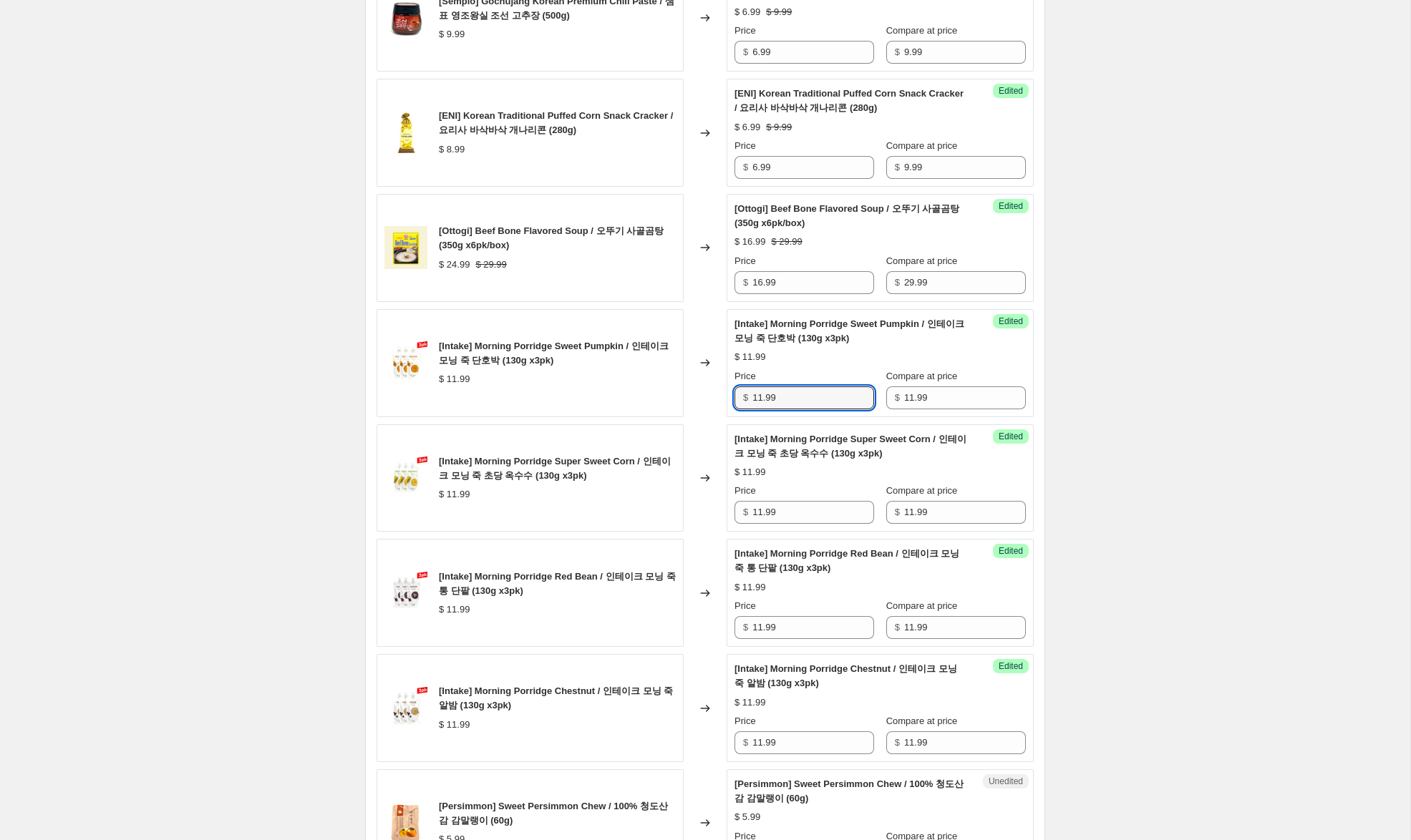
drag, startPoint x: 762, startPoint y: 400, endPoint x: 659, endPoint y: 374, distance: 106.2
click at [659, 374] on div "[Intake] Morning Porridge Sweet Pumpkin / 인테이크 모닝 죽 단호박 (130g x3pk) $ 11.99 Cha…" at bounding box center [706, 362] width 657 height 108
type input "8.99"
drag, startPoint x: 735, startPoint y: 509, endPoint x: 667, endPoint y: 503, distance: 68.3
click at [667, 503] on div "[Intake] Morning Porridge Super Sweet Corn / 인테이크 모닝 죽 초당 옥수수 (130g x3pk) $ 11.…" at bounding box center [706, 478] width 657 height 108
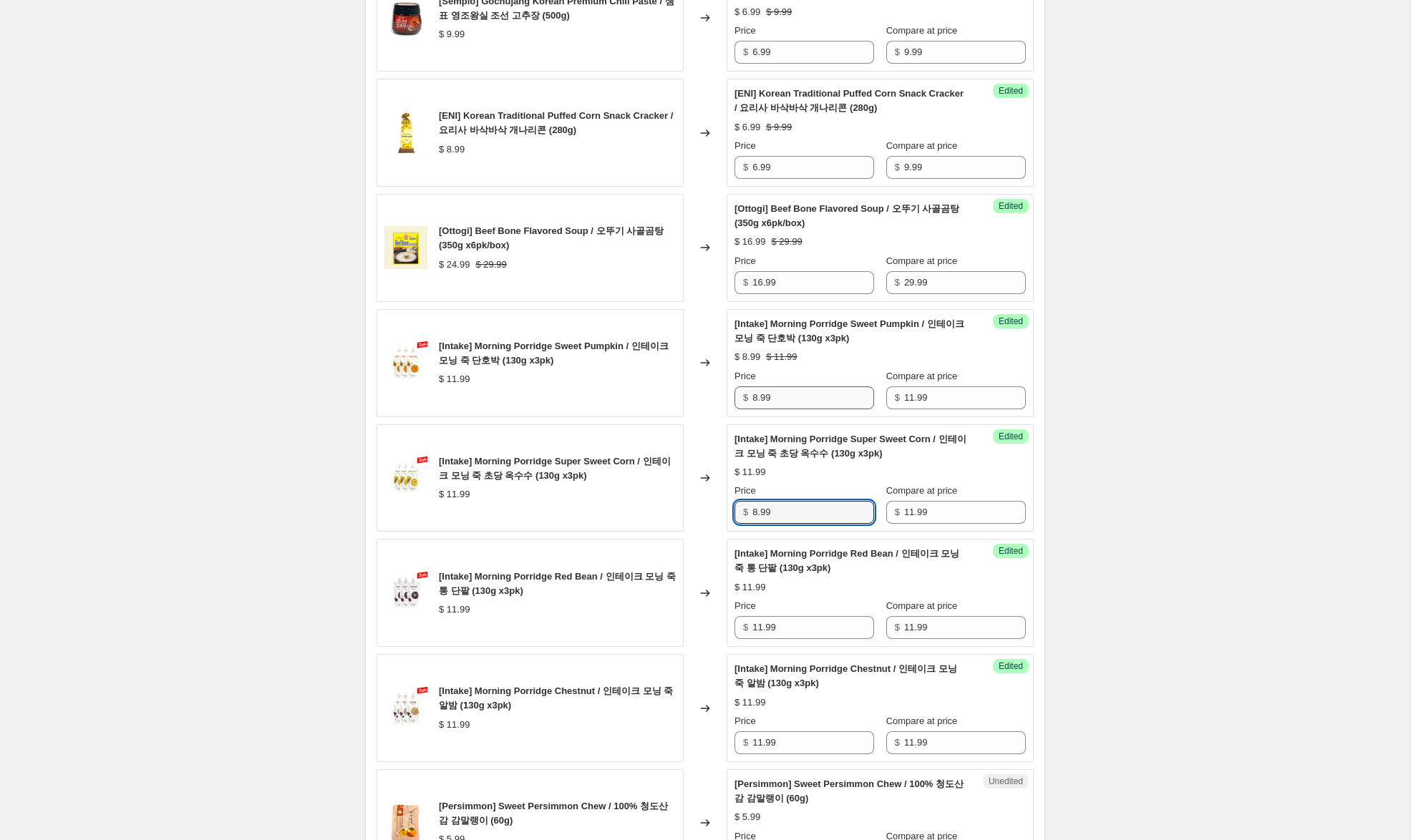
type input "8.99"
drag, startPoint x: 758, startPoint y: 399, endPoint x: 724, endPoint y: 395, distance: 34.2
click at [724, 395] on div "[Intake] Morning Porridge Sweet Pumpkin / 인테이크 모닝 죽 단호박 (130g x3pk) $ 11.99 Cha…" at bounding box center [706, 362] width 657 height 108
type input "7.99"
drag, startPoint x: 758, startPoint y: 511, endPoint x: 693, endPoint y: 513, distance: 65.0
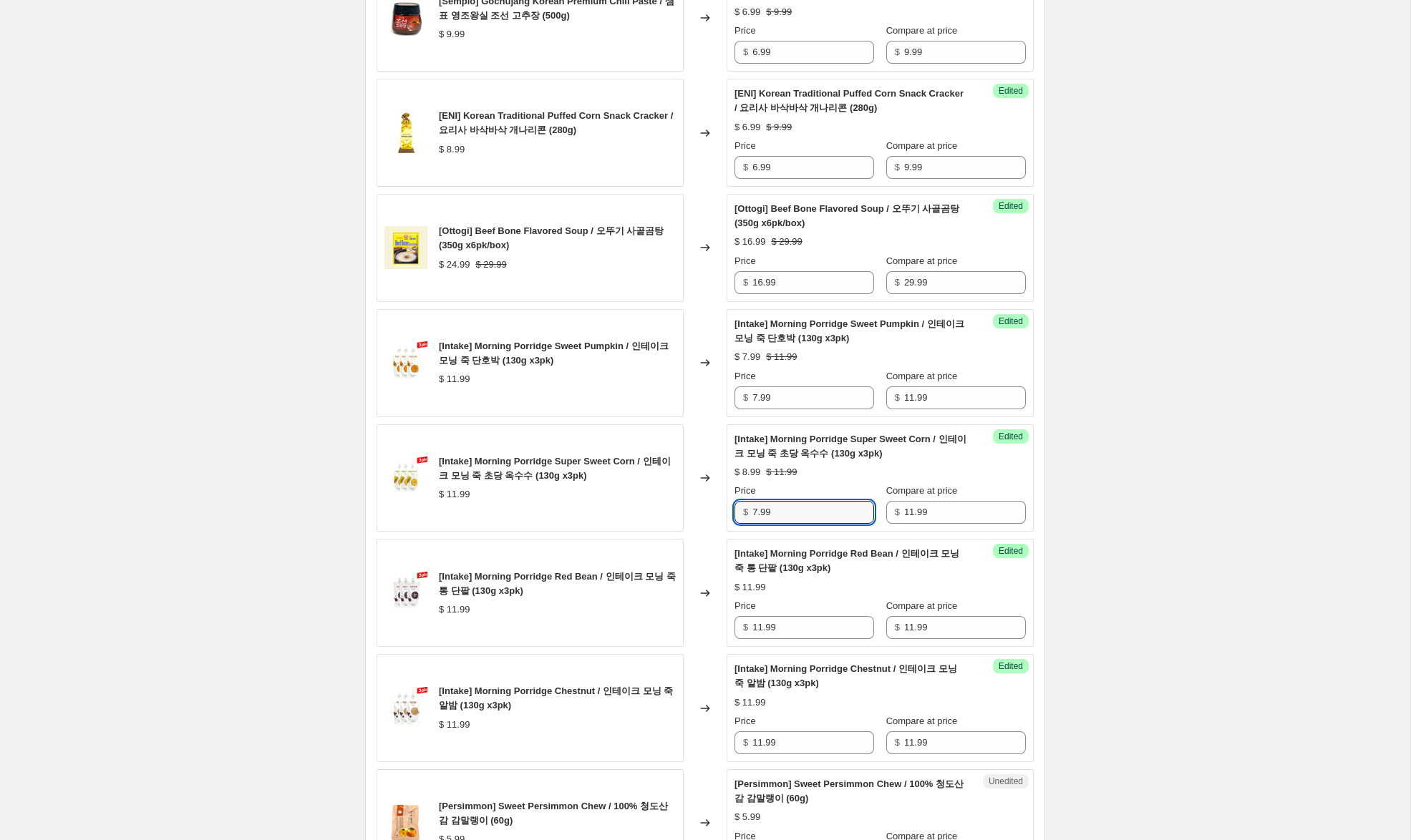
click at [696, 508] on div "[Intake] Morning Porridge Super Sweet Corn / 인테이크 모닝 죽 초당 옥수수 (130g x3pk) $ 11.…" at bounding box center [706, 478] width 657 height 108
type input "7.99"
drag, startPoint x: 739, startPoint y: 623, endPoint x: 698, endPoint y: 672, distance: 63.9
click at [697, 622] on div "[Intake] Morning Porridge Red Bean / 인테이크 모닝 죽 통 단팥 (130g x3pk) $ 11.99 Changed…" at bounding box center [706, 593] width 657 height 108
type input "7.99"
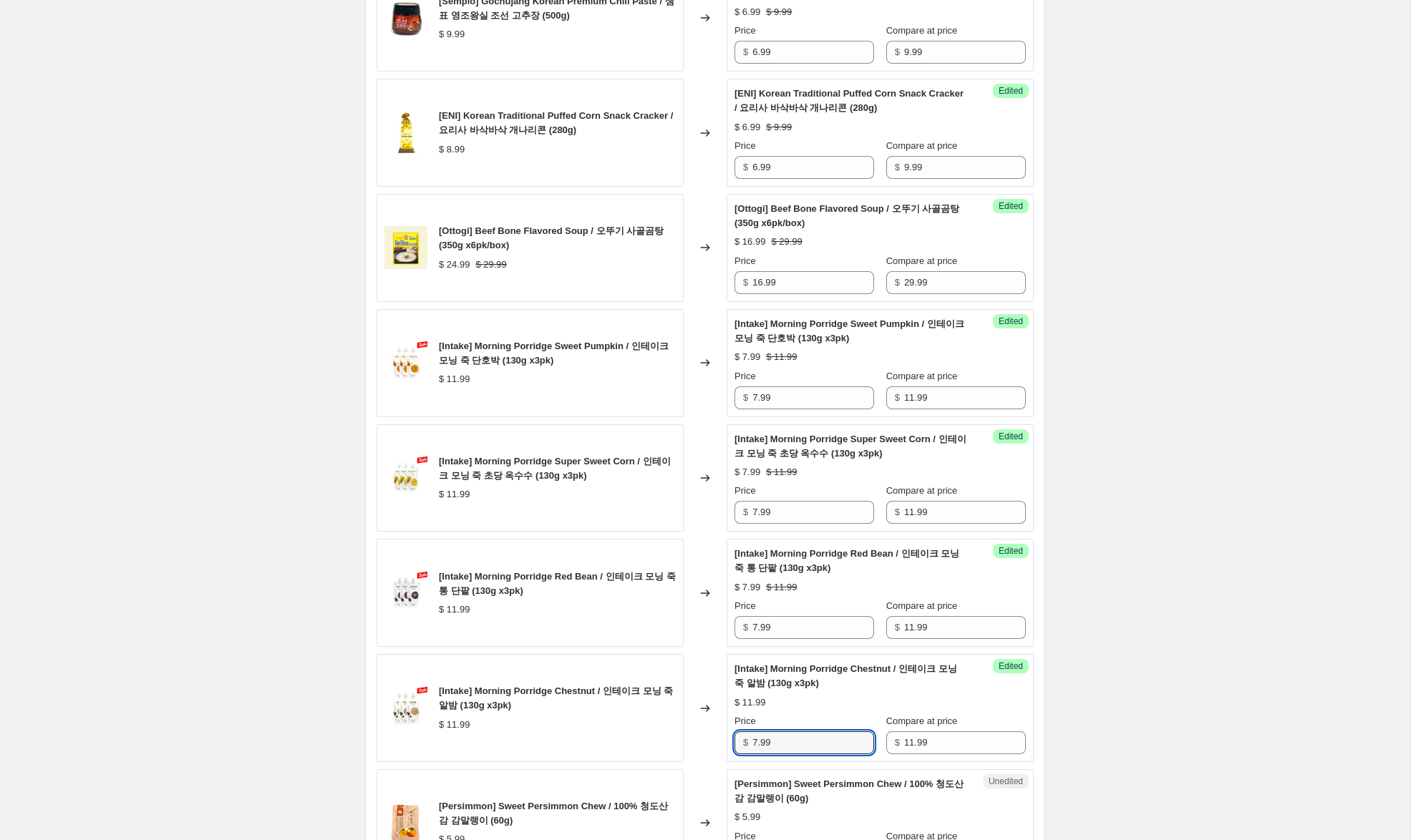
drag, startPoint x: 761, startPoint y: 742, endPoint x: 746, endPoint y: 702, distance: 42.7
click at [709, 739] on div "[Intake] Morning Porridge Chestnut / 인테이크 모닝 죽 알밤 (130g x3pk) $ 11.99 Changed t…" at bounding box center [706, 708] width 657 height 108
type input "7.99"
click at [1148, 510] on div "Create new price [MEDICAL_DATA]. This page is ready Create new price [MEDICAL_D…" at bounding box center [705, 60] width 1410 height 3343
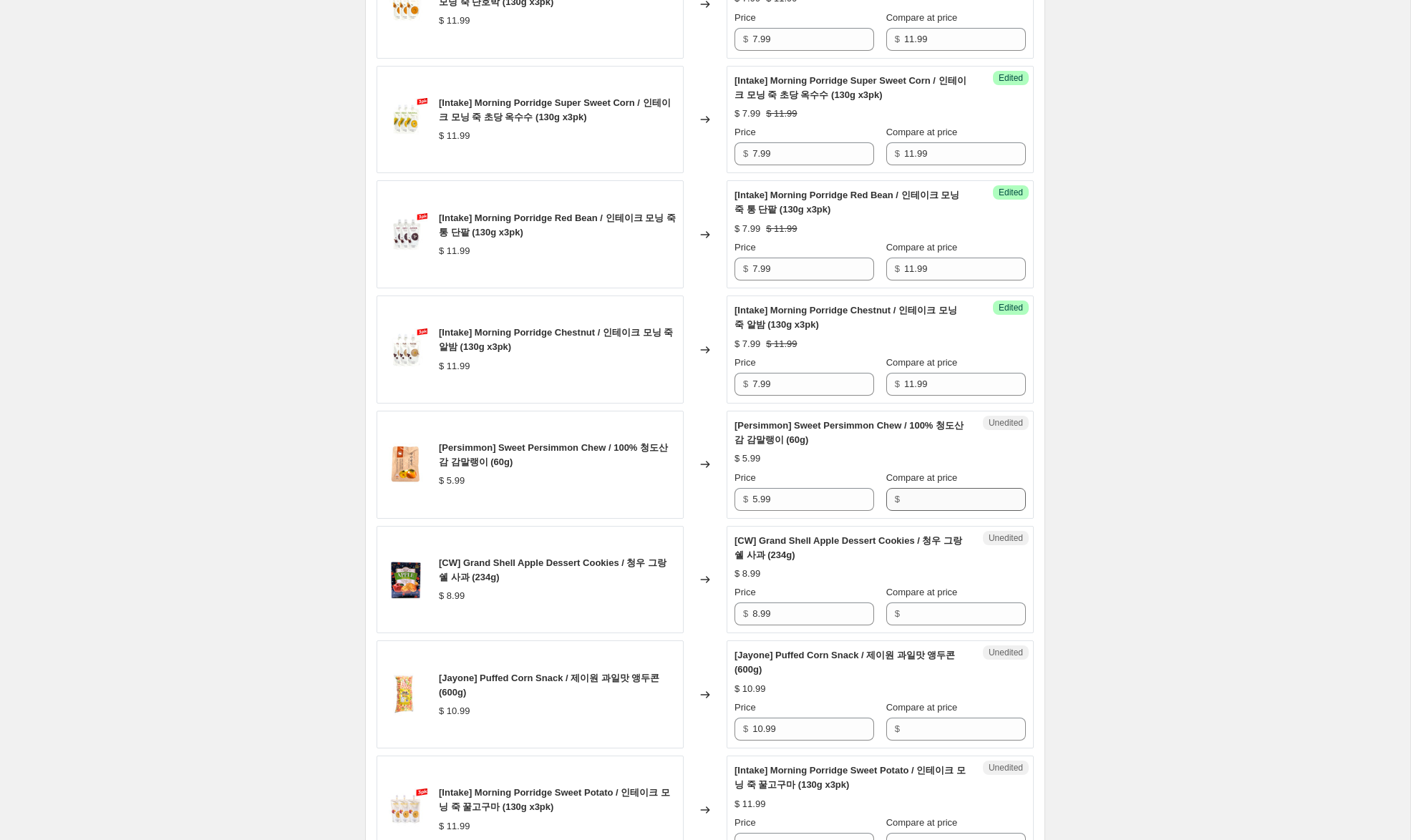
scroll to position [1970, 0]
drag, startPoint x: 725, startPoint y: 498, endPoint x: 790, endPoint y: 488, distance: 65.8
click at [725, 497] on div "[Persimmon] Sweet Persimmon Chew / 100% 청도산 감 감말랭이 (60g) $ 5.99 Changed to Uned…" at bounding box center [706, 463] width 657 height 108
drag, startPoint x: 915, startPoint y: 499, endPoint x: 759, endPoint y: 493, distance: 156.1
click at [913, 499] on input "Compare at price" at bounding box center [964, 499] width 121 height 23
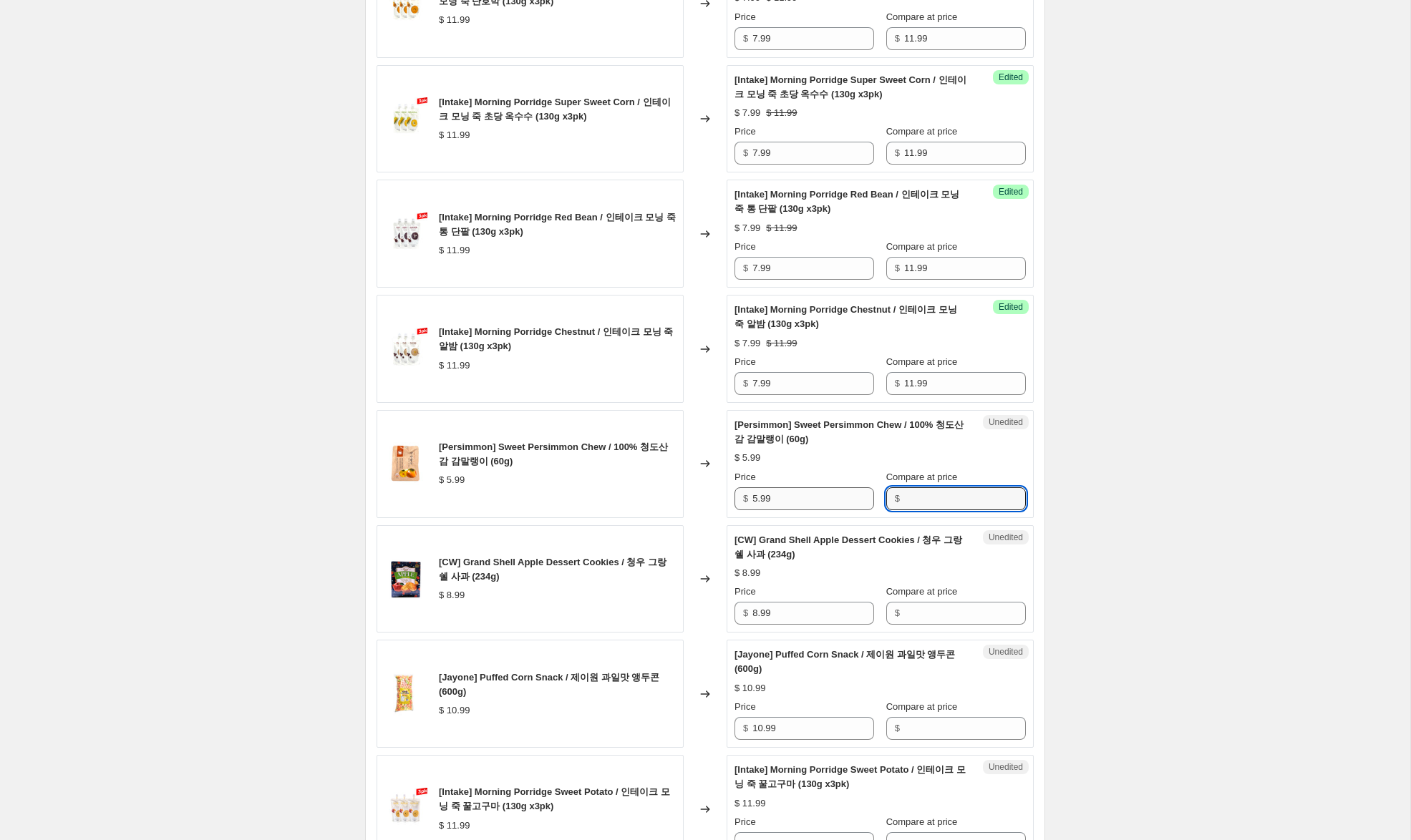
paste input "5.99"
type input "5.99"
drag, startPoint x: 754, startPoint y: 499, endPoint x: 738, endPoint y: 496, distance: 16.3
click at [741, 497] on div "$ 5.99" at bounding box center [804, 499] width 139 height 23
type input "3.99"
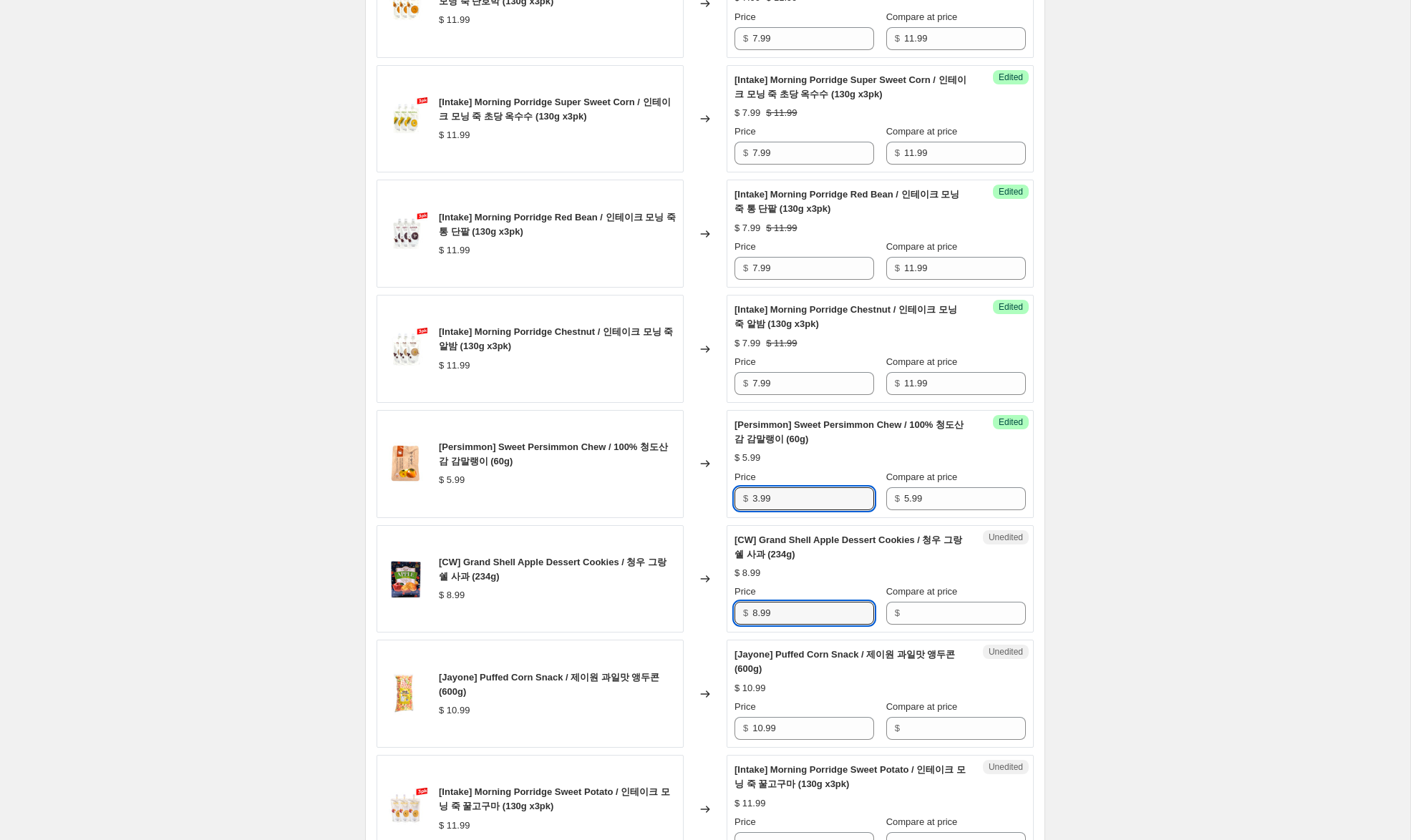
drag, startPoint x: 712, startPoint y: 606, endPoint x: 722, endPoint y: 605, distance: 10.0
click at [712, 606] on div "[CW] Grand Shell Apple Dessert Cookies / 청우 그랑쉘 사과 (234g) $ 8.99 Changed to Une…" at bounding box center [706, 578] width 657 height 108
drag, startPoint x: 926, startPoint y: 613, endPoint x: 861, endPoint y: 619, distance: 65.3
click at [925, 612] on input "Compare at price" at bounding box center [964, 613] width 121 height 23
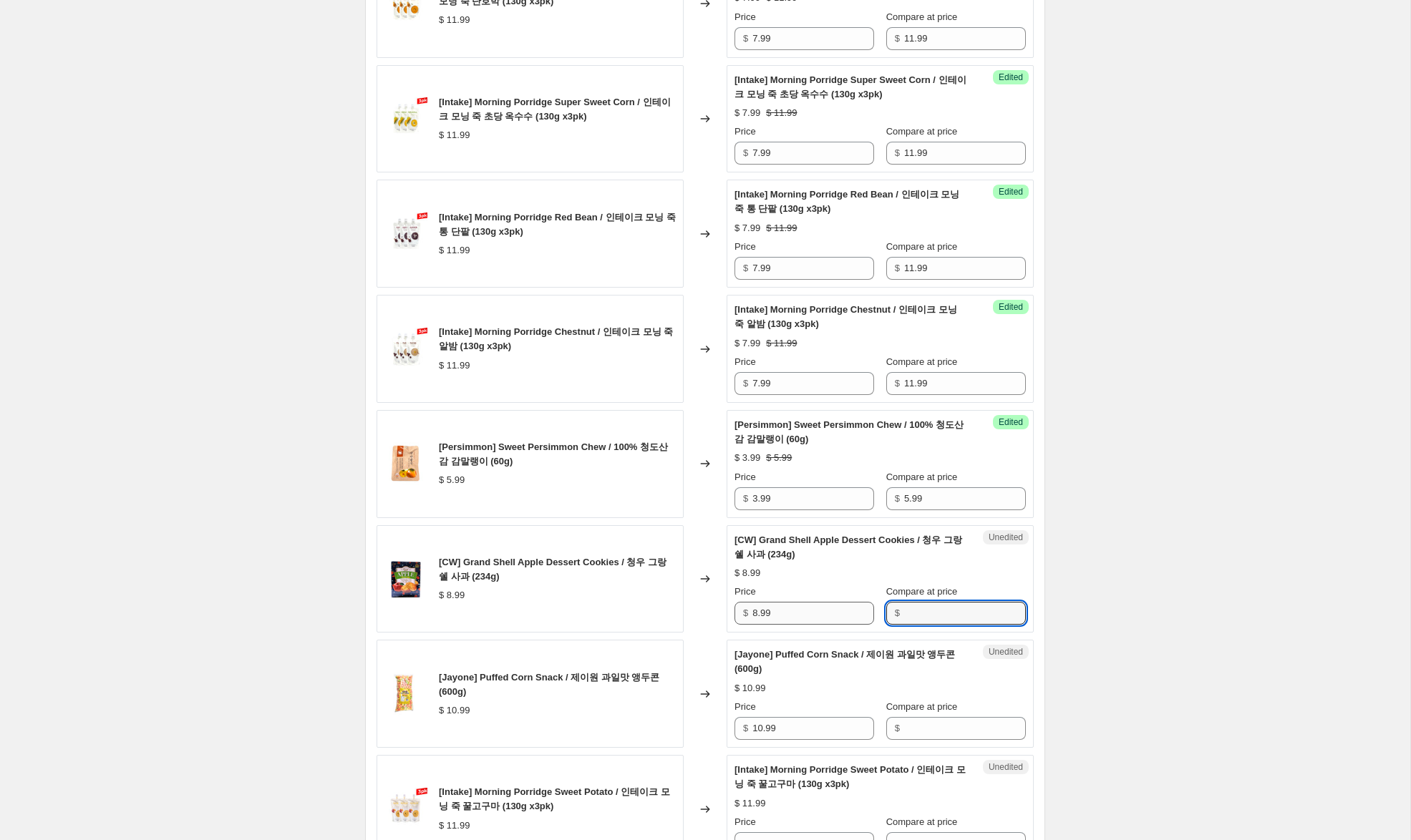
paste input "8.99"
type input "8.99"
drag, startPoint x: 757, startPoint y: 615, endPoint x: 659, endPoint y: 593, distance: 100.4
click at [704, 599] on div "[CW] Grand Shell Apple Dessert Cookies / 청우 그랑쉘 사과 (234g) $ 8.99 Changed to Suc…" at bounding box center [706, 578] width 657 height 108
type input "5.99"
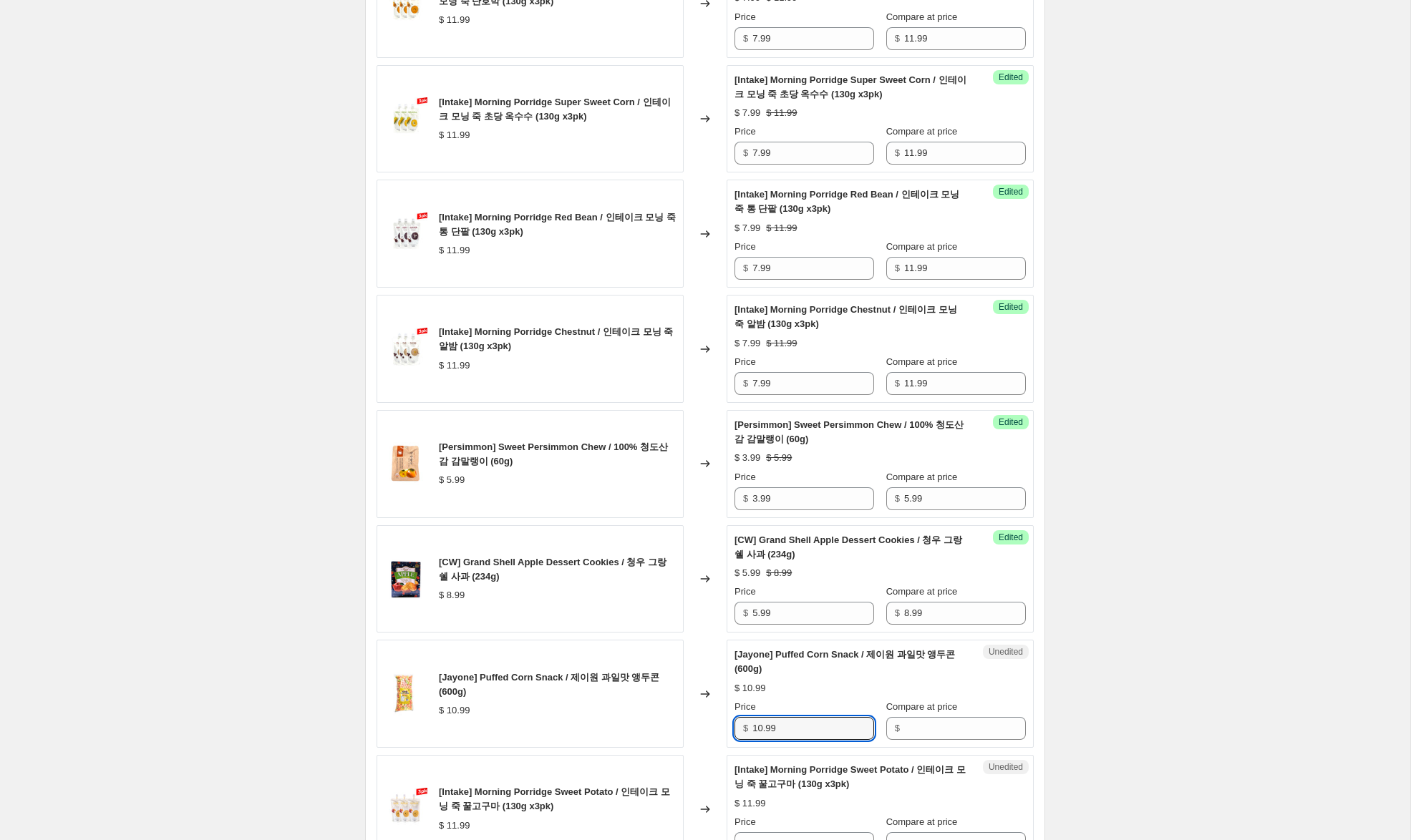
drag, startPoint x: 752, startPoint y: 729, endPoint x: 714, endPoint y: 727, distance: 38.1
click at [714, 727] on div "[Jayone] Puffed Corn Snack / 제이원 과일맛 앵두콘 (600g) $ 10.99 Changed to Unedited [Ja…" at bounding box center [706, 694] width 657 height 108
drag, startPoint x: 914, startPoint y: 729, endPoint x: 805, endPoint y: 730, distance: 109.0
click at [914, 729] on input "Compare at price" at bounding box center [964, 728] width 121 height 23
paste input "10.99"
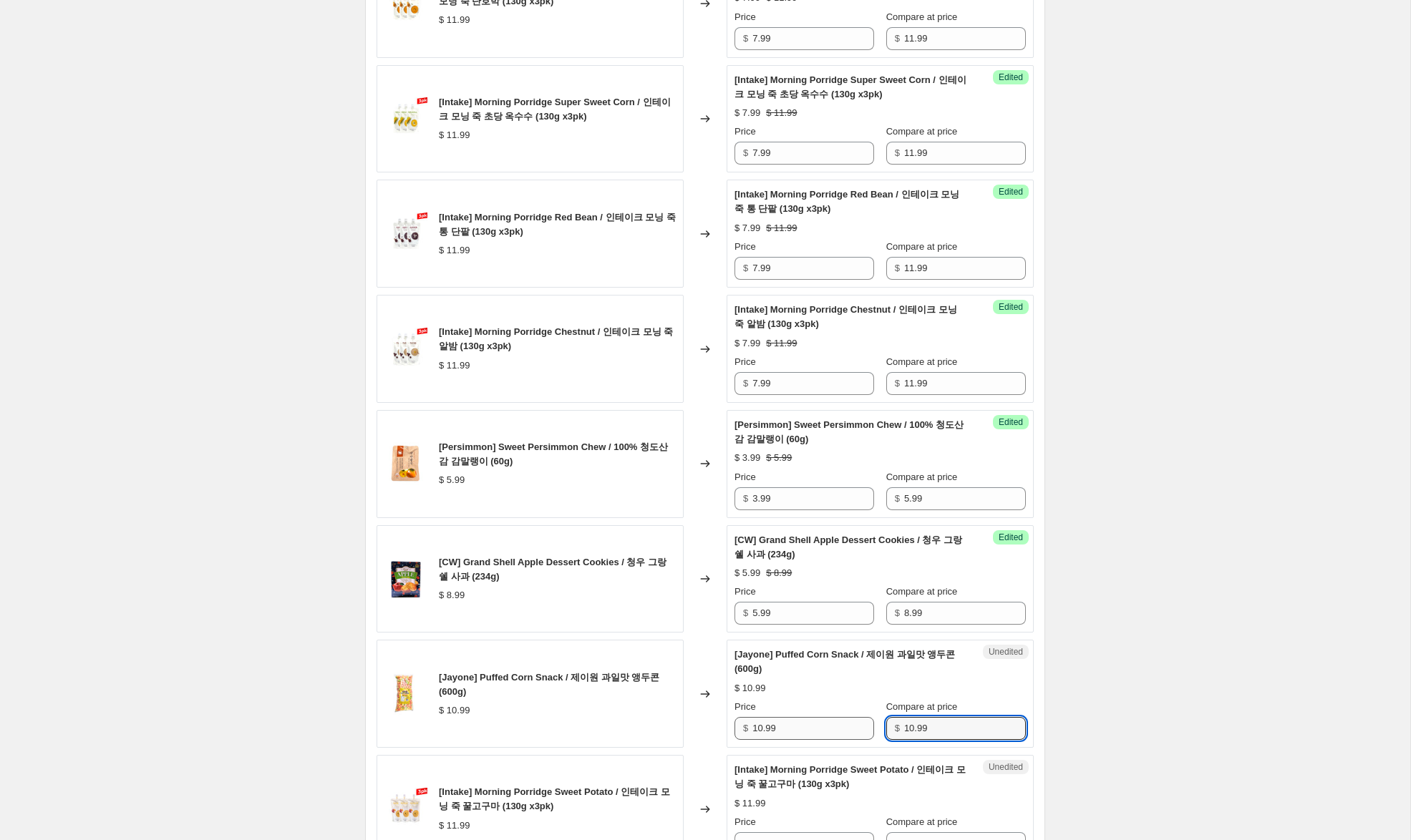
type input "10.99"
drag, startPoint x: 762, startPoint y: 730, endPoint x: 709, endPoint y: 712, distance: 56.0
click at [709, 712] on div "[Jayone] Puffed Corn Snack / 제이원 과일맛 앵두콘 (600g) $ 10.99 Changed to Success Edit…" at bounding box center [706, 694] width 657 height 108
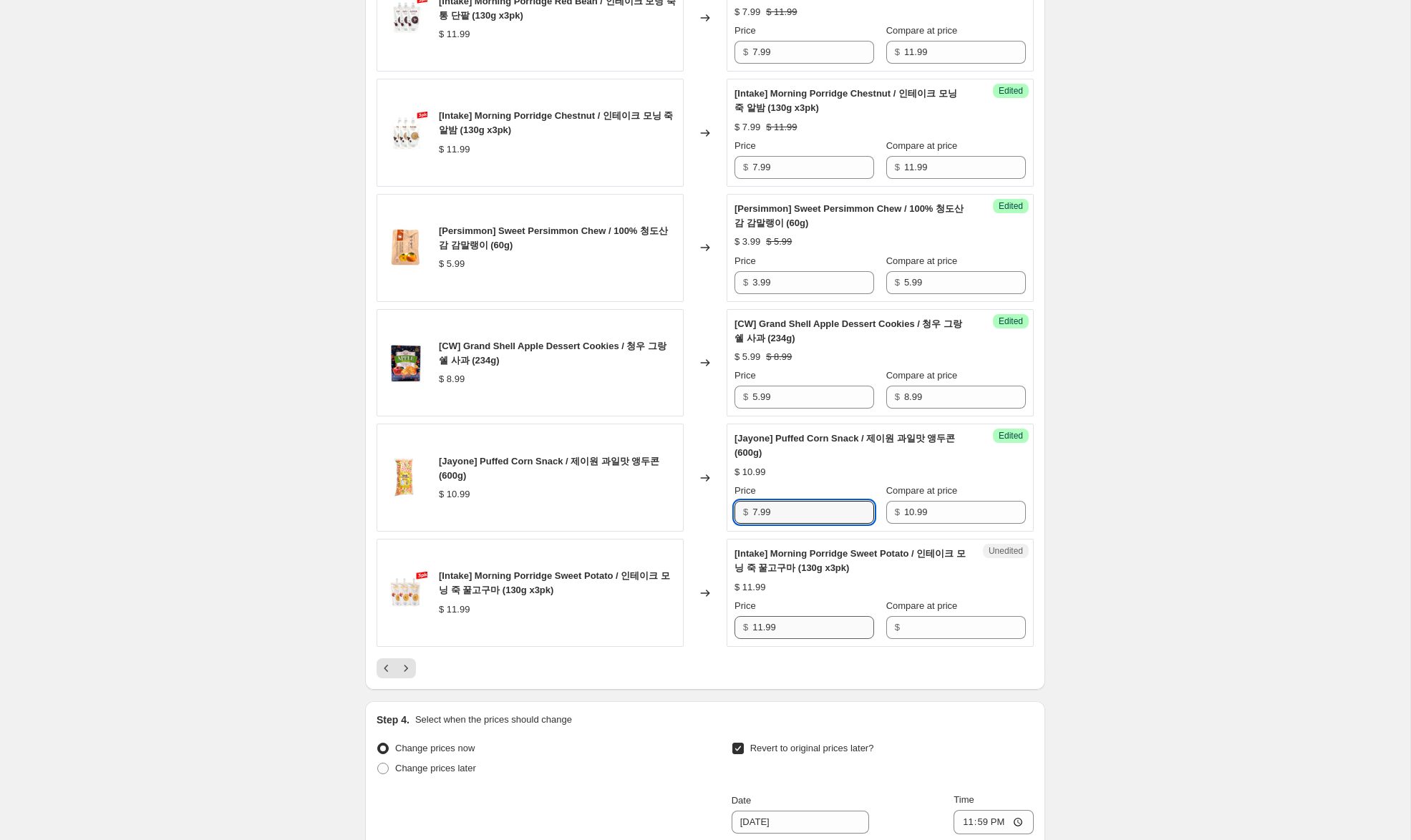
scroll to position [2188, 0]
type input "7.99"
drag, startPoint x: 799, startPoint y: 627, endPoint x: 713, endPoint y: 614, distance: 87.0
click at [713, 614] on div "[Intake] Morning Porridge Sweet Potato / 인테이크 모닝 죽 꿀고구마 (130g x3pk) $ 11.99 Cha…" at bounding box center [706, 591] width 657 height 108
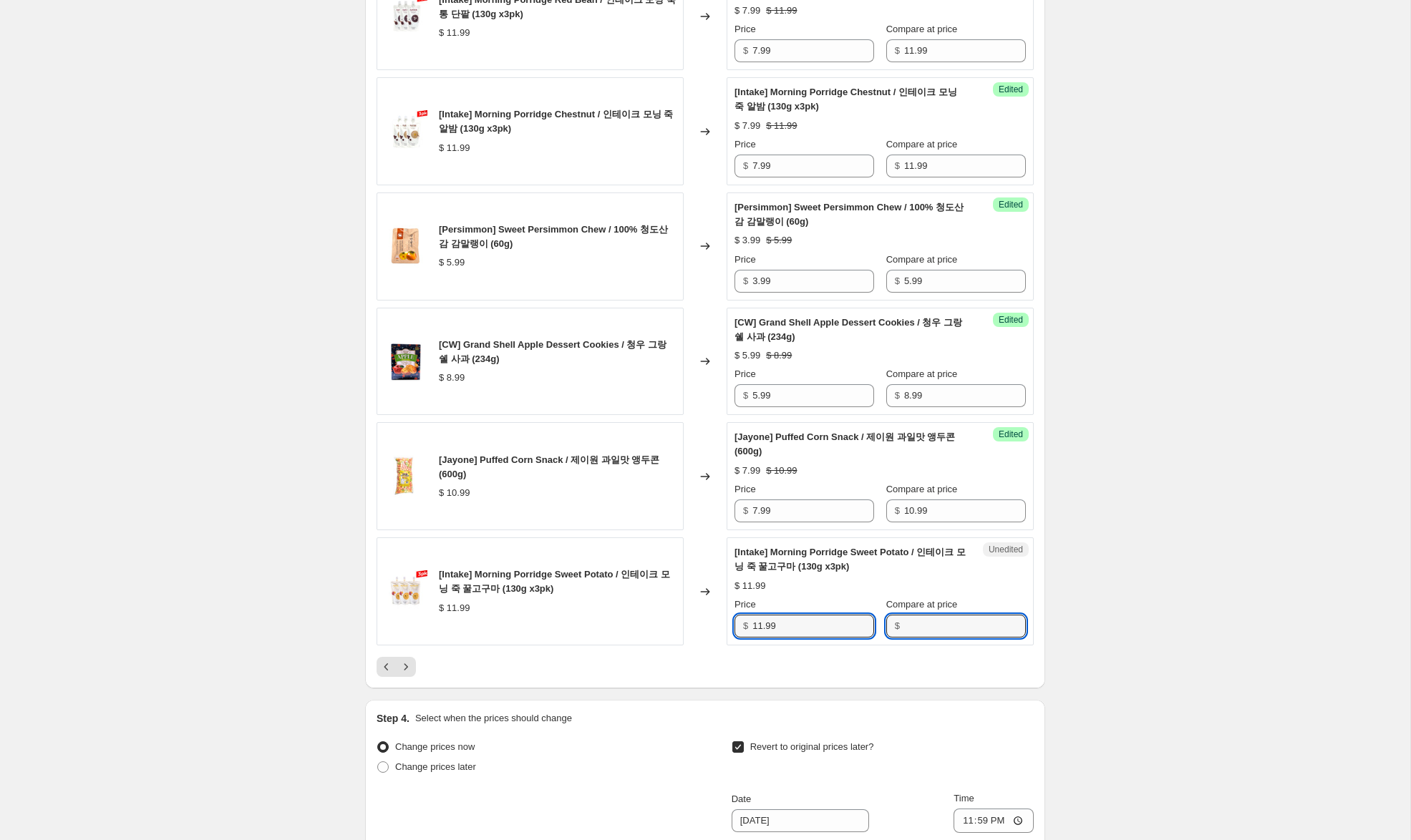
drag, startPoint x: 935, startPoint y: 627, endPoint x: 898, endPoint y: 629, distance: 37.1
click at [932, 626] on input "Compare at price" at bounding box center [964, 627] width 121 height 23
paste input "11.99"
type input "11.99"
drag, startPoint x: 761, startPoint y: 628, endPoint x: 693, endPoint y: 611, distance: 70.1
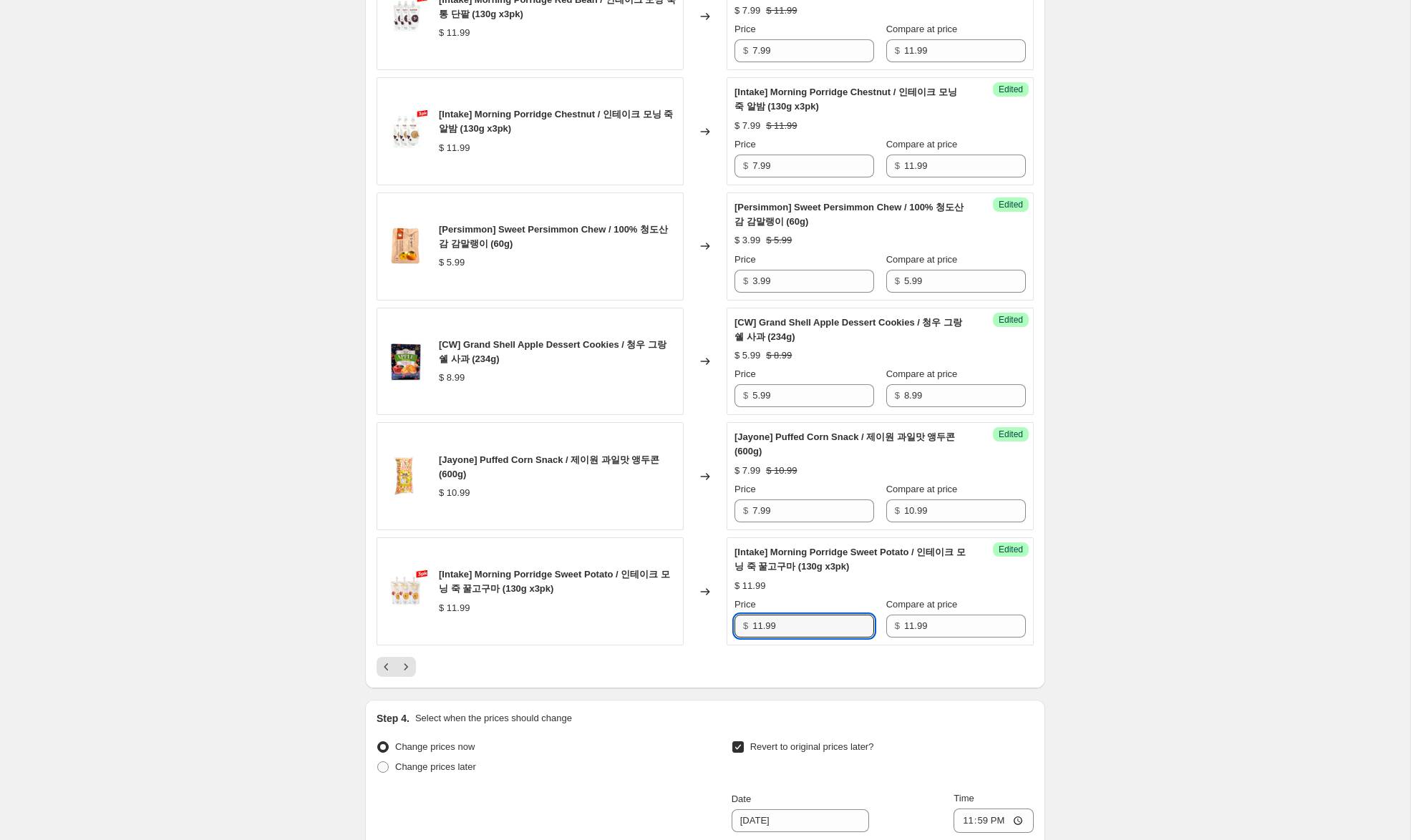
click at [693, 611] on div "[Intake] Morning Porridge Sweet Potato / 인테이크 모닝 죽 꿀고구마 (130g x3pk) $ 11.99 Cha…" at bounding box center [706, 591] width 657 height 108
type input "7.99"
click at [405, 668] on icon "Next" at bounding box center [405, 667] width 14 height 14
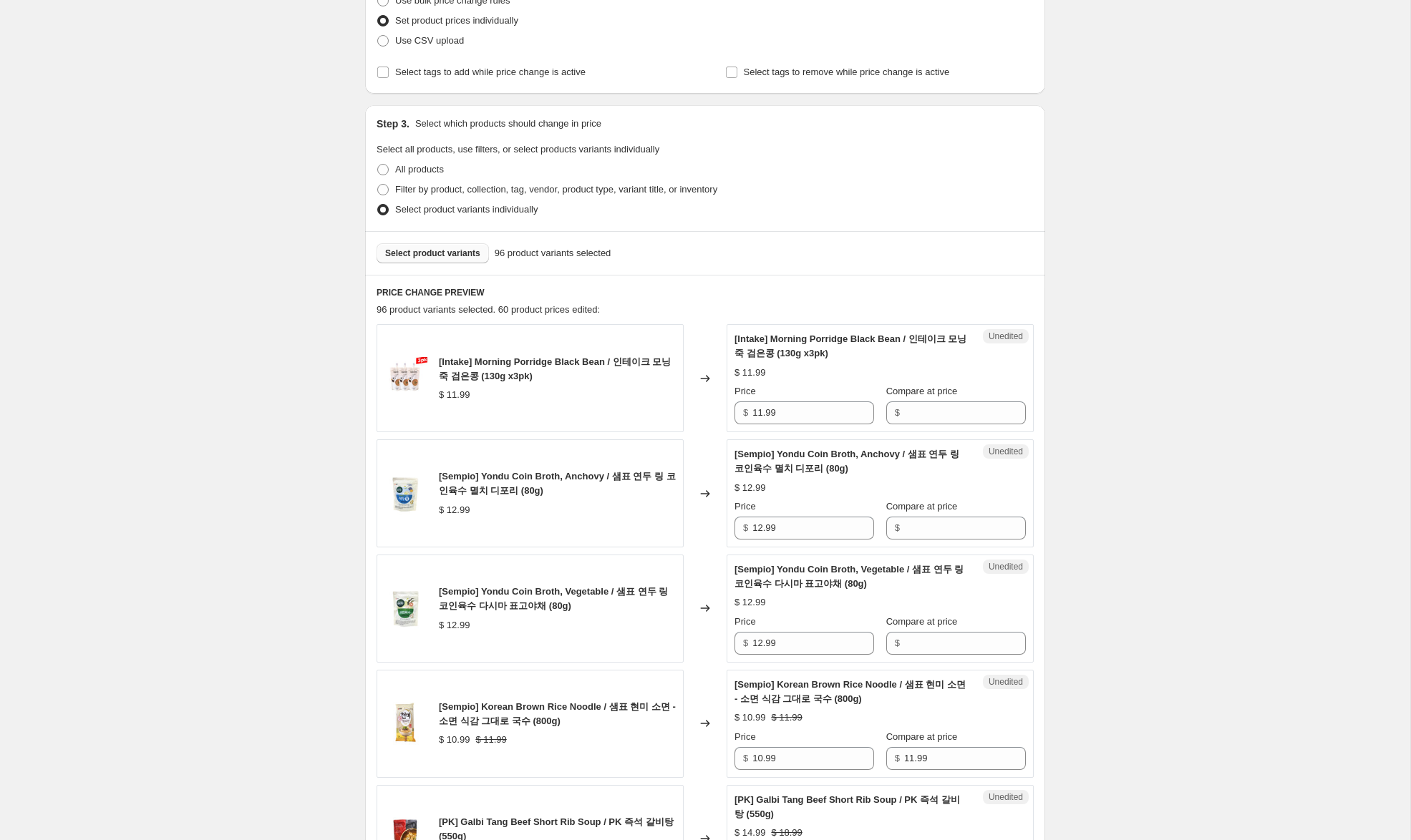
scroll to position [179, 0]
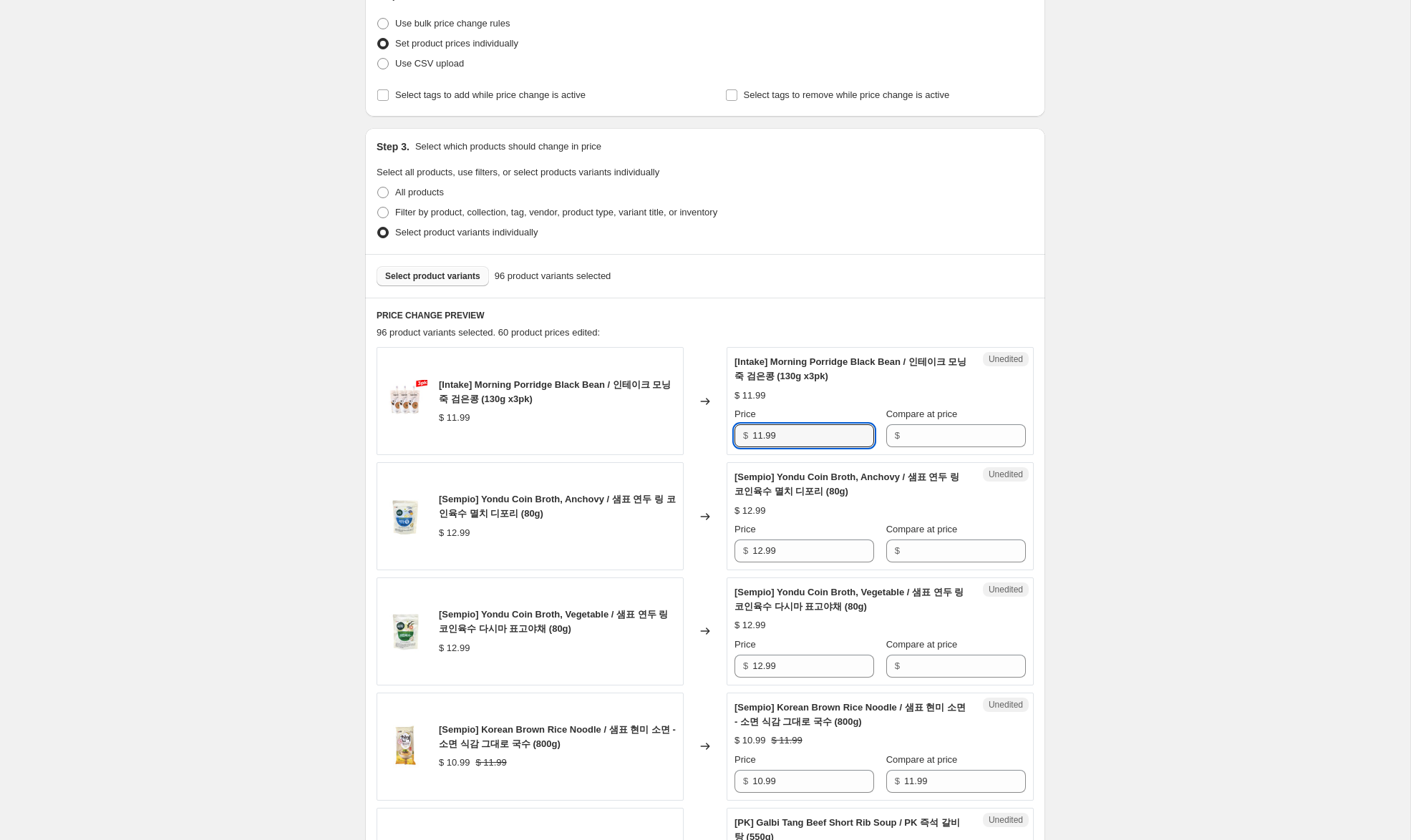
drag, startPoint x: 806, startPoint y: 440, endPoint x: 781, endPoint y: 420, distance: 32.0
click at [633, 428] on div "[Intake] Morning Porridge Black Bean / 인테이크 모닝 죽 검은콩 (130g x3pk) $ 11.99 Change…" at bounding box center [706, 401] width 657 height 108
click at [915, 433] on input "Compare at price" at bounding box center [964, 436] width 121 height 23
paste input "11.99"
type input "11.99"
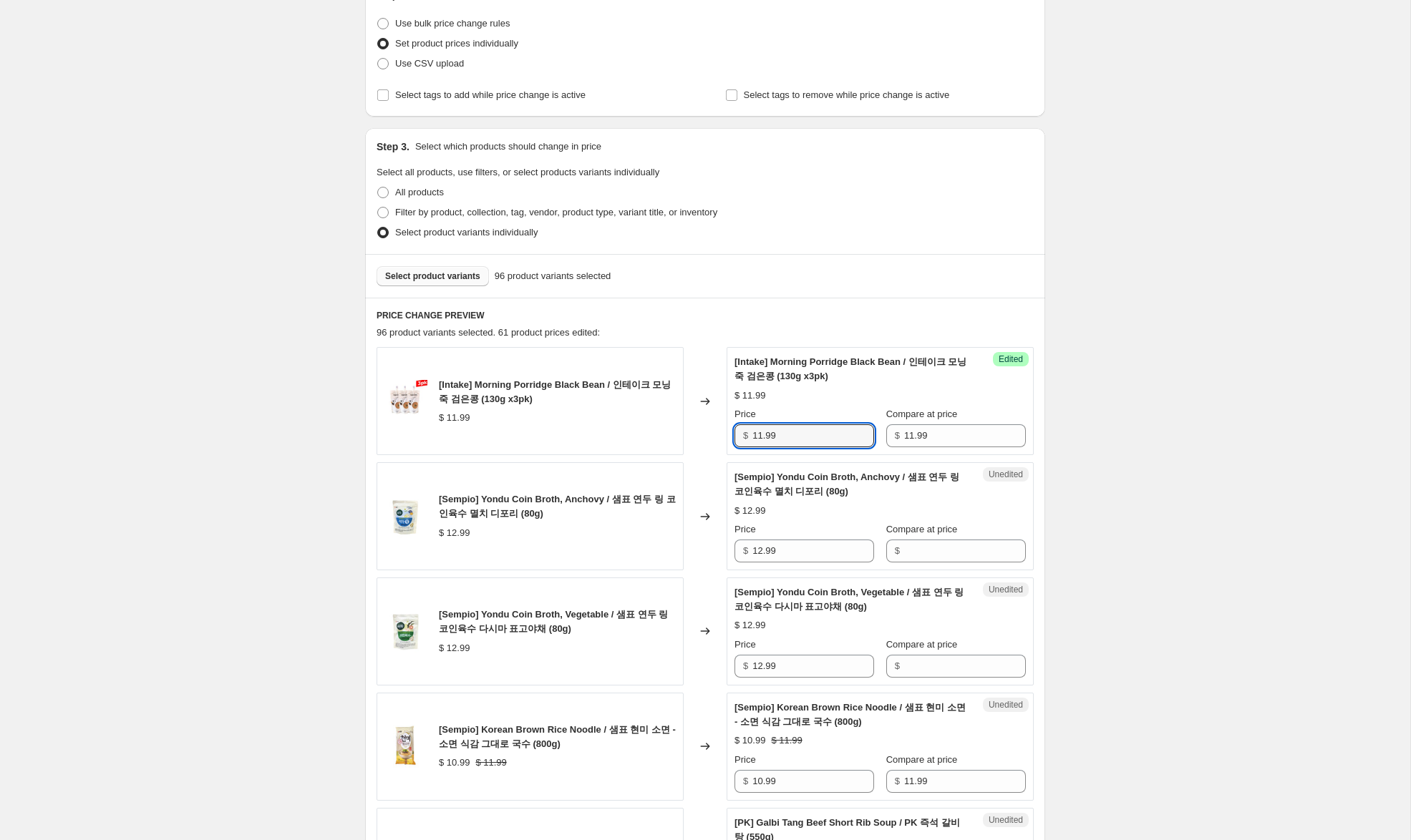
drag, startPoint x: 763, startPoint y: 437, endPoint x: 697, endPoint y: 412, distance: 70.6
click at [697, 412] on div "[Intake] Morning Porridge Black Bean / 인테이크 모닝 죽 검은콩 (130g x3pk) $ 11.99 Change…" at bounding box center [706, 401] width 657 height 108
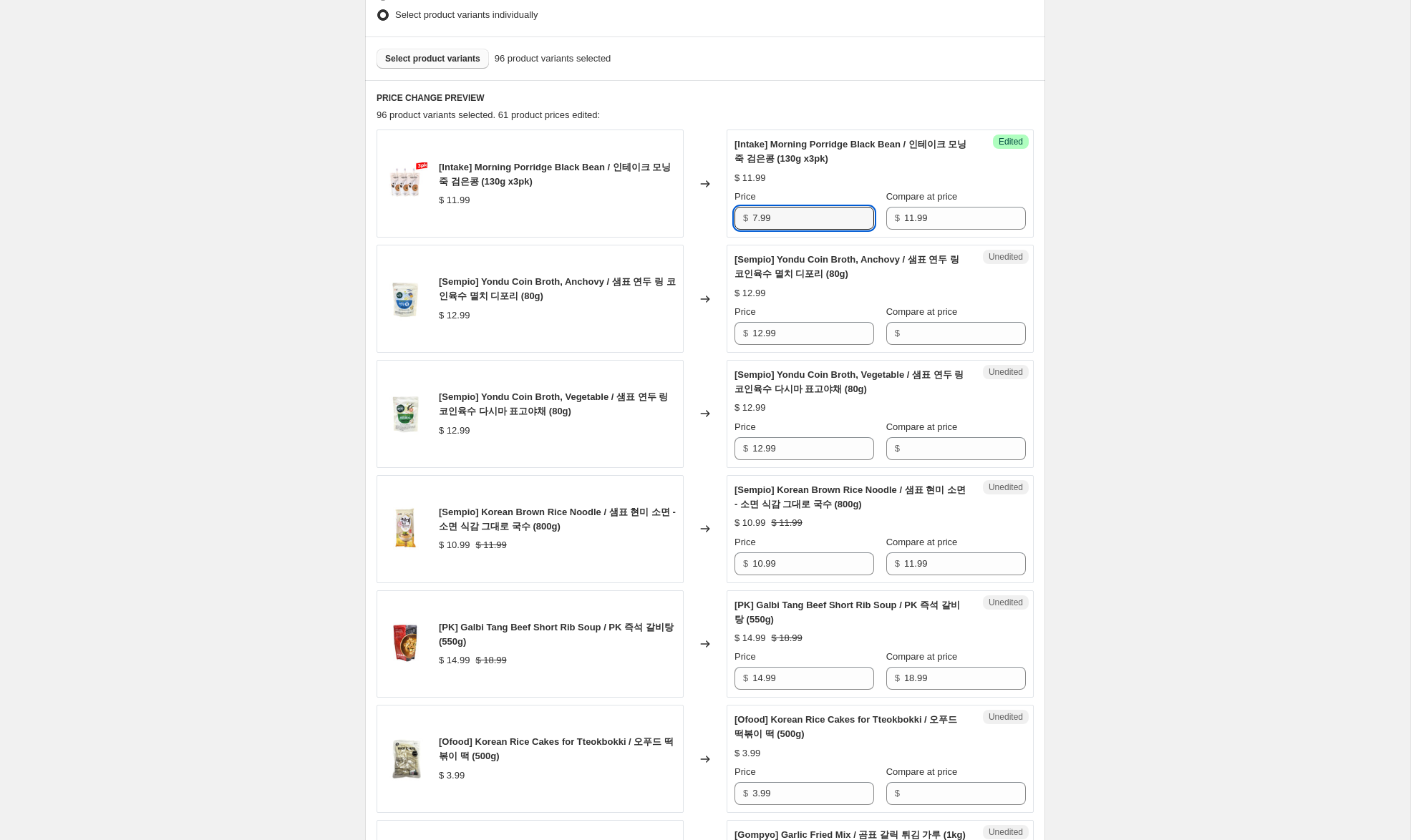
scroll to position [415, 0]
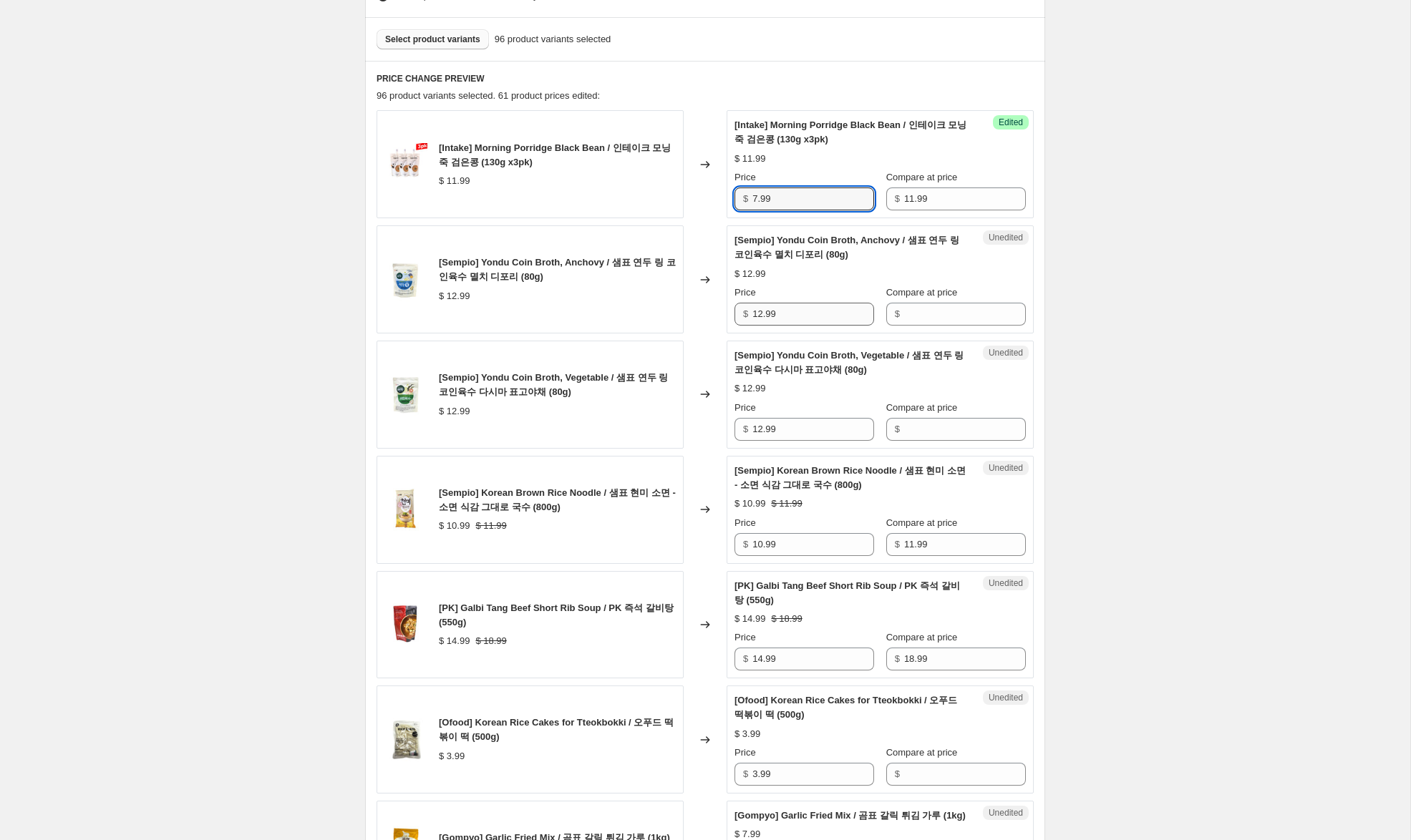
type input "7.99"
drag, startPoint x: 797, startPoint y: 319, endPoint x: 793, endPoint y: 308, distance: 11.7
click at [706, 312] on div "[Sempio] Yondu Coin Broth, Anchovy / 샘표 연두 링 코인육수 멸치 디포리 (80g) $ 12.99 Changed …" at bounding box center [706, 279] width 657 height 108
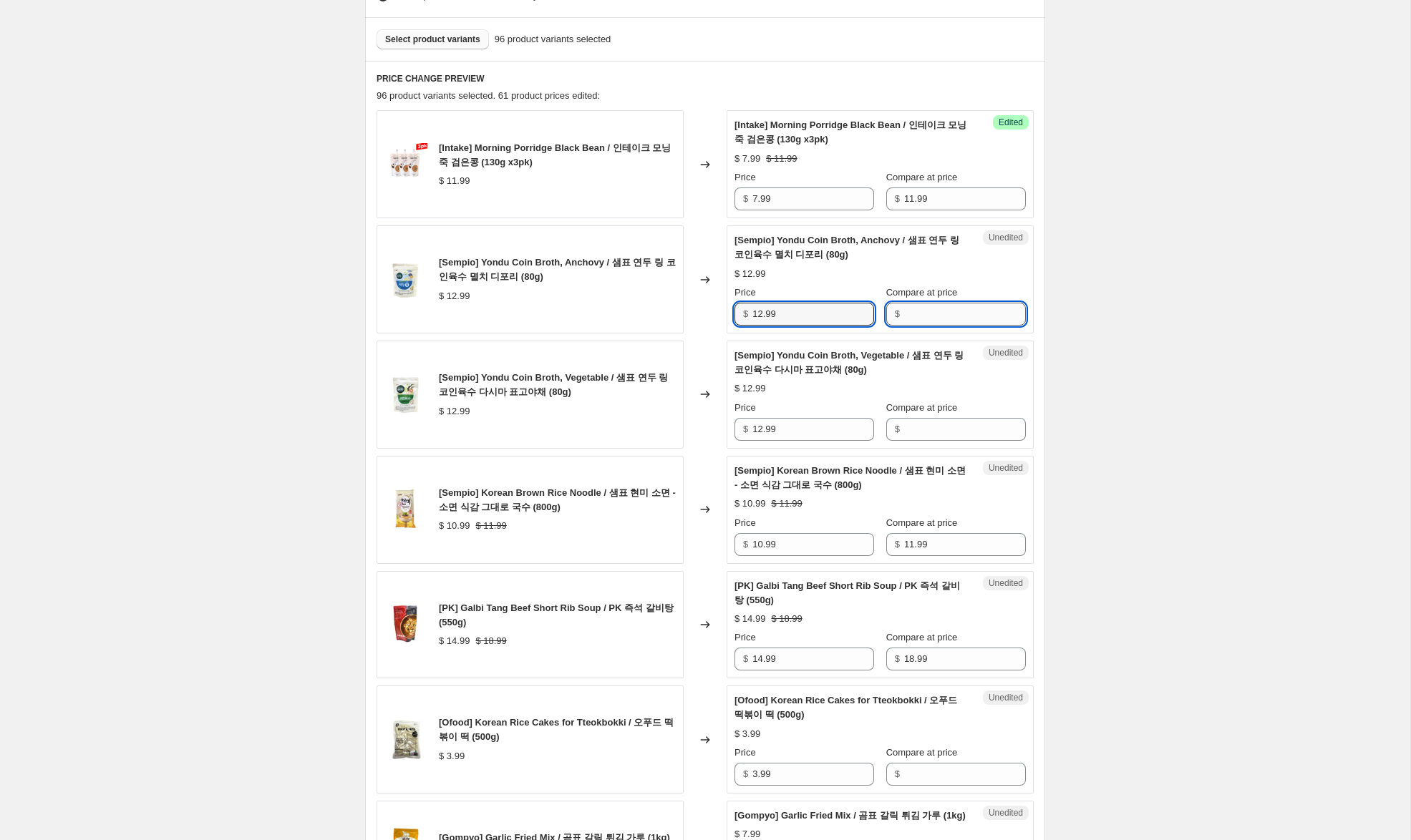
click at [928, 308] on input "Compare at price" at bounding box center [964, 314] width 121 height 23
paste input "12.99"
type input "12.99"
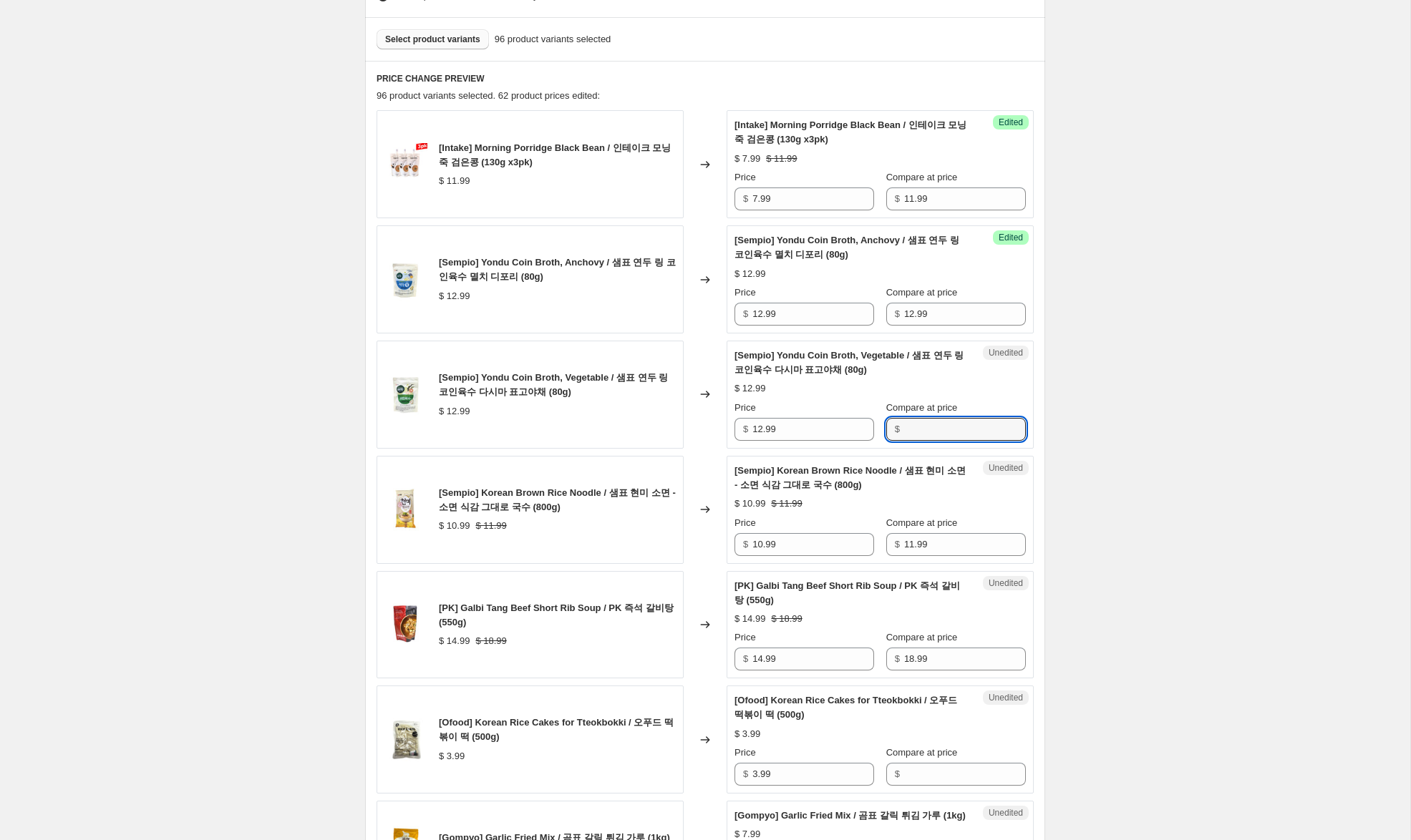
drag, startPoint x: 911, startPoint y: 426, endPoint x: 813, endPoint y: 387, distance: 105.5
click at [910, 425] on input "Compare at price" at bounding box center [964, 429] width 121 height 23
paste input "12.99"
type input "12.99"
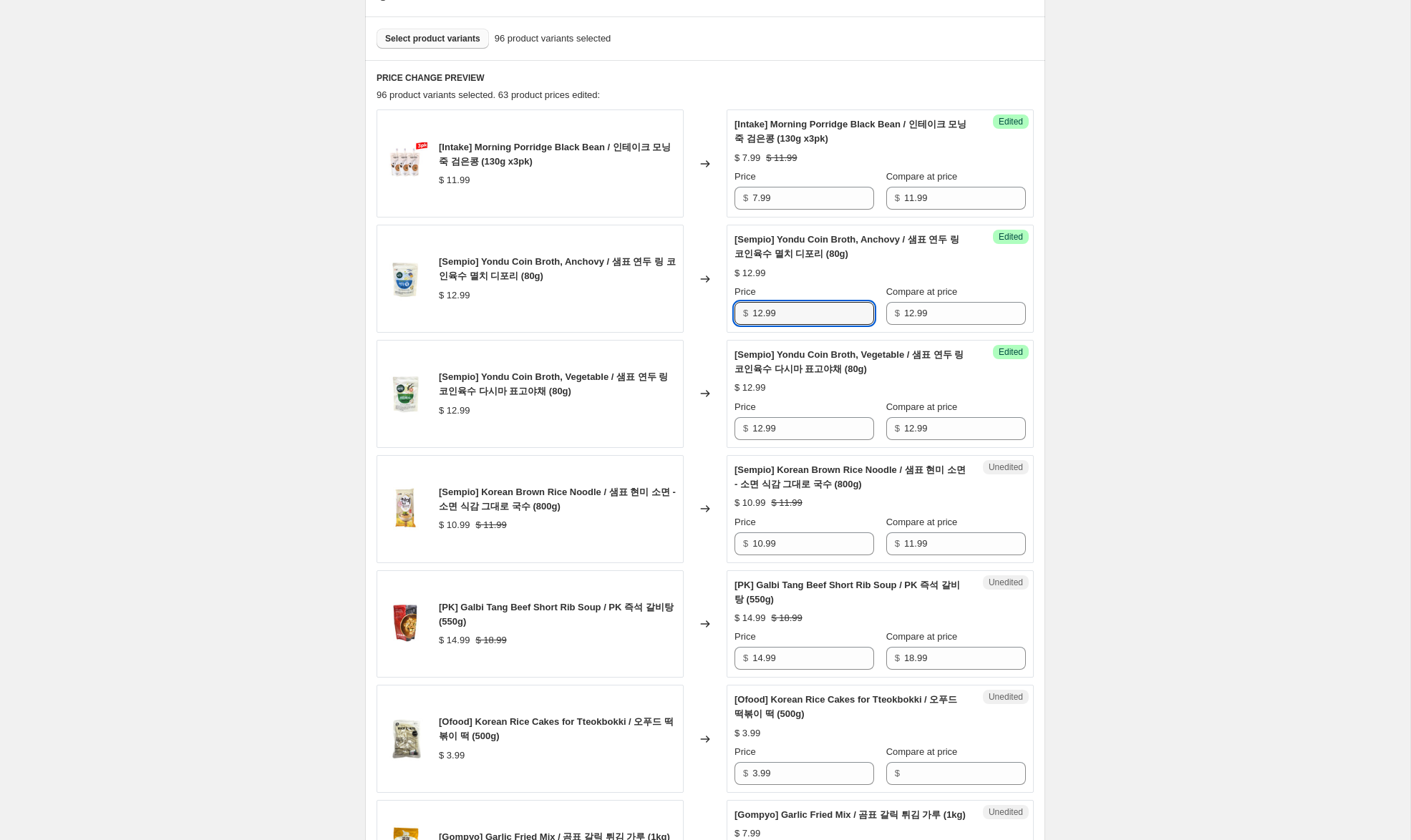
drag, startPoint x: 762, startPoint y: 312, endPoint x: 637, endPoint y: 283, distance: 128.3
click at [637, 283] on div "[Sempio] Yondu Coin Broth, Anchovy / 샘표 연두 링 코인육수 멸치 디포리 (80g) $ 12.99 Changed …" at bounding box center [706, 279] width 657 height 108
type input "8.99"
drag, startPoint x: 762, startPoint y: 427, endPoint x: 651, endPoint y: 416, distance: 111.5
click at [651, 416] on div "[Sempio] Yondu Coin Broth, Vegetable / 샘표 연두 링 코인육수 다시마 표고야채 (80g) $ 12.99 Chan…" at bounding box center [706, 394] width 657 height 108
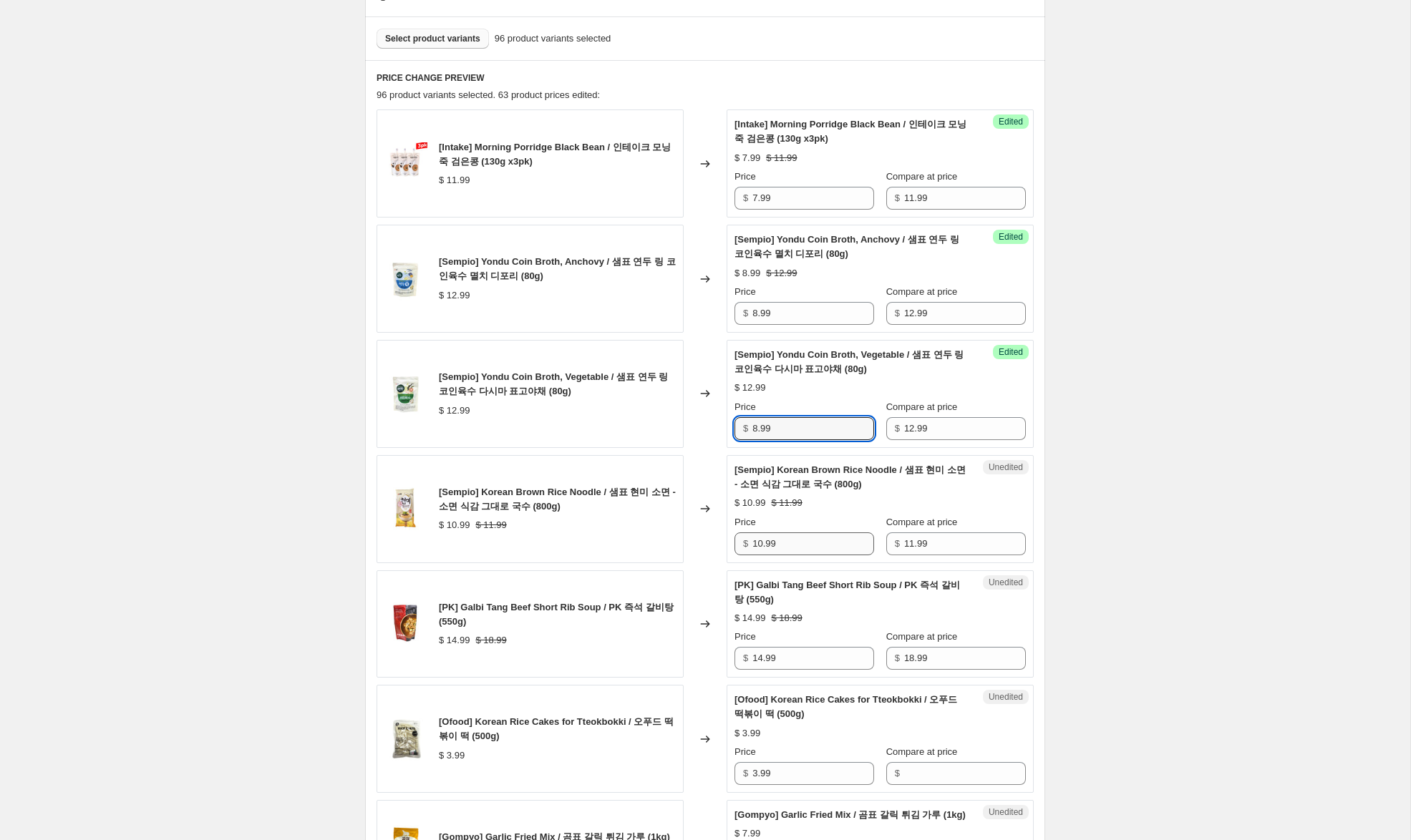
type input "8.99"
click at [755, 544] on input "10.99" at bounding box center [813, 544] width 121 height 23
drag, startPoint x: 762, startPoint y: 543, endPoint x: 727, endPoint y: 541, distance: 35.1
click at [727, 541] on div "Unedited [Sempio] Korean Brown Rice Noodle / 샘표 현미 소면 - 소면 식감 그대로 국수 (800g) $ 1…" at bounding box center [881, 509] width 307 height 108
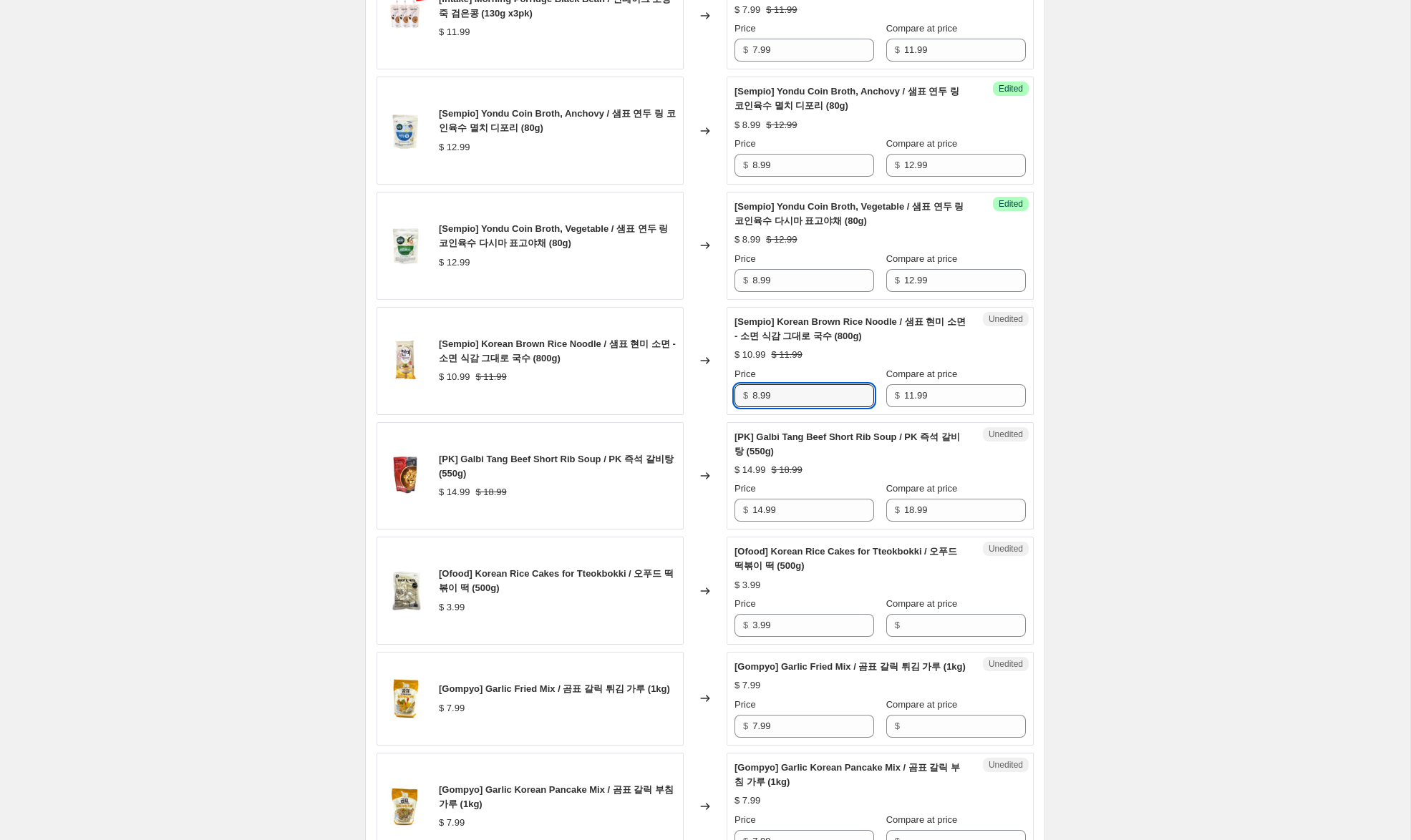
scroll to position [570, 0]
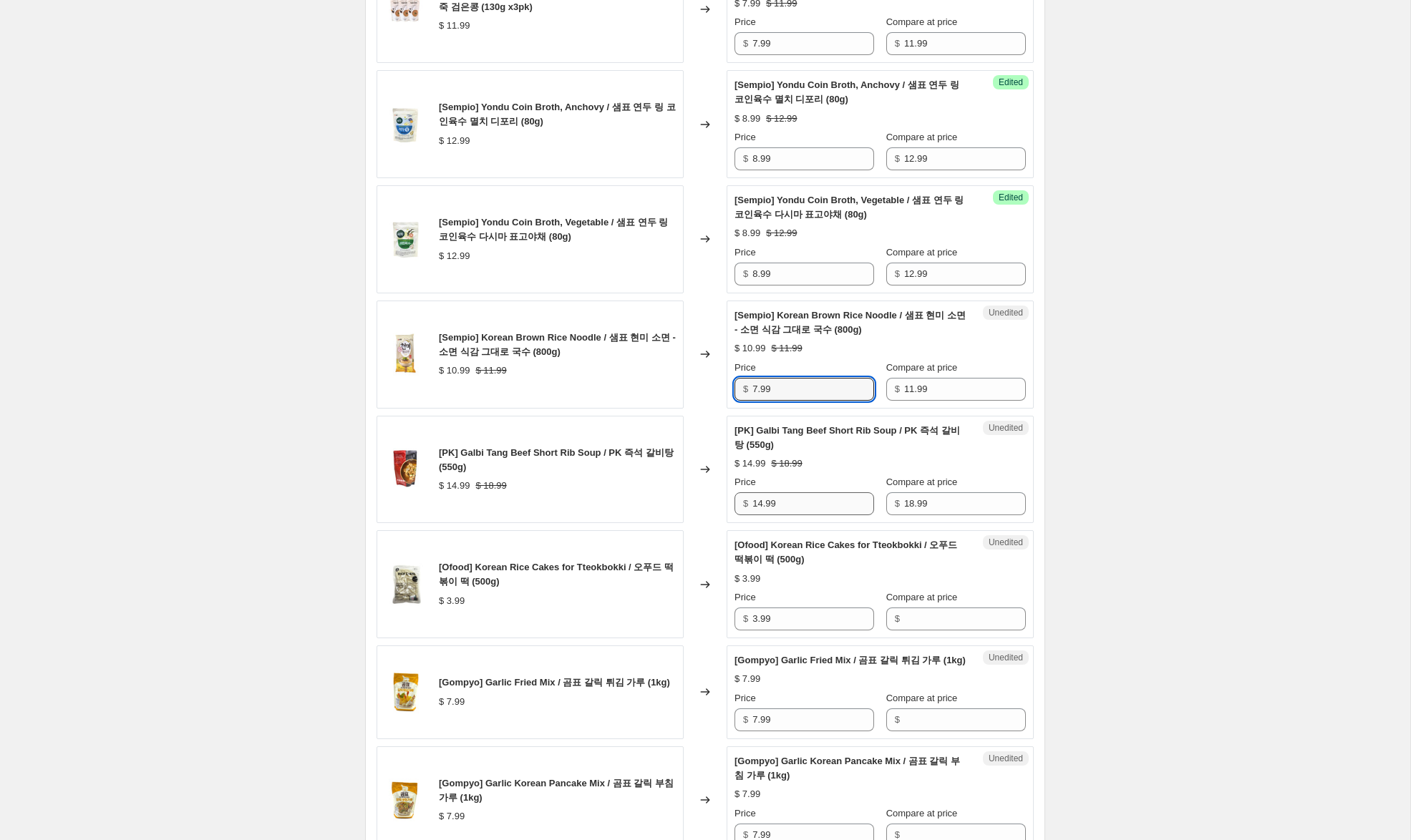
type input "7.99"
click at [759, 506] on input "14.99" at bounding box center [813, 503] width 121 height 23
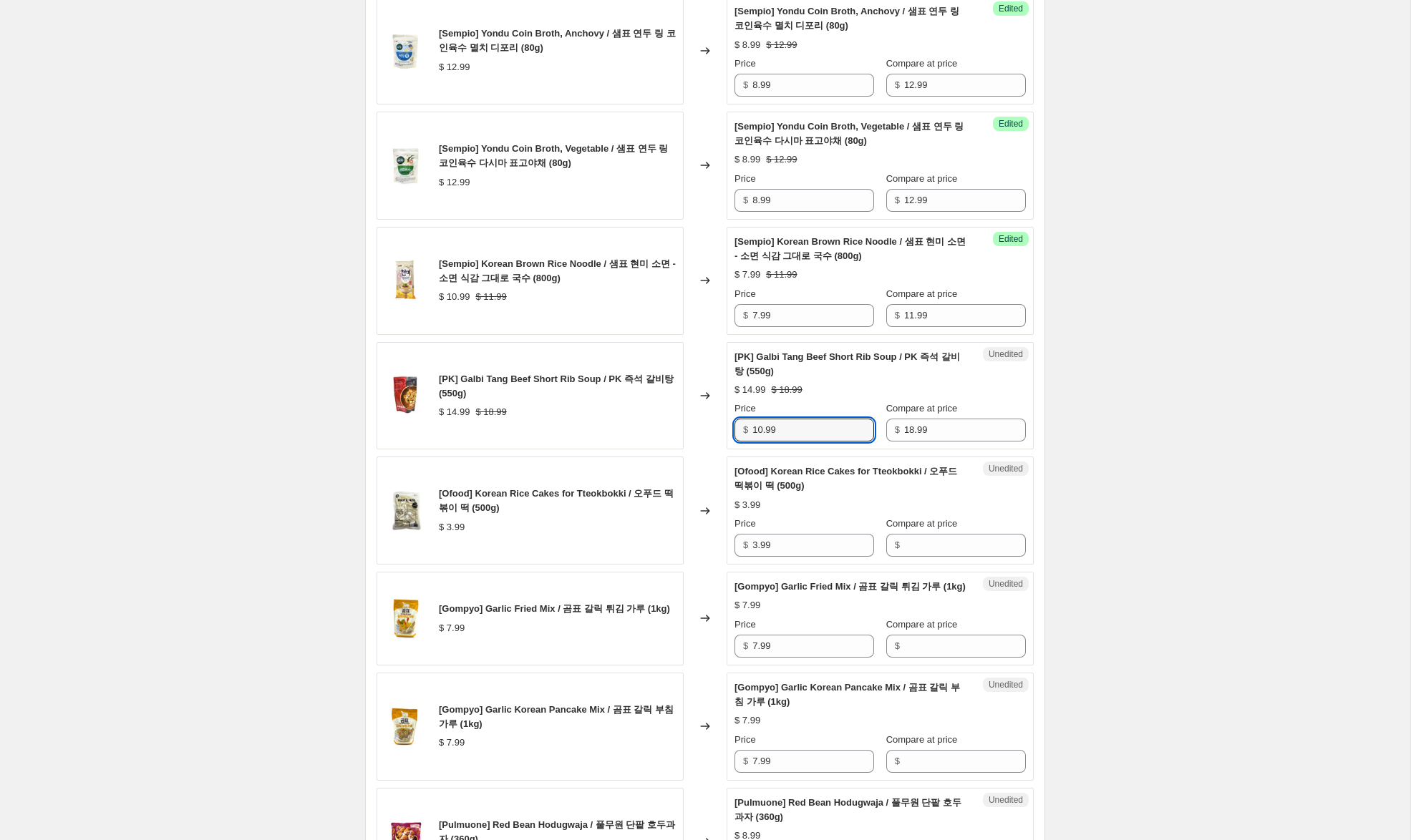
scroll to position [645, 0]
type input "10.99"
drag, startPoint x: 766, startPoint y: 539, endPoint x: 659, endPoint y: 531, distance: 107.3
click at [659, 531] on div "[Ofood] Korean Rice Cakes for Tteokbokki / 오푸드 떡볶이 떡 (500g) $ 3.99 Changed to U…" at bounding box center [706, 510] width 657 height 108
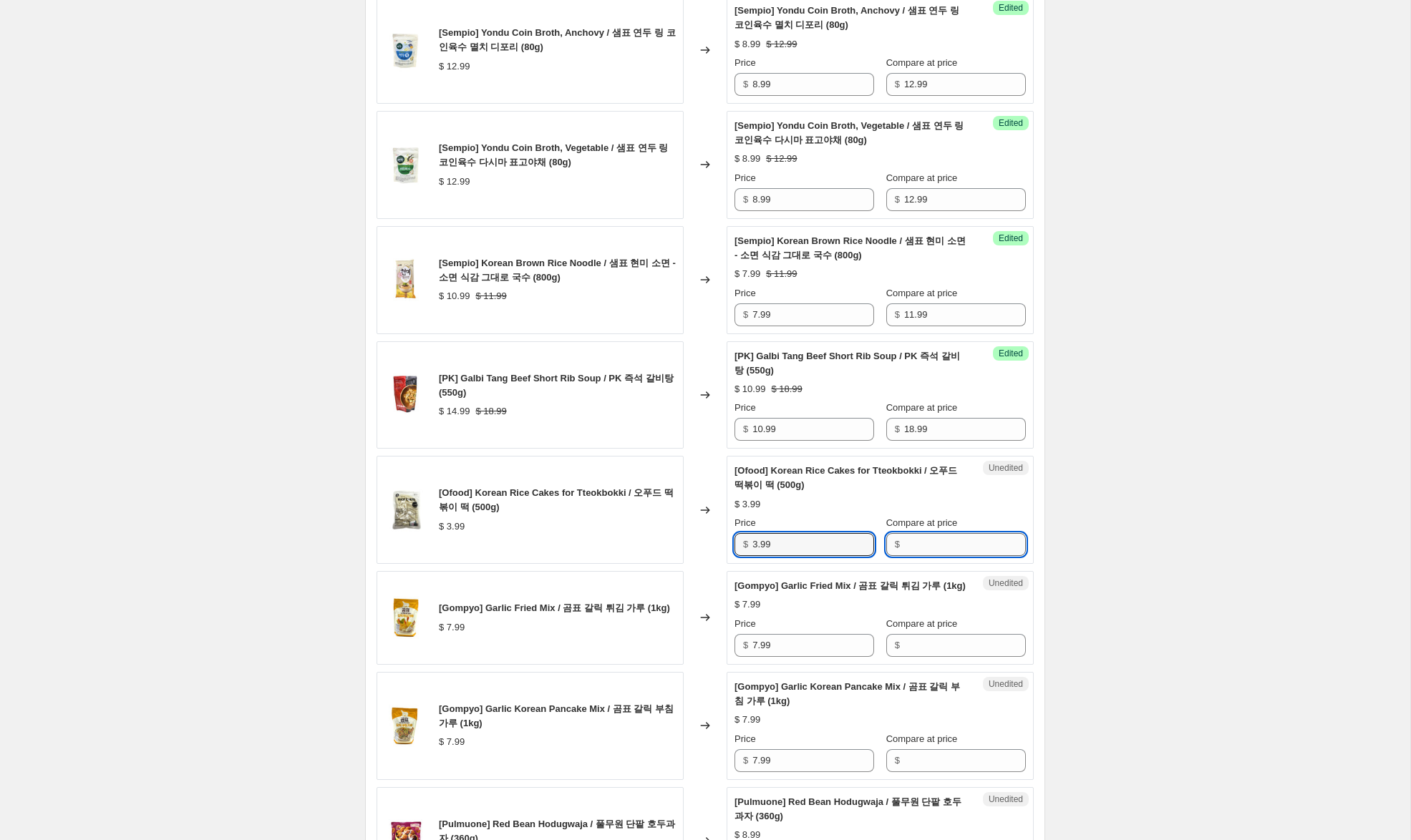
click at [948, 550] on input "Compare at price" at bounding box center [964, 545] width 121 height 23
paste input "3.99"
type input "3.99"
drag, startPoint x: 756, startPoint y: 545, endPoint x: 727, endPoint y: 543, distance: 29.1
click at [727, 543] on div "Success Edited [Ofood] Korean Rice Cakes for Tteokbokki / 오푸드 떡볶이 떡 (500g) $ 3.…" at bounding box center [881, 510] width 307 height 108
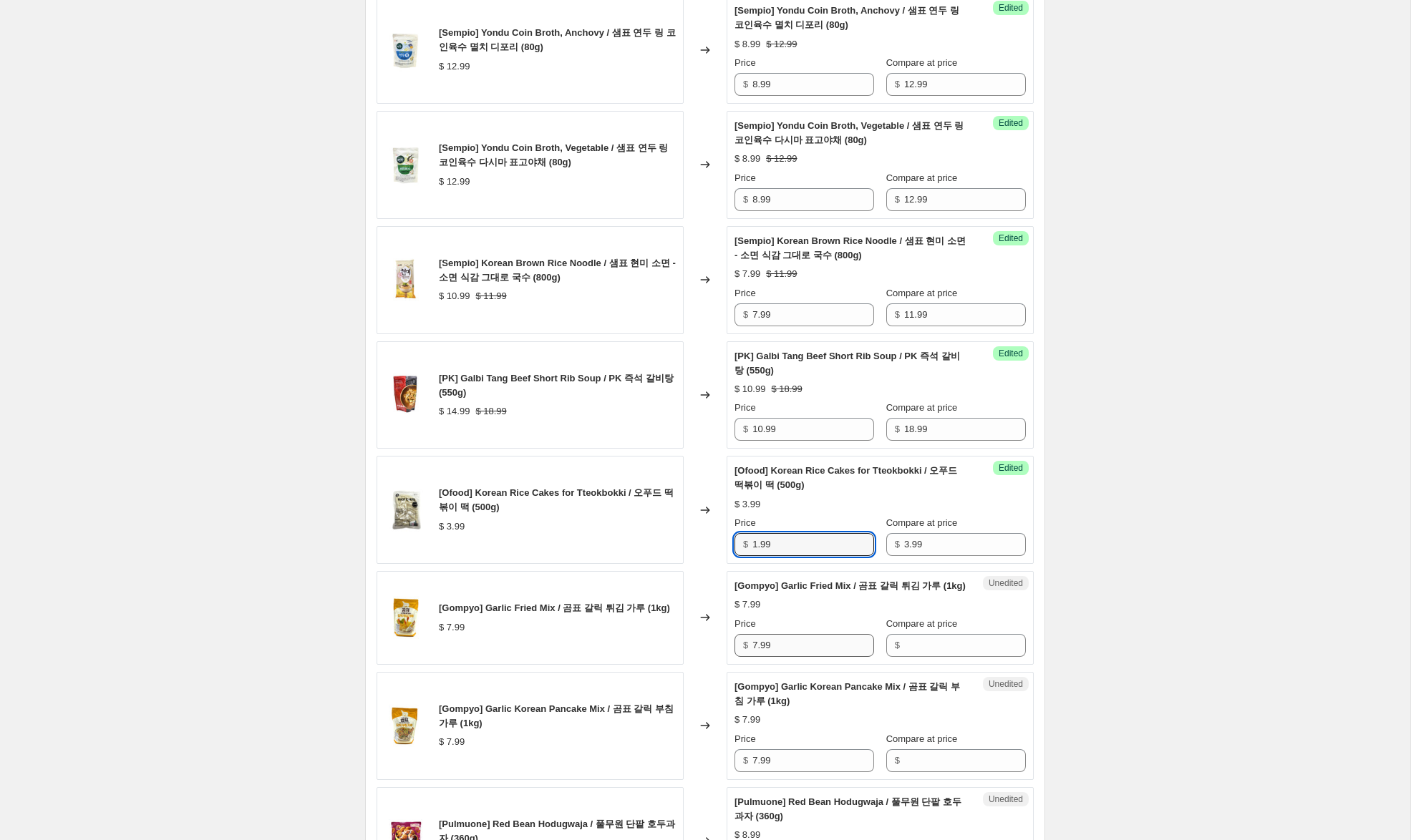
type input "1.99"
drag, startPoint x: 788, startPoint y: 661, endPoint x: 678, endPoint y: 657, distance: 110.1
click at [671, 658] on div "[Gompyo] Garlic Fried Mix / 곰표 갈릭 튀김 가루 (1kg) $ 7.99 Changed to Unedited [Gompy…" at bounding box center [706, 618] width 657 height 94
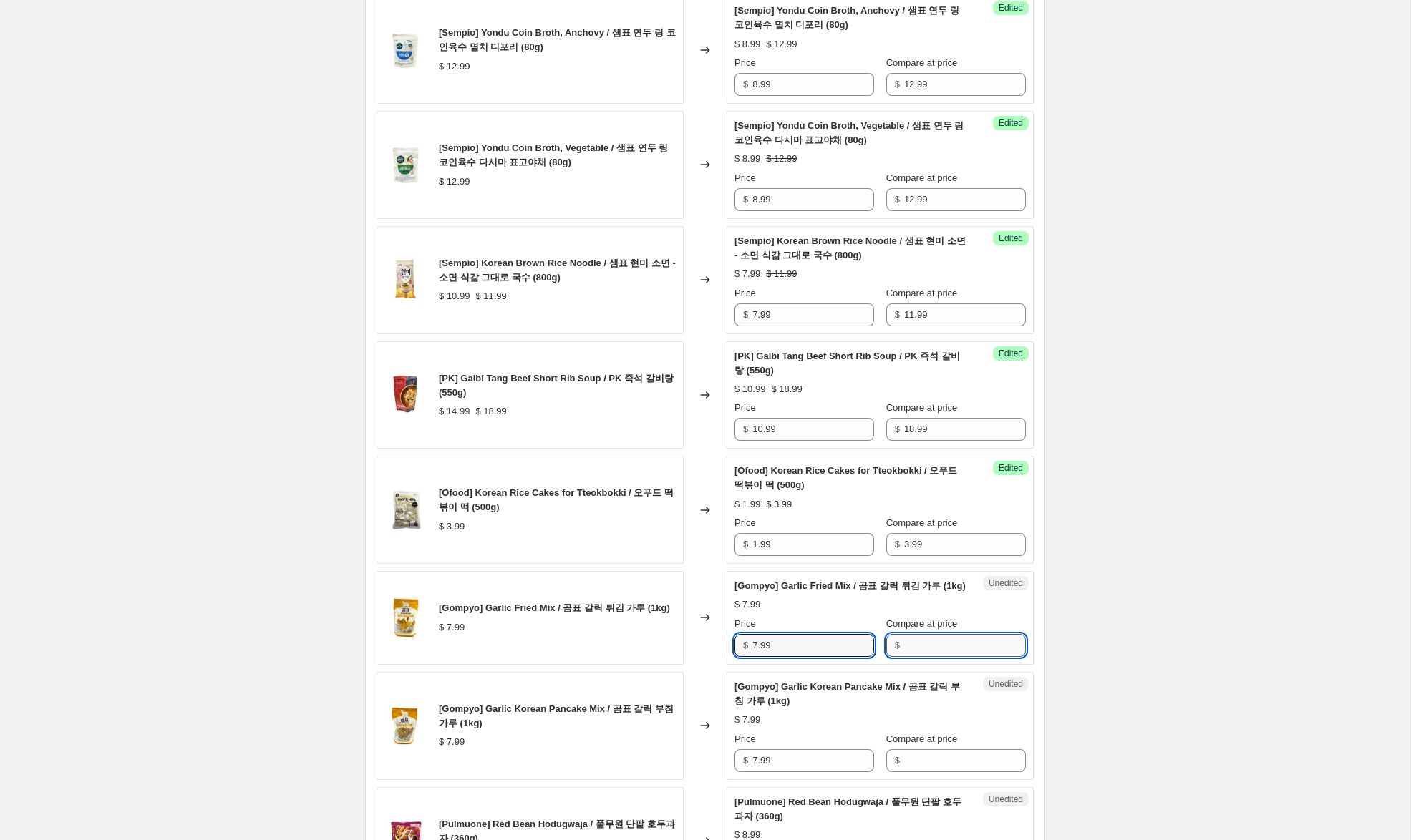
click at [917, 657] on input "Compare at price" at bounding box center [964, 645] width 121 height 23
paste input "7.99"
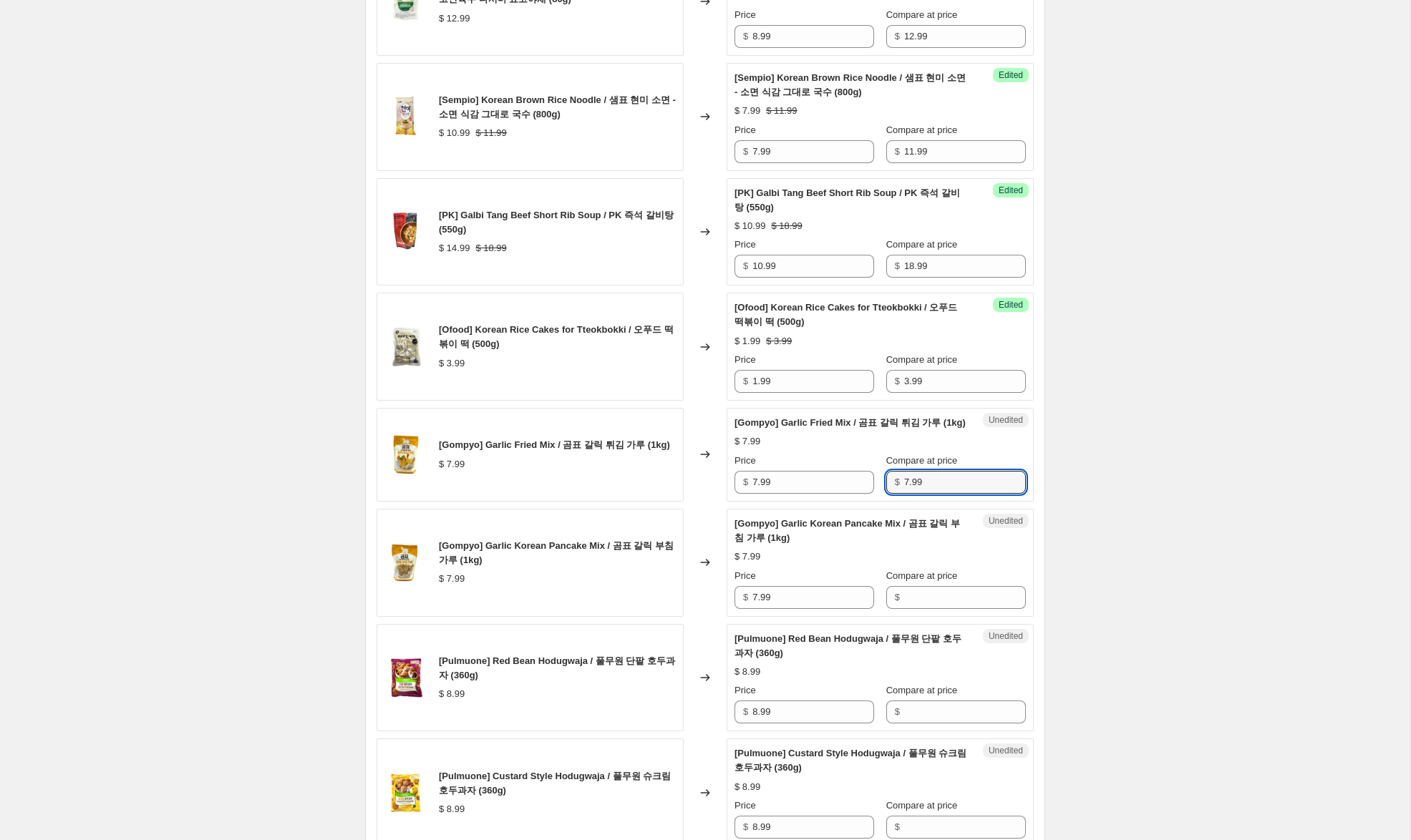
scroll to position [810, 0]
type input "7.99"
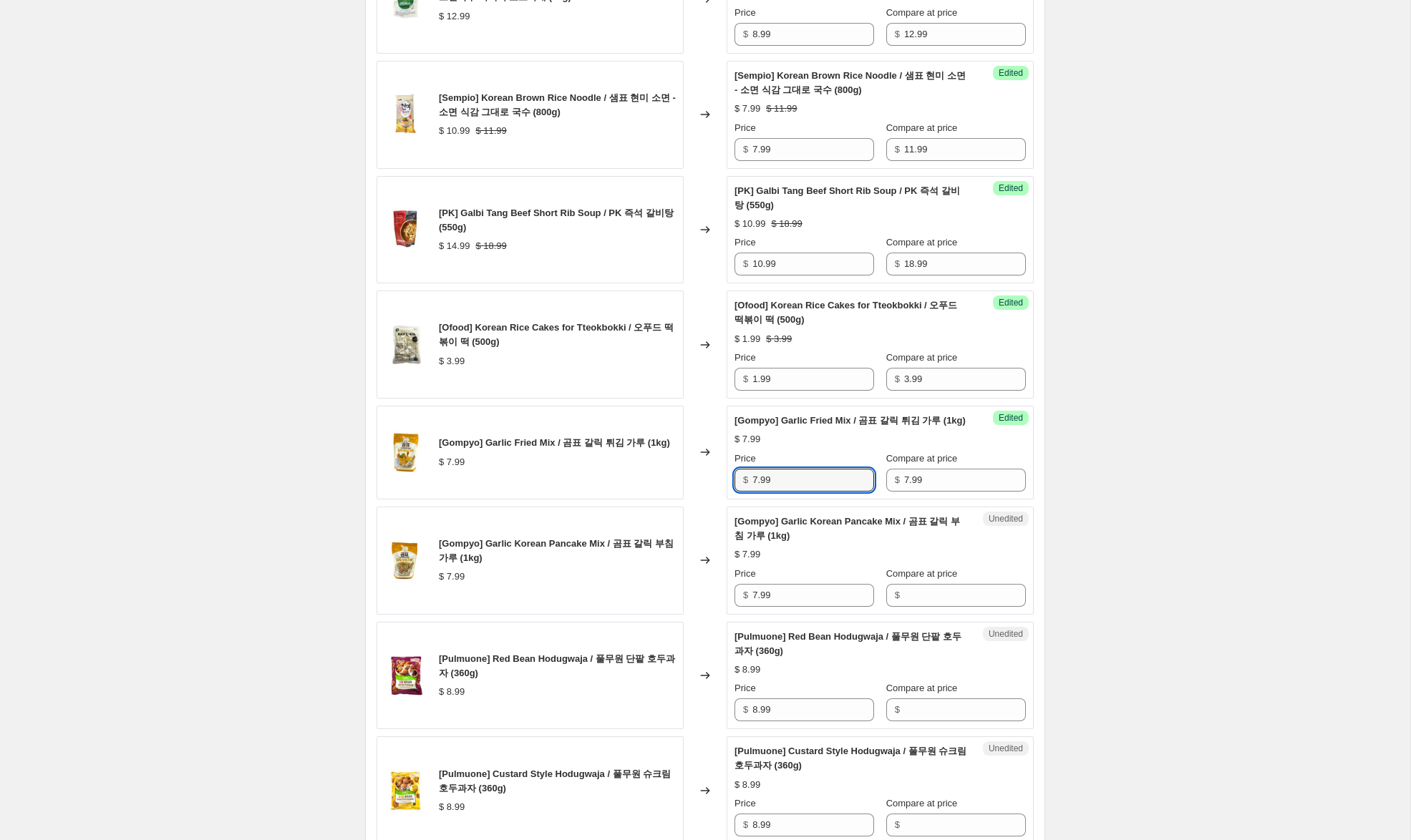
drag, startPoint x: 758, startPoint y: 493, endPoint x: 715, endPoint y: 493, distance: 43.0
click at [718, 493] on div "[Gompyo] Garlic Fried Mix / 곰표 갈릭 튀김 가루 (1kg) $ 7.99 Changed to Success Edited …" at bounding box center [706, 452] width 657 height 94
type input "5.99"
drag, startPoint x: 906, startPoint y: 601, endPoint x: 810, endPoint y: 608, distance: 96.3
click at [904, 599] on input "Compare at price" at bounding box center [964, 595] width 121 height 23
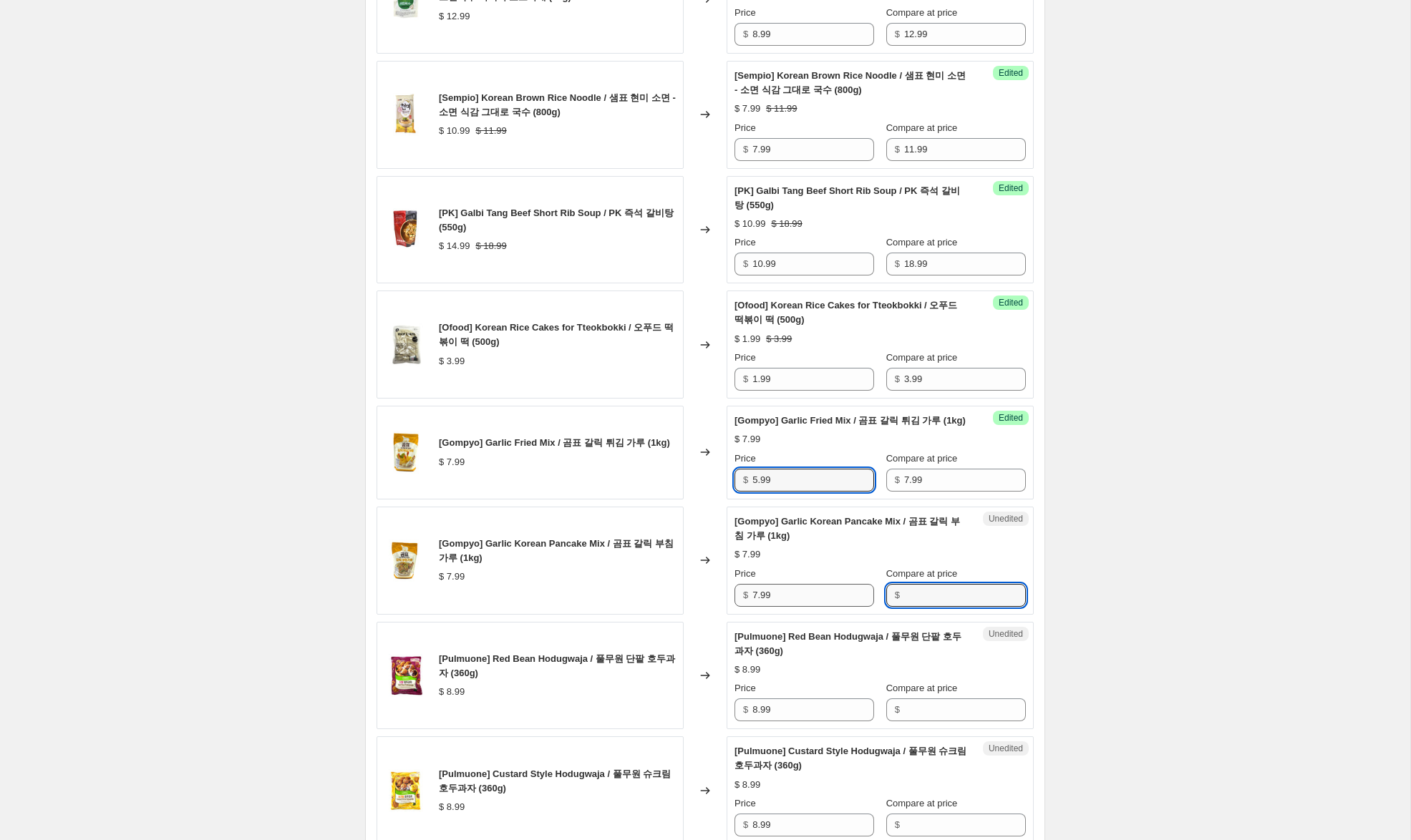
paste input "7.99"
type input "7.99"
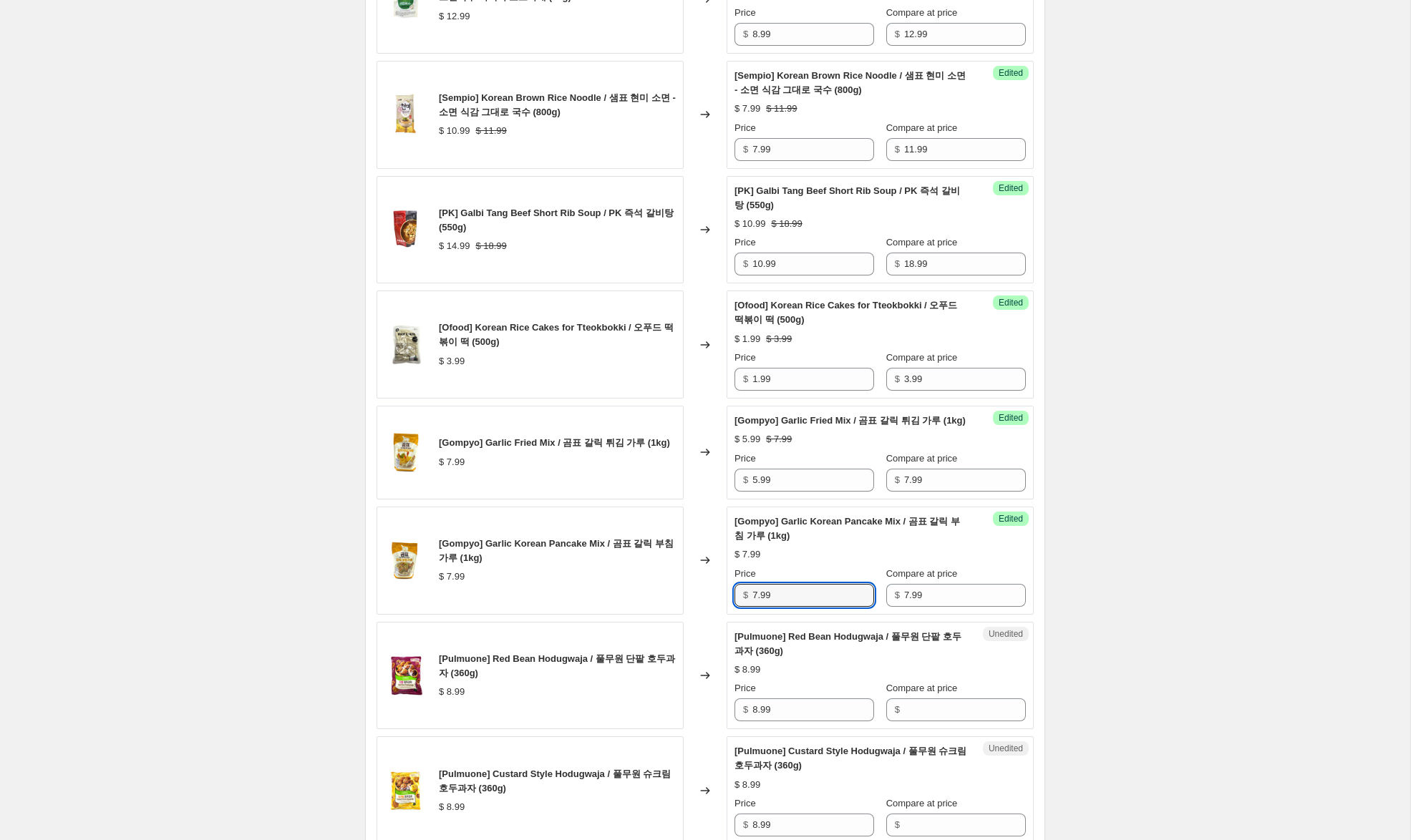
drag, startPoint x: 759, startPoint y: 611, endPoint x: 696, endPoint y: 605, distance: 63.3
click at [701, 603] on div "[Gompyo] Garlic Korean Pancake Mix / 곰표 갈릭 부침 가루 (1kg) $ 7.99 Changed to Succes…" at bounding box center [706, 560] width 657 height 108
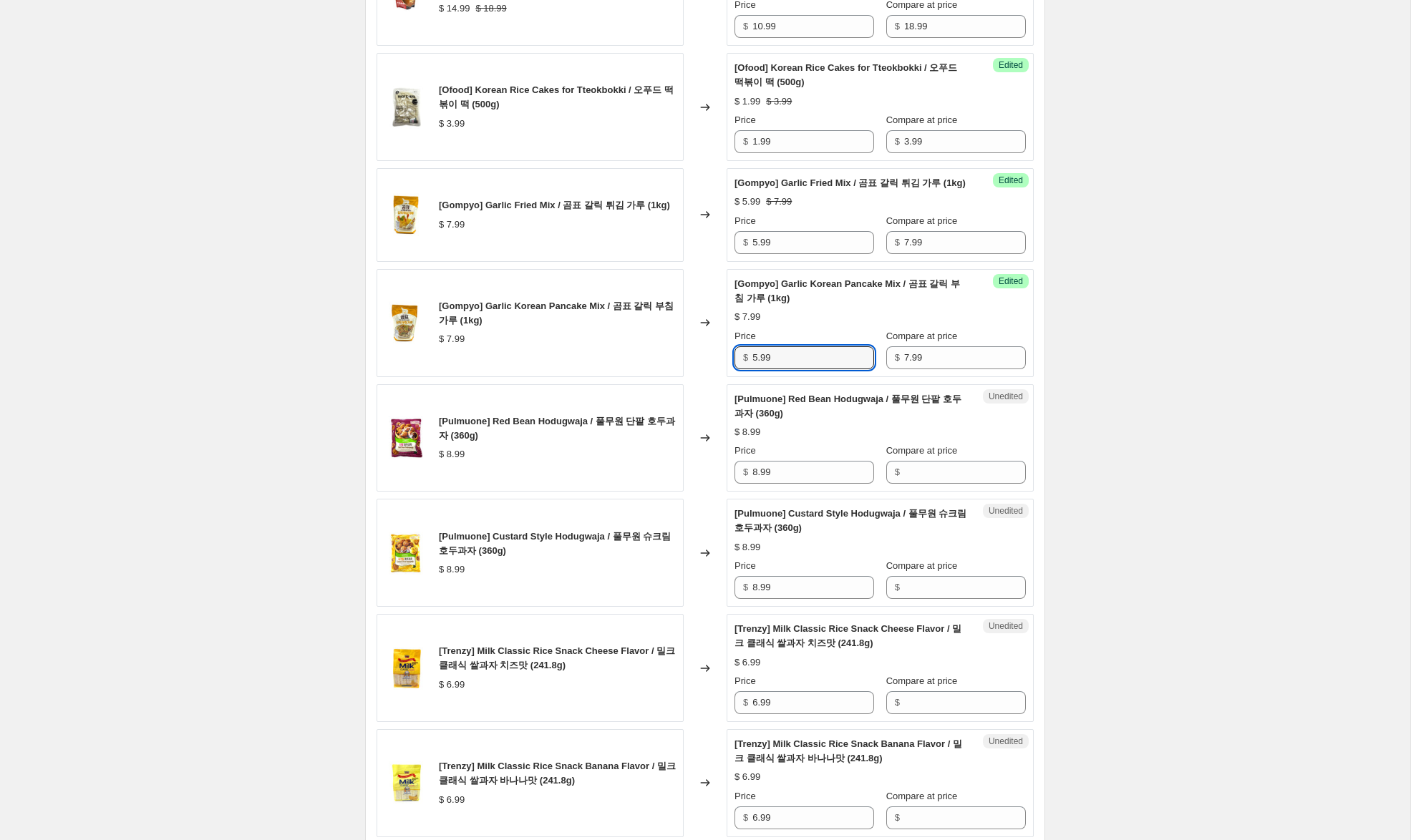
scroll to position [1098, 0]
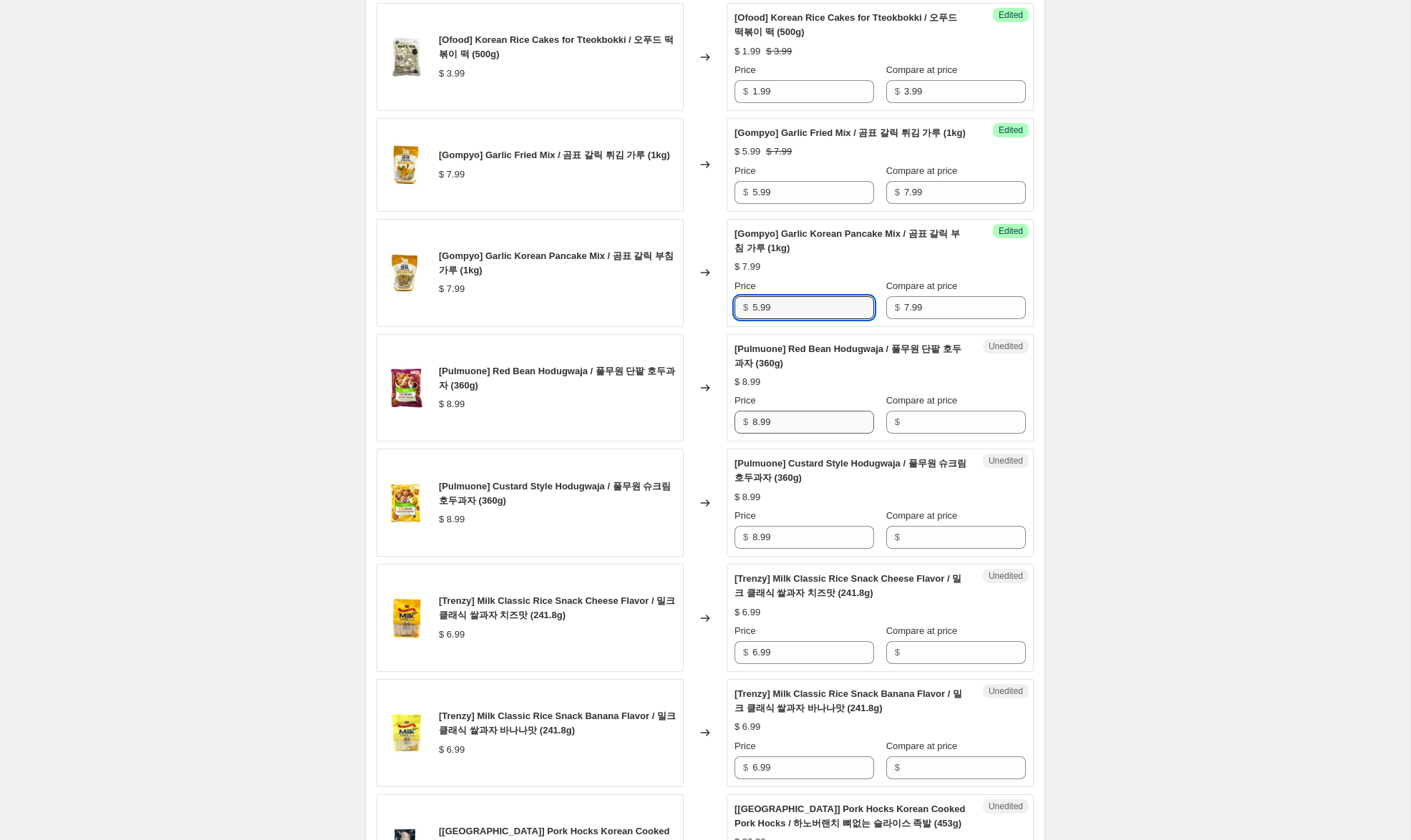
type input "5.99"
drag, startPoint x: 782, startPoint y: 439, endPoint x: 643, endPoint y: 426, distance: 139.6
click at [643, 426] on div "[Pulmuone] Red Bean Hodugwaja / 풀무원 단팥 호두과자 (360g) $ 8.99 Changed to Unedited […" at bounding box center [706, 387] width 657 height 108
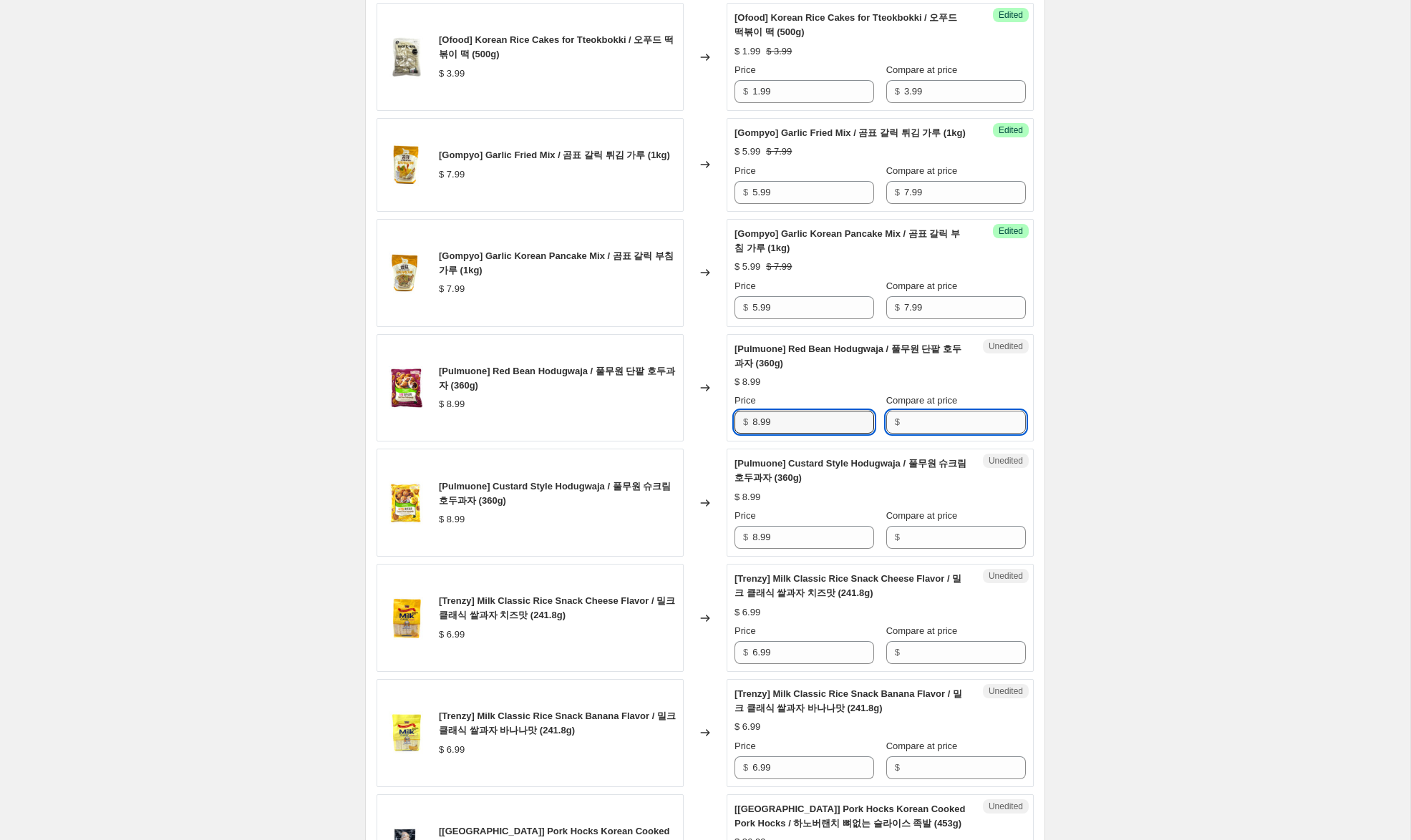
click at [922, 434] on input "Compare at price" at bounding box center [964, 422] width 121 height 23
paste input "8.99"
type input "8.99"
click at [914, 549] on input "Compare at price" at bounding box center [964, 537] width 121 height 23
paste input "8.99"
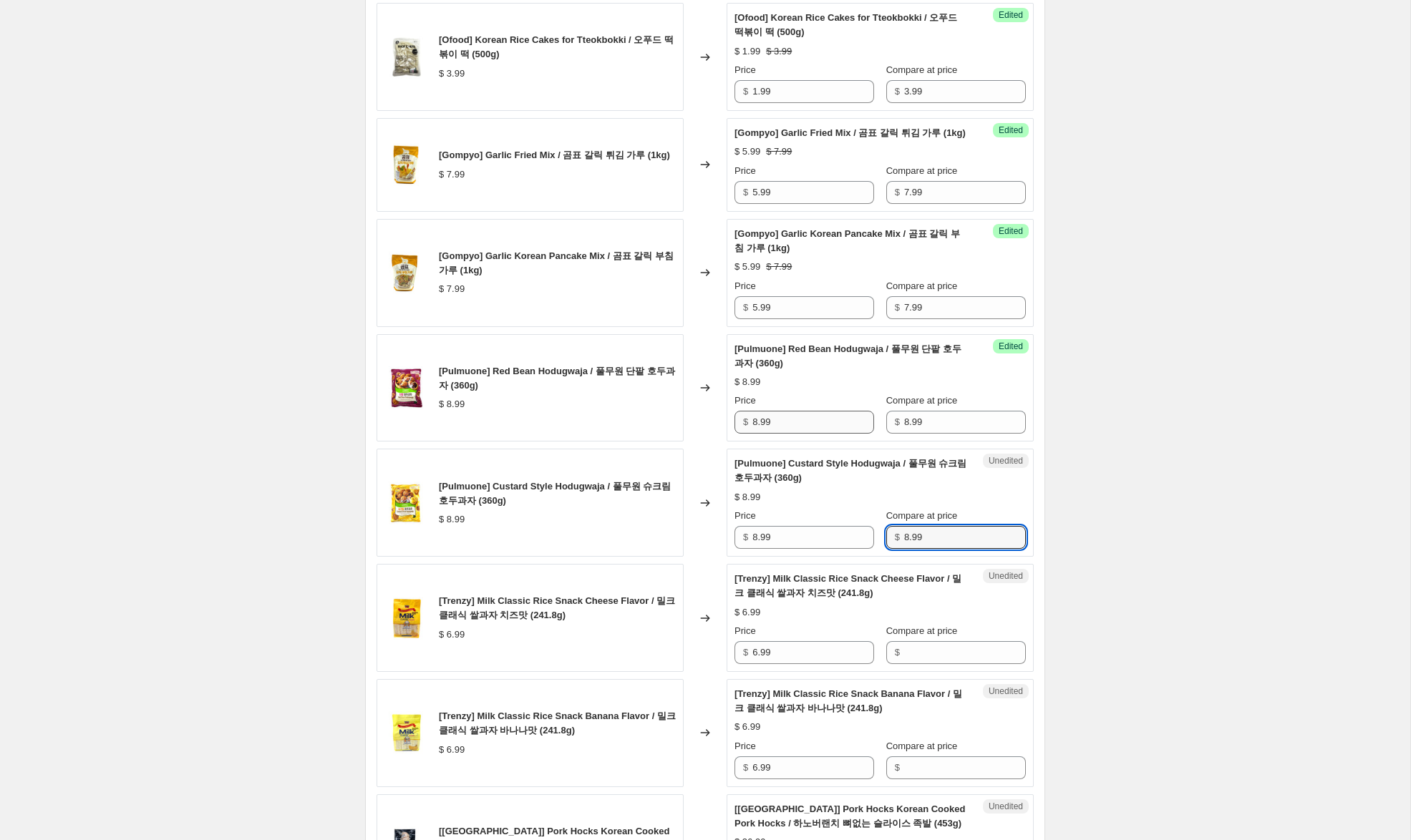
type input "8.99"
drag, startPoint x: 759, startPoint y: 437, endPoint x: 701, endPoint y: 430, distance: 58.4
click at [702, 430] on div "[Pulmuone] Red Bean Hodugwaja / 풀무원 단팥 호두과자 (360g) $ 8.99 Changed to Success Ed…" at bounding box center [706, 387] width 657 height 108
type input "5.99"
drag, startPoint x: 756, startPoint y: 554, endPoint x: 720, endPoint y: 549, distance: 36.3
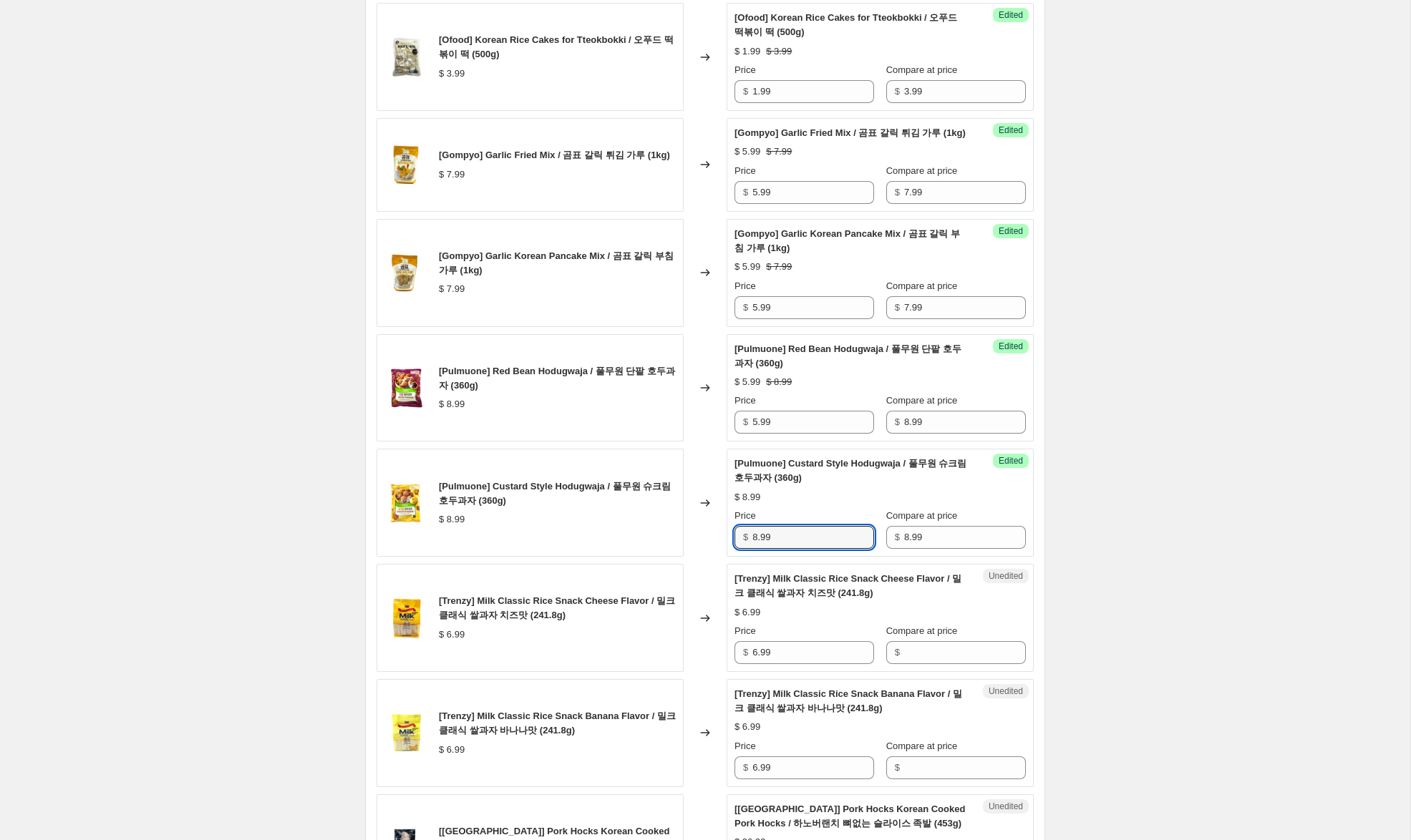
click at [720, 549] on div "[Pulmuone] Custard Style Hodugwaja / 풀무원 슈크림 호두과자 (360g) $ 8.99 Changed to Succ…" at bounding box center [706, 503] width 657 height 108
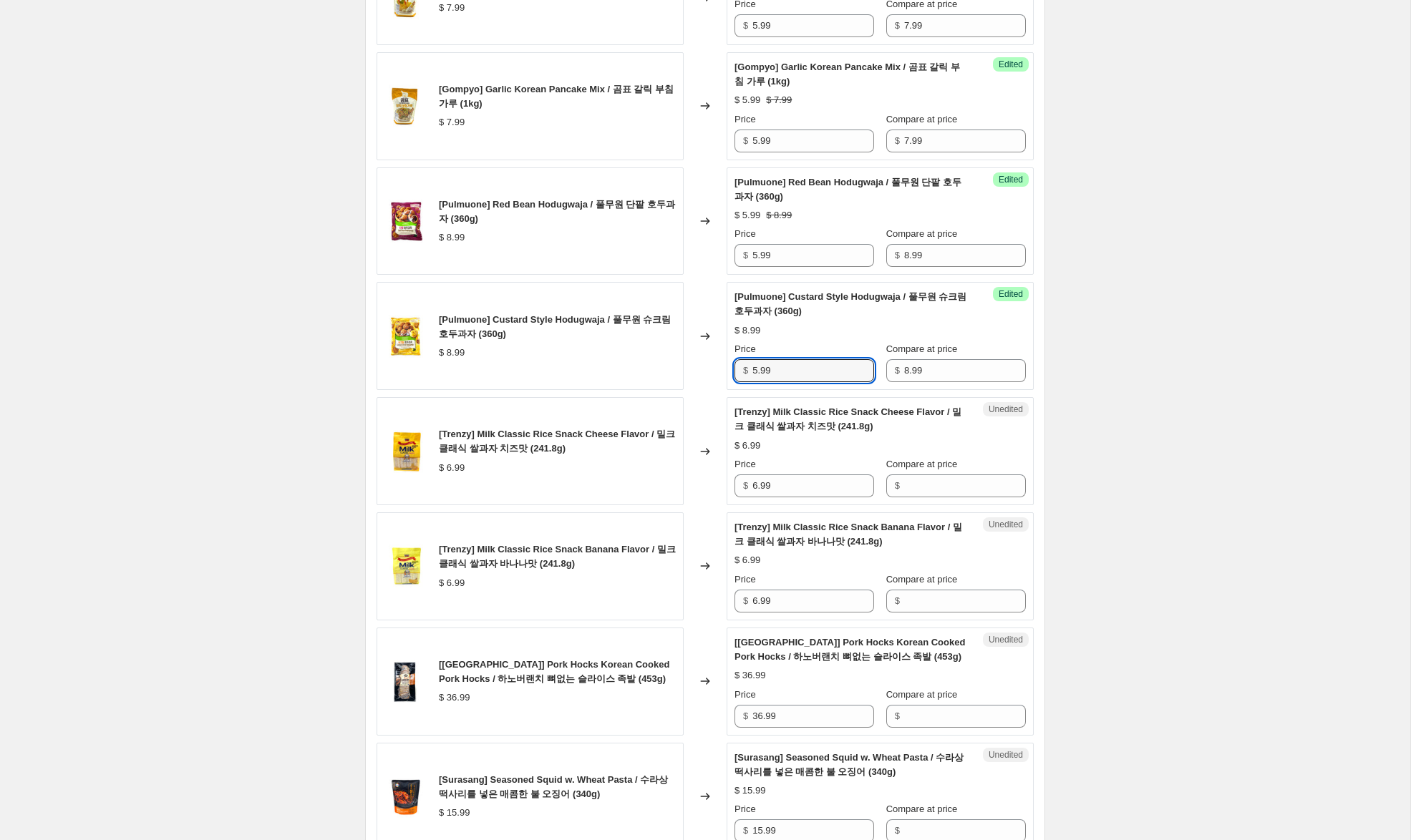
scroll to position [1268, 0]
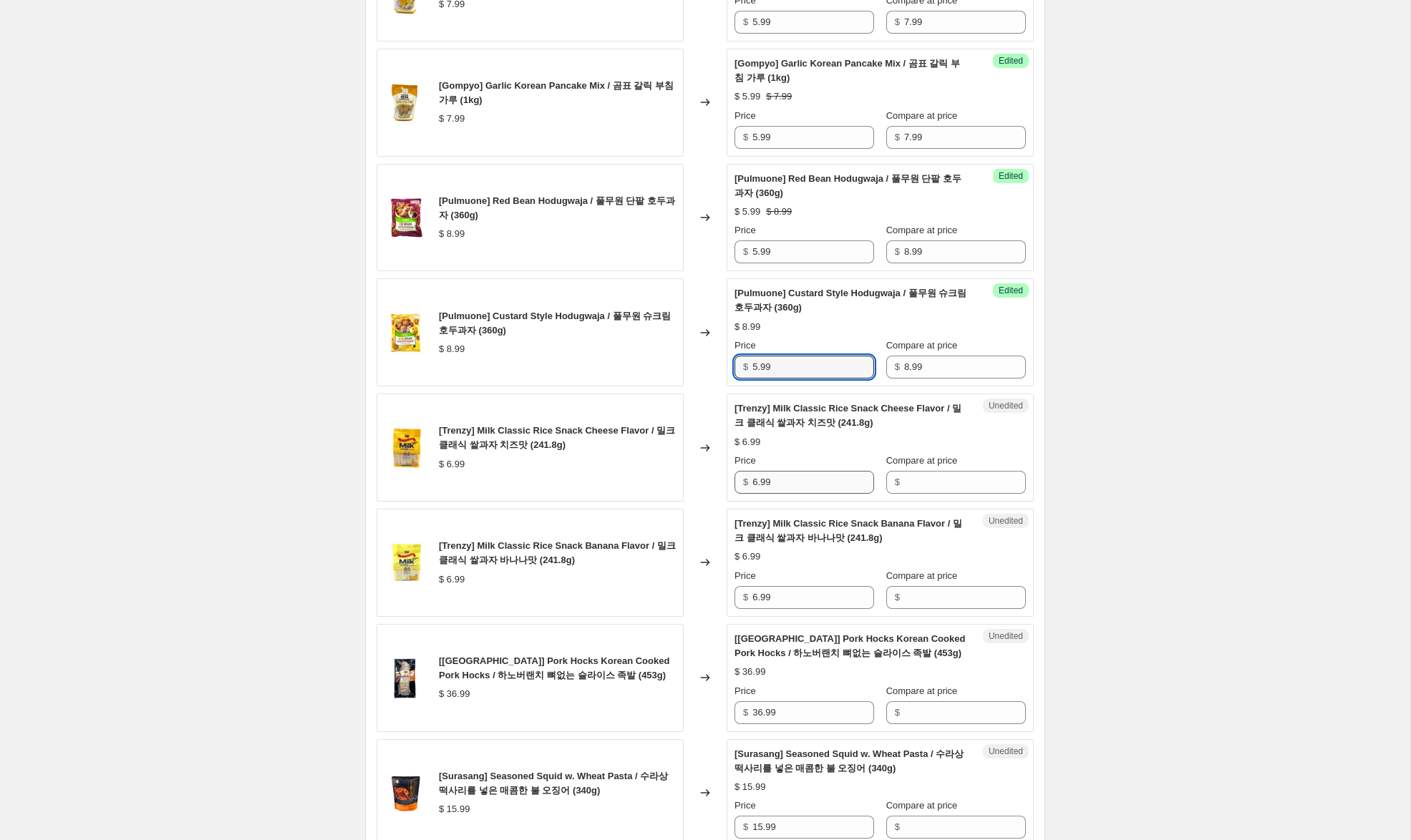
type input "5.99"
drag, startPoint x: 764, startPoint y: 495, endPoint x: 720, endPoint y: 492, distance: 44.1
click at [715, 492] on div "[Trenzy] Milk Classic Rice Snack Cheese Flavor / 밀크 클래식 쌀과자 치즈맛 (241.8g) $ 6.99…" at bounding box center [706, 447] width 657 height 108
click at [986, 494] on input "Compare at price" at bounding box center [964, 482] width 121 height 23
paste input "6.99"
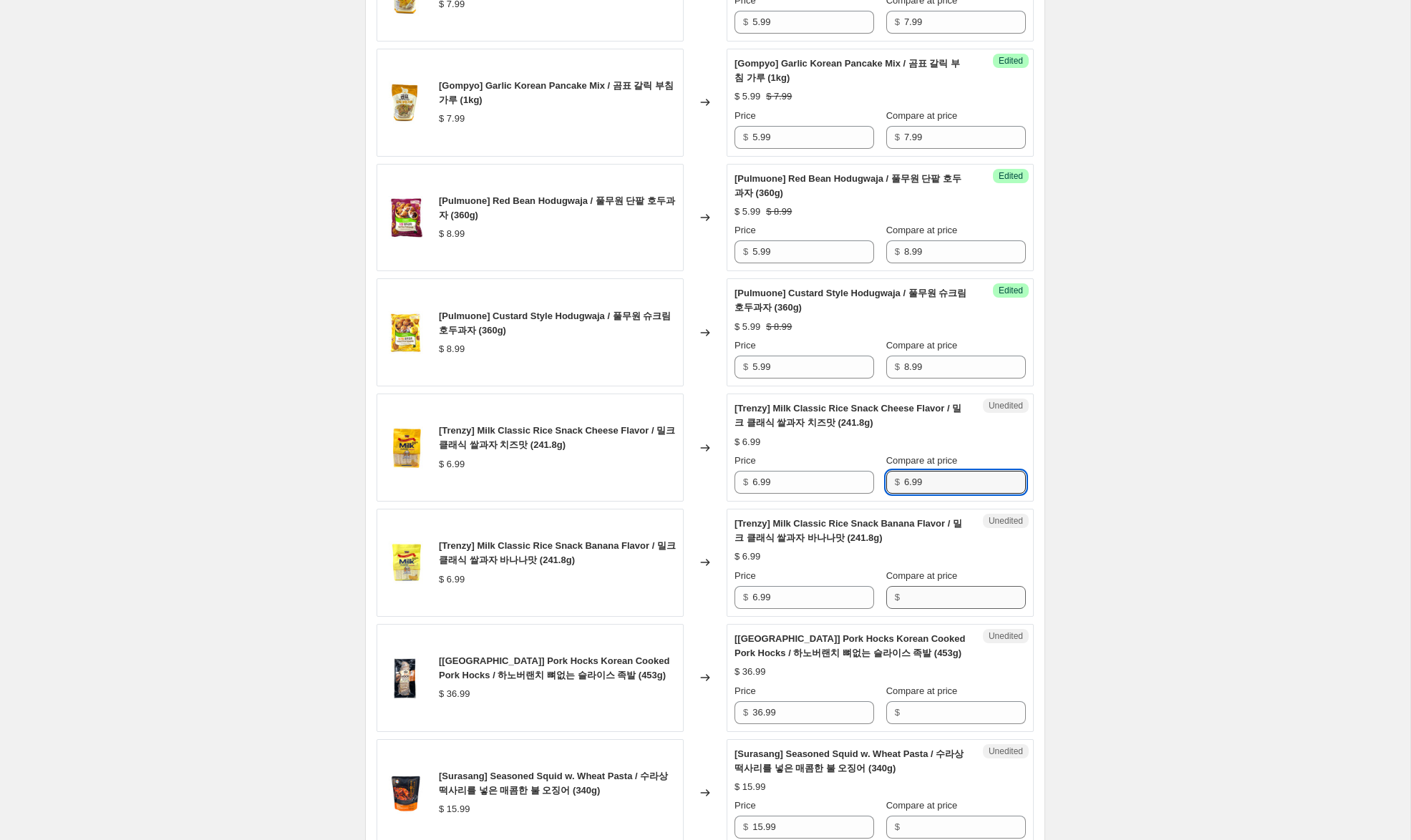
type input "6.99"
drag, startPoint x: 934, startPoint y: 620, endPoint x: 907, endPoint y: 603, distance: 31.9
click at [932, 609] on input "Compare at price" at bounding box center [964, 597] width 121 height 23
paste input "6.99"
type input "6.99"
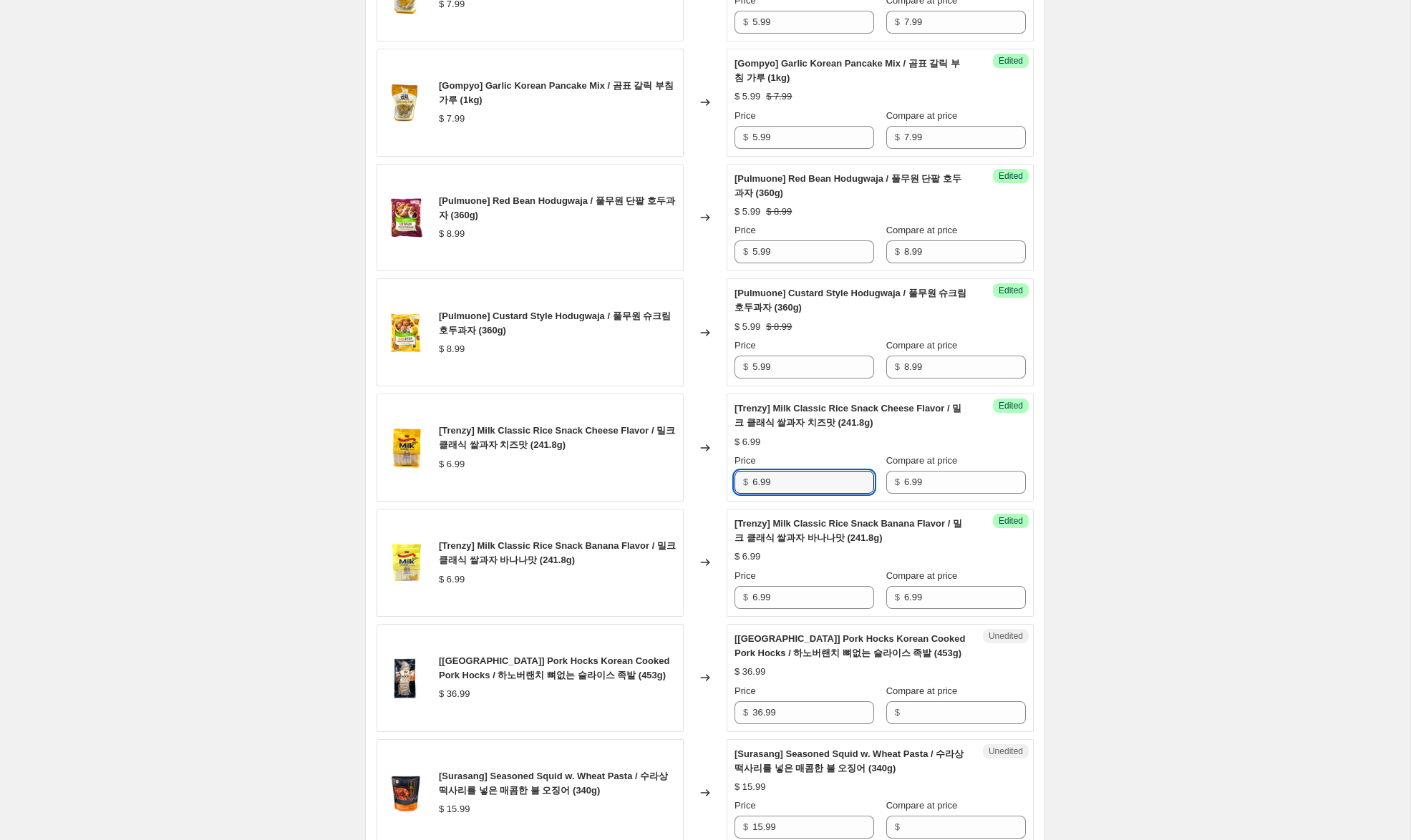
drag, startPoint x: 758, startPoint y: 497, endPoint x: 702, endPoint y: 492, distance: 56.2
click at [702, 492] on div "[Trenzy] Milk Classic Rice Snack Cheese Flavor / 밀크 클래식 쌀과자 치즈맛 (241.8g) $ 6.99…" at bounding box center [706, 447] width 657 height 108
type input "4.99"
drag, startPoint x: 757, startPoint y: 615, endPoint x: 637, endPoint y: 586, distance: 123.5
click at [637, 586] on div "[Trenzy] Milk Classic Rice Snack Banana Flavor / 밀크 클래식 쌀과자 바나나맛 (241.8g) $ 6.9…" at bounding box center [706, 562] width 657 height 108
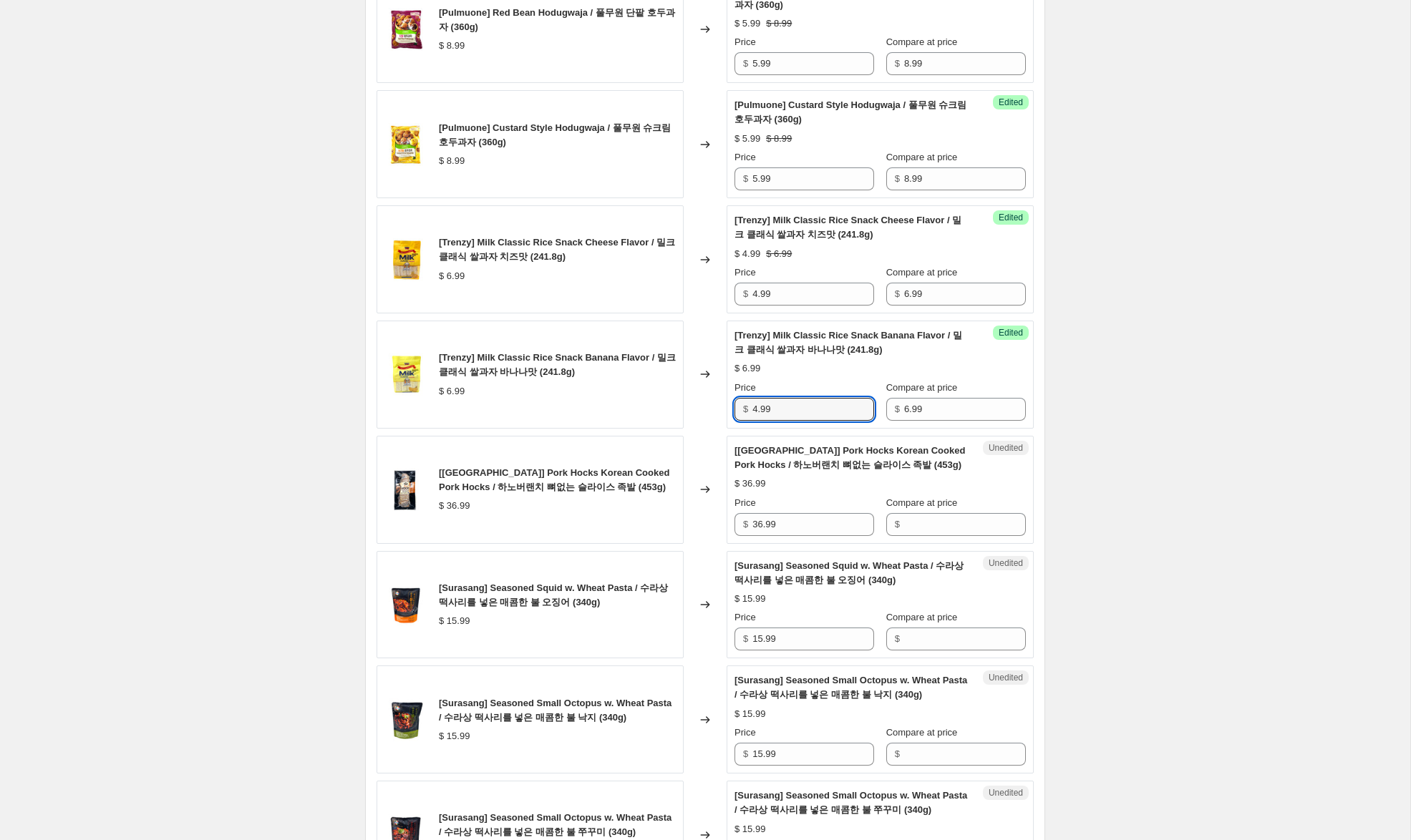
scroll to position [1459, 0]
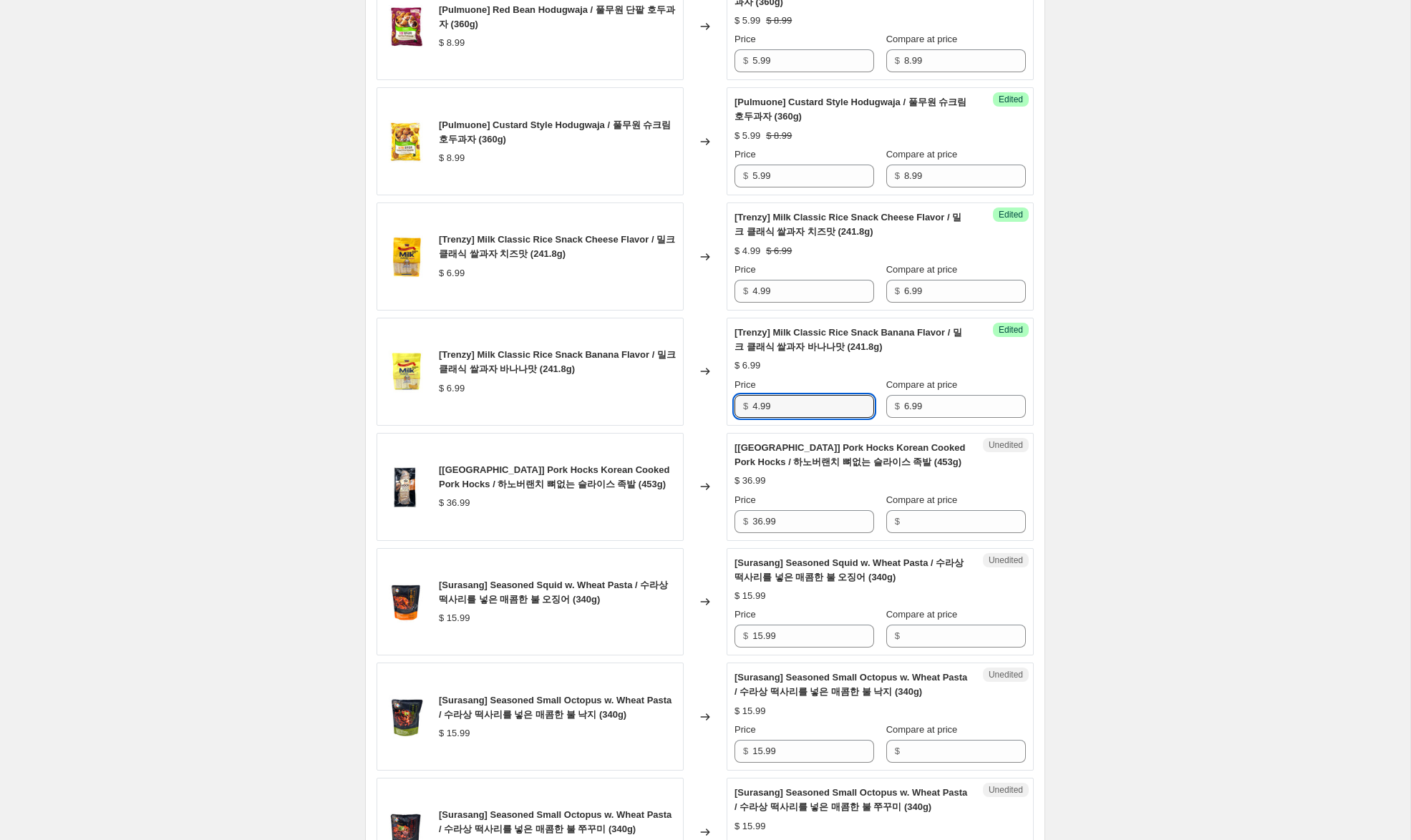
type input "4.99"
click at [716, 530] on div "[Hanover Ranch] Pork Hocks Korean Cooked Pork Hocks / 하노버랜치 뼈없는 슬라이스 족발 (453g) …" at bounding box center [706, 487] width 657 height 108
click at [970, 533] on input "Compare at price" at bounding box center [964, 521] width 121 height 23
paste input "36.99"
type input "36.99"
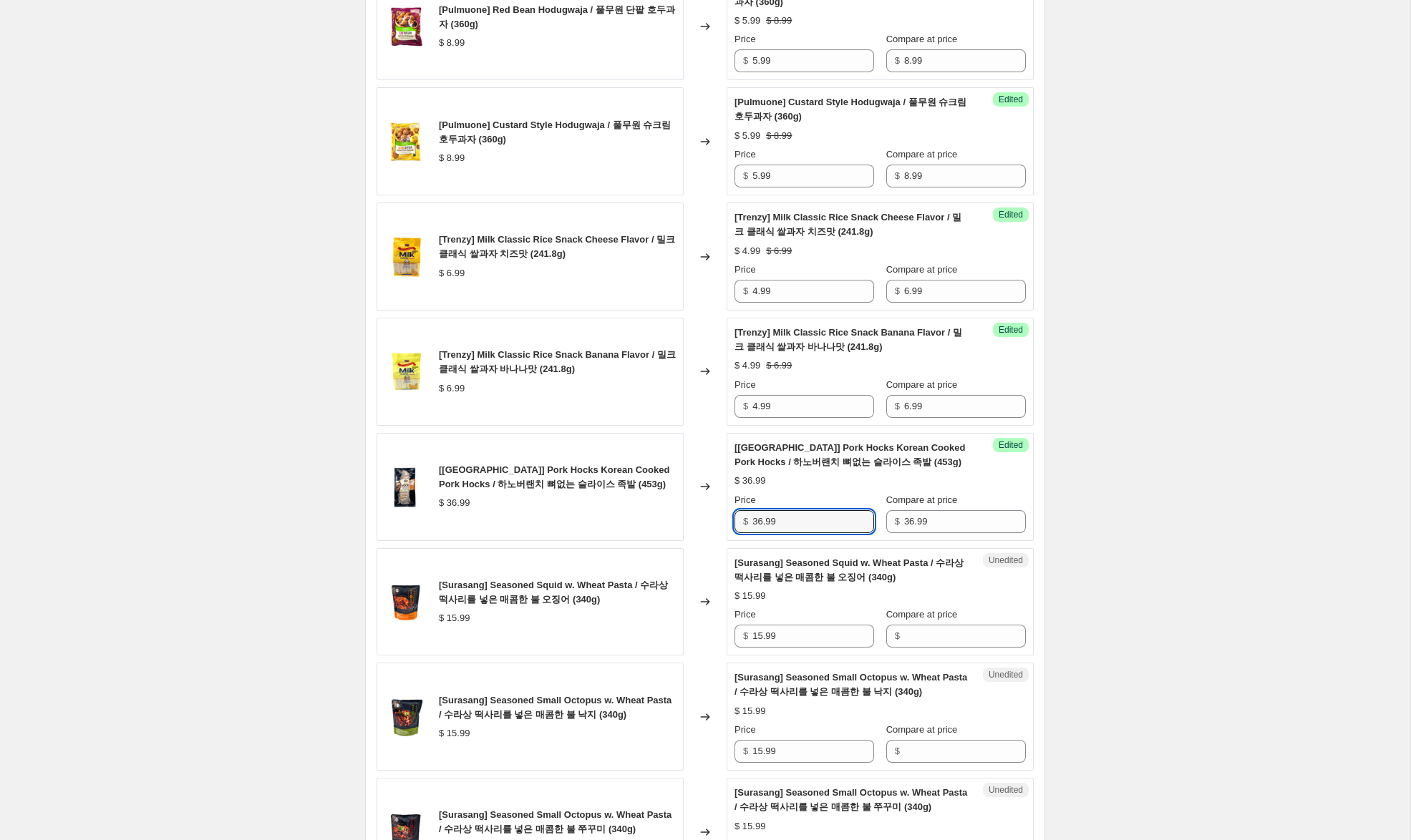
drag, startPoint x: 763, startPoint y: 535, endPoint x: 714, endPoint y: 527, distance: 49.6
click at [714, 527] on div "[Hanover Ranch] Pork Hocks Korean Cooked Pork Hocks / 하노버랜치 뼈없는 슬라이스 족발 (453g) …" at bounding box center [706, 487] width 657 height 108
type input "28.99"
click at [1106, 596] on div "Create new price [MEDICAL_DATA]. This page is ready Create new price [MEDICAL_D…" at bounding box center [705, 198] width 1410 height 3314
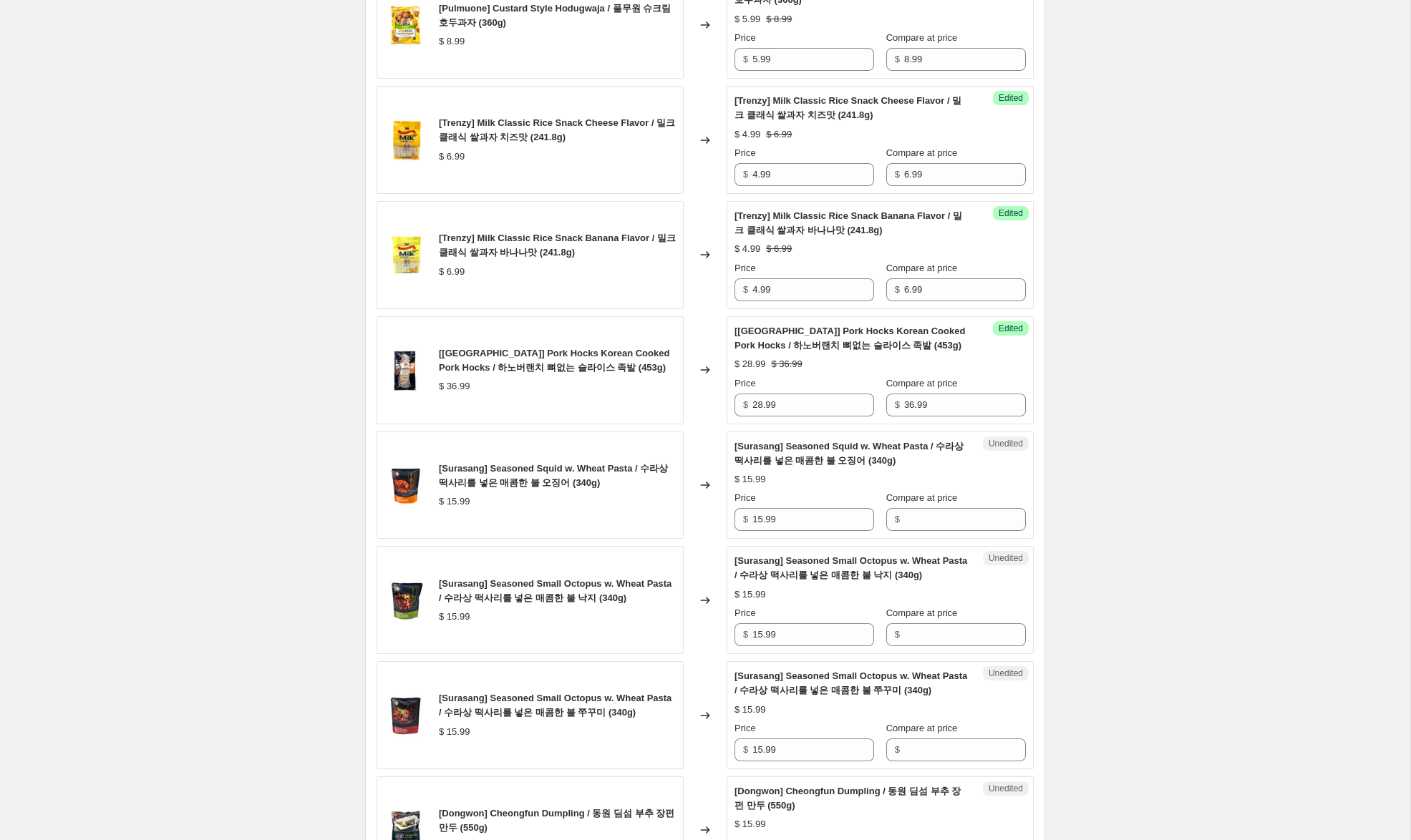
scroll to position [1585, 0]
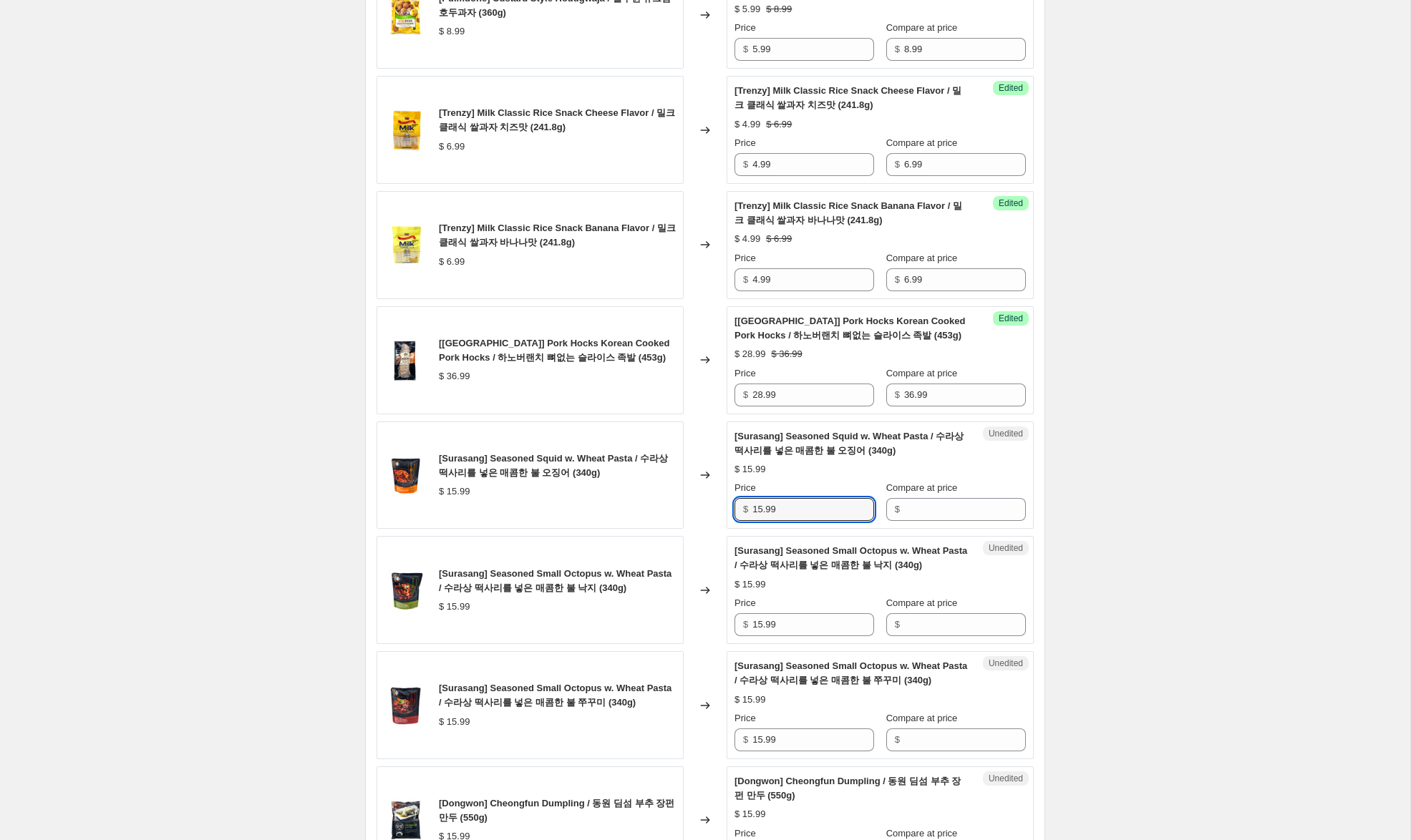
drag, startPoint x: 742, startPoint y: 521, endPoint x: 726, endPoint y: 518, distance: 16.3
click at [724, 519] on div "[Surasang] Seasoned Squid w. Wheat Pasta / 수라상 떡사리를 넣은 매콤한 불 오징어 (340g) $ 15.99…" at bounding box center [706, 475] width 657 height 108
click at [968, 521] on input "Compare at price" at bounding box center [964, 510] width 121 height 23
paste input "15.99"
type input "15.99"
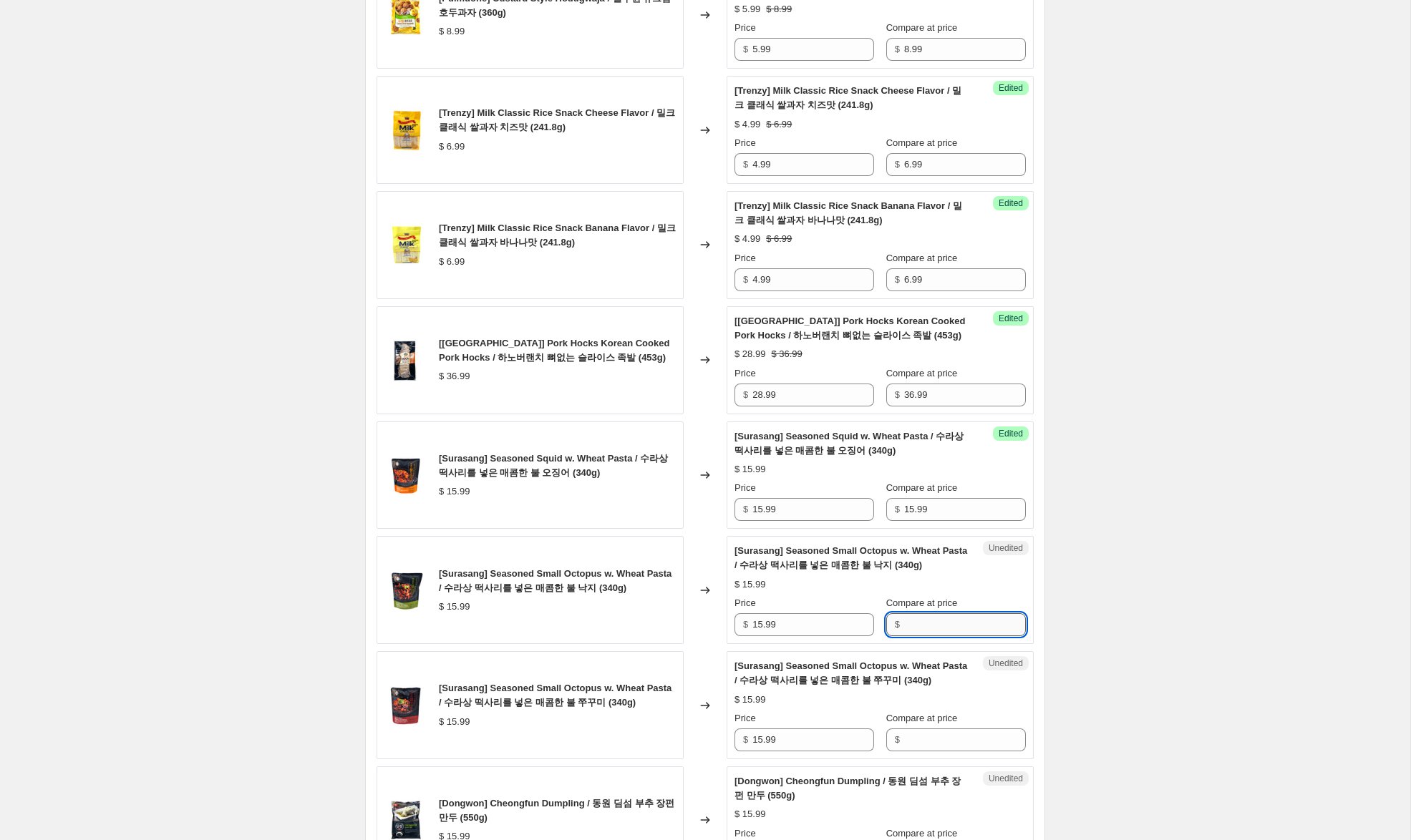
click at [947, 636] on input "Compare at price" at bounding box center [964, 625] width 121 height 23
paste input "15.99"
type input "15.99"
click at [928, 752] on input "Compare at price" at bounding box center [964, 740] width 121 height 23
paste input "15.99"
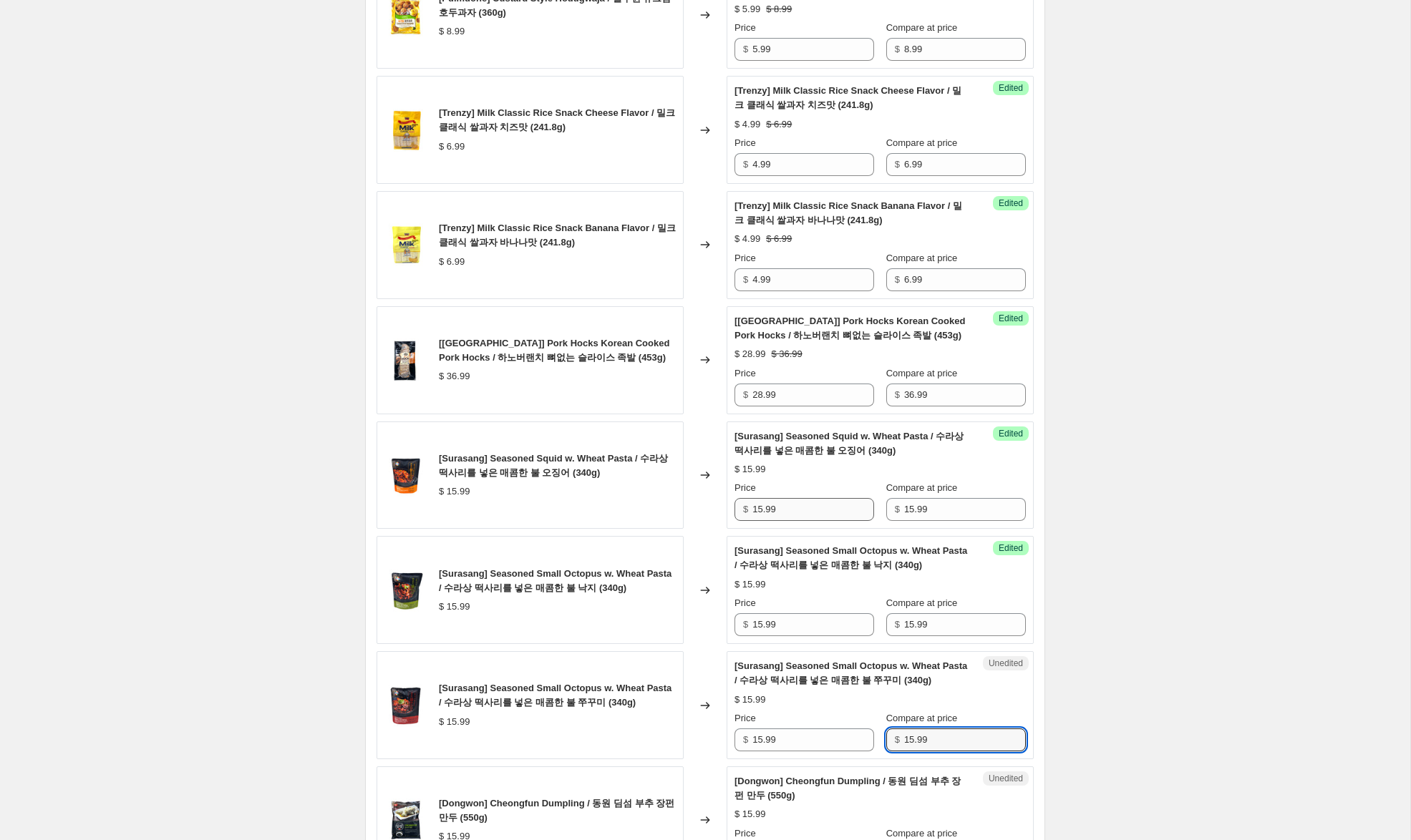
type input "15.99"
drag, startPoint x: 759, startPoint y: 524, endPoint x: 687, endPoint y: 511, distance: 73.2
click at [687, 511] on div "[Surasang] Seasoned Squid w. Wheat Pasta / 수라상 떡사리를 넣은 매콤한 불 오징어 (340g) $ 15.99…" at bounding box center [706, 475] width 657 height 108
drag, startPoint x: 763, startPoint y: 525, endPoint x: 702, endPoint y: 512, distance: 62.4
click at [702, 512] on div "[Surasang] Seasoned Squid w. Wheat Pasta / 수라상 떡사리를 넣은 매콤한 불 오징어 (340g) $ 15.99…" at bounding box center [706, 475] width 657 height 108
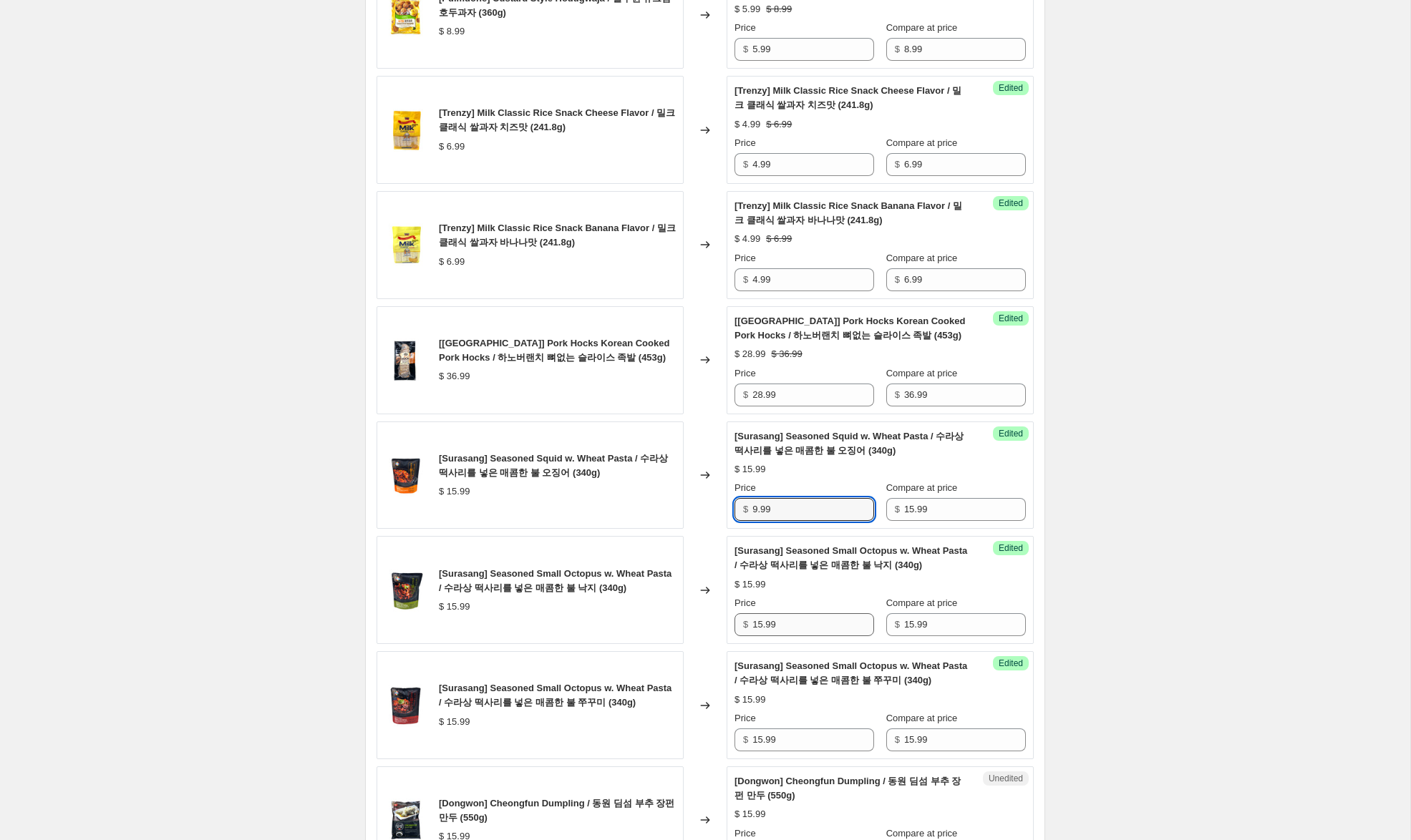
type input "9.99"
drag, startPoint x: 764, startPoint y: 639, endPoint x: 708, endPoint y: 634, distance: 56.2
click at [708, 634] on div "[Surasang] Seasoned Small Octopus w. Wheat Pasta / 수라상 떡사리를 넣은 매콤한 불 낙지 (340g) …" at bounding box center [706, 589] width 657 height 108
type input "9.99"
drag, startPoint x: 763, startPoint y: 755, endPoint x: 690, endPoint y: 743, distance: 74.0
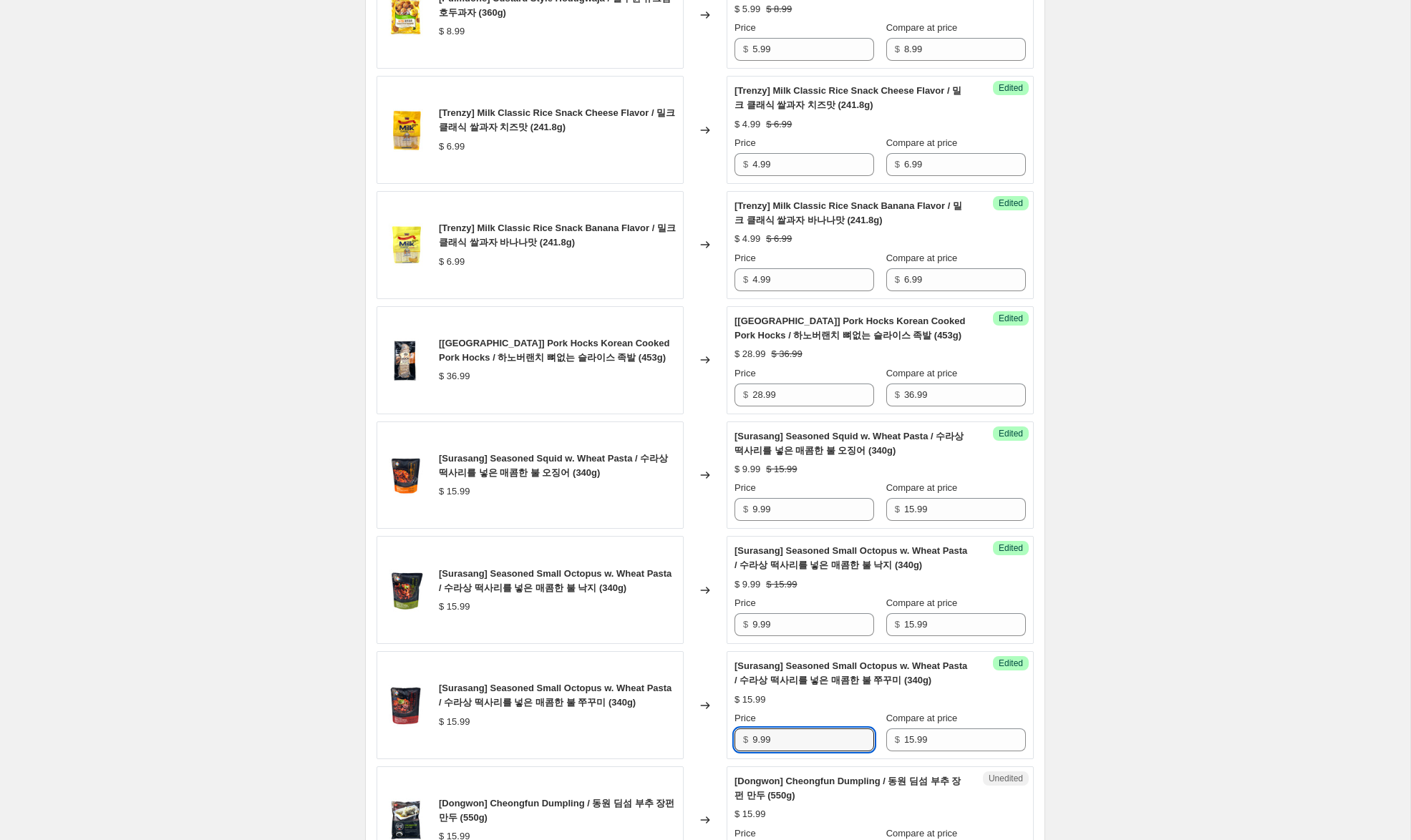
click at [690, 743] on div "[Surasang] Seasoned Small Octopus w. Wheat Pasta / 수라상 떡사리를 넣은 매콤한 불 쭈꾸미 (340g)…" at bounding box center [706, 704] width 657 height 108
type input "9.99"
click at [1229, 474] on div "Create new price [MEDICAL_DATA]. This page is ready Create new price [MEDICAL_D…" at bounding box center [705, 71] width 1410 height 3314
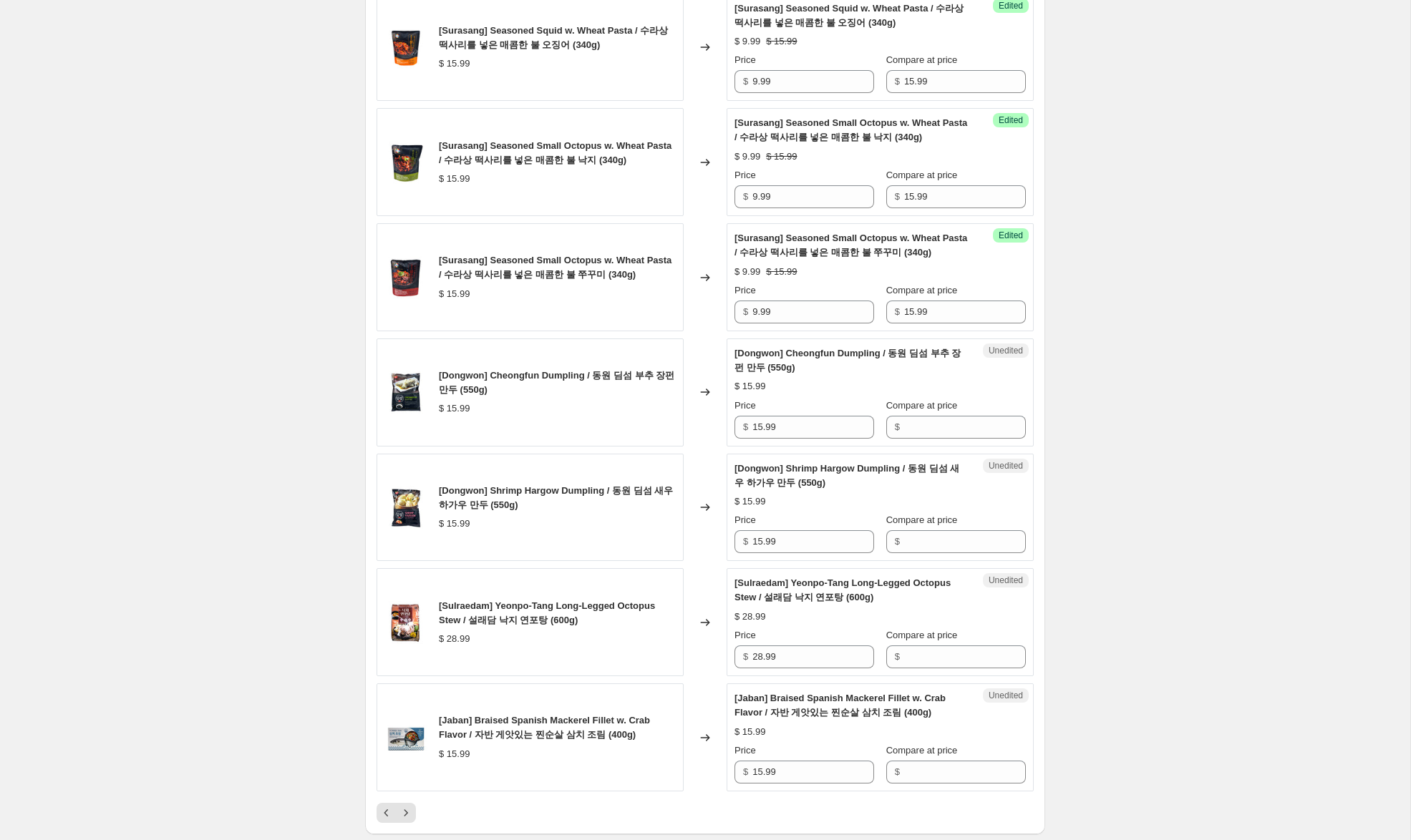
scroll to position [2017, 0]
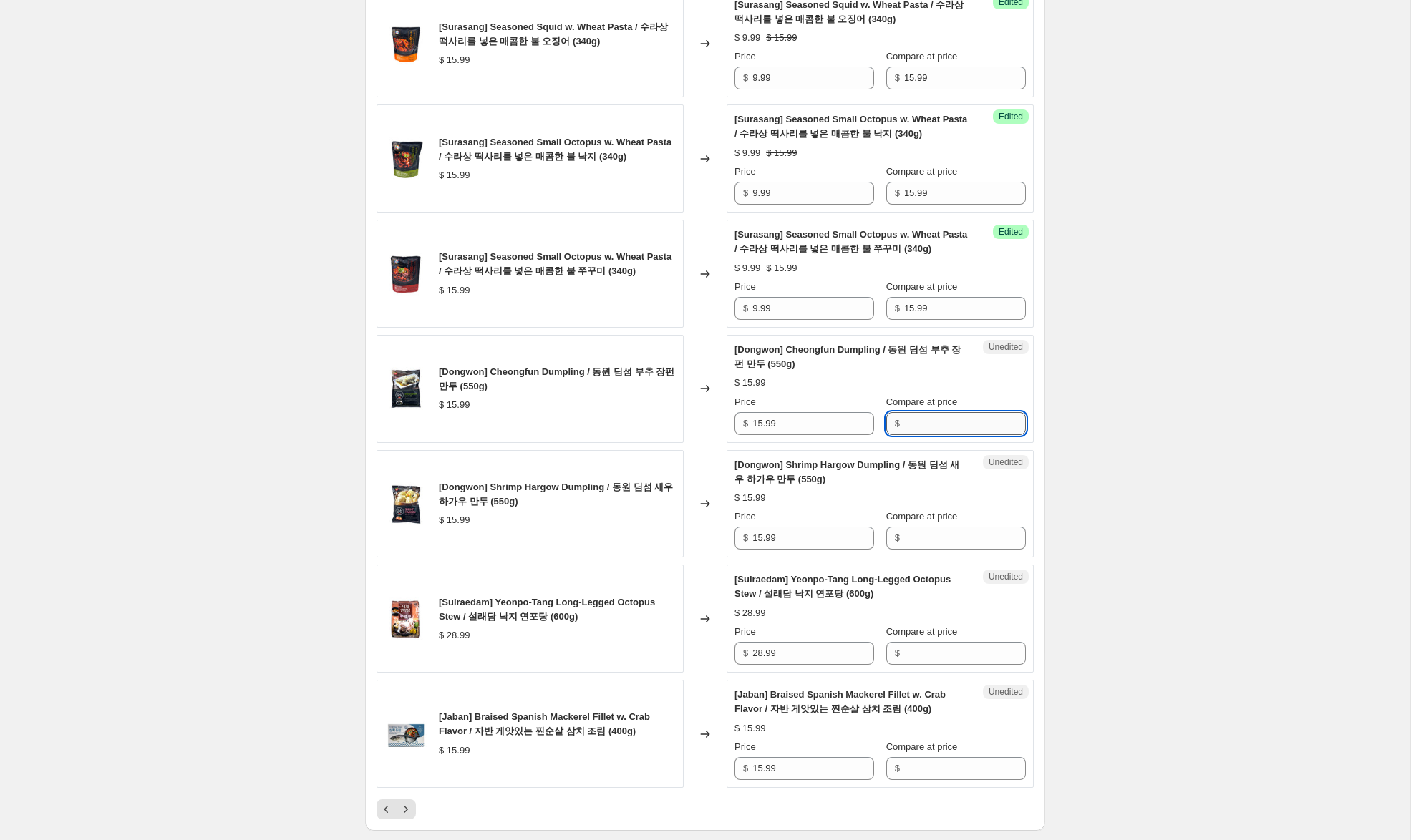
click at [945, 435] on input "Compare at price" at bounding box center [964, 424] width 121 height 23
paste input "15.99"
type input "15.99"
drag, startPoint x: 924, startPoint y: 557, endPoint x: 865, endPoint y: 522, distance: 68.6
click at [924, 550] on input "Compare at price" at bounding box center [964, 538] width 121 height 23
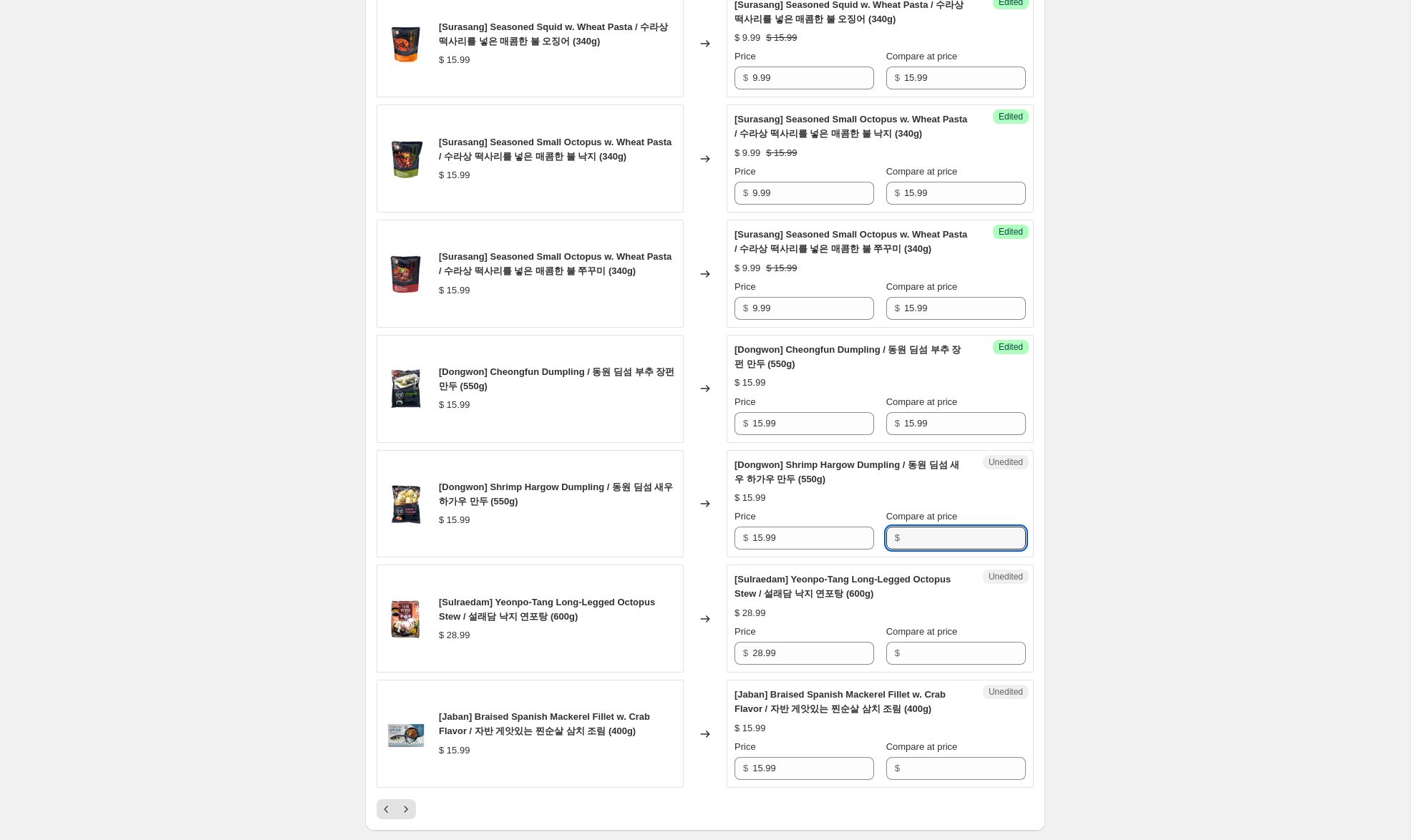
paste input "15.99"
type input "15.99"
drag, startPoint x: 763, startPoint y: 437, endPoint x: 630, endPoint y: 415, distance: 134.8
click at [632, 416] on div "[Dongwon] Cheongfun Dumpling / 동원 딤섬 부추 장펀 만두 (550g) $ 15.99 Changed to Success…" at bounding box center [706, 388] width 657 height 108
type input "9.99"
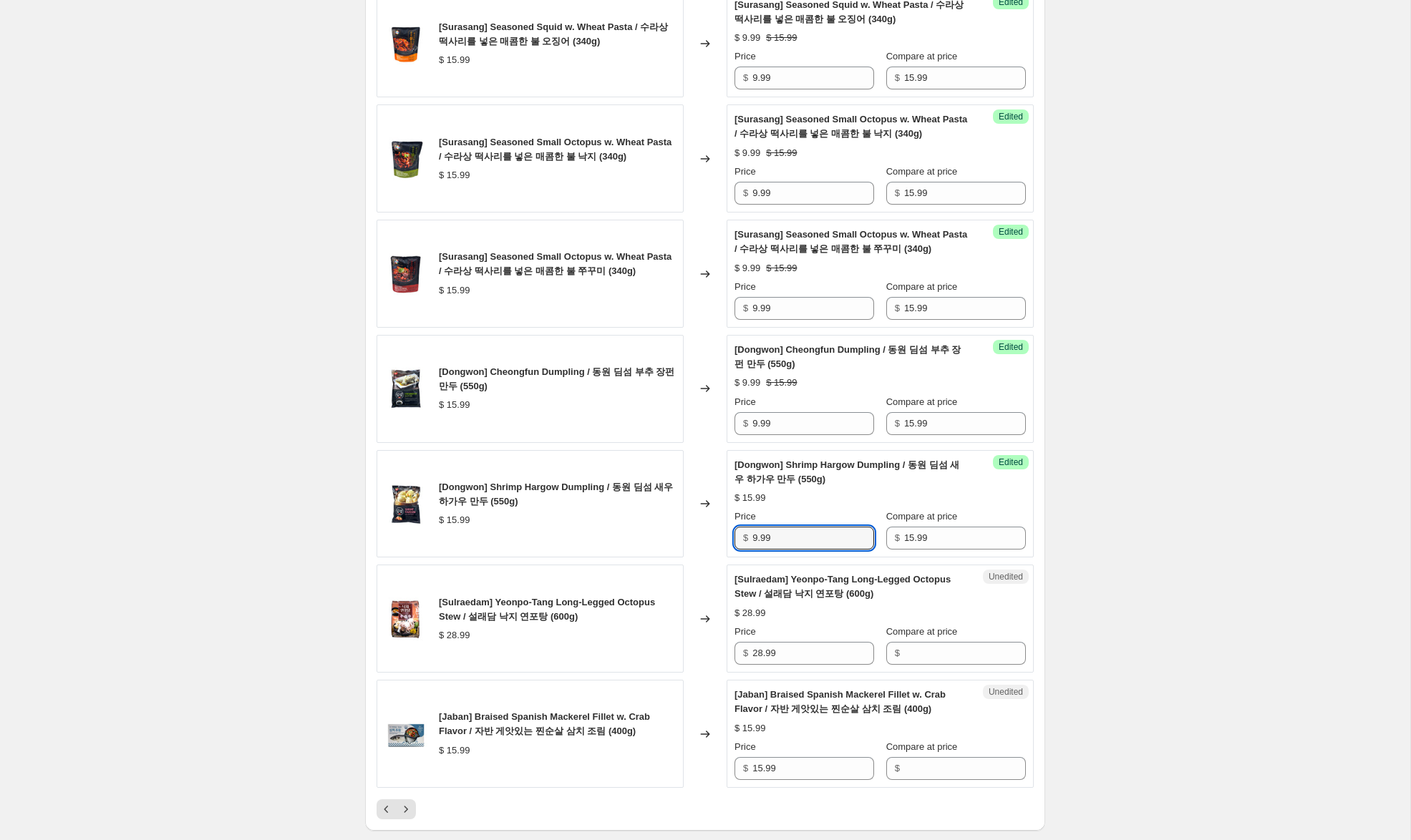
drag, startPoint x: 762, startPoint y: 552, endPoint x: 715, endPoint y: 559, distance: 47.5
click at [699, 539] on div "[Dongwon] Shrimp Hargow Dumpling / 동원 딤섬 새우 하가우 만두 (550g) $ 15.99 Changed to Su…" at bounding box center [706, 503] width 657 height 108
type input "9.99"
drag, startPoint x: 776, startPoint y: 664, endPoint x: 716, endPoint y: 657, distance: 60.4
click at [713, 658] on div "[Sulraedam] Yeonpo-Tang Long-Legged Octopus Stew / 설래담 낙지 연포탕 (600g) $ 28.99 Ch…" at bounding box center [706, 618] width 657 height 108
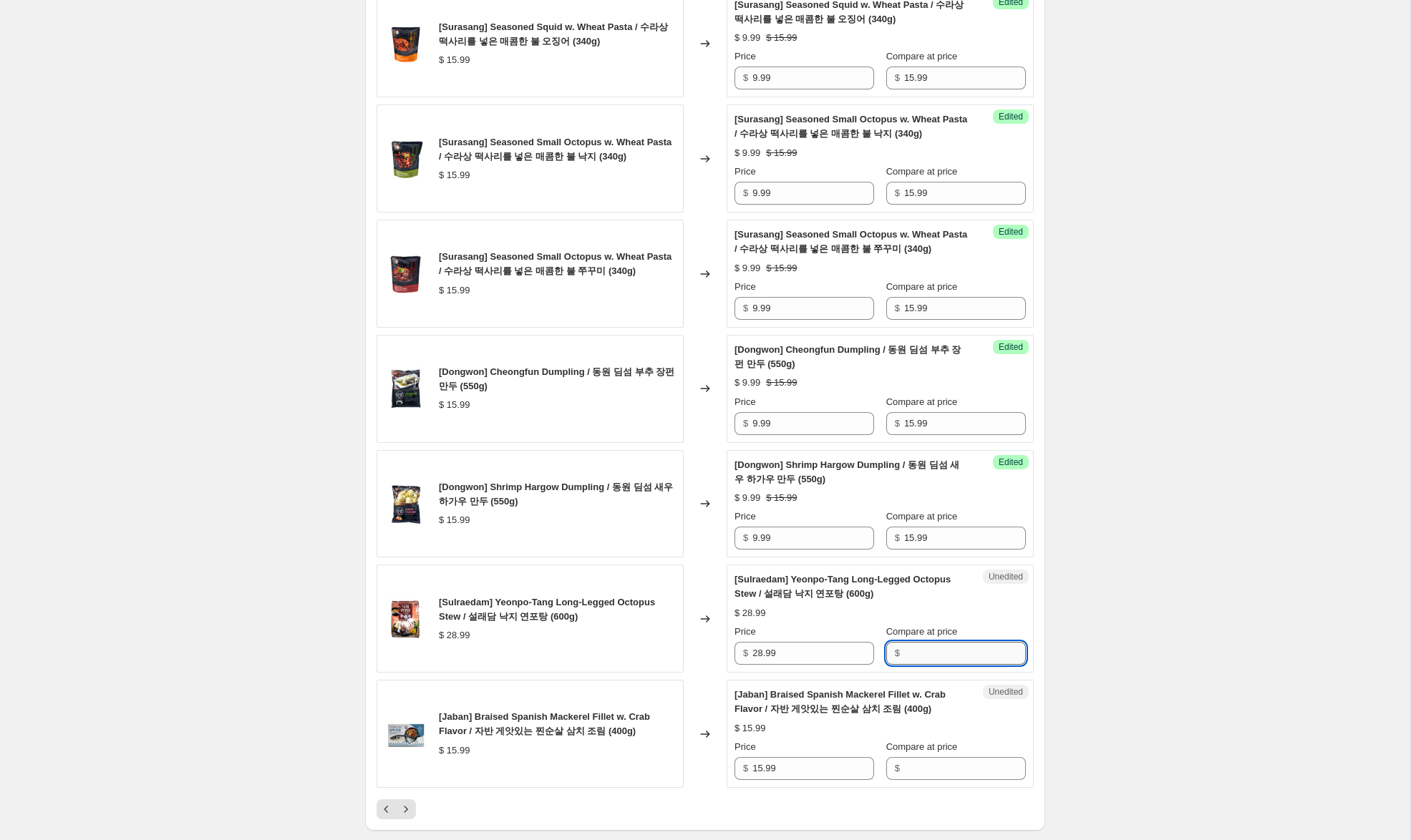
drag, startPoint x: 957, startPoint y: 677, endPoint x: 839, endPoint y: 676, distance: 118.0
click at [957, 665] on input "Compare at price" at bounding box center [964, 653] width 121 height 23
paste input "28.99"
type input "28.99"
drag, startPoint x: 757, startPoint y: 670, endPoint x: 731, endPoint y: 665, distance: 26.5
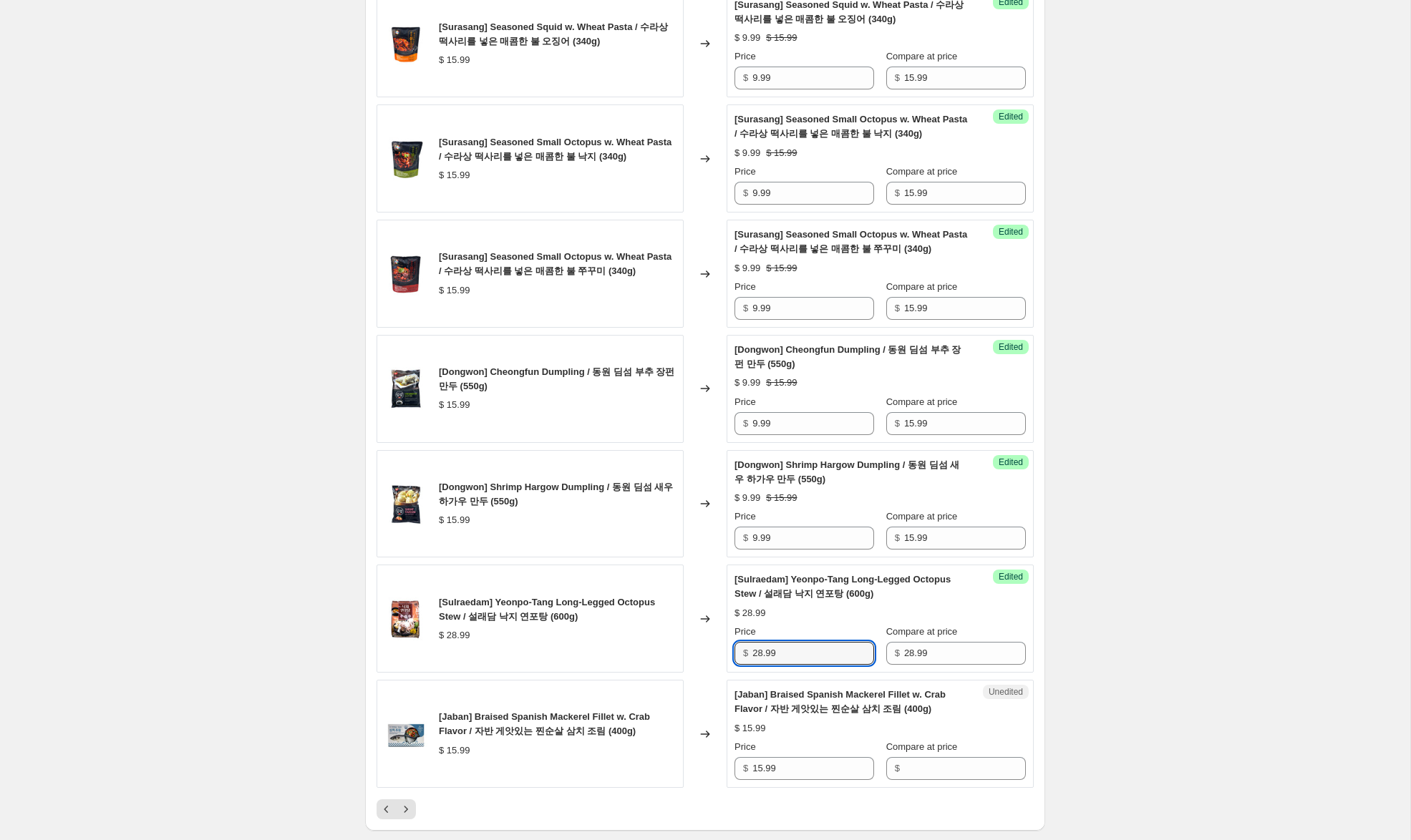
click at [731, 665] on div "Success Edited [[PERSON_NAME]] Yeonpo-Tang Long-Legged Octopus Stew / 설래담 낙지 연포…" at bounding box center [881, 618] width 307 height 108
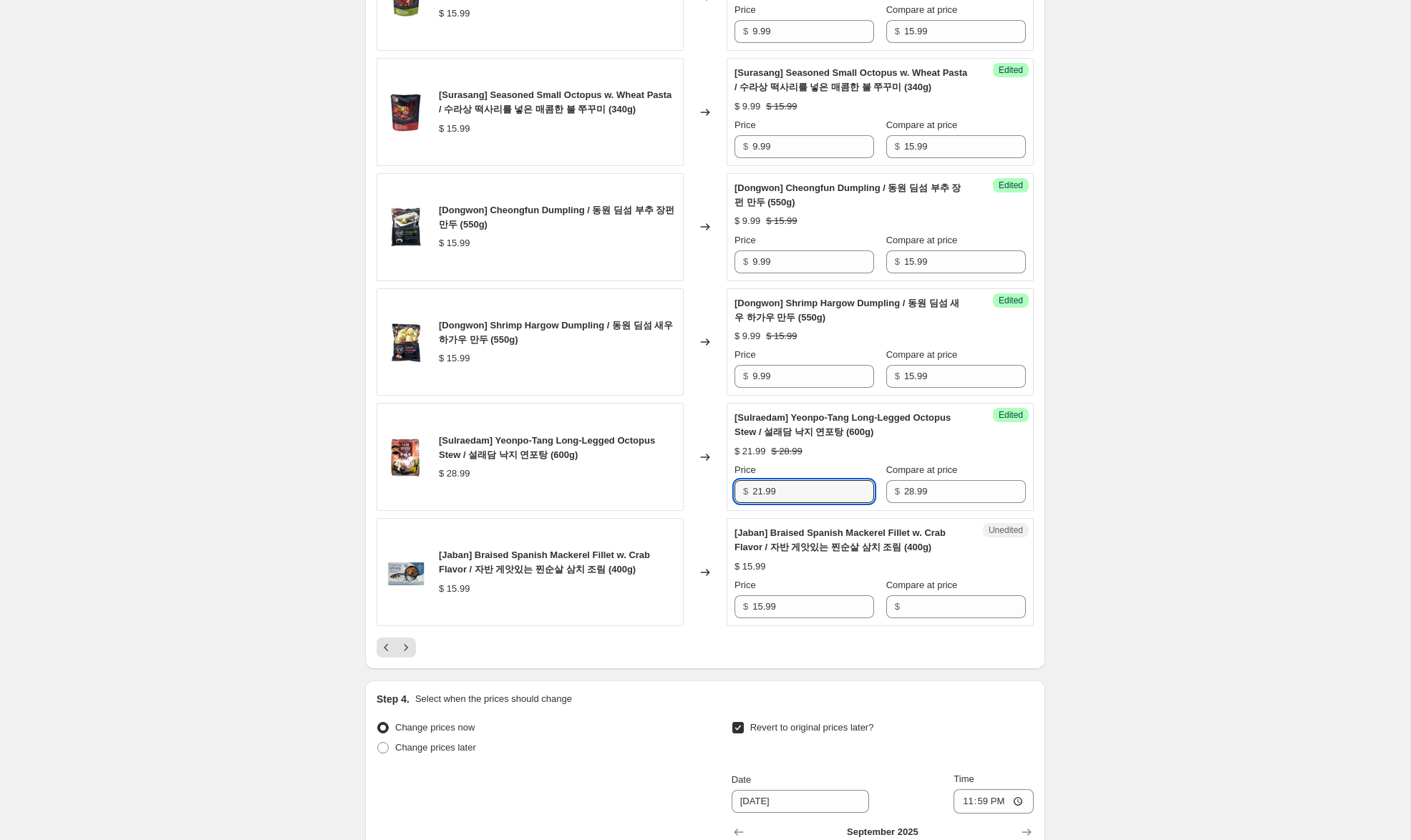
scroll to position [2179, 0]
drag, startPoint x: 763, startPoint y: 507, endPoint x: 714, endPoint y: 499, distance: 49.6
click at [714, 499] on div "[Sulraedam] Yeonpo-Tang Long-Legged Octopus Stew / 설래담 낙지 연포탕 (600g) $ 28.99 Ch…" at bounding box center [706, 455] width 657 height 108
type input "19.99"
drag, startPoint x: 769, startPoint y: 614, endPoint x: 682, endPoint y: 608, distance: 87.2
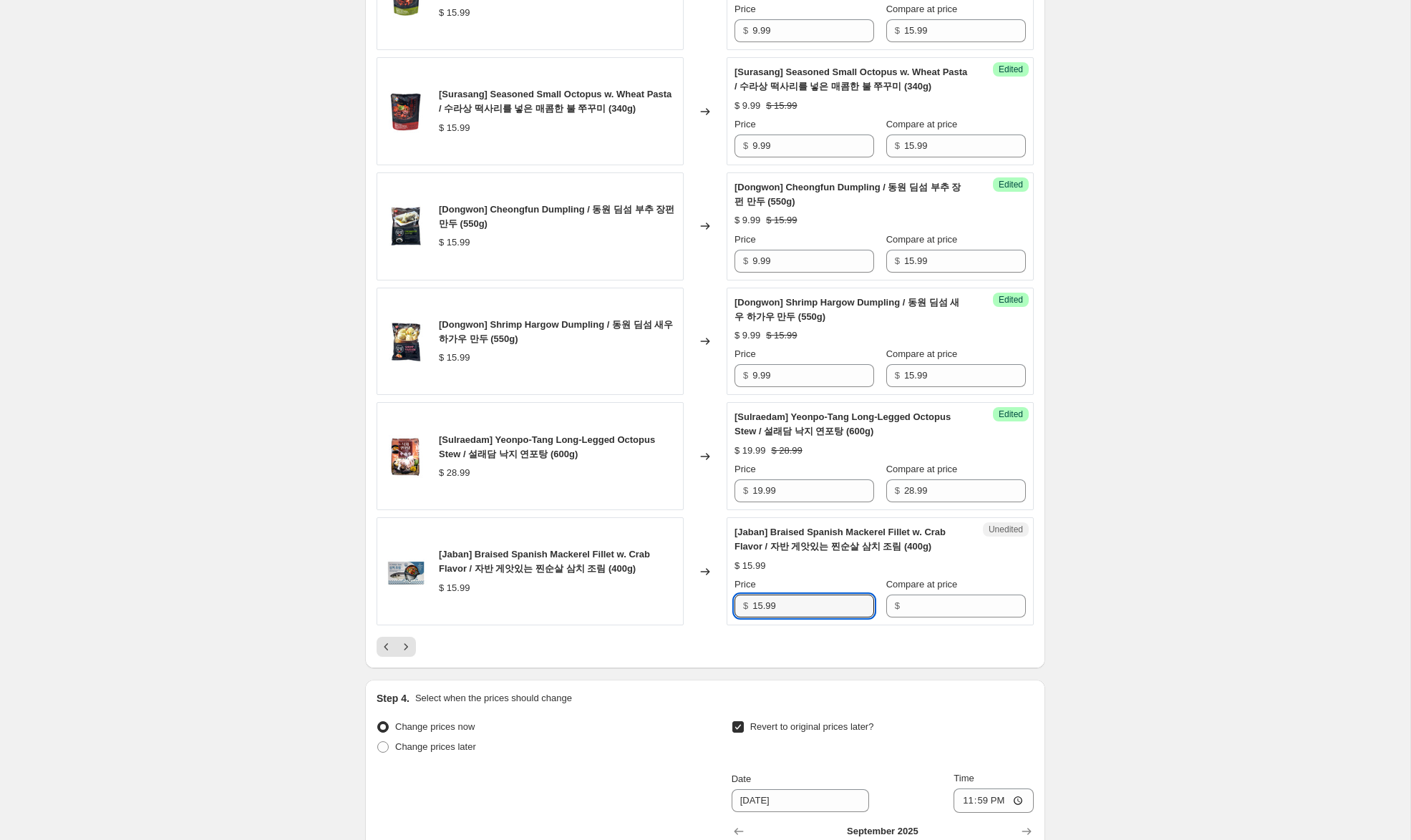
click at [682, 608] on div "[Jaban] Braised Spanish Mackerel Fillet w. Crab Flavor / 자반 게앗있는 찐순살 삼치 조림 (400…" at bounding box center [706, 571] width 657 height 108
drag, startPoint x: 970, startPoint y: 628, endPoint x: 868, endPoint y: 628, distance: 102.0
click at [964, 618] on input "Compare at price" at bounding box center [964, 606] width 121 height 23
paste input "15.99"
type input "15.99"
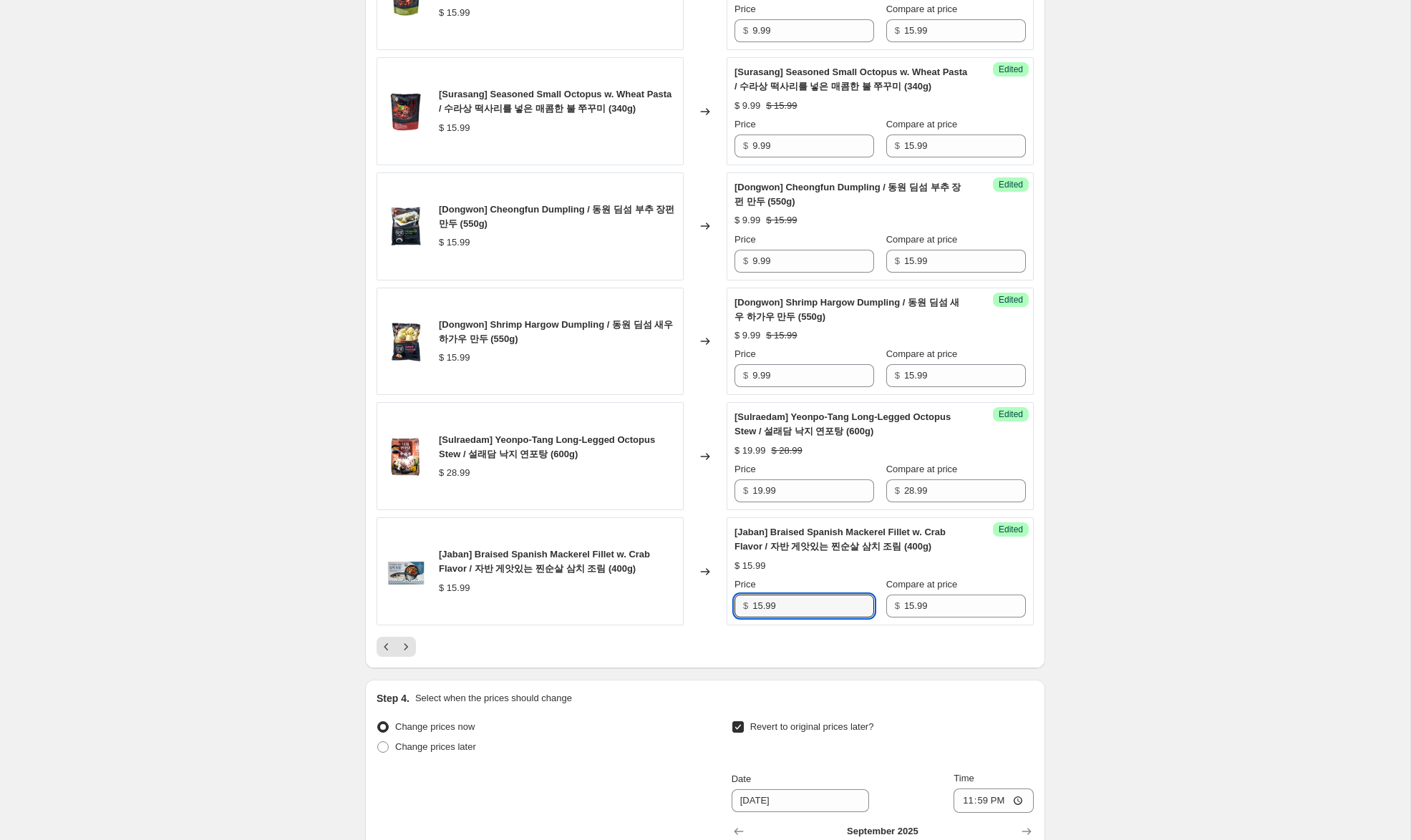
drag, startPoint x: 762, startPoint y: 621, endPoint x: 683, endPoint y: 608, distance: 80.1
click at [683, 608] on div "[Jaban] Braised Spanish Mackerel Fillet w. Crab Flavor / 자반 게앗있는 찐순살 삼치 조림 (400…" at bounding box center [706, 571] width 657 height 108
type input "10.99"
click at [409, 654] on icon "Next" at bounding box center [405, 647] width 14 height 14
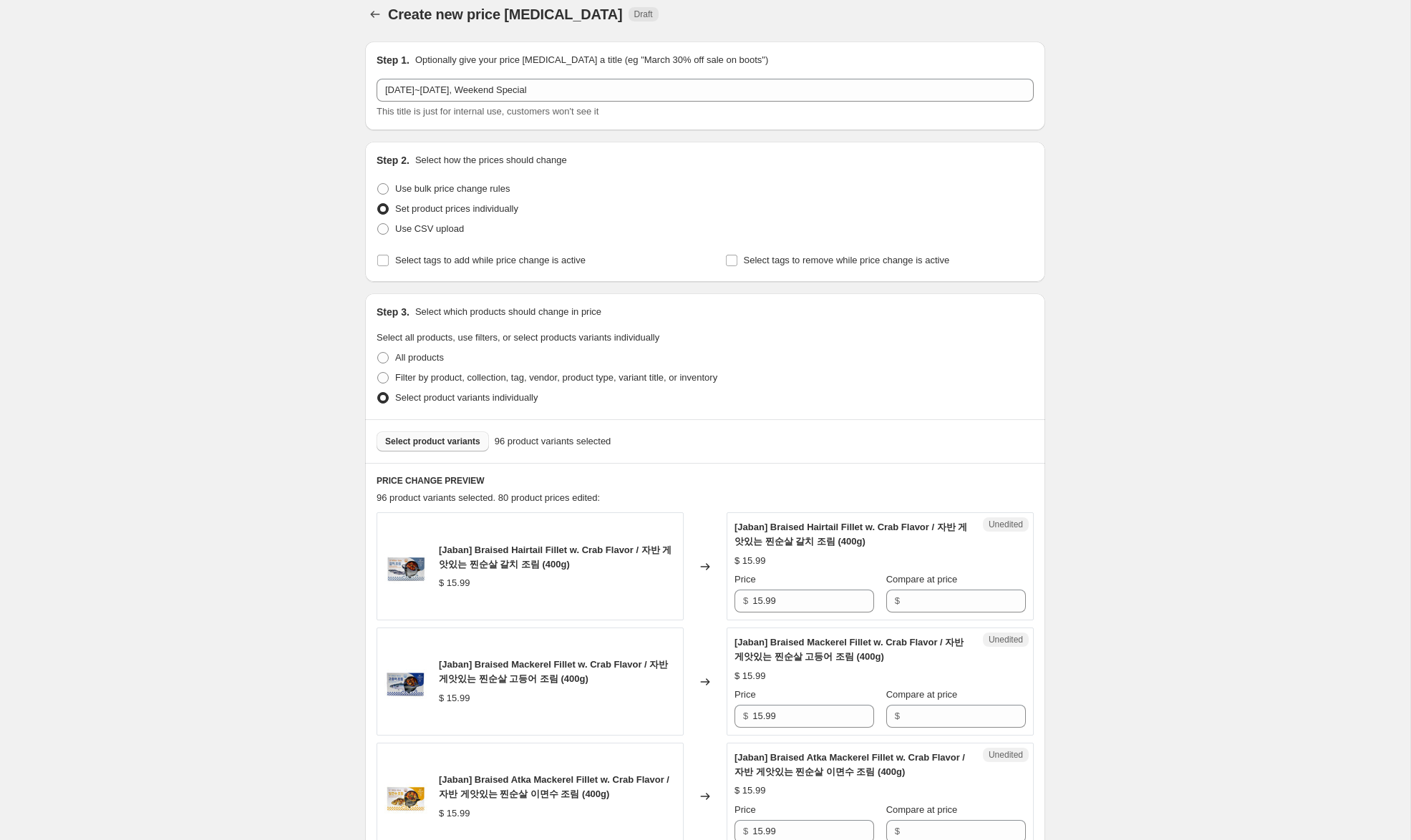
scroll to position [0, 0]
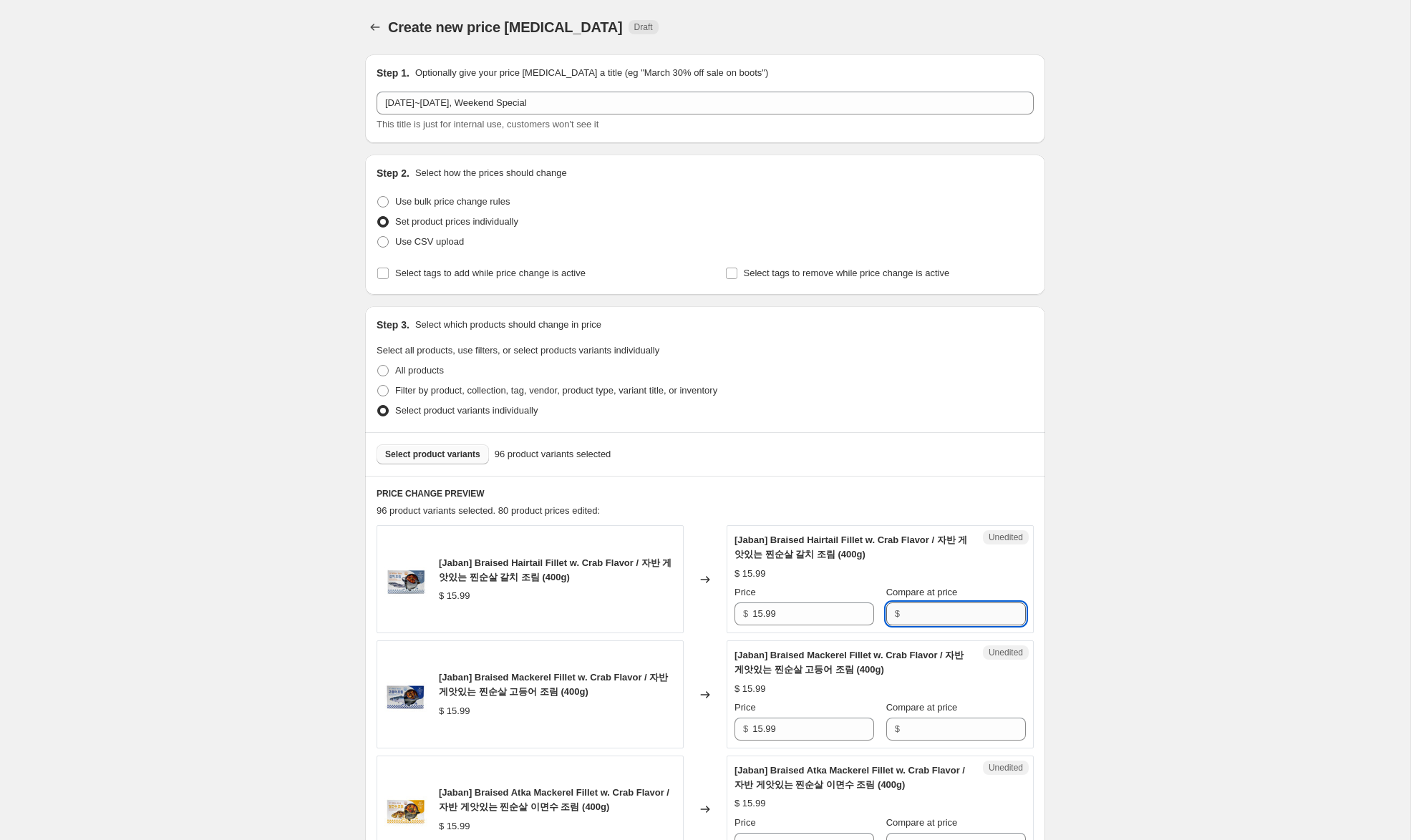
click at [973, 620] on input "Compare at price" at bounding box center [964, 614] width 121 height 23
paste input "15.99"
type input "15.99"
click at [952, 730] on input "Compare at price" at bounding box center [964, 729] width 121 height 23
paste input "15.99"
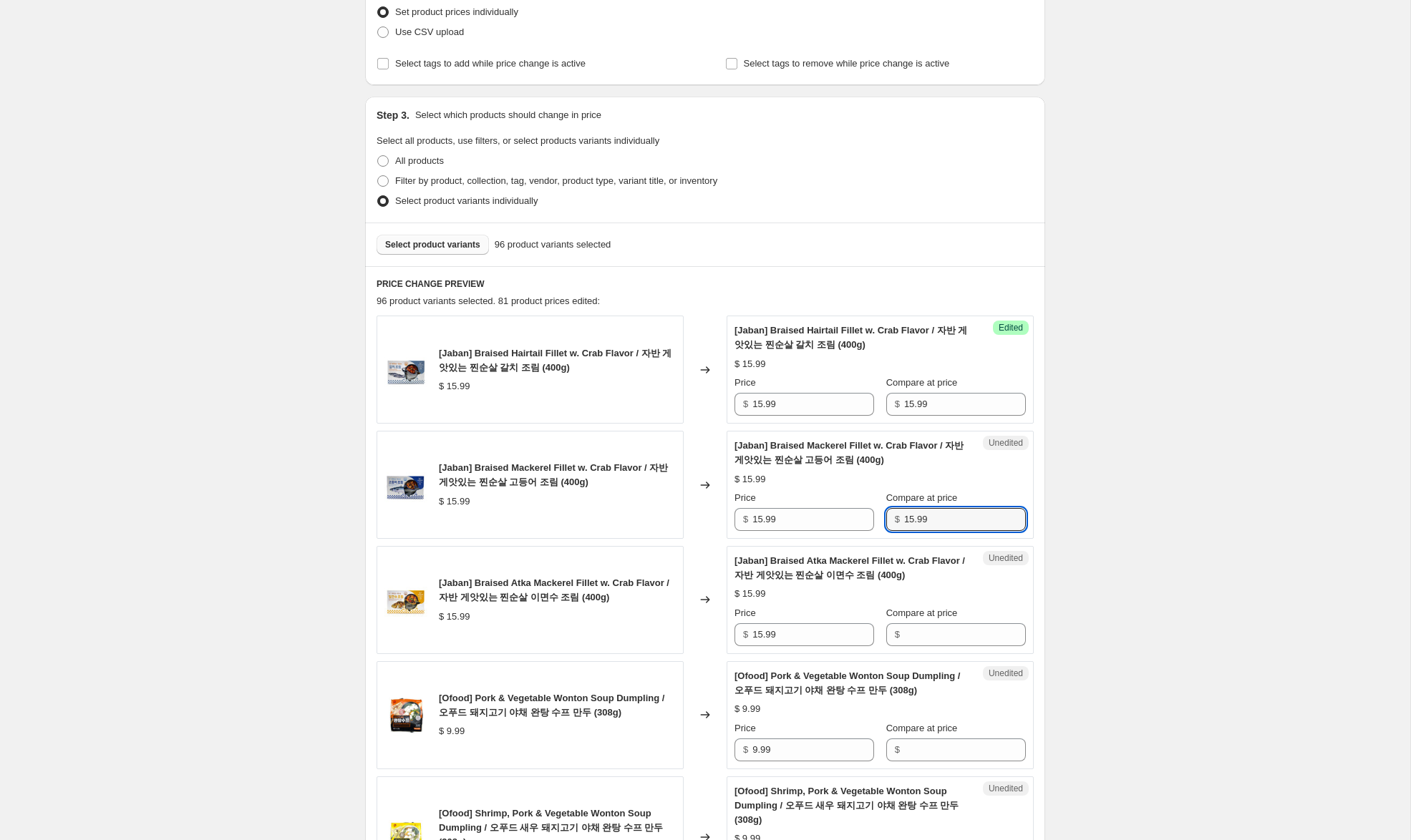
scroll to position [214, 0]
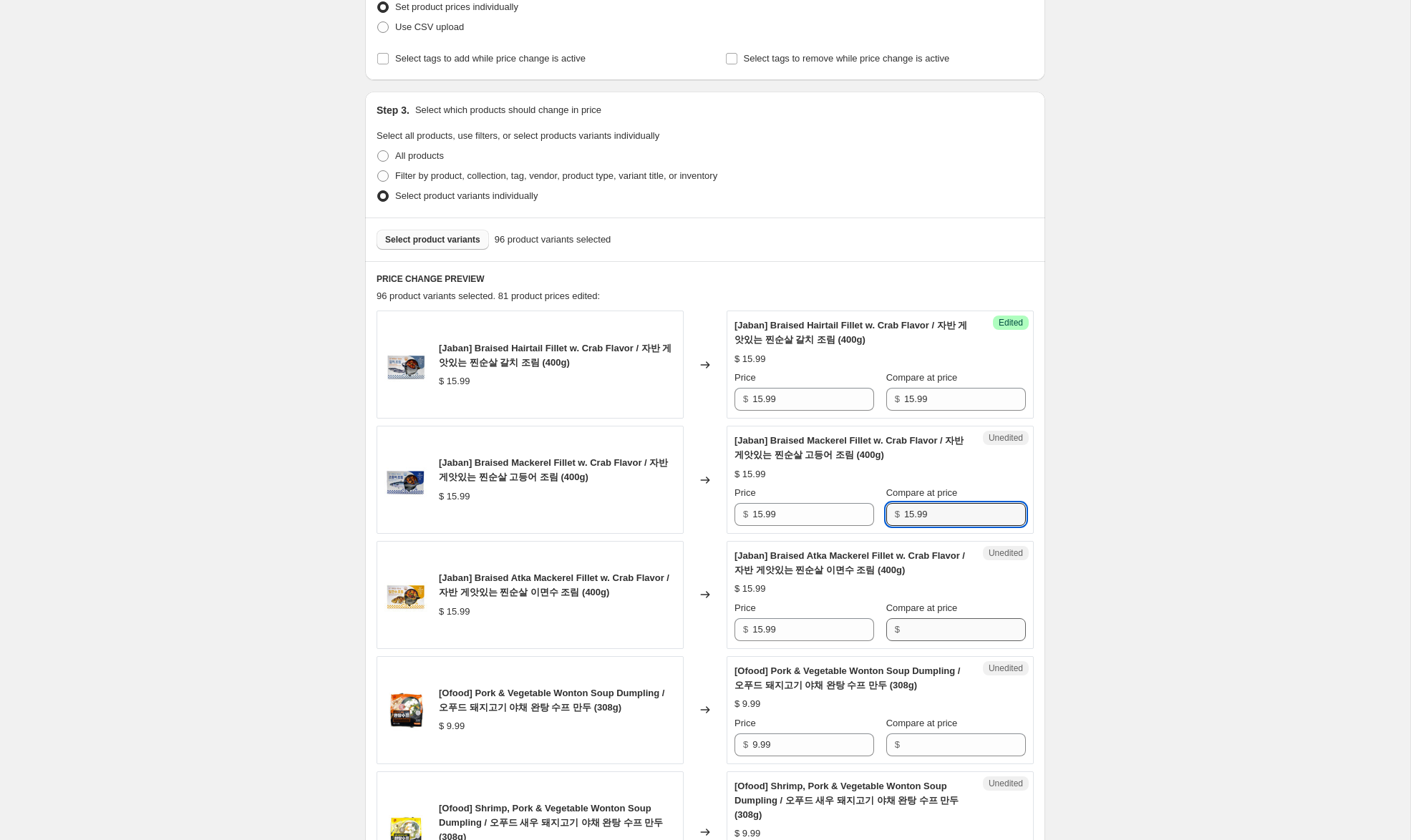
type input "15.99"
click at [939, 629] on input "Compare at price" at bounding box center [964, 630] width 121 height 23
paste input "15.99"
type input "15.99"
click at [758, 397] on input "15.99" at bounding box center [813, 399] width 121 height 23
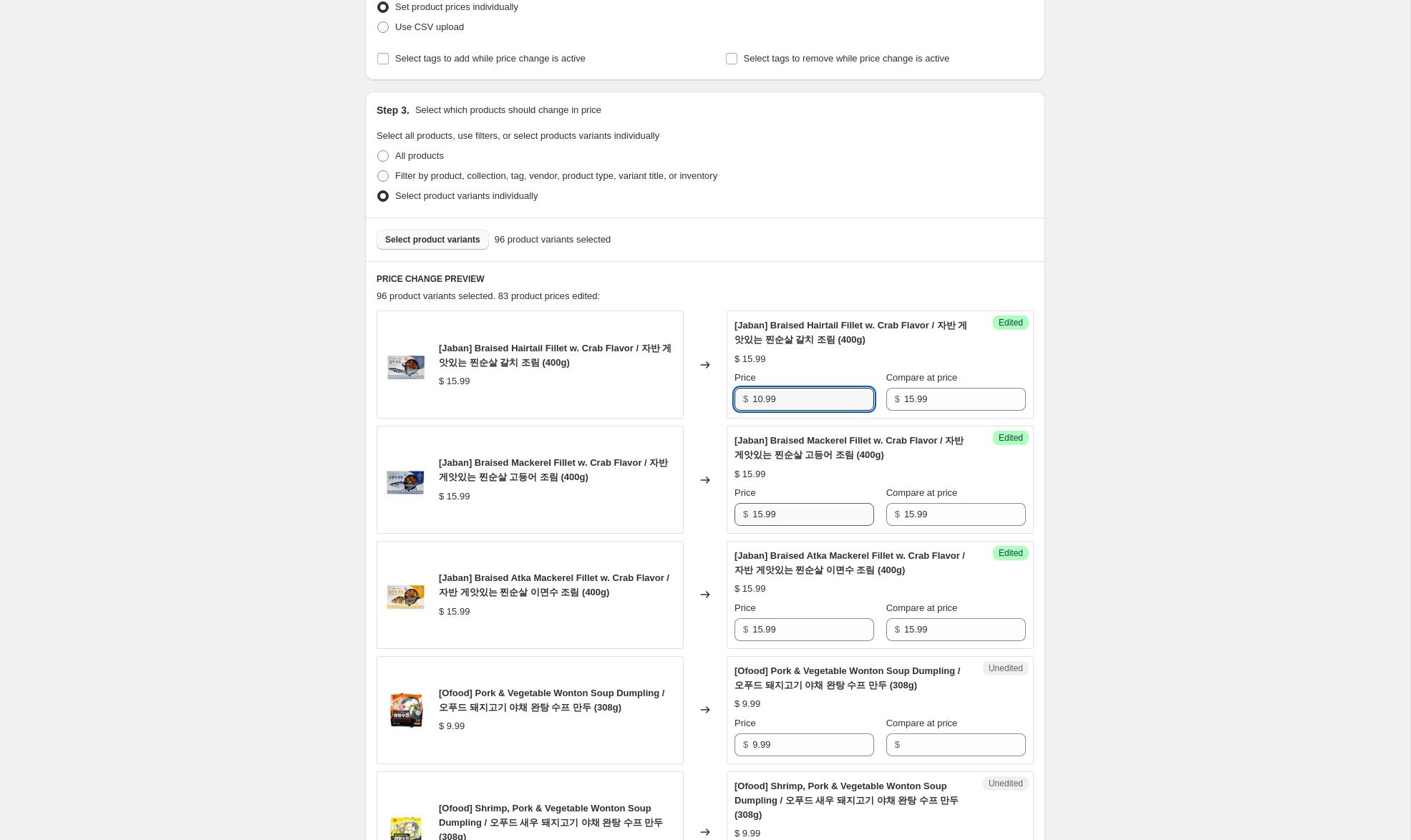
type input "10.99"
drag, startPoint x: 760, startPoint y: 516, endPoint x: 766, endPoint y: 536, distance: 20.9
click at [758, 514] on input "15.99" at bounding box center [813, 514] width 121 height 23
type input "10.99"
drag, startPoint x: 762, startPoint y: 631, endPoint x: 833, endPoint y: 658, distance: 76.0
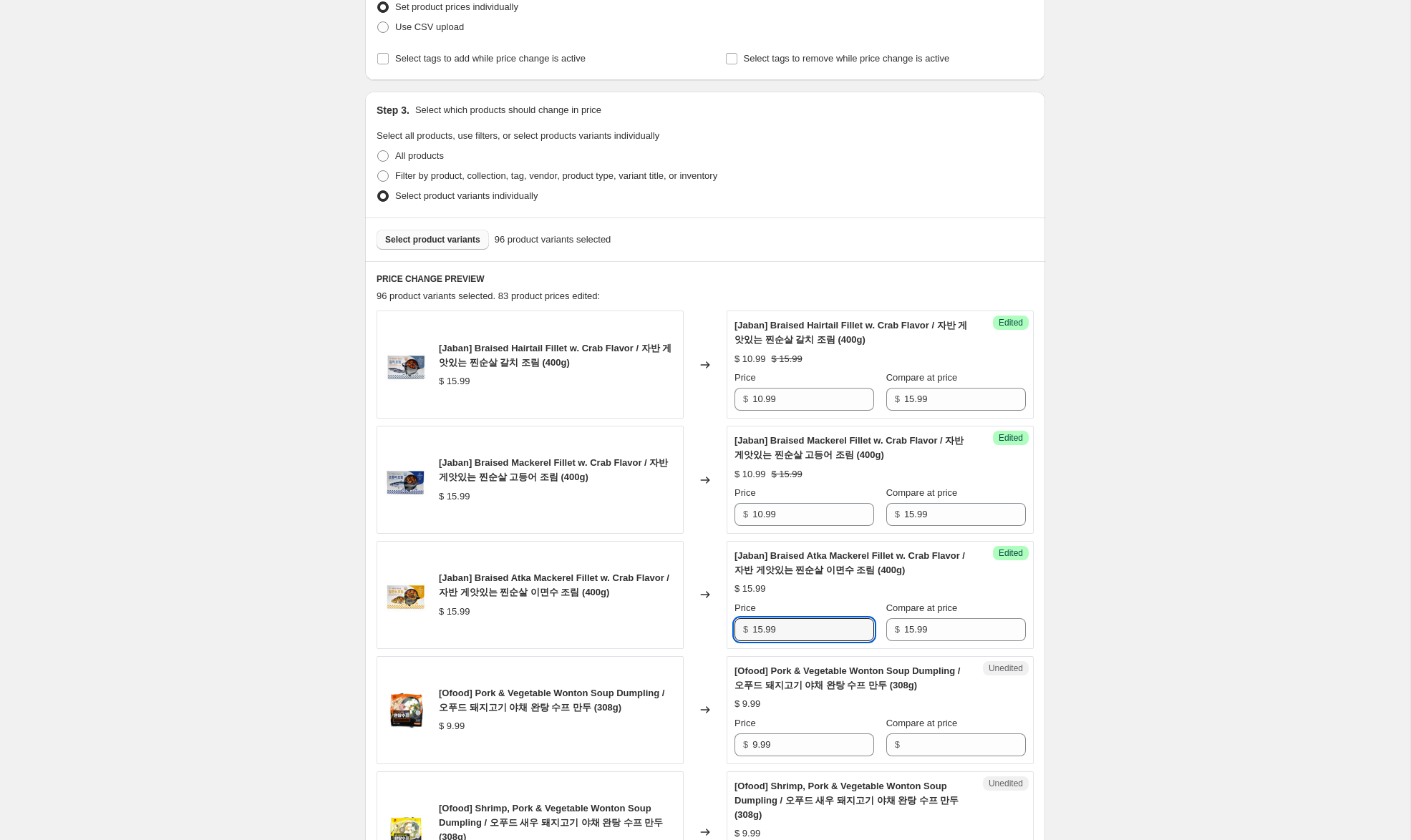
click at [759, 630] on input "15.99" at bounding box center [813, 630] width 121 height 23
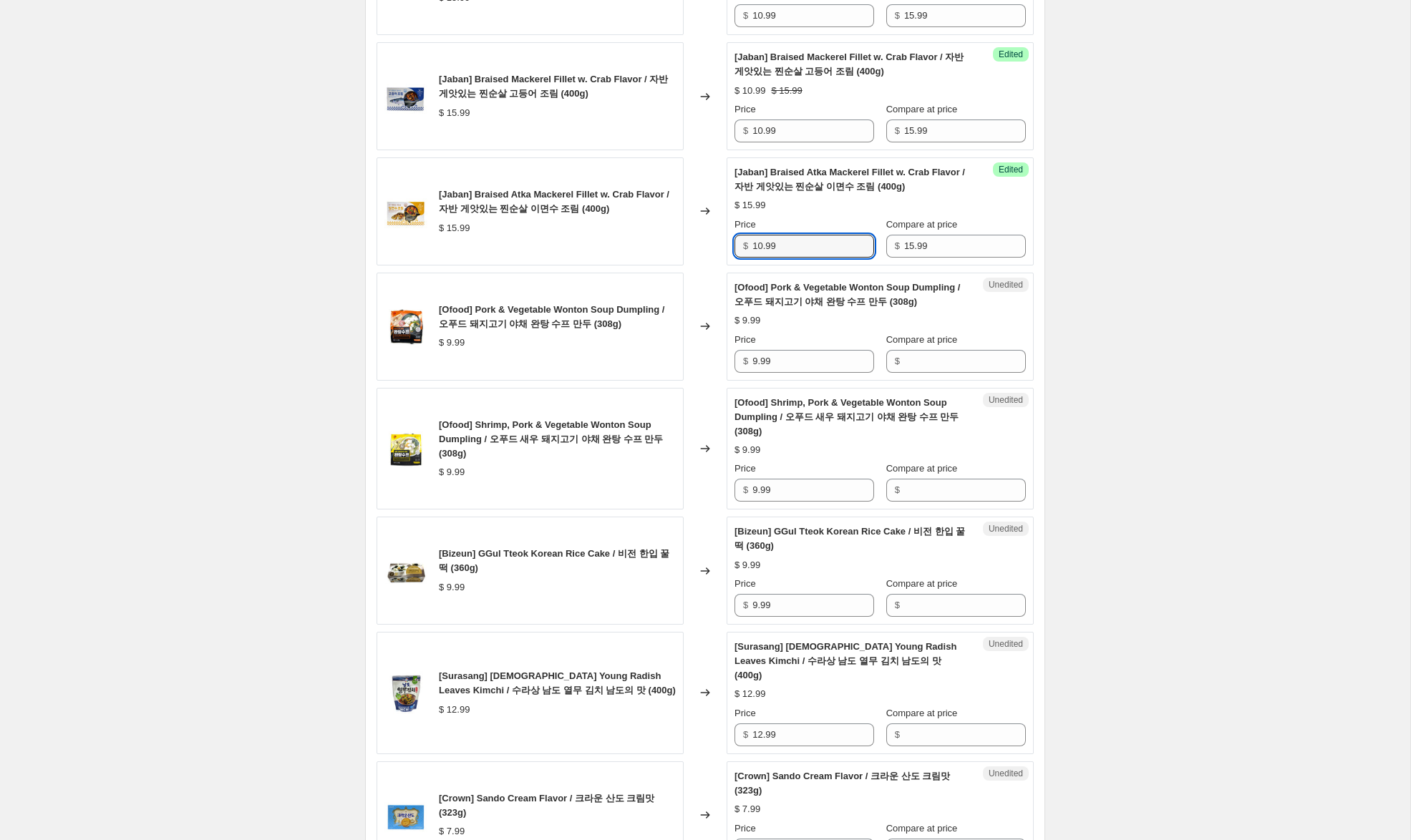
scroll to position [600, 0]
type input "10.99"
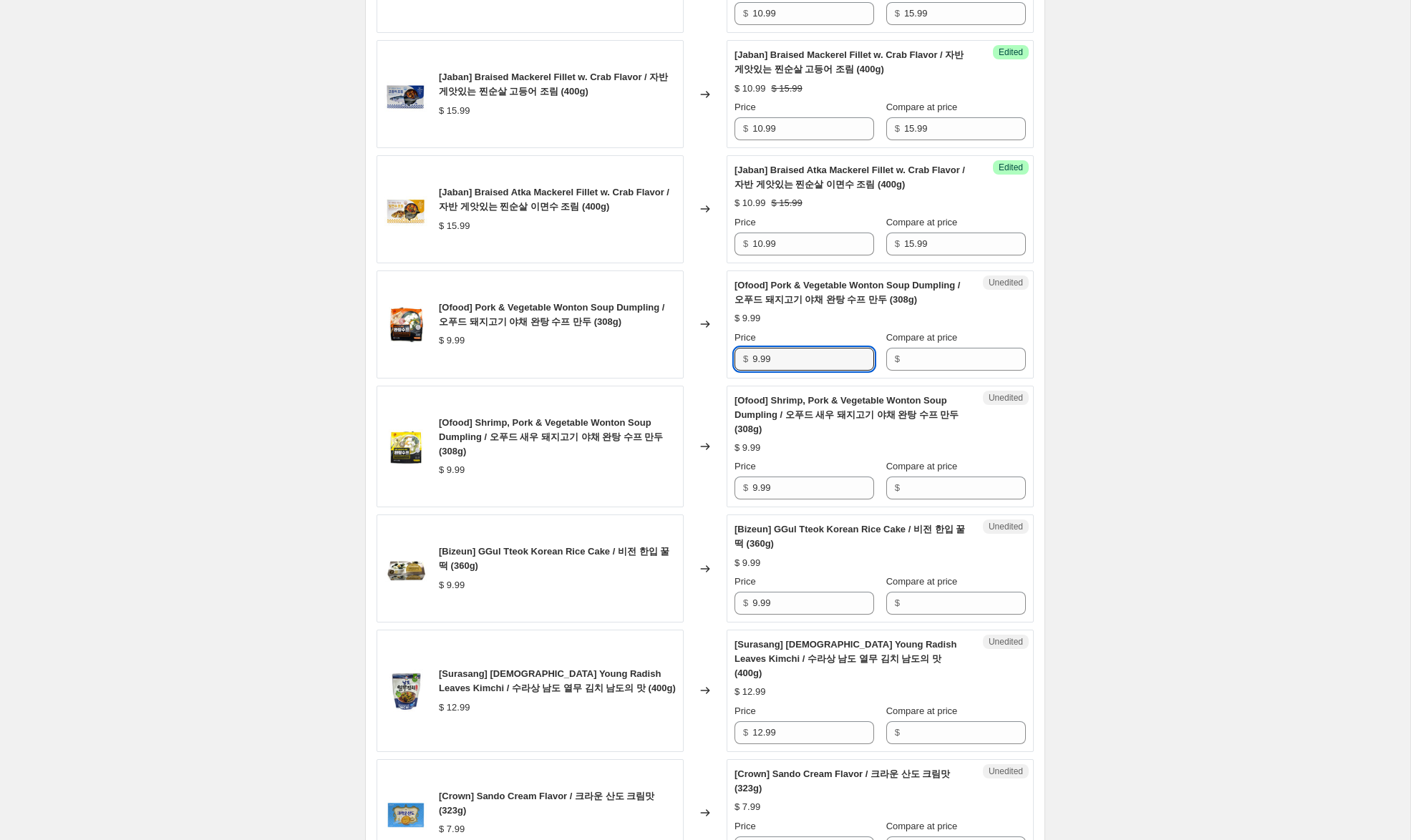
drag, startPoint x: 784, startPoint y: 361, endPoint x: 697, endPoint y: 347, distance: 88.1
click at [697, 347] on div "[Ofood] Pork & Vegetable Wonton Soup Dumpling / 오푸드 돼지고기 야채 완탕 수프 만두 (308g) $ 9…" at bounding box center [706, 324] width 657 height 108
click at [932, 360] on input "Compare at price" at bounding box center [964, 360] width 121 height 23
paste input "9.99"
type input "9.99"
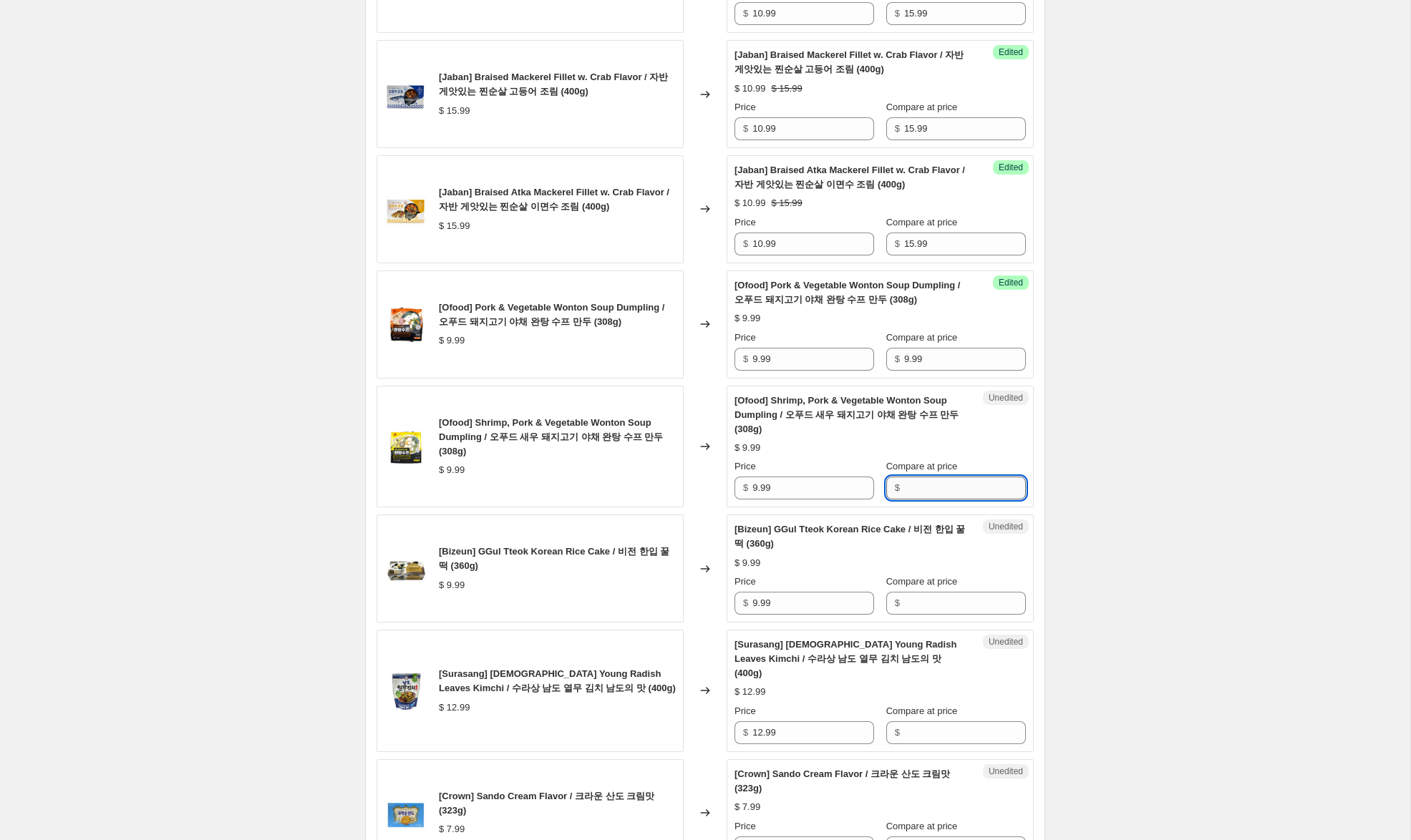
click at [905, 481] on input "Compare at price" at bounding box center [964, 488] width 121 height 23
paste input "9.99"
type input "9.99"
drag, startPoint x: 757, startPoint y: 359, endPoint x: 674, endPoint y: 345, distance: 84.2
click at [679, 344] on div "[Ofood] Pork & Vegetable Wonton Soup Dumpling / 오푸드 돼지고기 야채 완탕 수프 만두 (308g) $ 9…" at bounding box center [706, 324] width 657 height 108
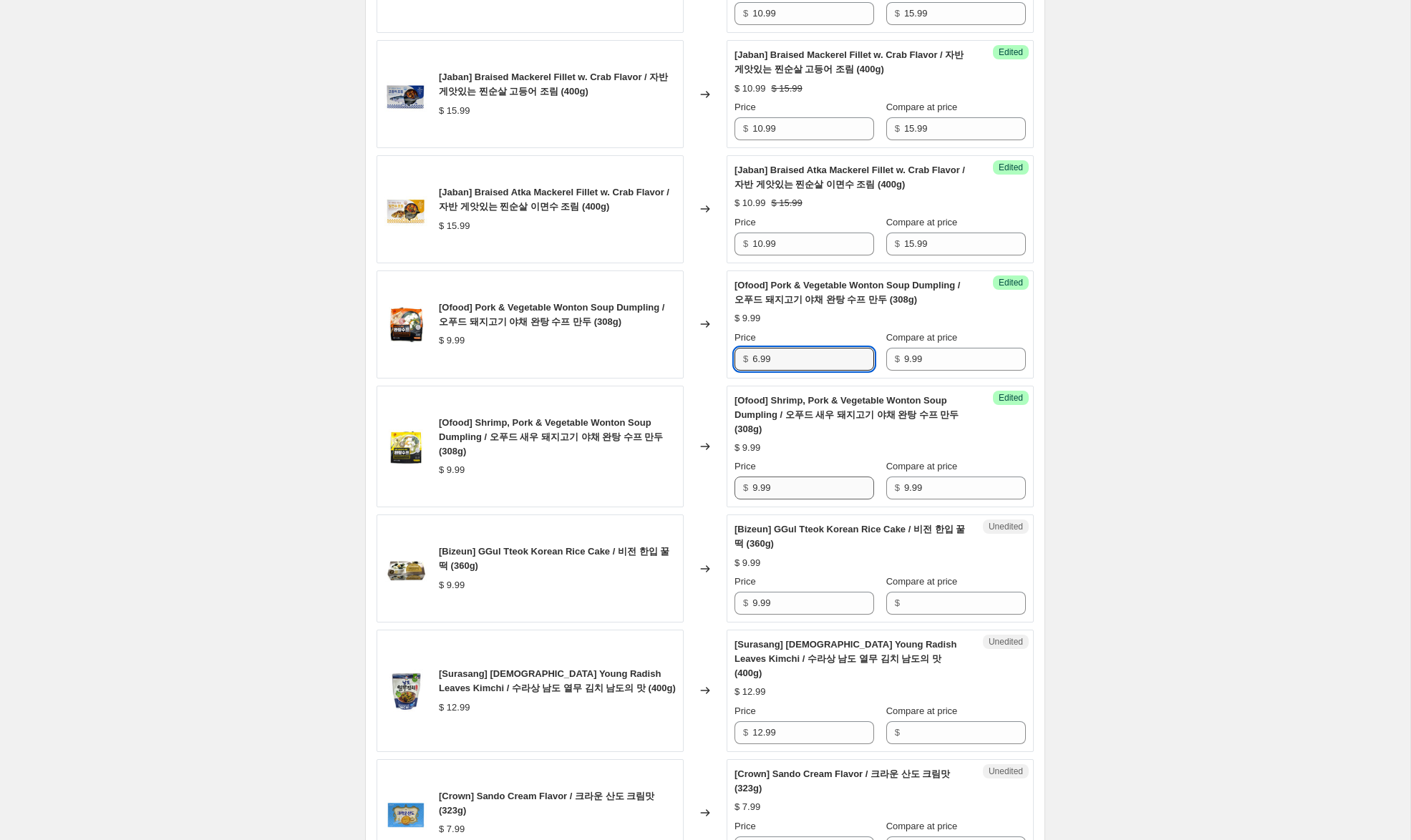
type input "6.99"
drag, startPoint x: 756, startPoint y: 488, endPoint x: 638, endPoint y: 496, distance: 118.3
click at [639, 485] on div "[Ofood] Shrimp, Pork & Vegetable Wonton Soup Dumpling / 오푸드 새우 돼지고기 야채 완탕 수프 만두…" at bounding box center [706, 446] width 657 height 122
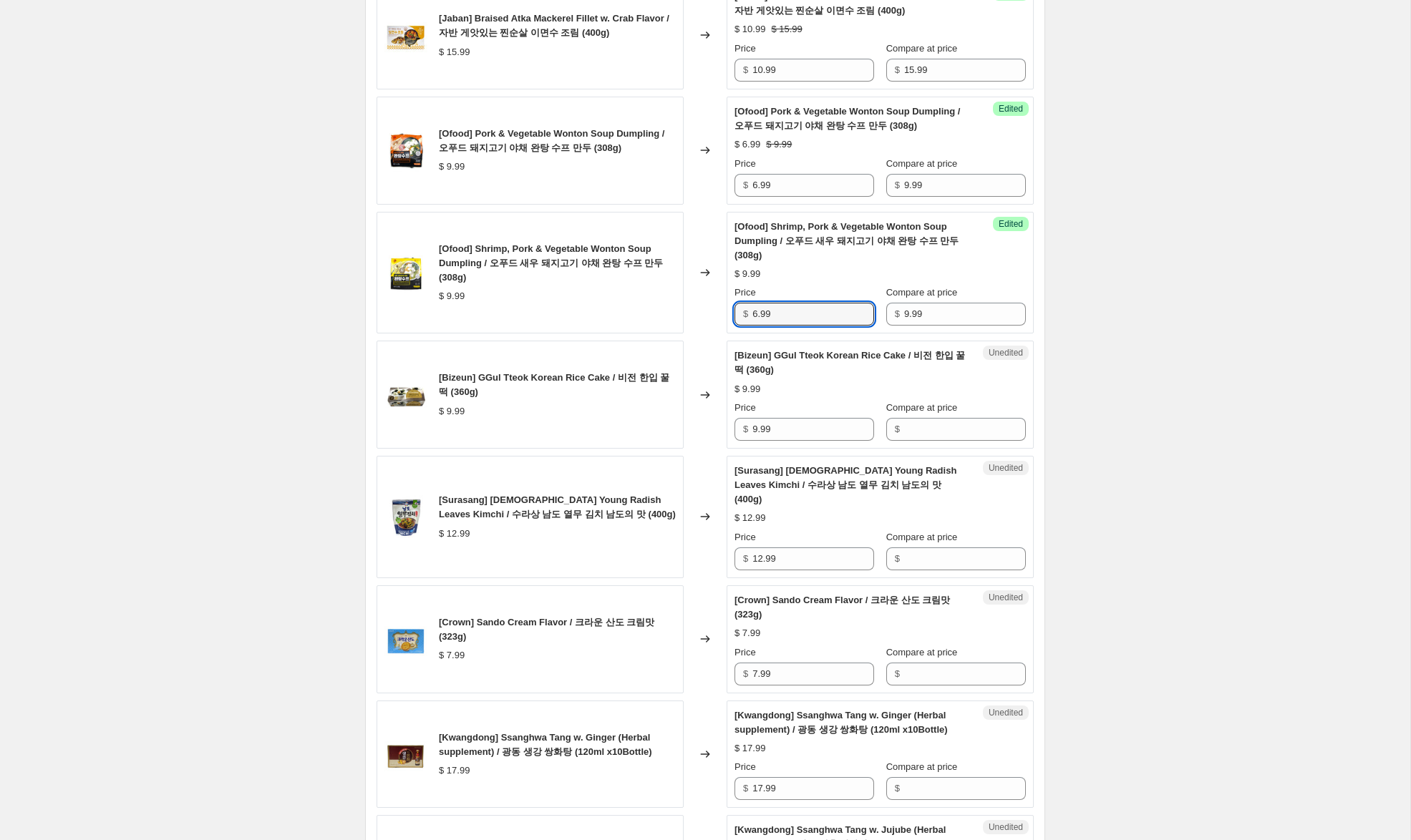
scroll to position [777, 0]
type input "6.99"
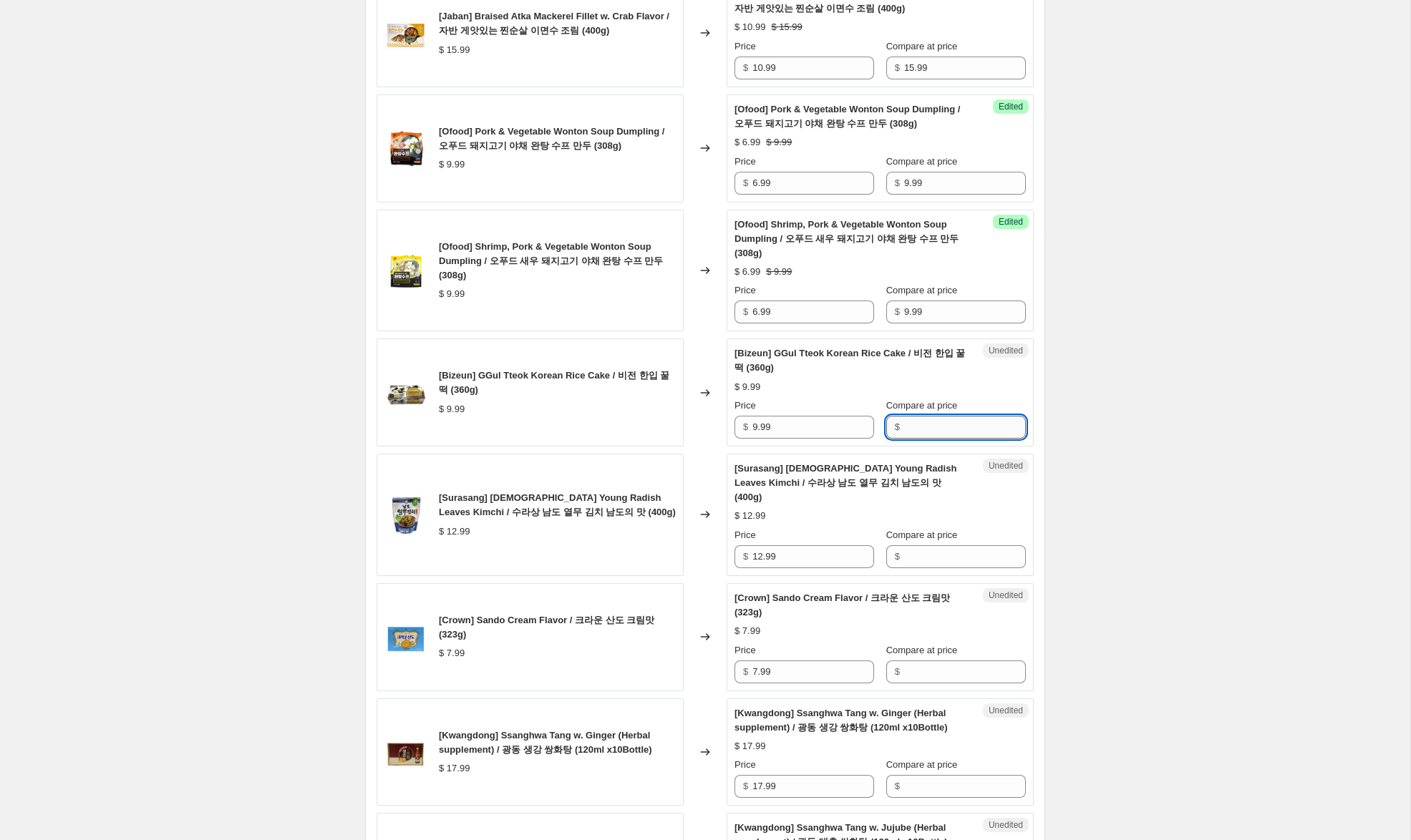
click at [904, 431] on input "Compare at price" at bounding box center [964, 428] width 121 height 23
paste input "9.99"
type input "9.99"
drag, startPoint x: 756, startPoint y: 428, endPoint x: 630, endPoint y: 402, distance: 128.7
click at [649, 404] on div "[Bizeun] GGul Tteok Korean Rice Cake / 비전 한입 꿀떡 (360g) $ 9.99 Changed to Succes…" at bounding box center [706, 392] width 657 height 108
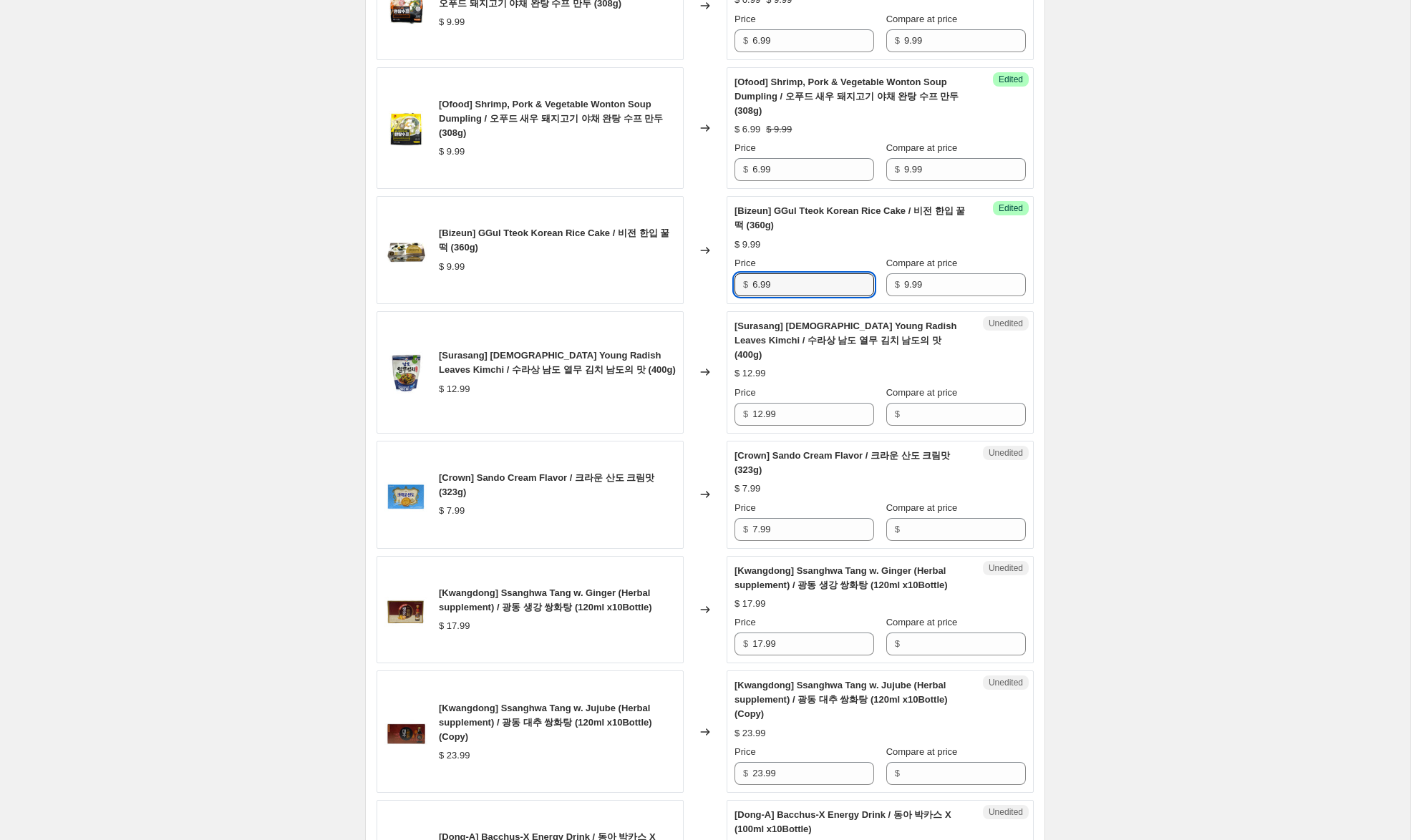
scroll to position [925, 0]
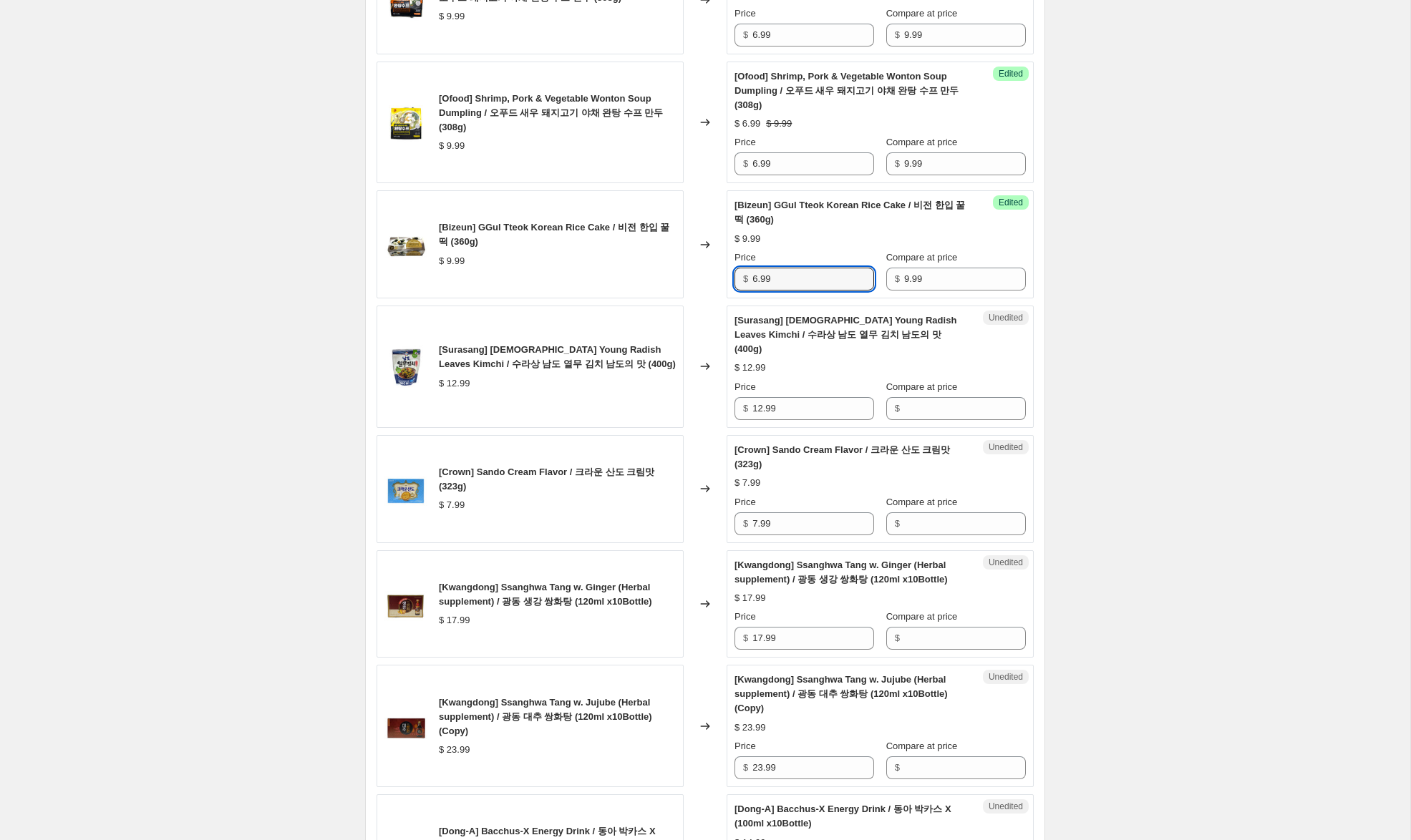
type input "6.99"
drag, startPoint x: 695, startPoint y: 384, endPoint x: 770, endPoint y: 380, distance: 75.1
click at [691, 384] on div "[Surasang] Korean Young Radish Leaves Kimchi / 수라상 남도 열무 김치 남도의 맛 (400g) $ 12.9…" at bounding box center [706, 366] width 657 height 122
click at [925, 397] on input "Compare at price" at bounding box center [964, 409] width 121 height 23
paste input "12.99"
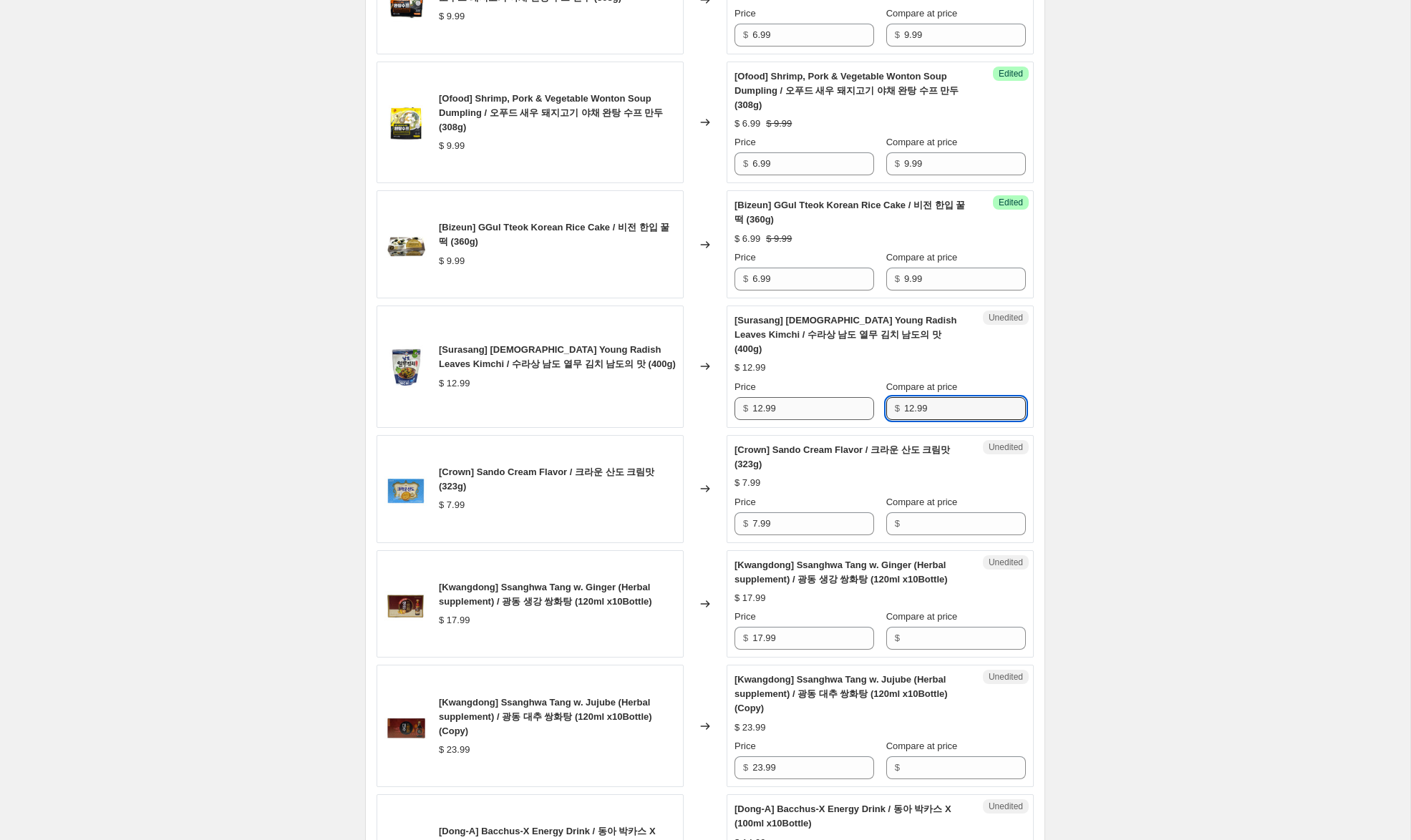
type input "12.99"
drag, startPoint x: 762, startPoint y: 392, endPoint x: 686, endPoint y: 382, distance: 76.7
click at [686, 382] on div "[Surasang] Korean Young Radish Leaves Kimchi / 수라상 남도 열무 김치 남도의 맛 (400g) $ 12.9…" at bounding box center [706, 366] width 657 height 122
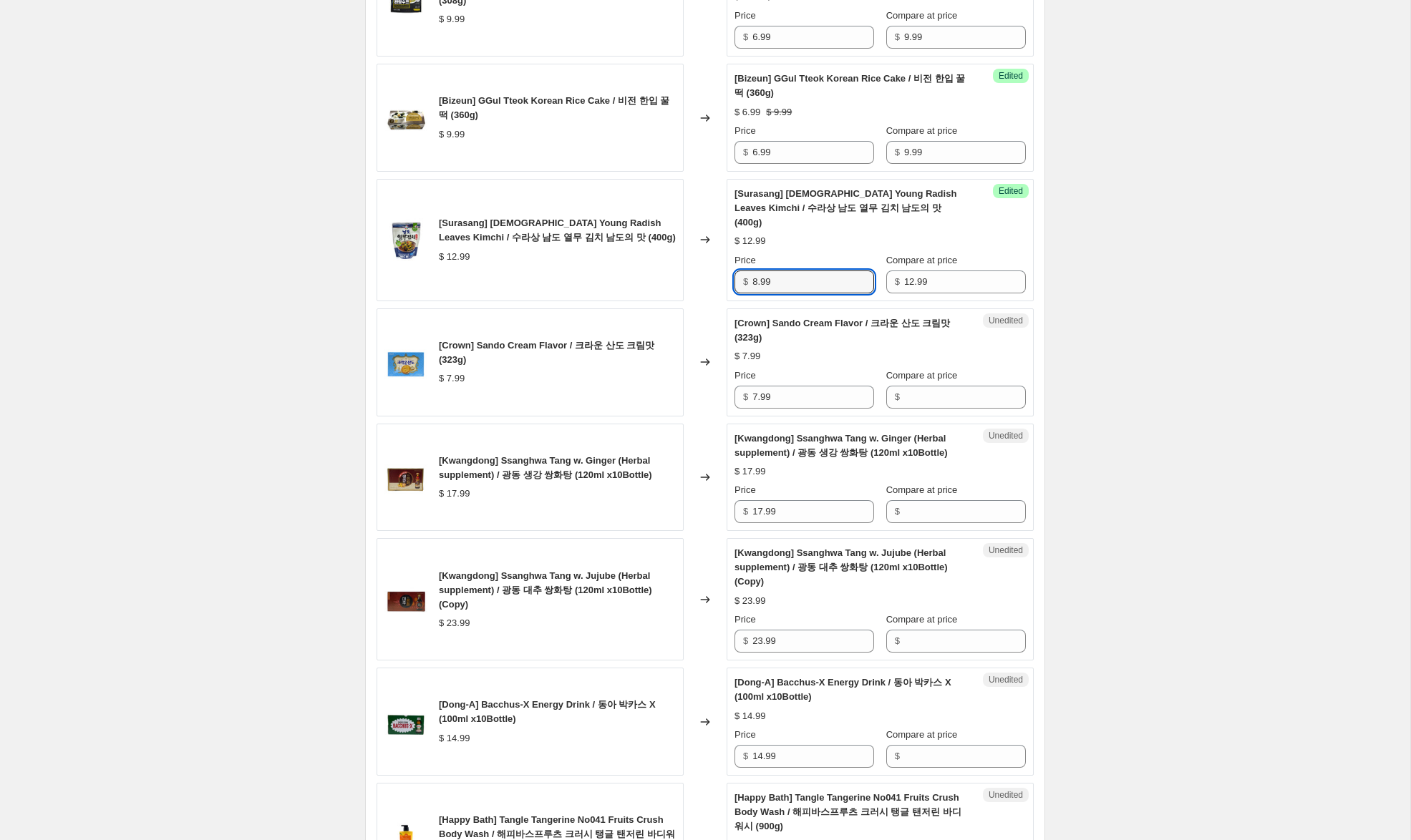
scroll to position [1052, 0]
type input "8.99"
drag, startPoint x: 731, startPoint y: 376, endPoint x: 716, endPoint y: 375, distance: 15.0
click at [709, 374] on div "[Crown] Sando Cream Flavor / 크라운 산도 크림맛 (323g) $ 7.99 Changed to Unedited [Crow…" at bounding box center [706, 361] width 657 height 108
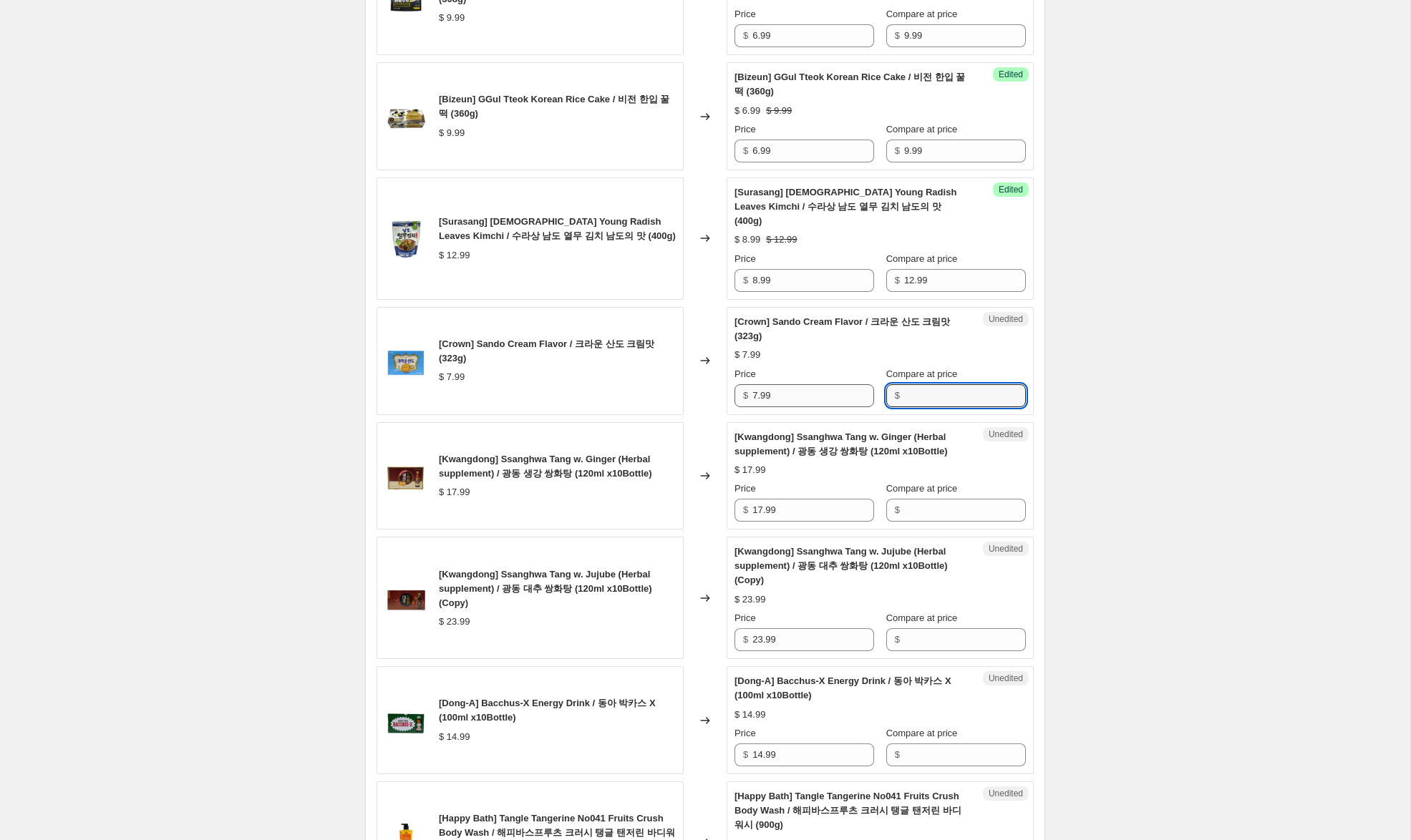
drag, startPoint x: 898, startPoint y: 378, endPoint x: 799, endPoint y: 384, distance: 99.2
click at [904, 384] on input "Compare at price" at bounding box center [964, 395] width 121 height 23
paste input "7.99"
type input "7.99"
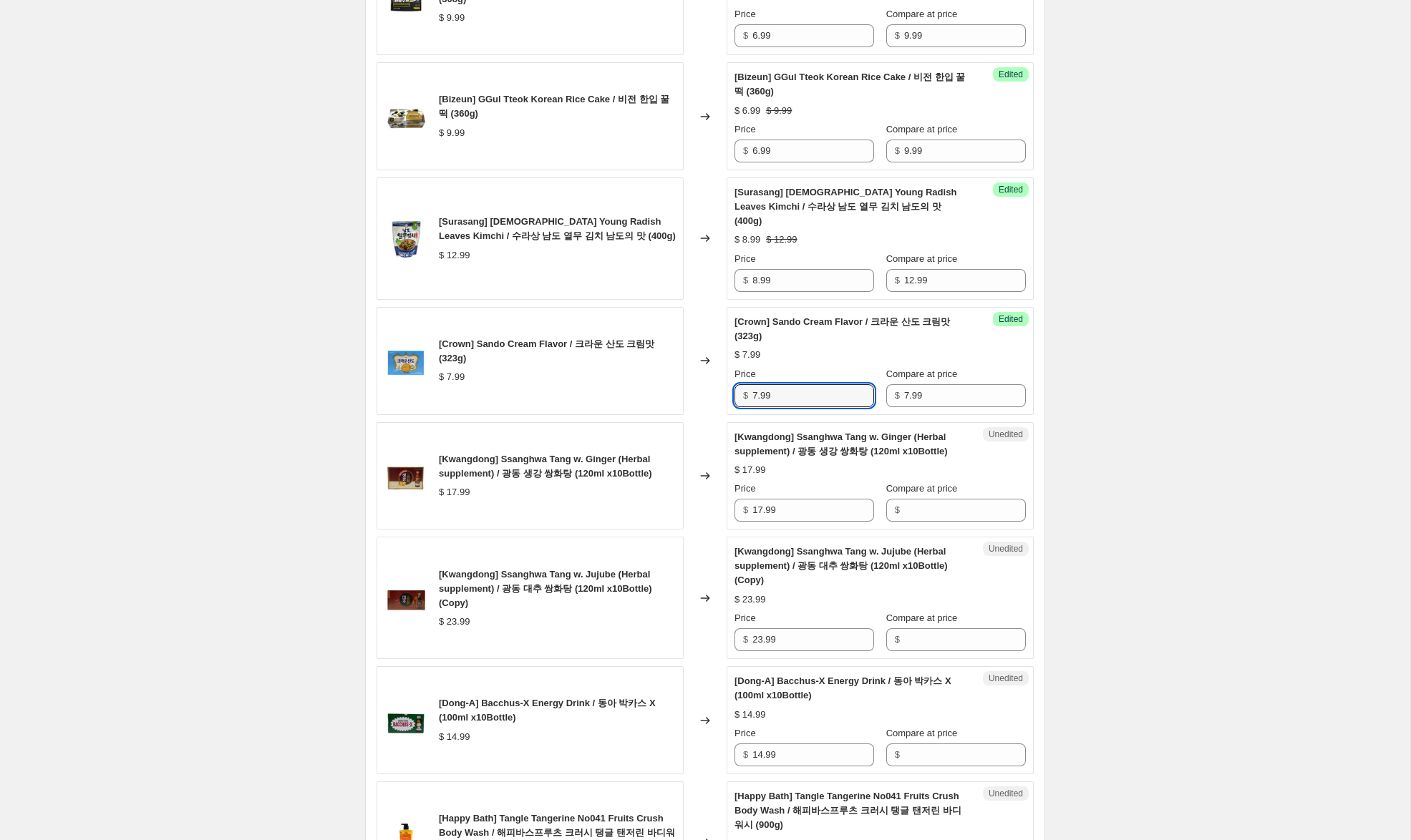
drag, startPoint x: 757, startPoint y: 381, endPoint x: 663, endPoint y: 373, distance: 94.3
click at [671, 373] on div "[Crown] Sando Cream Flavor / 크라운 산도 크림맛 (323g) $ 7.99 Changed to Success Edited…" at bounding box center [706, 361] width 657 height 108
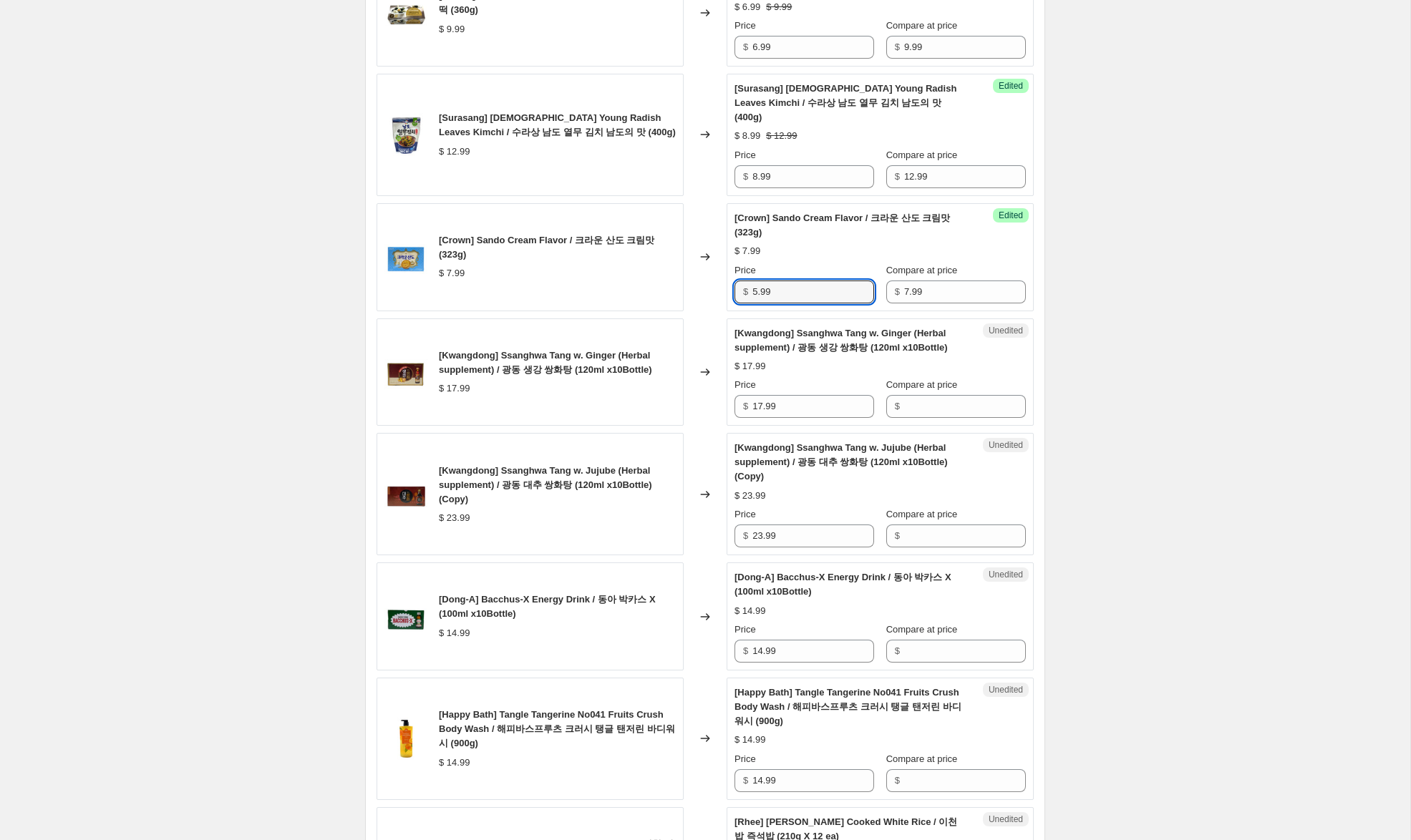
scroll to position [1160, 0]
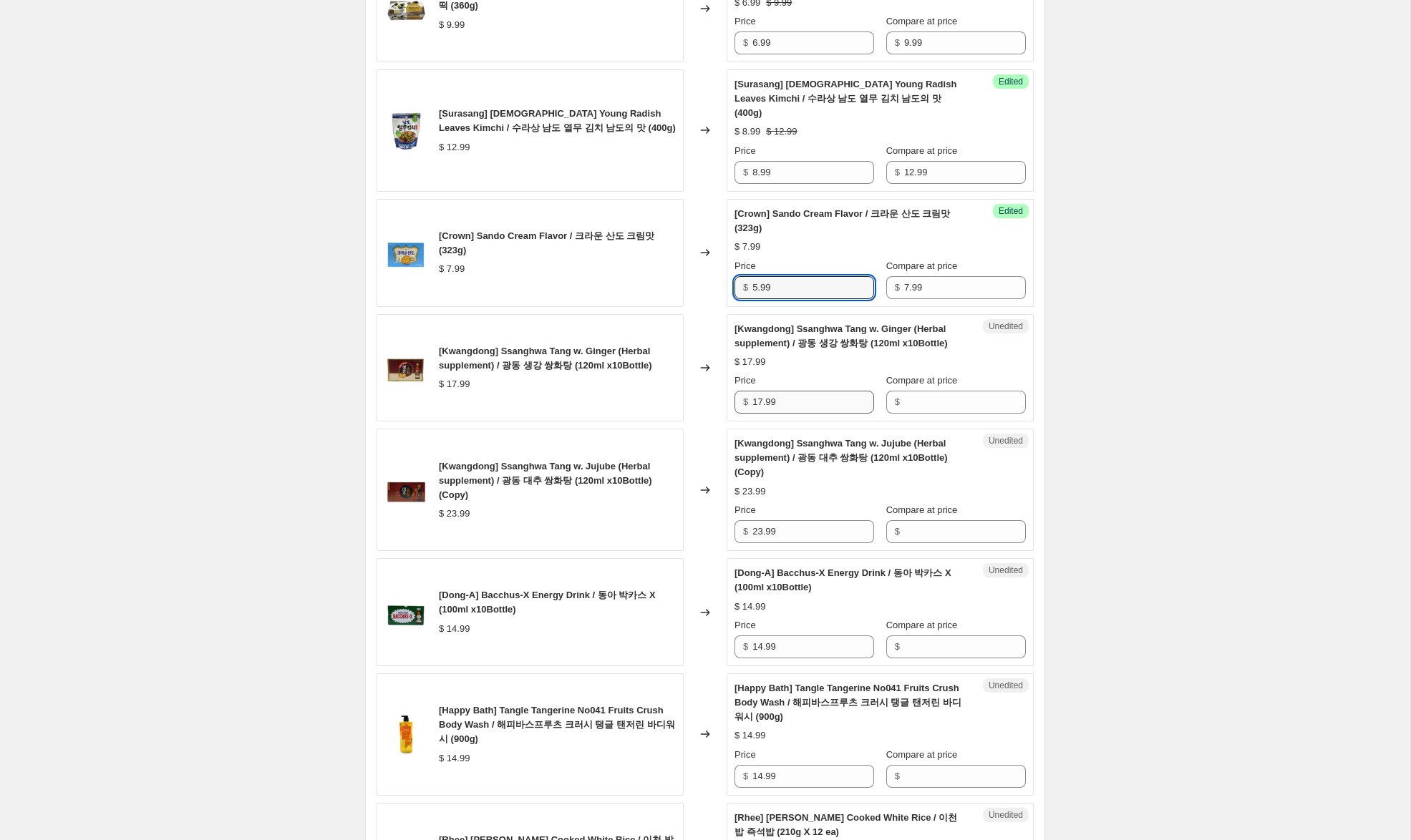
type input "5.99"
drag, startPoint x: 780, startPoint y: 384, endPoint x: 720, endPoint y: 382, distance: 60.0
click at [720, 382] on div "[Kwangdong] Ssanghwa Tang w. Ginger (Herbal supplement) / 광동 생강 쌍화탕 (120ml x10B…" at bounding box center [706, 368] width 657 height 108
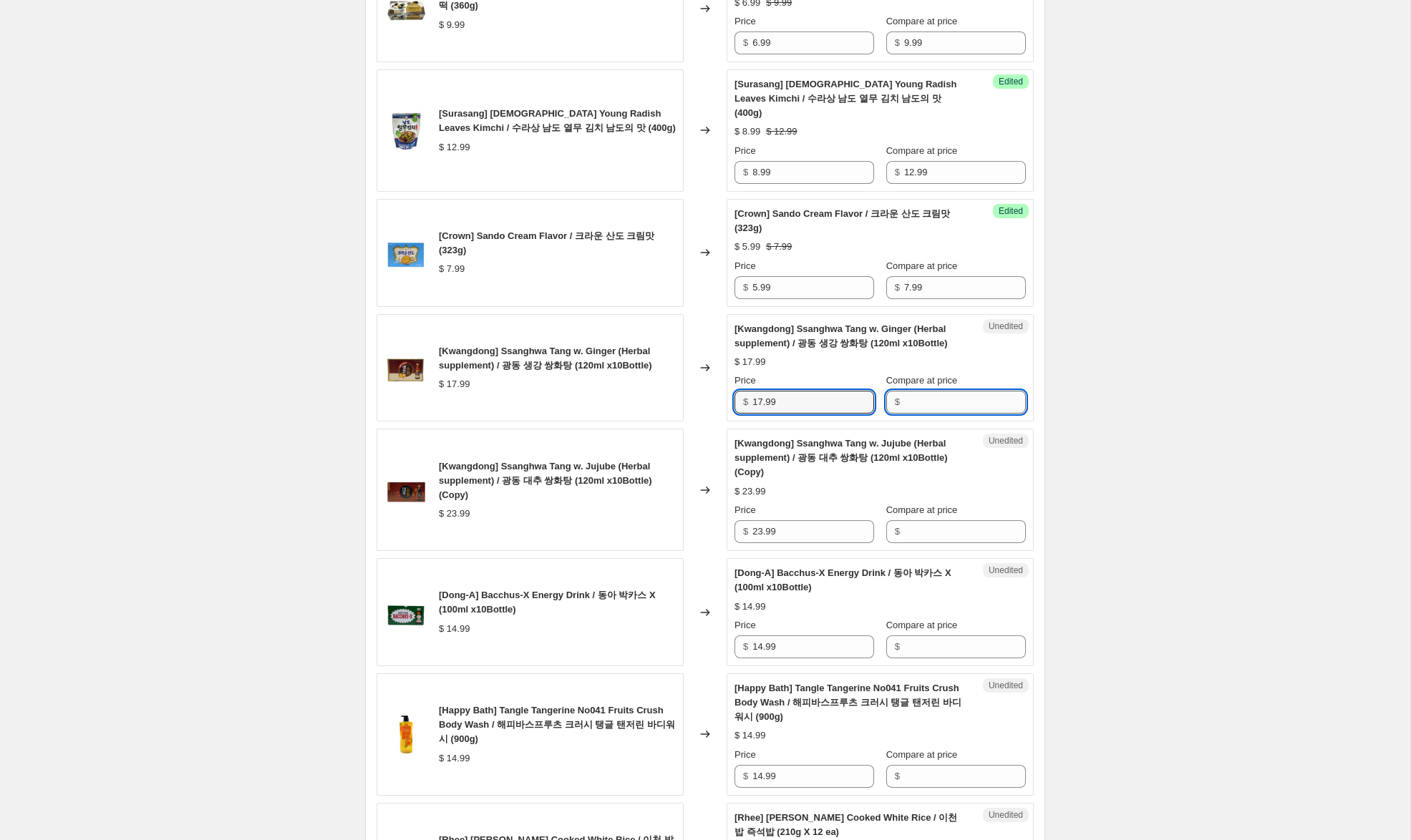
click at [942, 391] on input "Compare at price" at bounding box center [964, 403] width 121 height 23
paste input "17.99"
type input "17.99"
click at [923, 520] on input "Compare at price" at bounding box center [964, 532] width 121 height 23
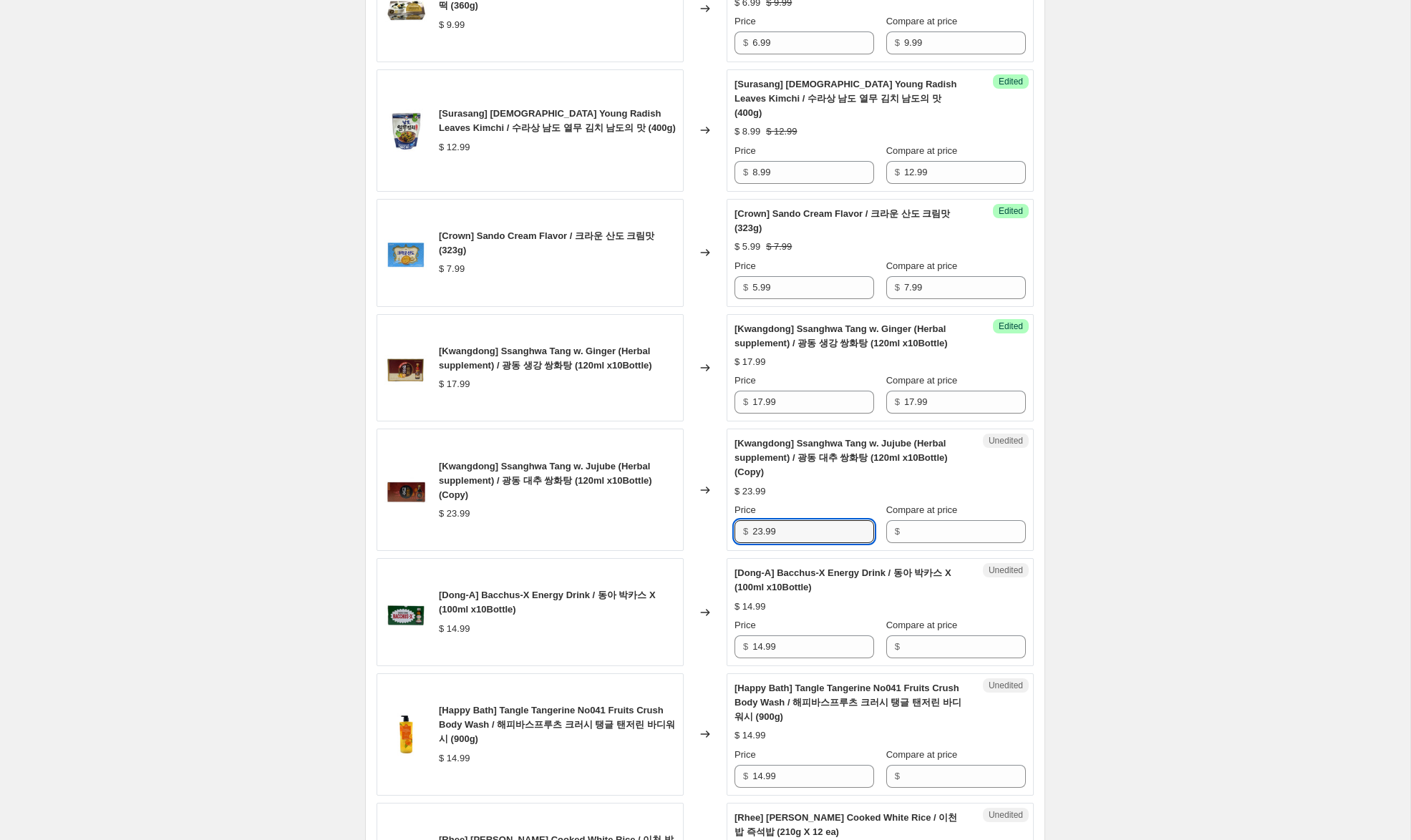
drag, startPoint x: 794, startPoint y: 516, endPoint x: 703, endPoint y: 516, distance: 91.0
click at [703, 516] on div "[Kwangdong] Ssanghwa Tang w. Jujube (Herbal supplement) / 광동 대추 쌍화탕 (120ml x10B…" at bounding box center [706, 489] width 657 height 122
click at [936, 520] on input "Compare at price" at bounding box center [964, 532] width 121 height 23
paste input "23.99"
type input "23.99"
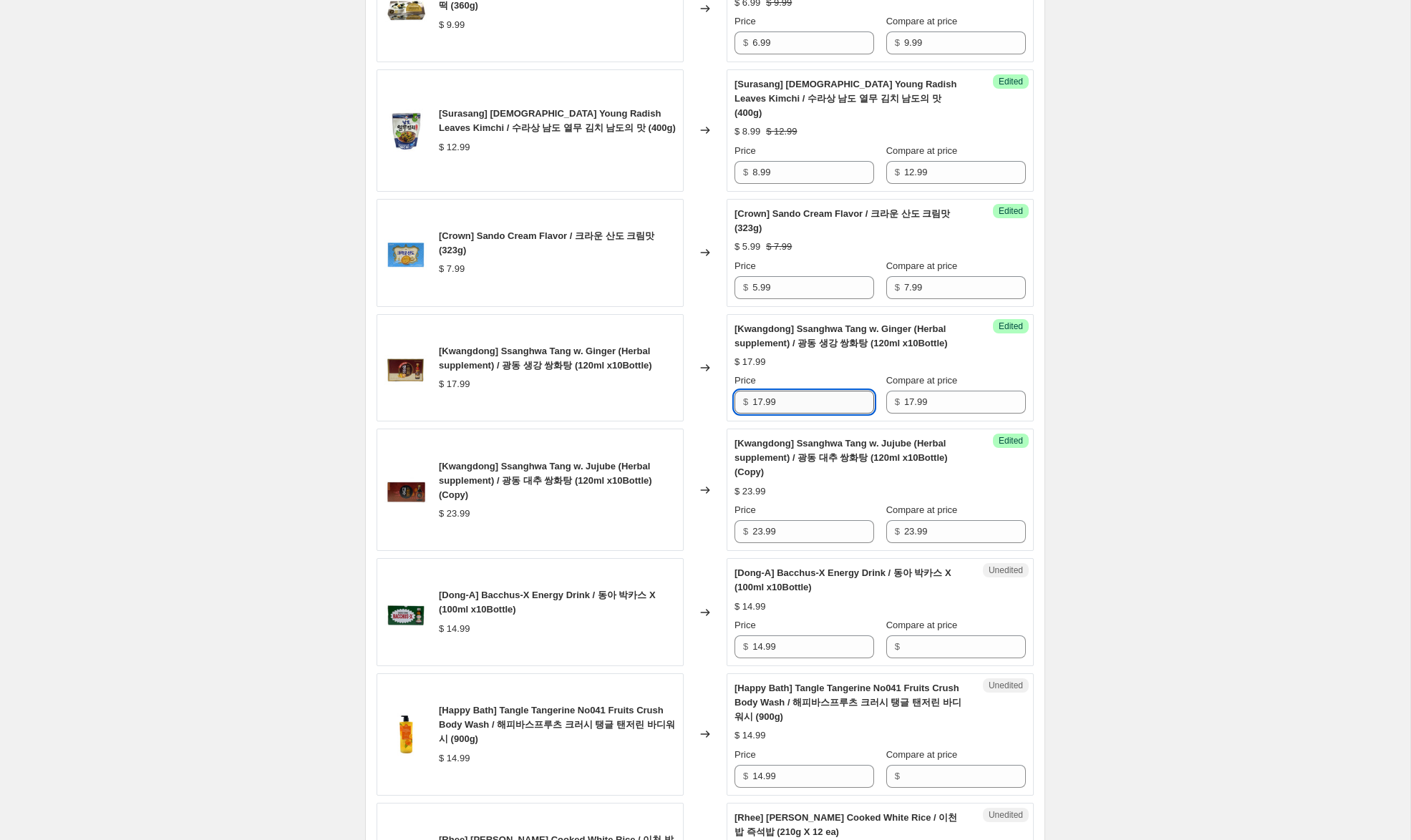
drag, startPoint x: 762, startPoint y: 389, endPoint x: 770, endPoint y: 395, distance: 10.0
click at [756, 391] on input "17.99" at bounding box center [813, 403] width 121 height 23
type input "12.99"
drag, startPoint x: 763, startPoint y: 519, endPoint x: 716, endPoint y: 511, distance: 47.7
click at [716, 511] on div "[Kwangdong] Ssanghwa Tang w. Jujube (Herbal supplement) / 광동 대추 쌍화탕 (120ml x10B…" at bounding box center [706, 489] width 657 height 122
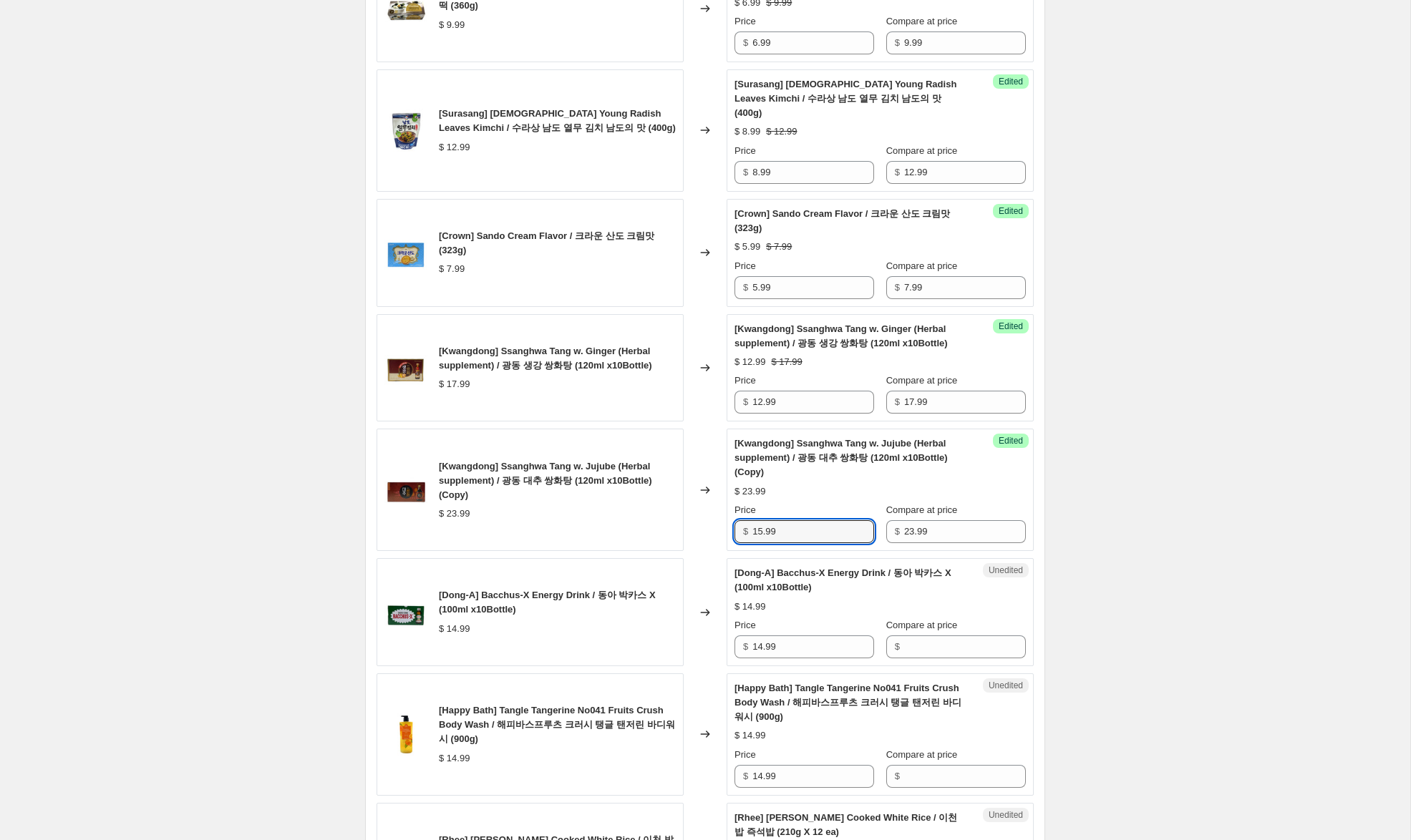
type input "15.99"
click at [1148, 475] on div "Create new price [MEDICAL_DATA]. This page is ready Create new price [MEDICAL_D…" at bounding box center [705, 310] width 1410 height 2940
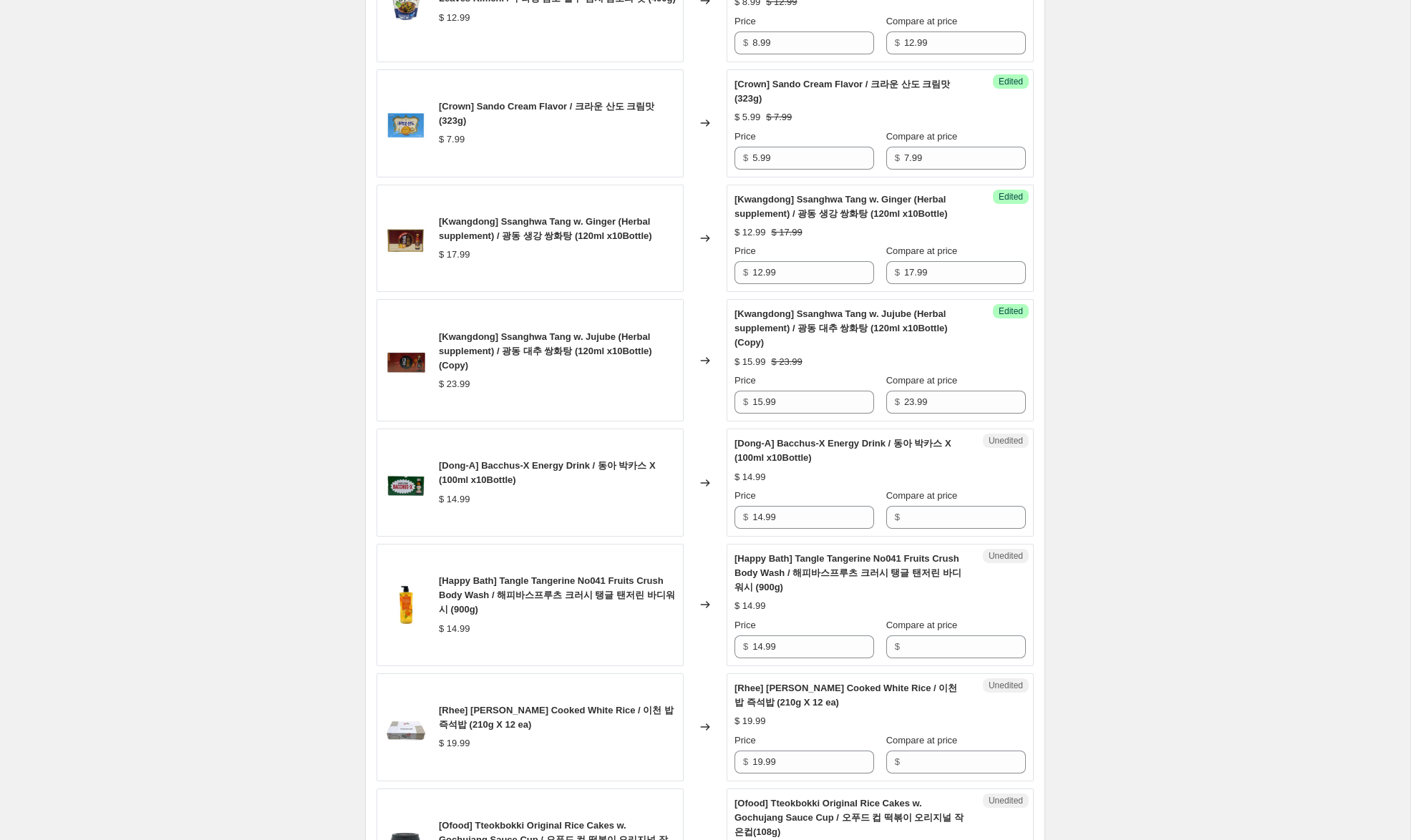
scroll to position [1299, 0]
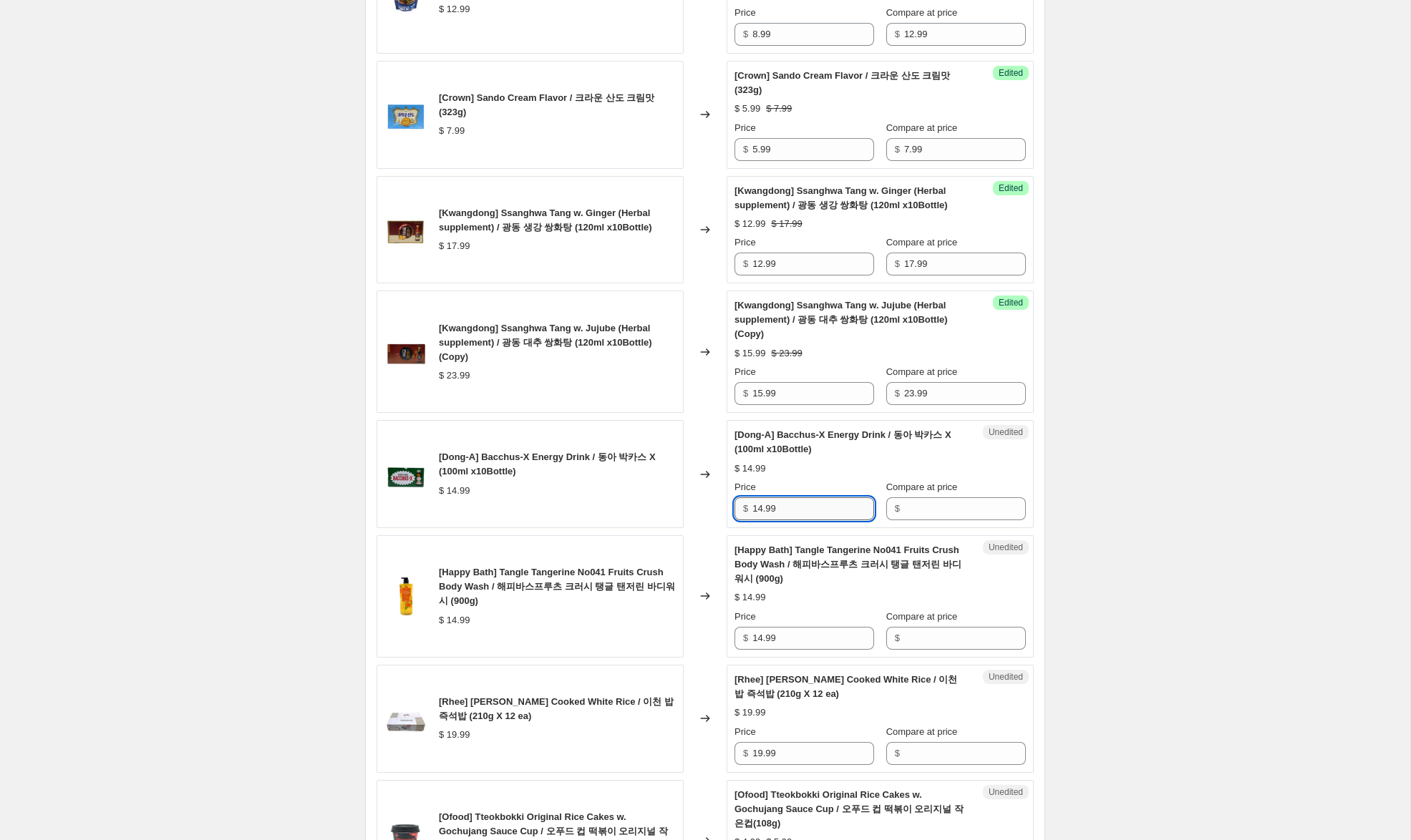
drag, startPoint x: 788, startPoint y: 492, endPoint x: 829, endPoint y: 493, distance: 41.0
click at [719, 488] on div "[Dong-A] Bacchus-X Energy Drink / 동아 박카스 X (100ml x10Bottle) $ 14.99 Changed to…" at bounding box center [706, 474] width 657 height 108
click at [929, 498] on input "Compare at price" at bounding box center [964, 509] width 121 height 23
paste input "14.99"
type input "14.99"
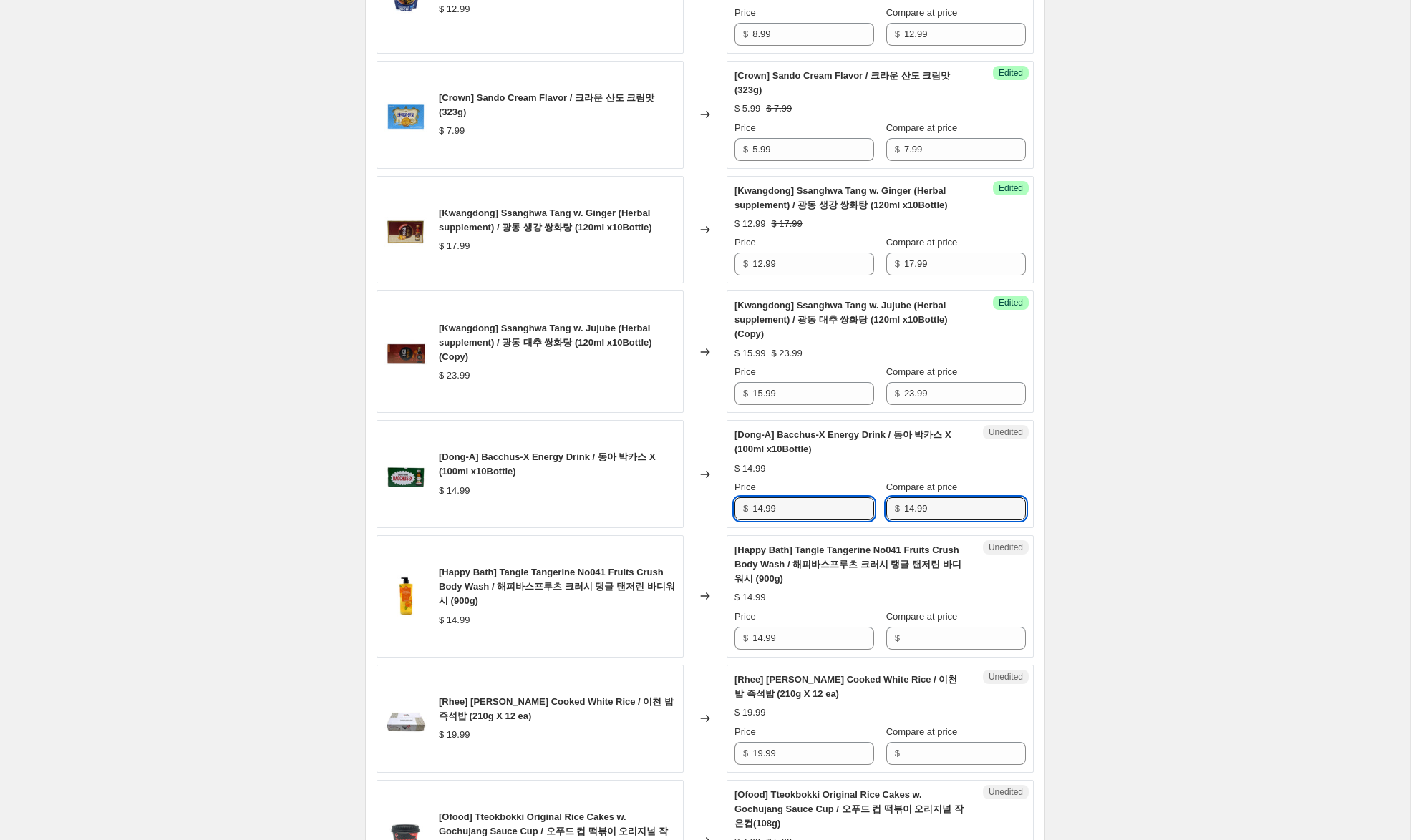
drag, startPoint x: 763, startPoint y: 493, endPoint x: 765, endPoint y: 520, distance: 27.1
click at [763, 497] on input "14.99" at bounding box center [813, 509] width 121 height 23
type input "10.99"
drag, startPoint x: 787, startPoint y: 627, endPoint x: 722, endPoint y: 620, distance: 65.4
click at [722, 620] on div "[Happy Bath] Tangle Tangerine No041 Fruits Crush Body Wash / 해피바스프루츠 크러시 탱글 탠저린…" at bounding box center [706, 596] width 657 height 122
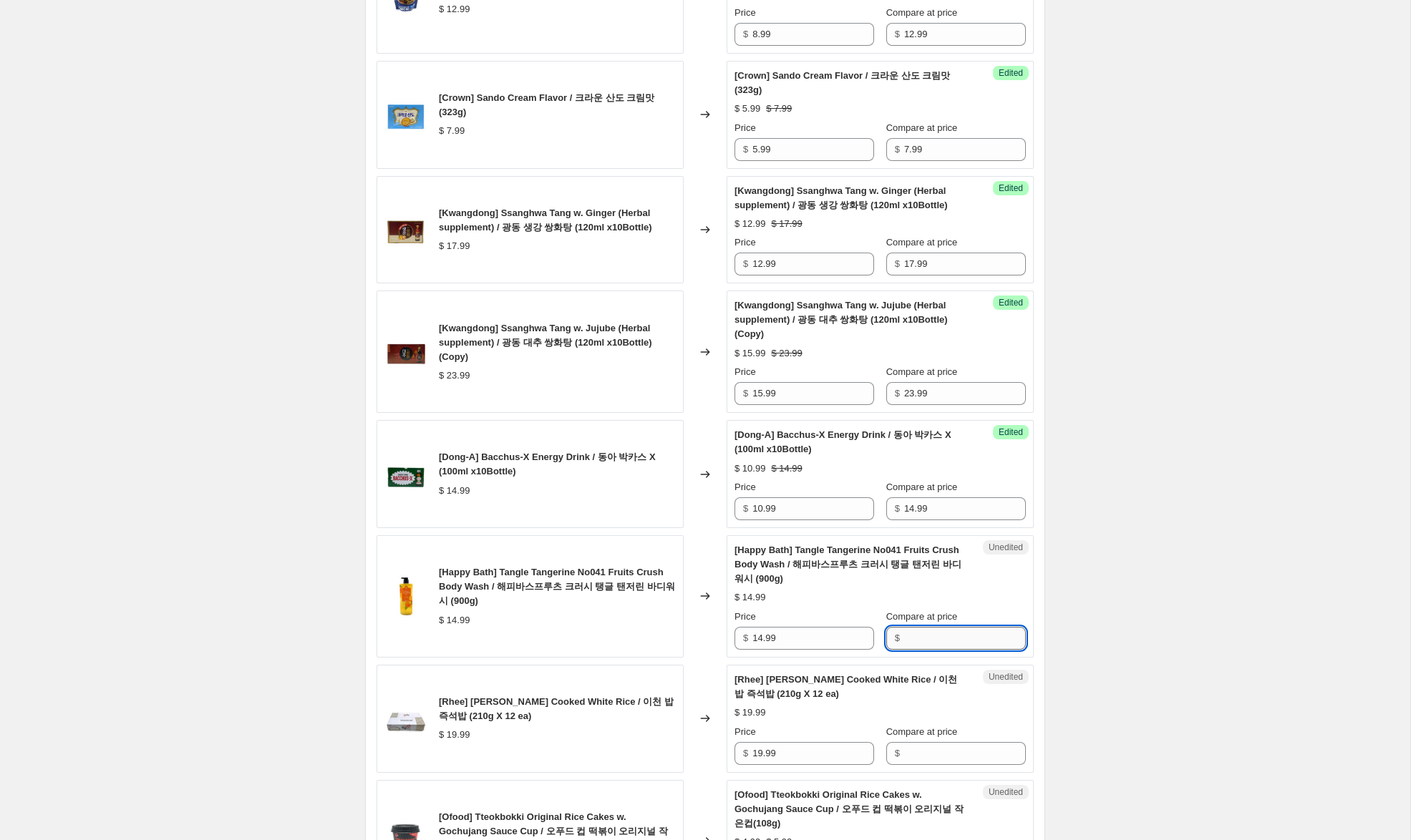
drag, startPoint x: 916, startPoint y: 622, endPoint x: 817, endPoint y: 620, distance: 99.0
click at [915, 627] on input "Compare at price" at bounding box center [964, 638] width 121 height 23
paste input "14.99"
type input "14.99"
drag, startPoint x: 763, startPoint y: 623, endPoint x: 689, endPoint y: 608, distance: 75.5
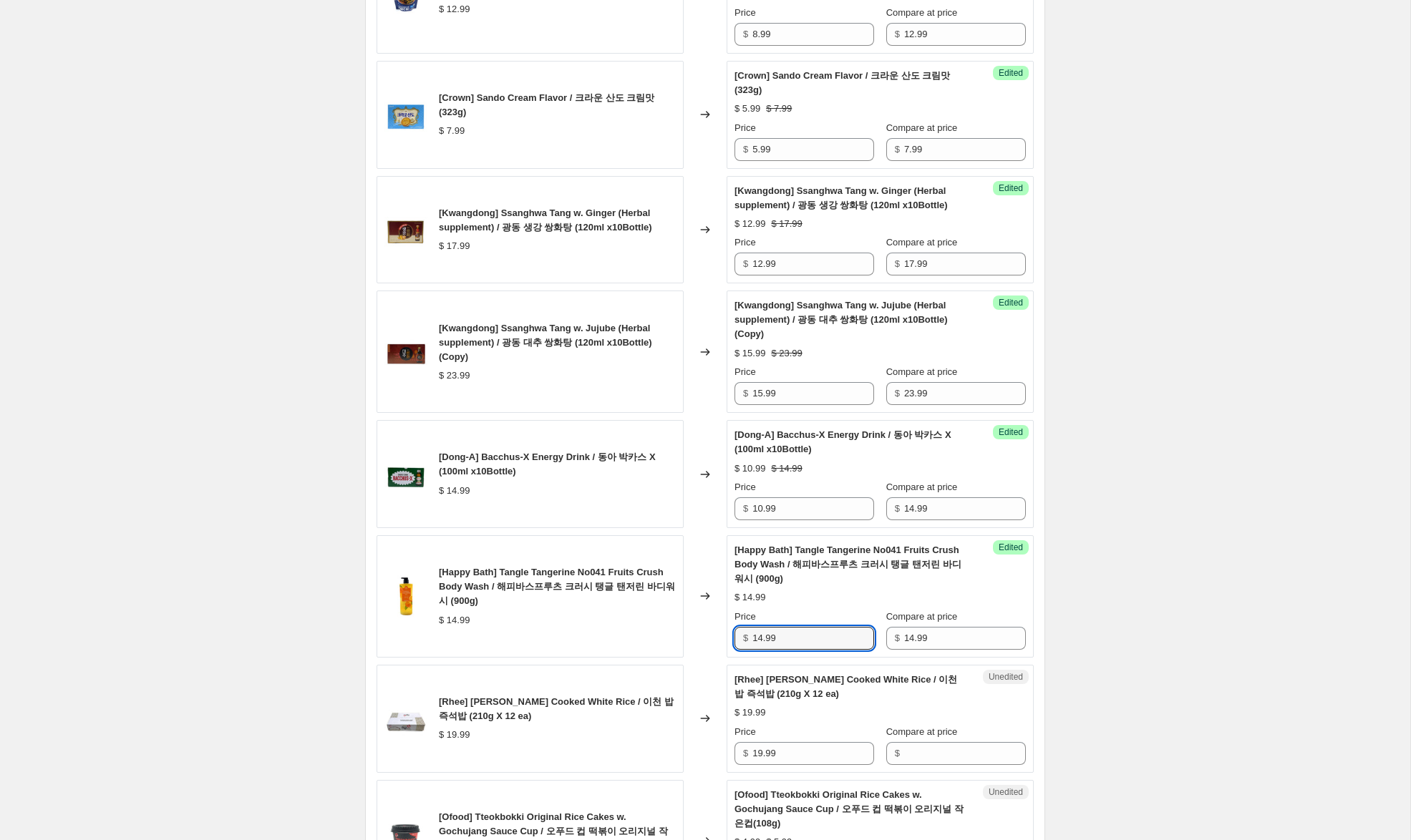
click at [689, 609] on div "[Happy Bath] Tangle Tangerine No041 Fruits Crush Body Wash / 해피바스프루츠 크러시 탱글 탠저린…" at bounding box center [706, 596] width 657 height 122
type input "9.99"
click at [1268, 616] on div "Create new price [MEDICAL_DATA]. This page is ready Create new price [MEDICAL_D…" at bounding box center [705, 171] width 1410 height 2940
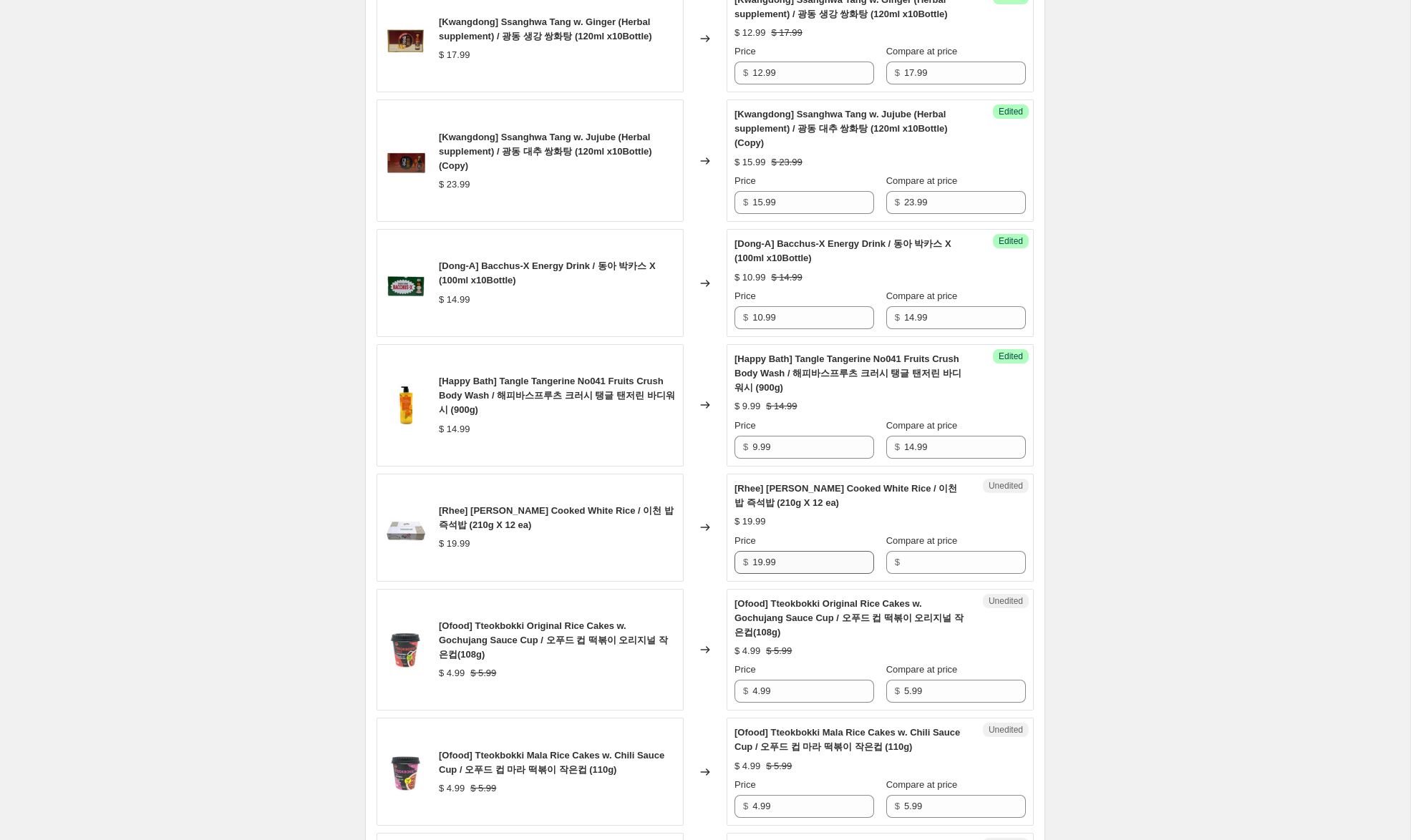
scroll to position [1493, 0]
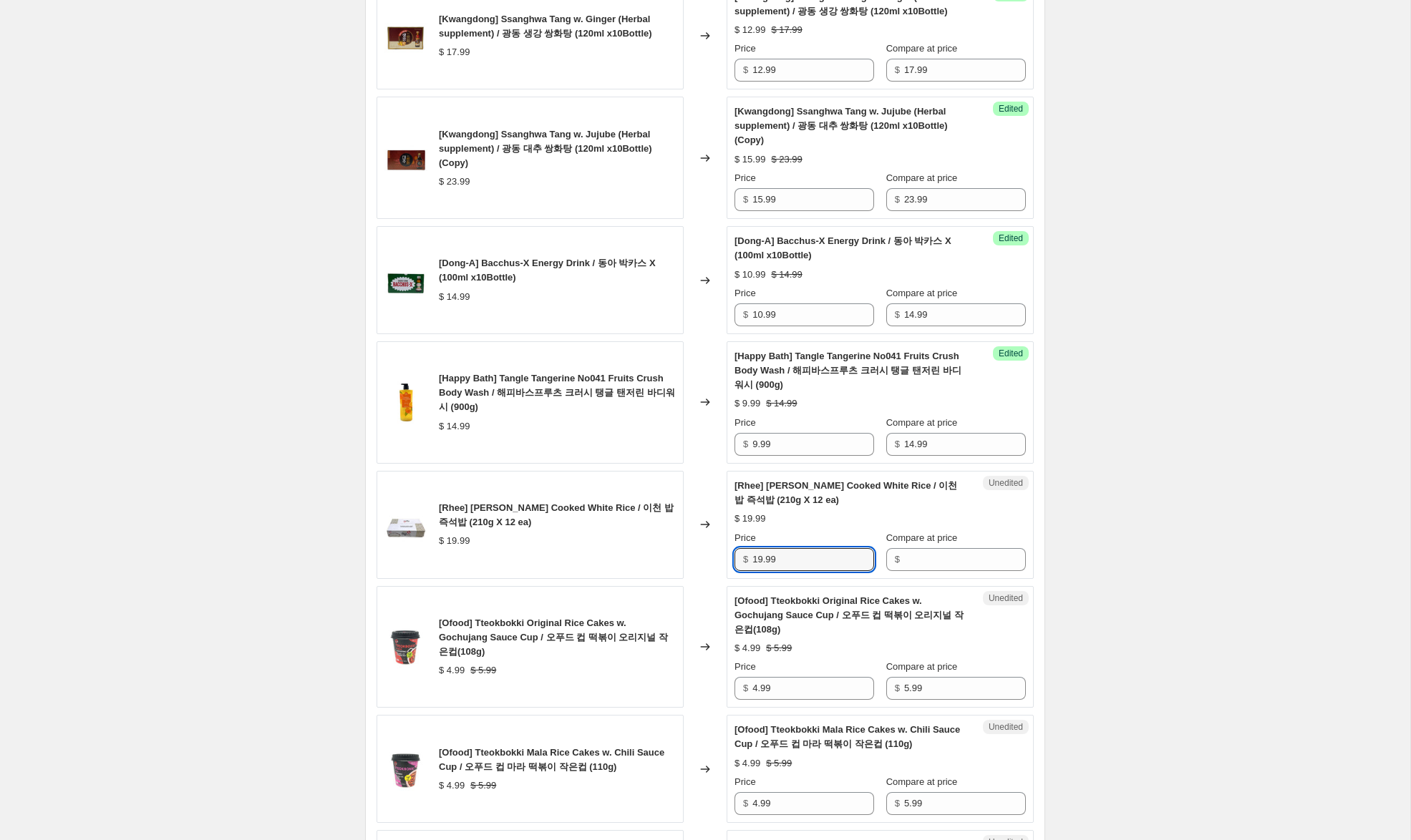
drag, startPoint x: 771, startPoint y: 543, endPoint x: 734, endPoint y: 536, distance: 37.7
click at [729, 536] on div "Unedited [Rhee] [PERSON_NAME] Cooked White Rice / 이천 밥 즉석밥 (210g X 12 ea) $ 19.…" at bounding box center [881, 524] width 307 height 108
drag, startPoint x: 918, startPoint y: 546, endPoint x: 782, endPoint y: 546, distance: 136.0
click at [908, 548] on input "Compare at price" at bounding box center [964, 560] width 121 height 23
paste input "19.99"
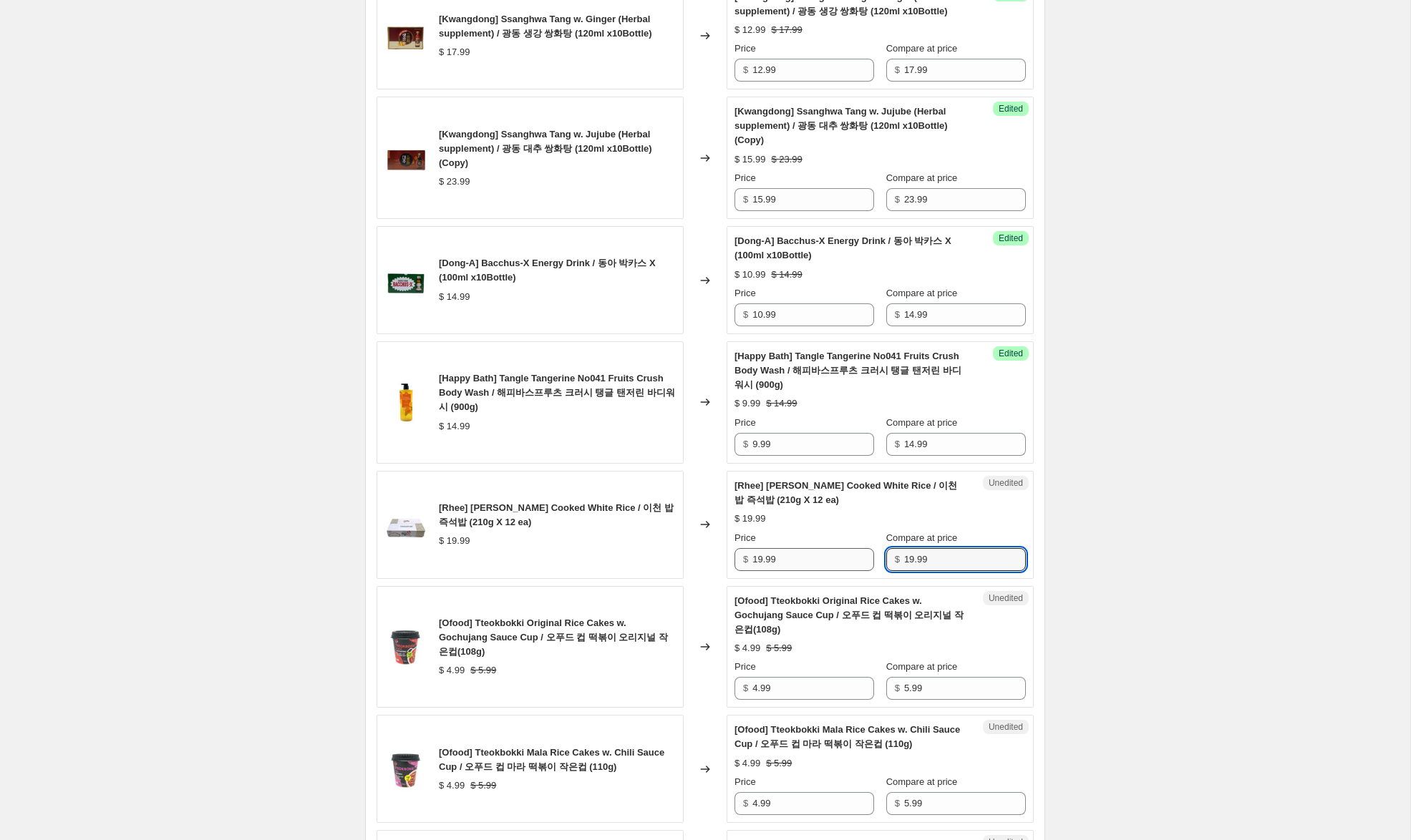
type input "19.99"
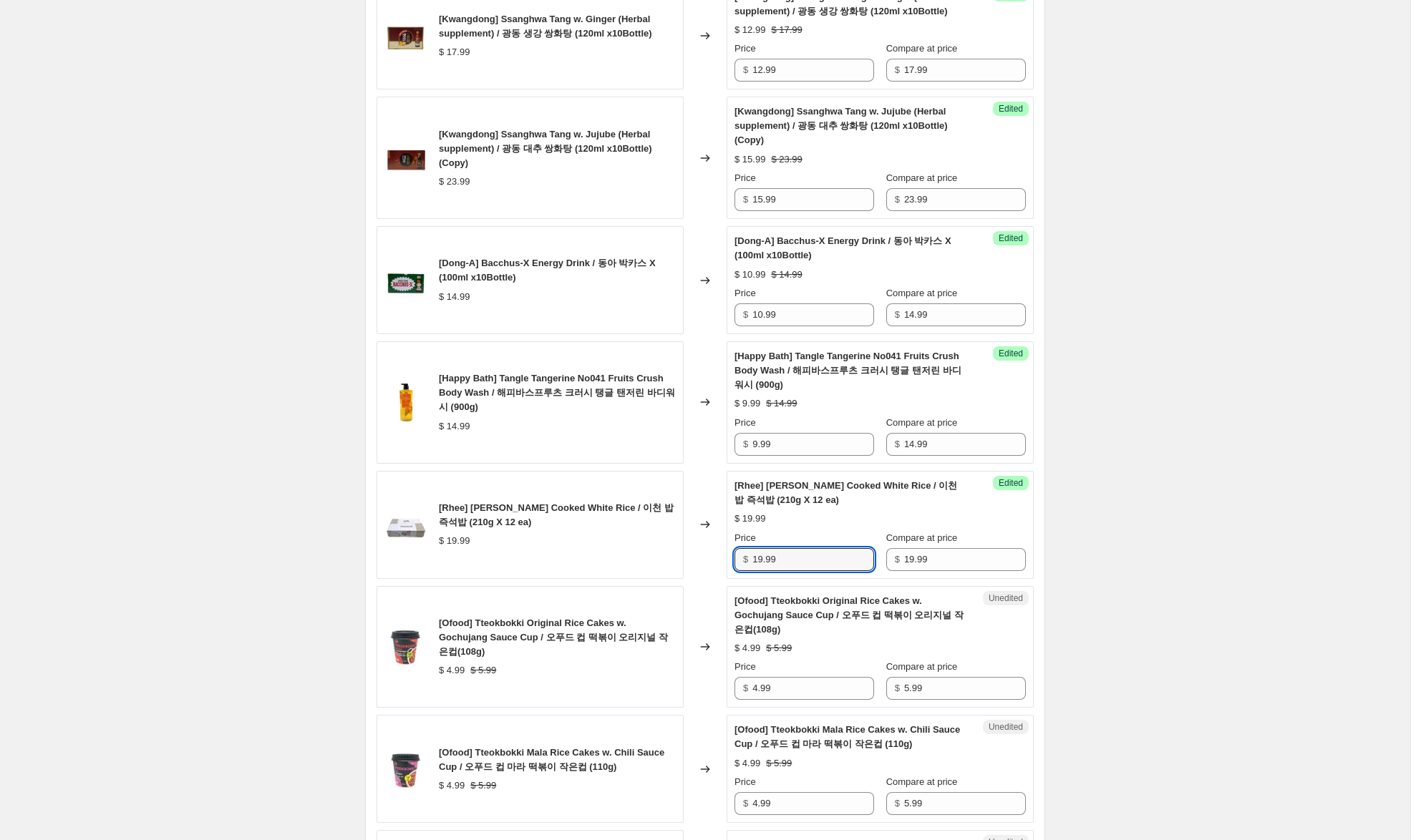
drag, startPoint x: 759, startPoint y: 546, endPoint x: 683, endPoint y: 534, distance: 76.9
click at [683, 534] on div "[Rhee] [PERSON_NAME] Cooked White Rice / 이천 밥 즉석밥 (210g X 12 ea) $ 19.99 Change…" at bounding box center [706, 524] width 657 height 108
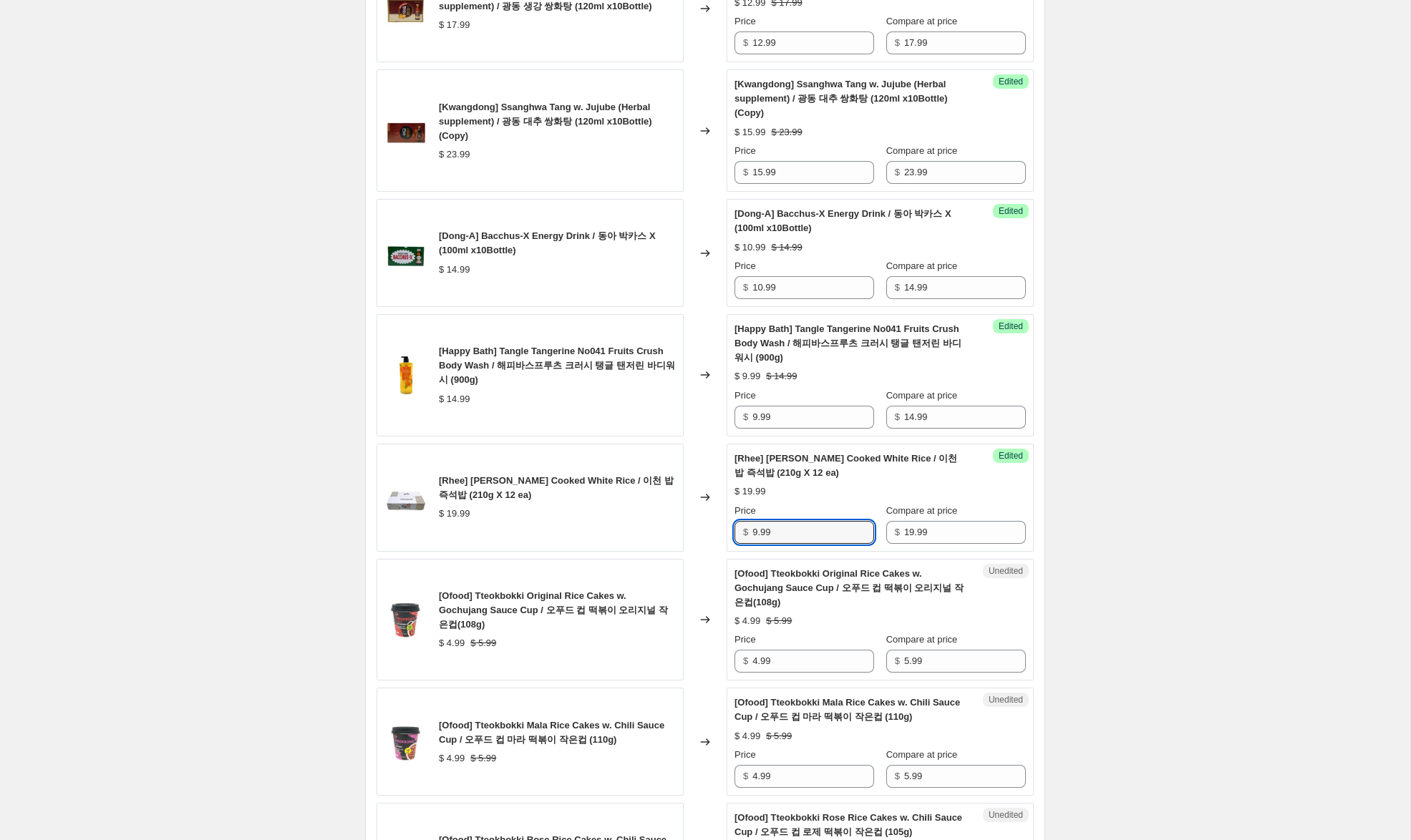
scroll to position [1526, 0]
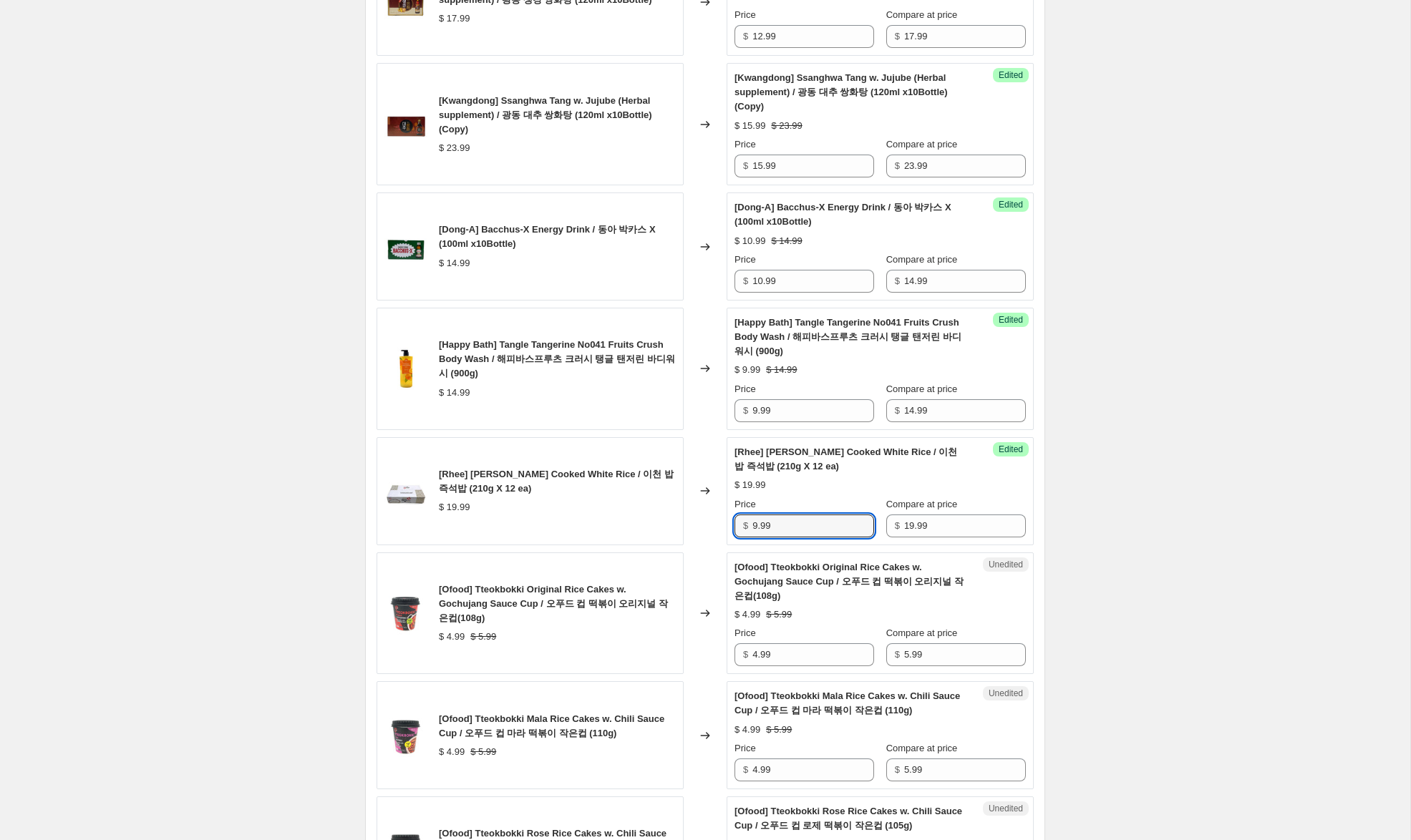
type input "9.99"
drag, startPoint x: 757, startPoint y: 640, endPoint x: 722, endPoint y: 638, distance: 35.1
click at [722, 637] on div "[Ofood] Tteokbokki Original Rice Cakes w. Gochujang Sauce Cup / 오푸드 컵 떡볶이 오리지널…" at bounding box center [706, 613] width 657 height 122
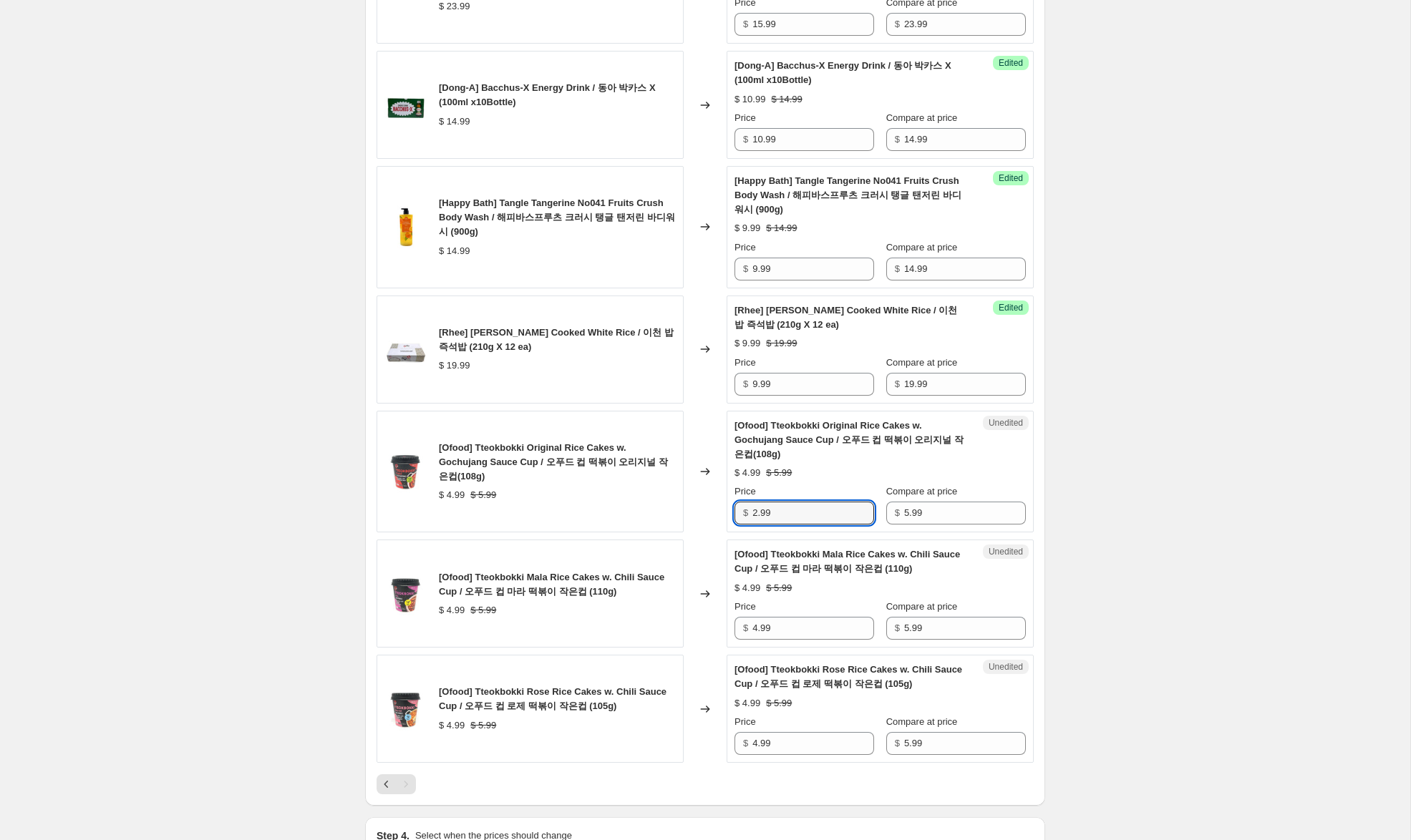
scroll to position [1679, 0]
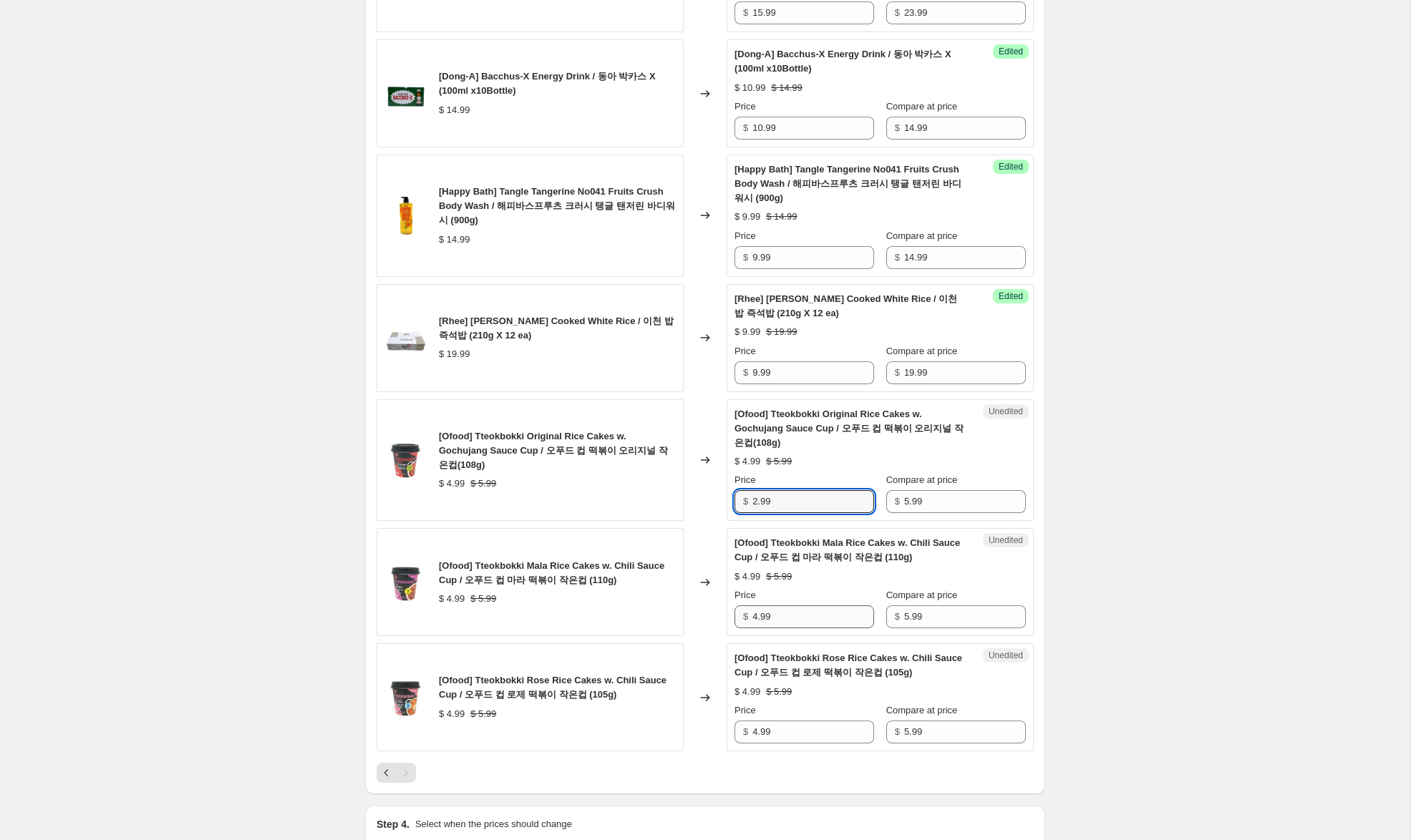
type input "2.99"
drag, startPoint x: 756, startPoint y: 603, endPoint x: 686, endPoint y: 600, distance: 70.1
click at [687, 599] on div "[Ofood] Tteokbokki Mala Rice Cakes w. Chili Sauce Cup / 오푸드 컵 마라 떡볶이 작은컵 (110g…" at bounding box center [706, 582] width 657 height 108
type input "2.99"
drag, startPoint x: 756, startPoint y: 718, endPoint x: 597, endPoint y: 702, distance: 159.8
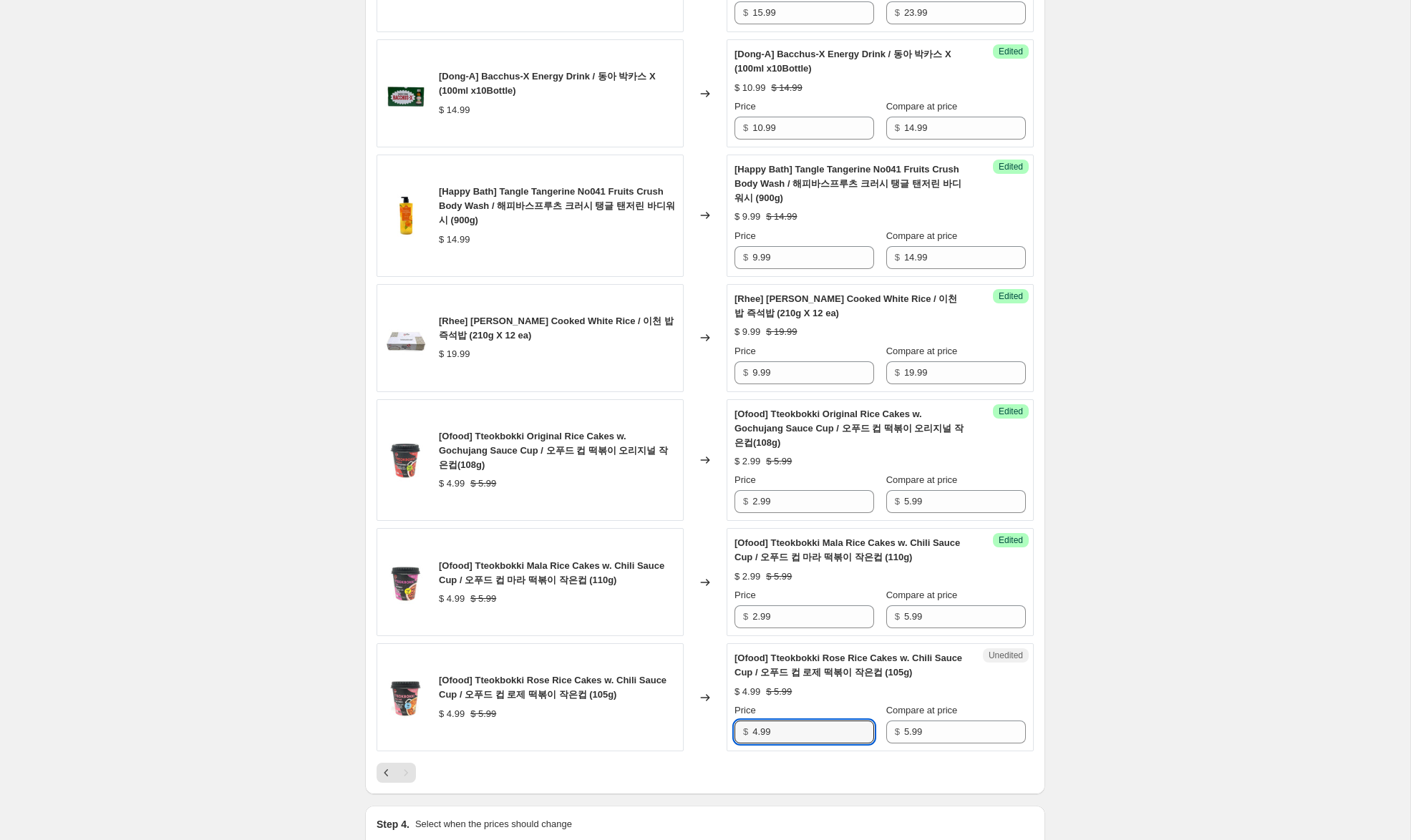
click at [605, 703] on div "[Ofood] Tteokbokki Rose Rice Cakes w. Chili Sauce Cup / 오푸드 컵 로제 떡볶이 작은컵 (105g…" at bounding box center [706, 697] width 657 height 108
drag, startPoint x: 757, startPoint y: 719, endPoint x: 652, endPoint y: 697, distance: 107.3
click at [652, 697] on div "[Ofood] Tteokbokki Rose Rice Cakes w. Chili Sauce Cup / 오푸드 컵 로제 떡볶이 작은컵 (105g…" at bounding box center [706, 697] width 657 height 108
type input "2.99"
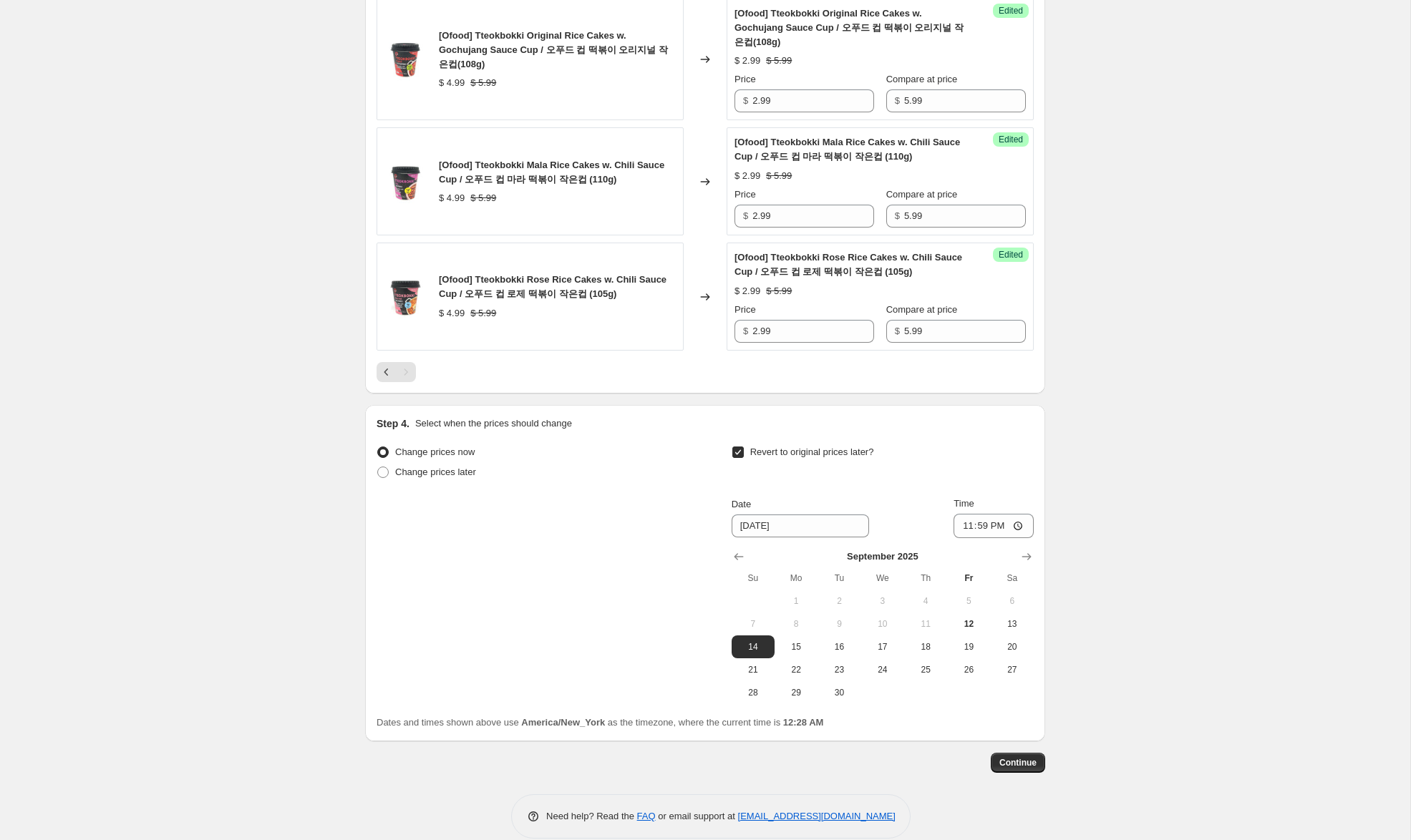
scroll to position [2085, 0]
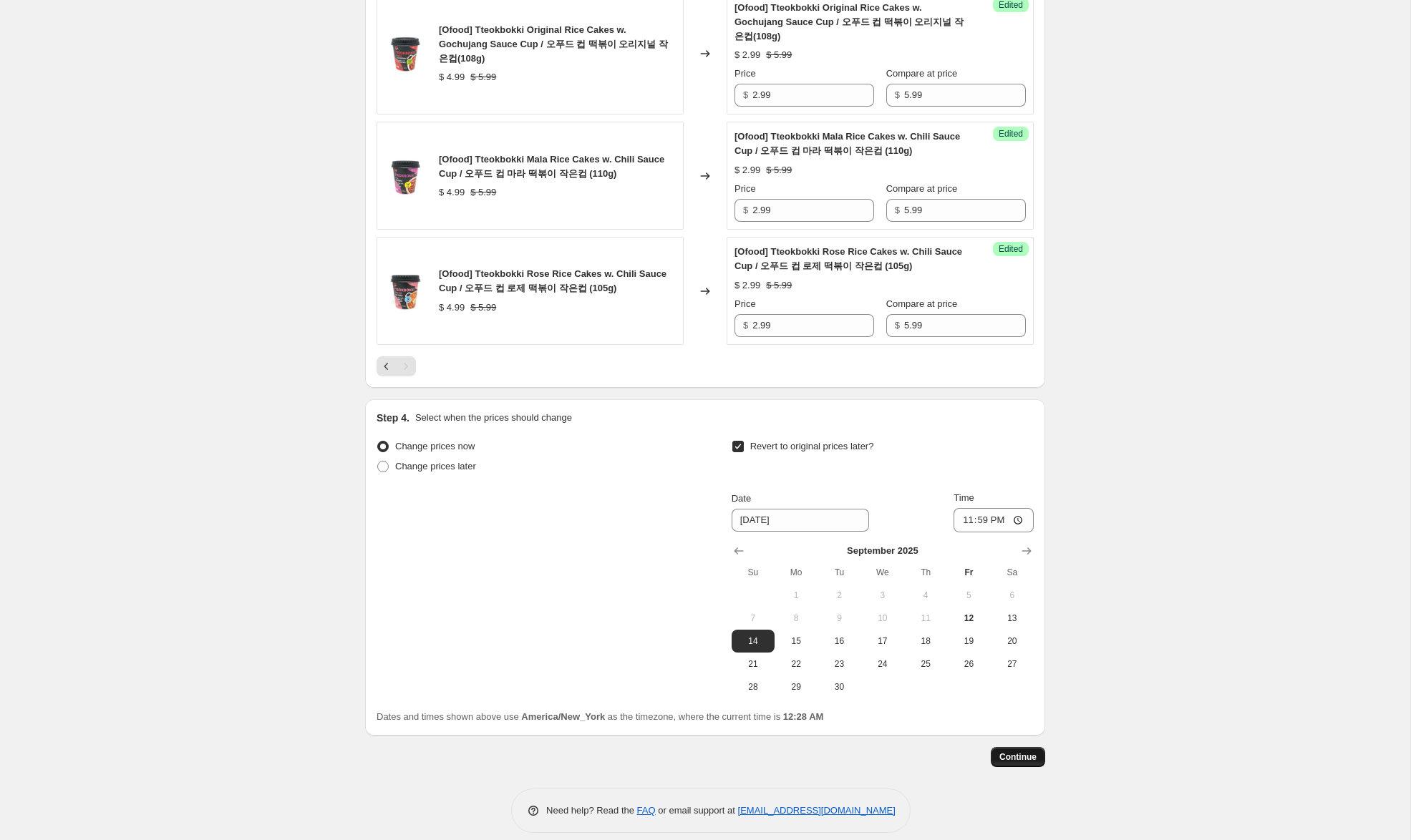
click at [1017, 752] on span "Continue" at bounding box center [1018, 757] width 38 height 12
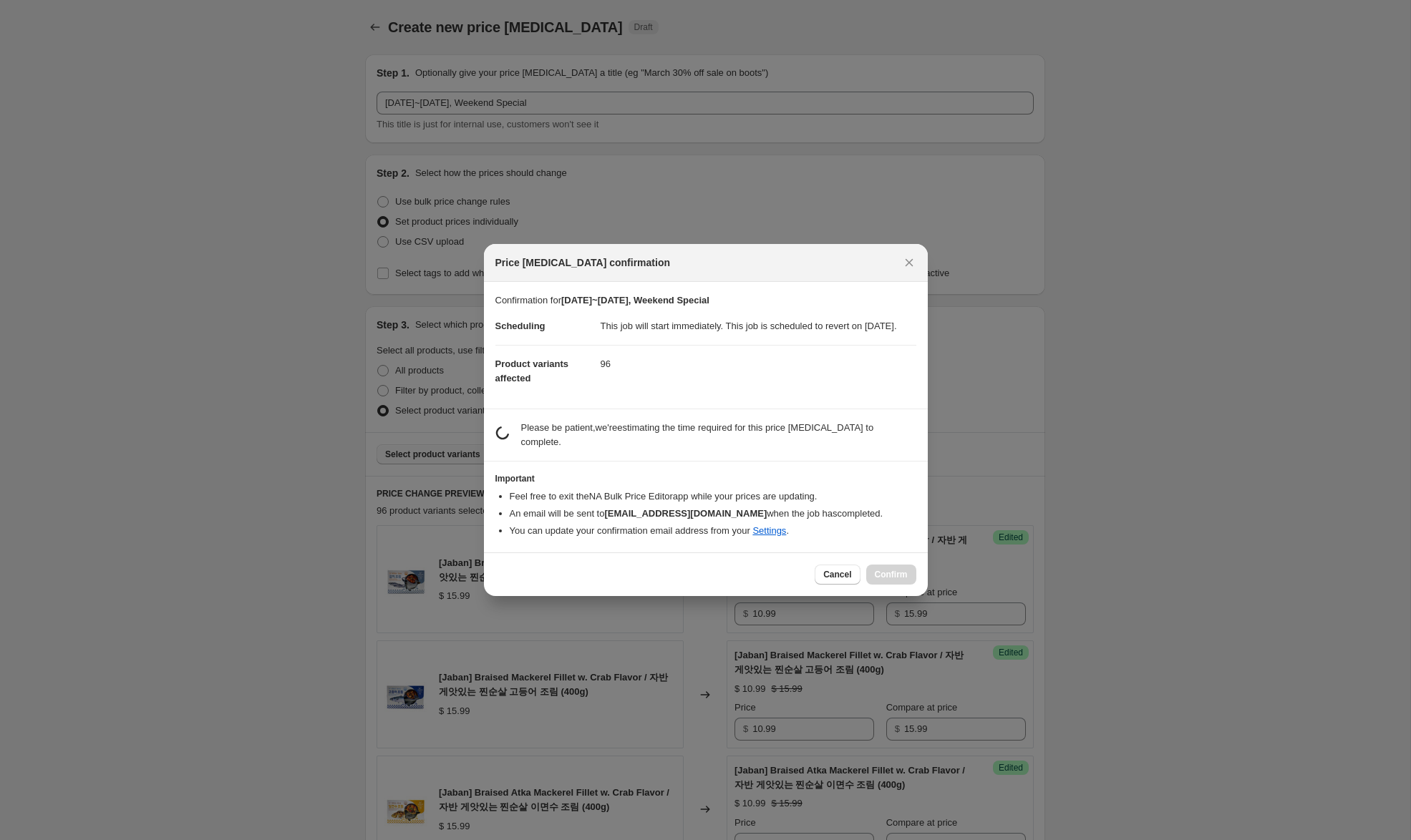
scroll to position [0, 0]
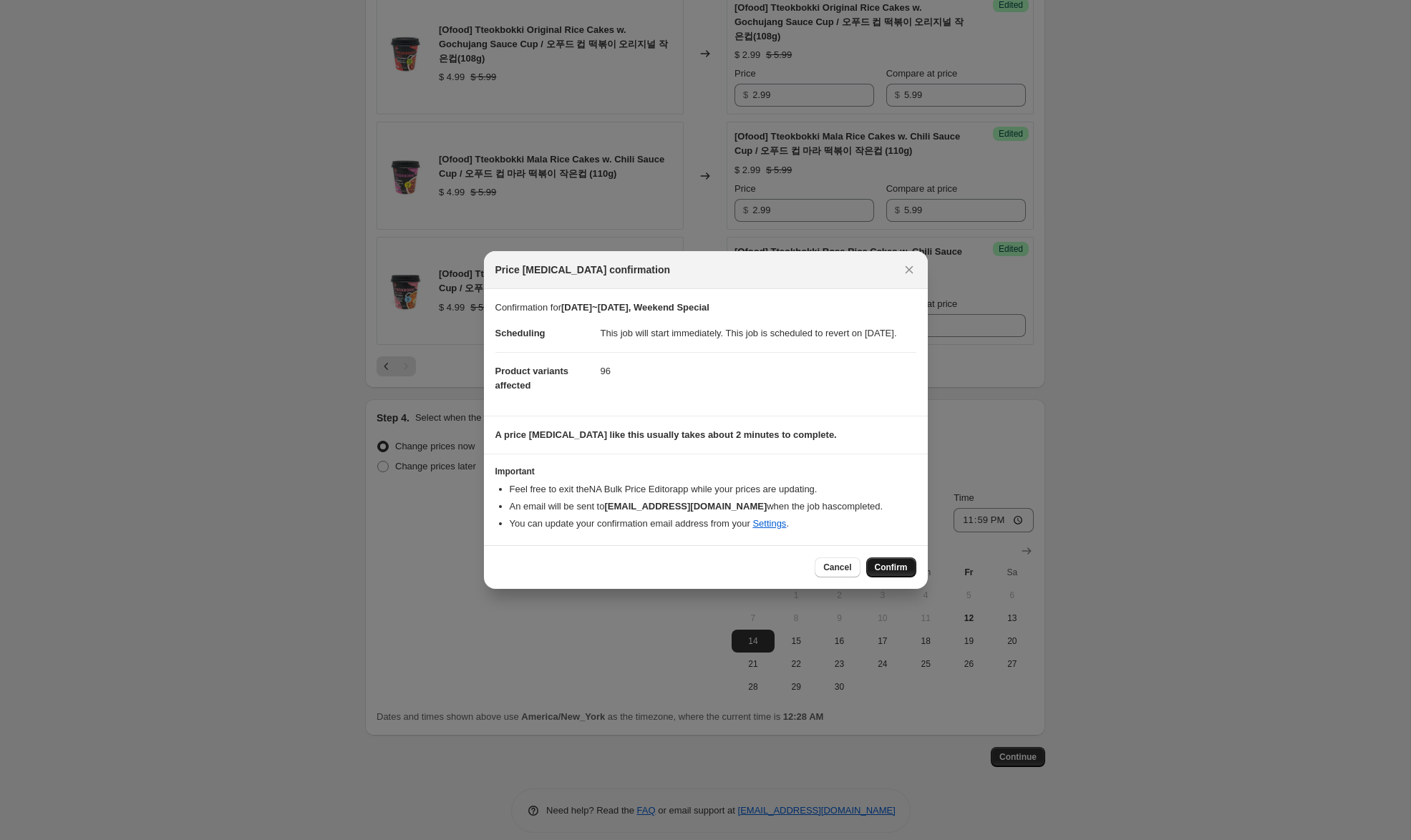
click at [896, 572] on span "Confirm" at bounding box center [890, 567] width 33 height 12
